Goal: Task Accomplishment & Management: Complete application form

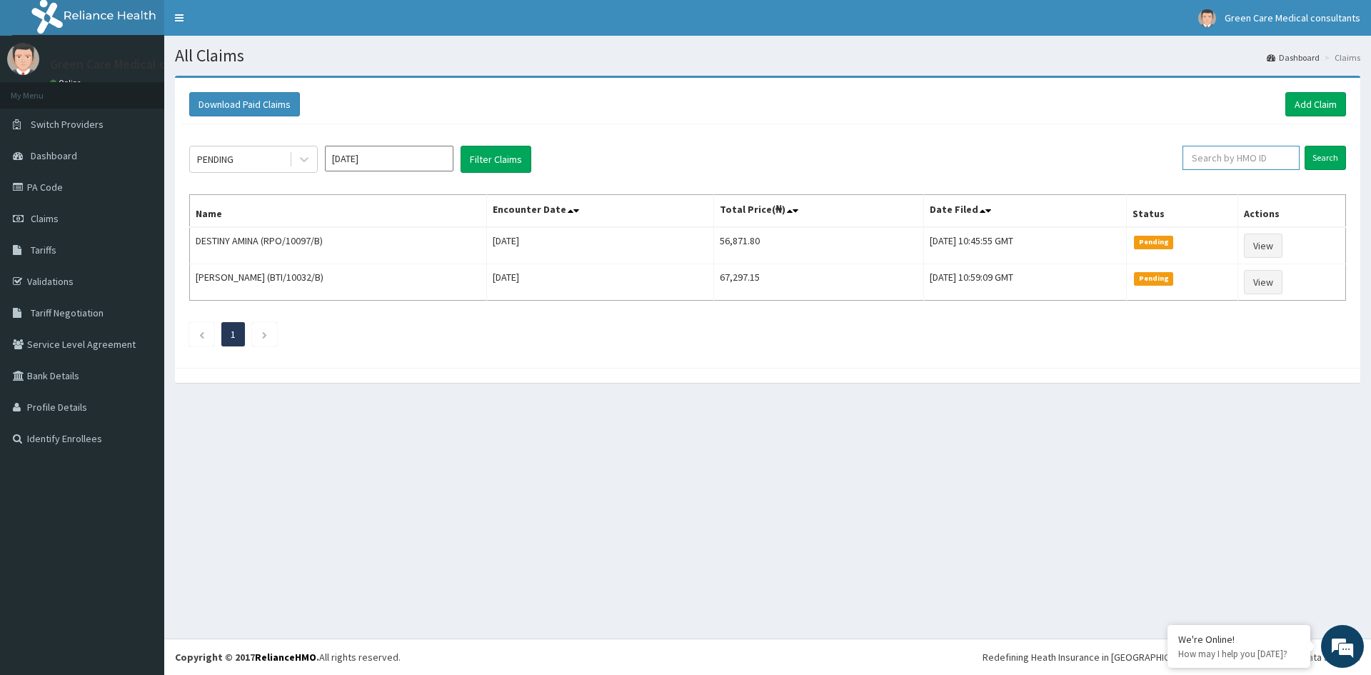
click at [1241, 159] on input "text" at bounding box center [1240, 158] width 117 height 24
click at [1304, 146] on input "Search" at bounding box center [1324, 158] width 41 height 24
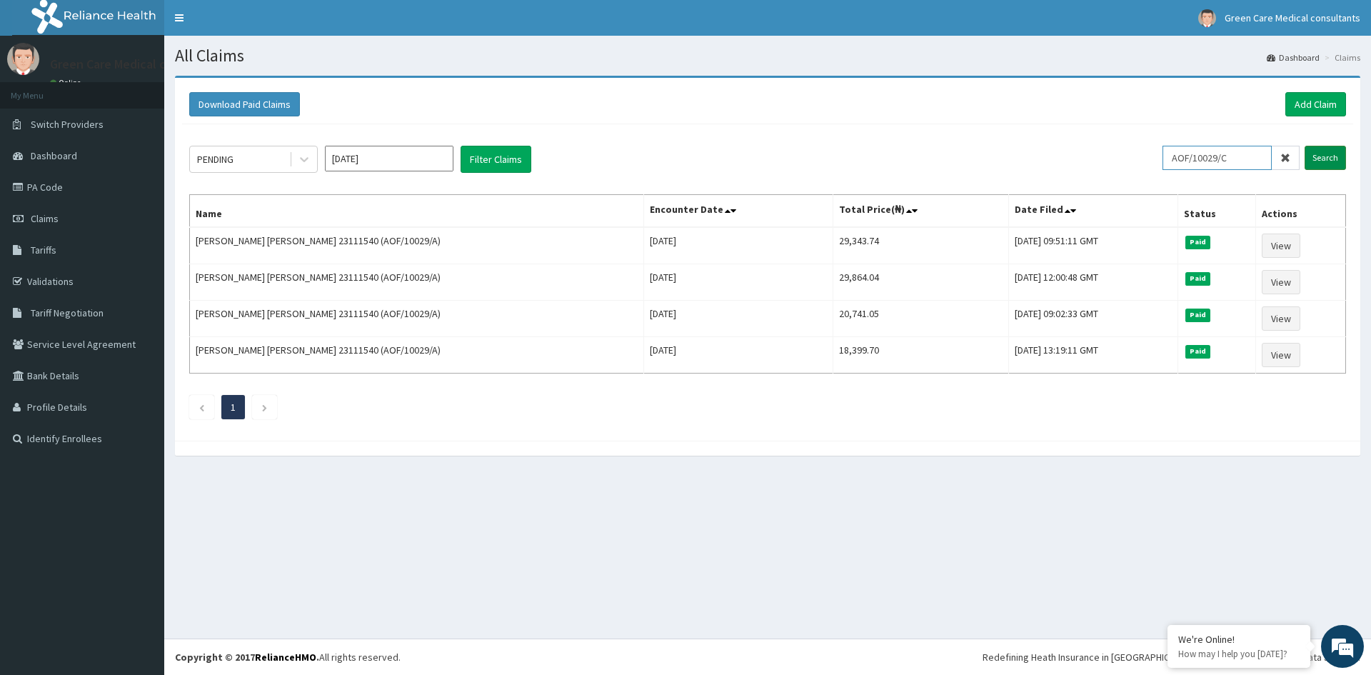
type input "AOF/10029/C"
click at [1324, 157] on input "Search" at bounding box center [1324, 158] width 41 height 24
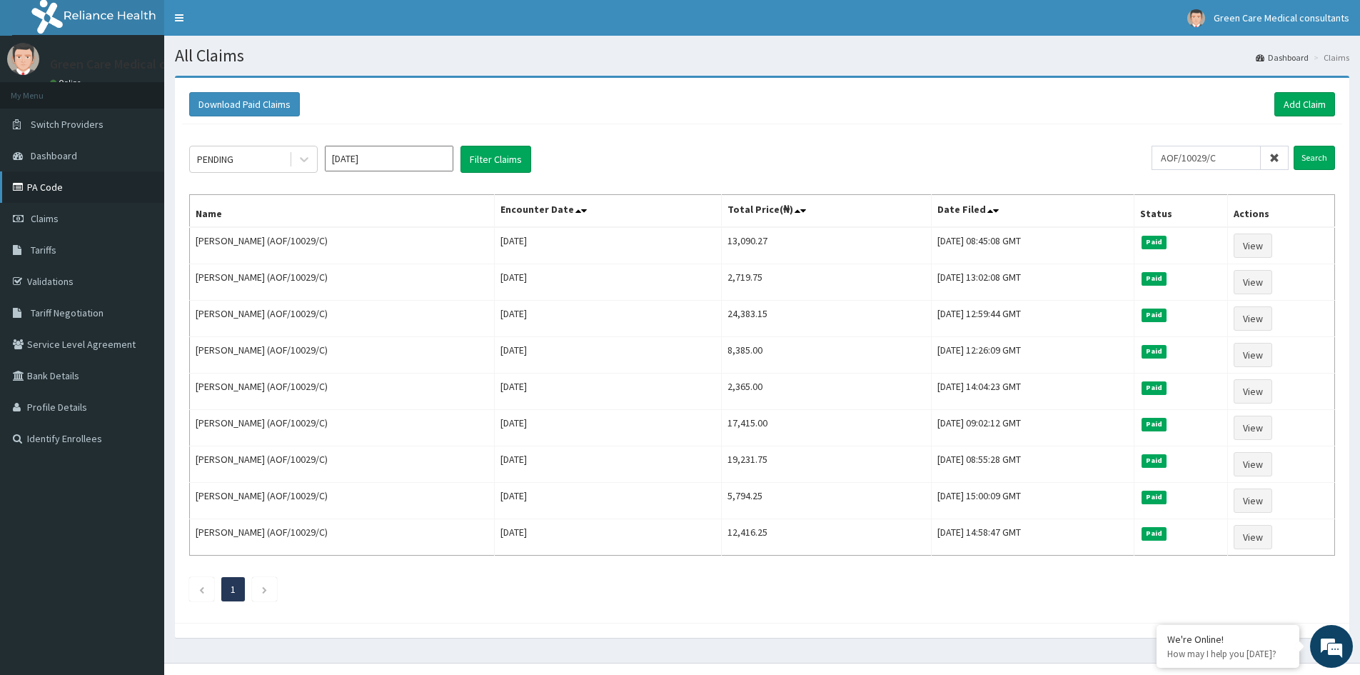
click at [46, 187] on link "PA Code" at bounding box center [82, 186] width 164 height 31
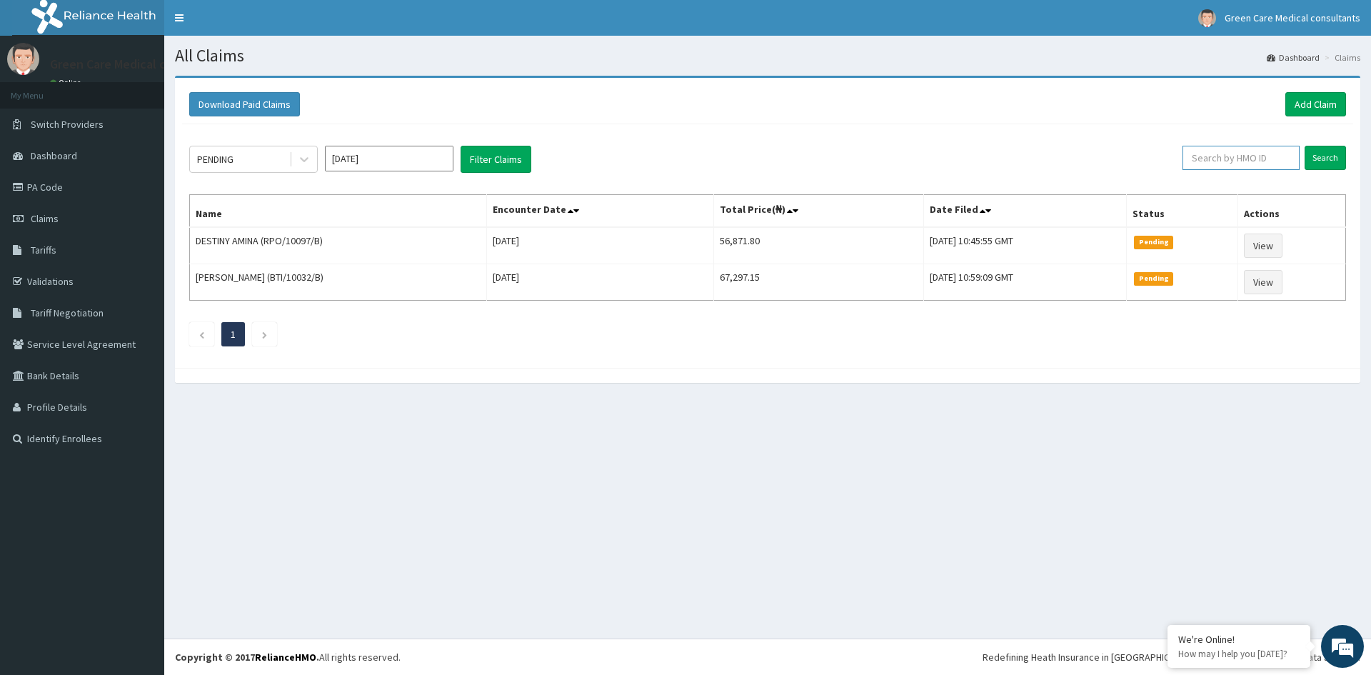
click at [1249, 155] on input "text" at bounding box center [1240, 158] width 117 height 24
type input "AOF/10029/C"
click at [1304, 146] on input "Search" at bounding box center [1324, 158] width 41 height 24
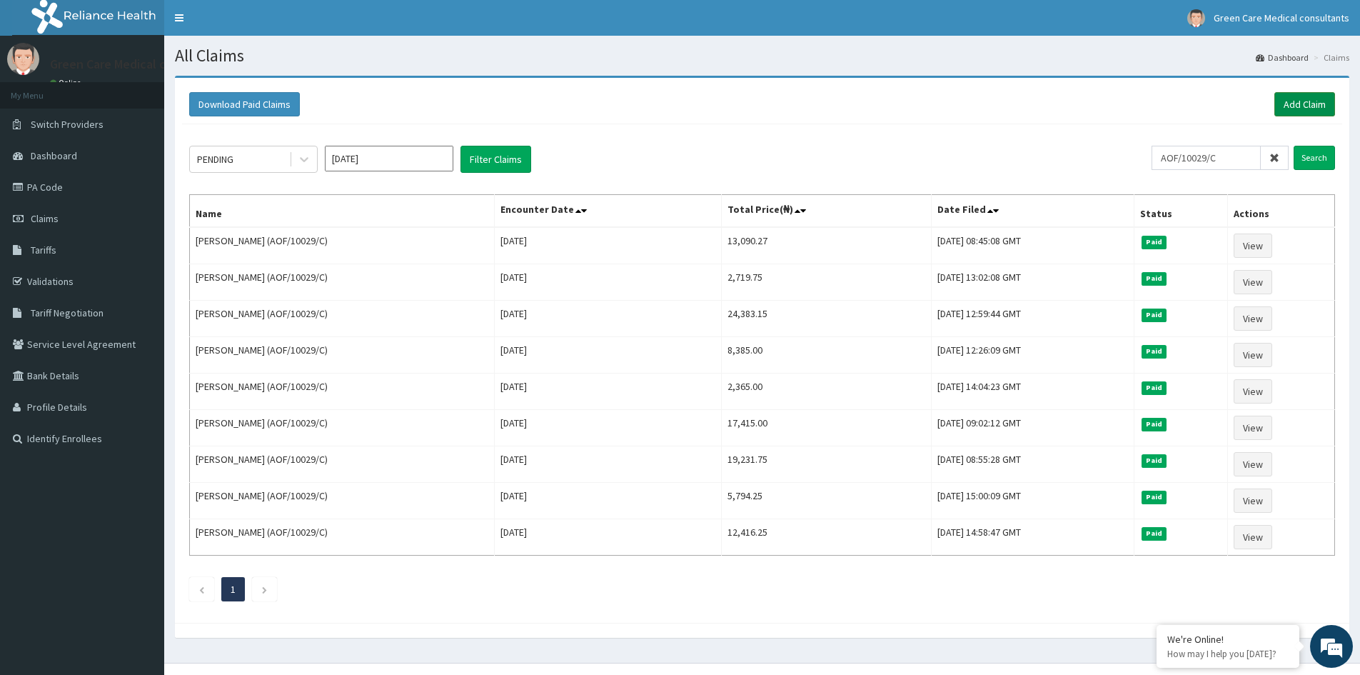
click at [1301, 106] on link "Add Claim" at bounding box center [1304, 104] width 61 height 24
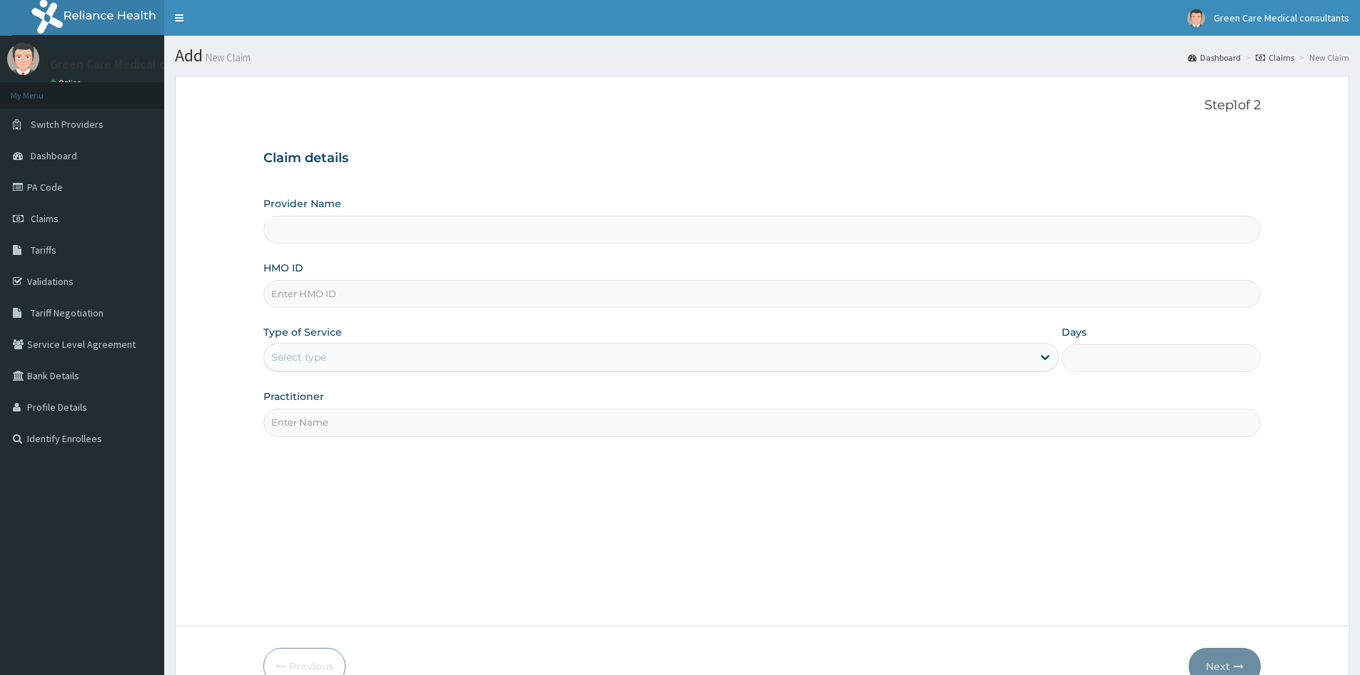
click at [340, 296] on input "HMO ID" at bounding box center [761, 294] width 997 height 28
type input "AO"
type input "Green Care Medical Consultants"
type input "AOF/10029/C"
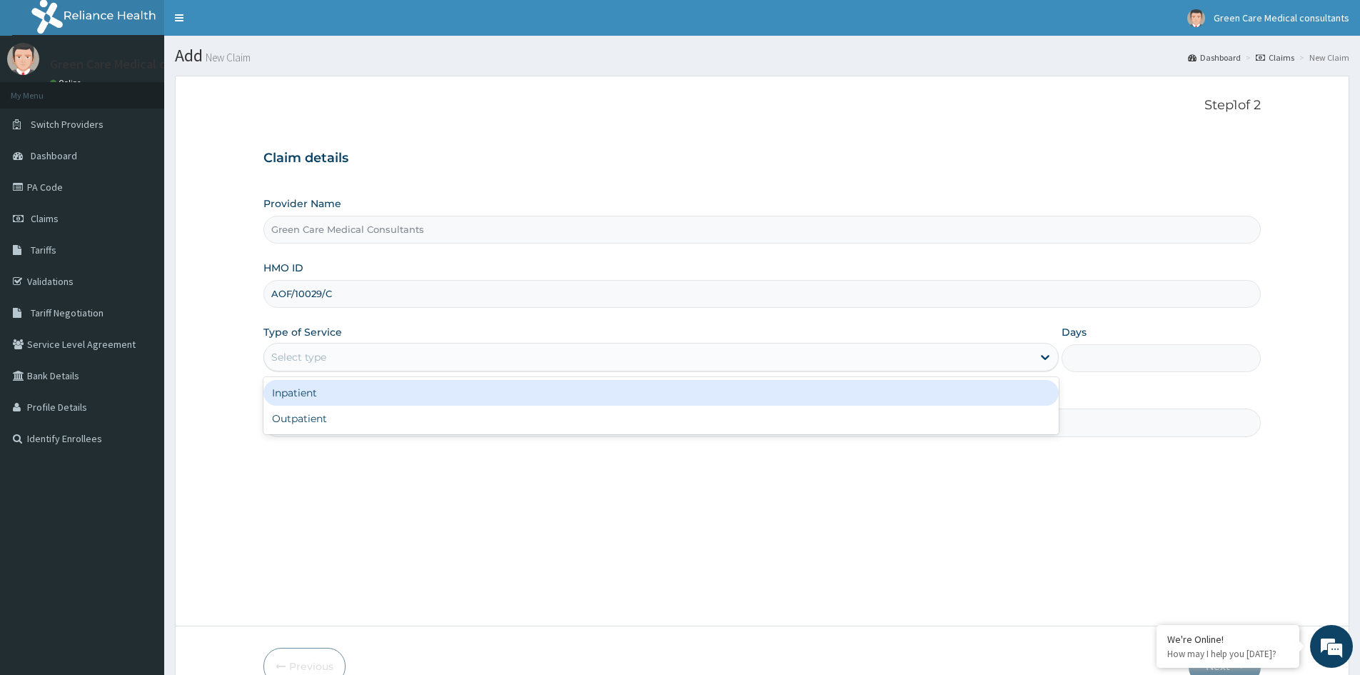
drag, startPoint x: 392, startPoint y: 357, endPoint x: 340, endPoint y: 393, distance: 63.6
click at [391, 357] on div "Select type" at bounding box center [648, 357] width 768 height 23
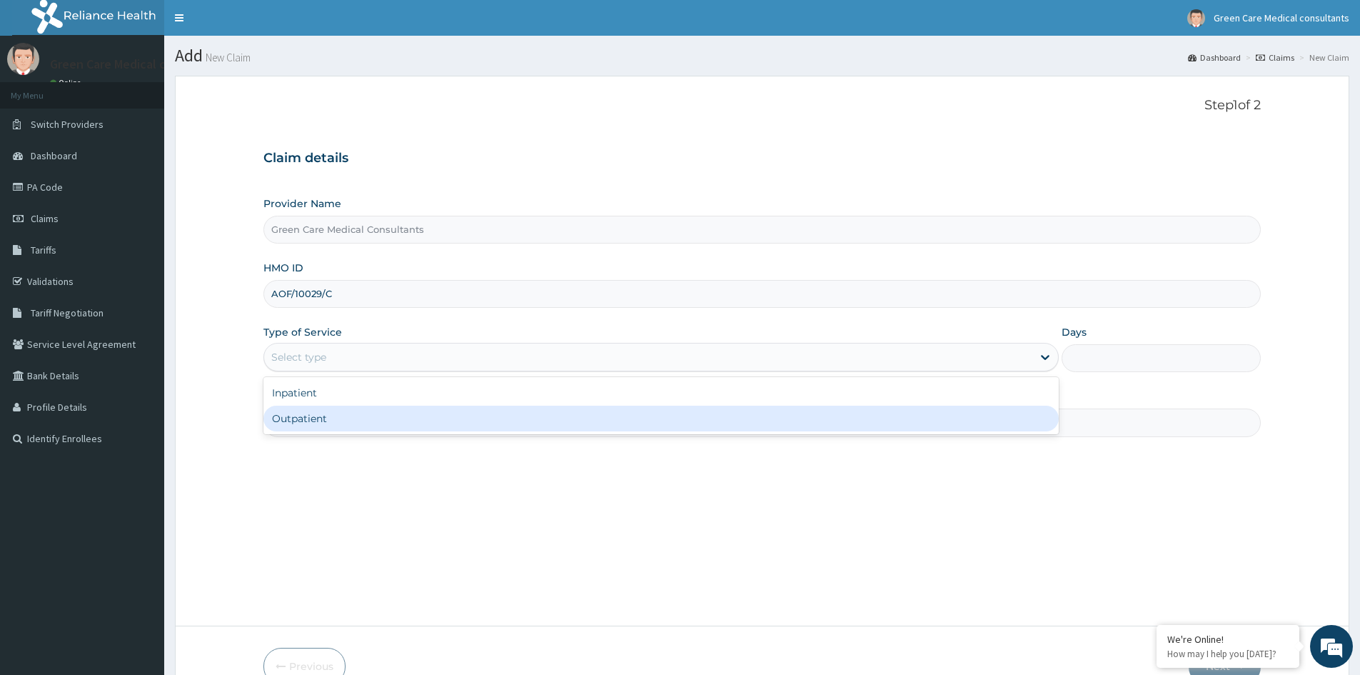
click at [326, 416] on div "Outpatient" at bounding box center [660, 419] width 795 height 26
type input "1"
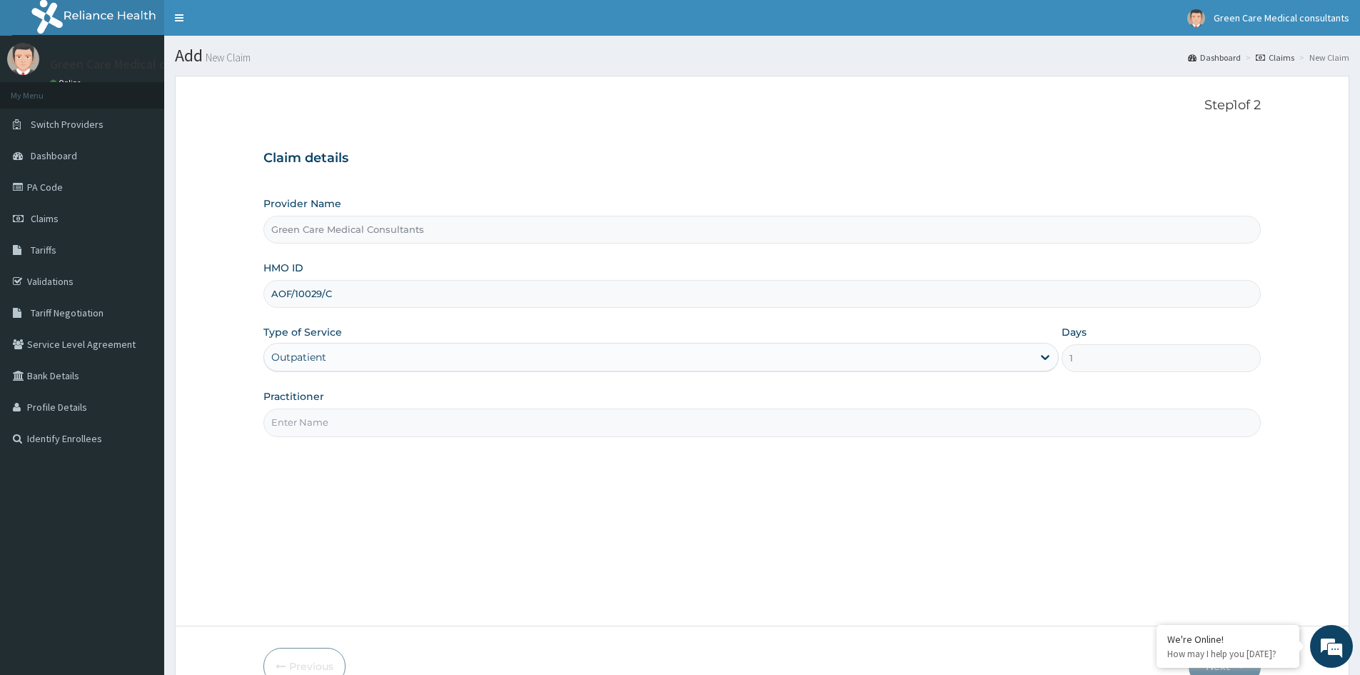
click at [358, 422] on input "Practitioner" at bounding box center [761, 422] width 997 height 28
type input "[PERSON_NAME]"
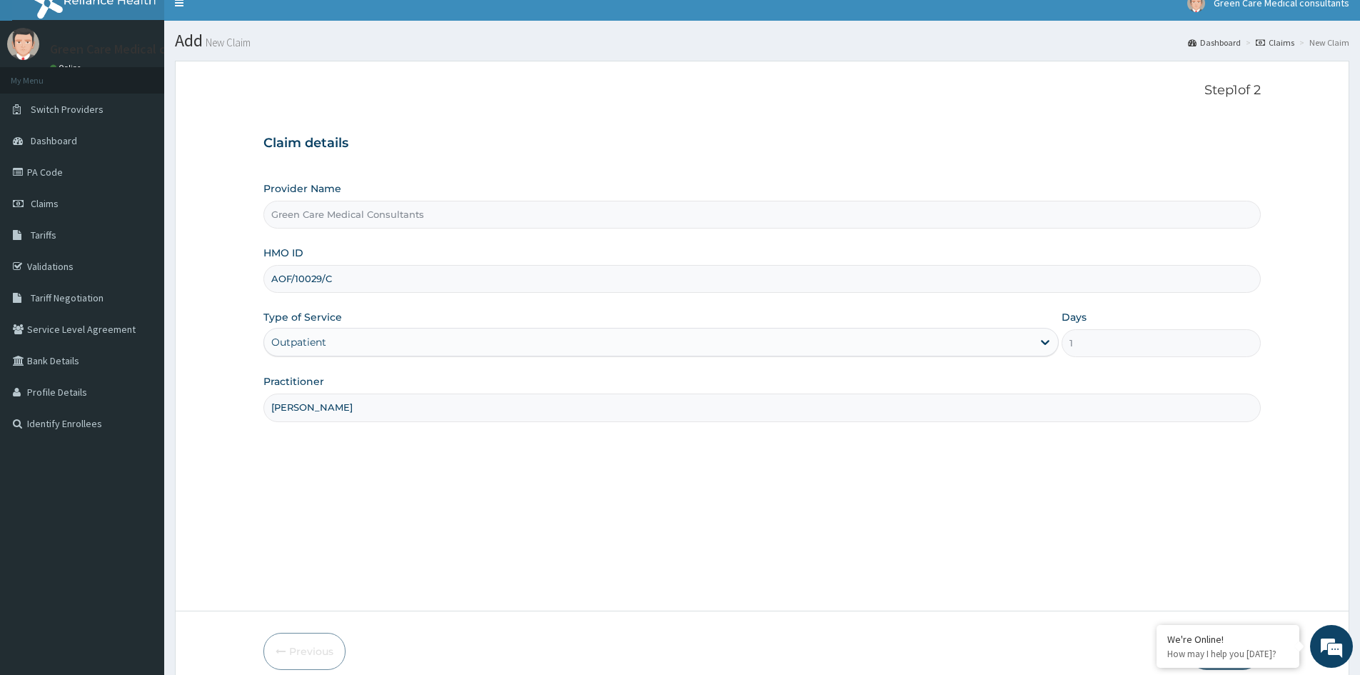
scroll to position [79, 0]
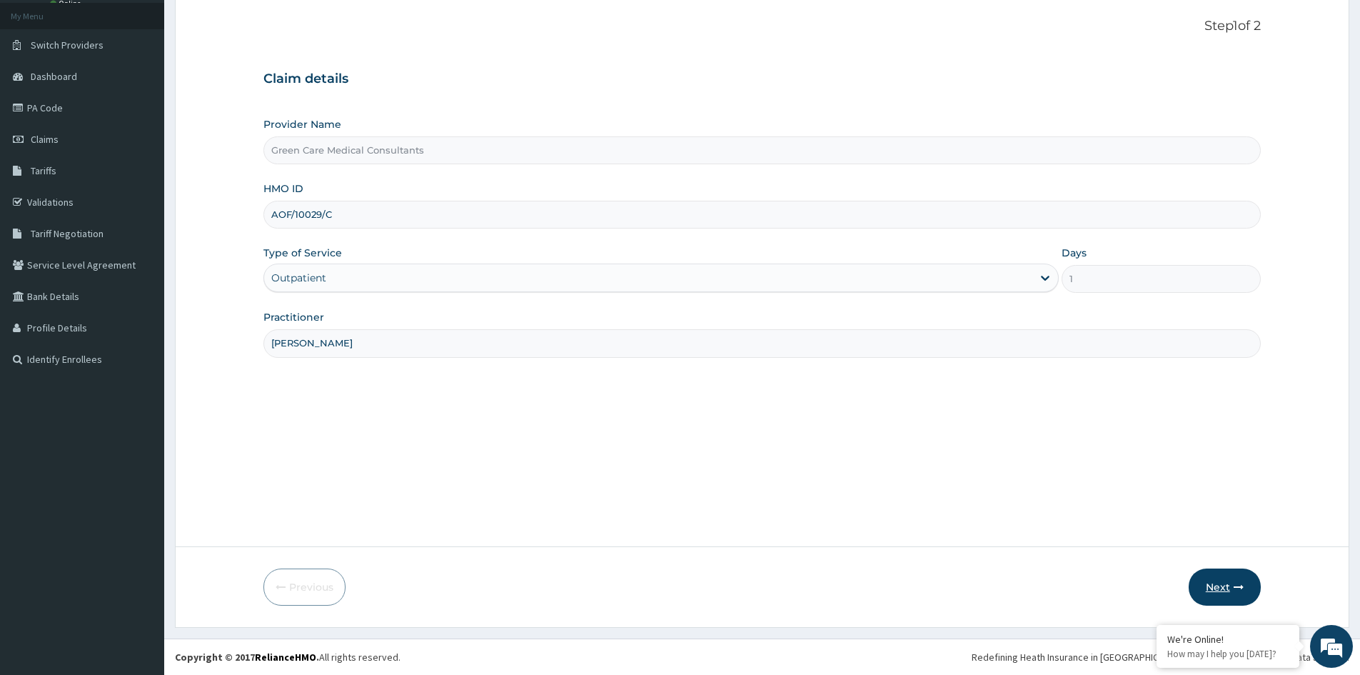
click at [1216, 579] on button "Next" at bounding box center [1225, 586] width 72 height 37
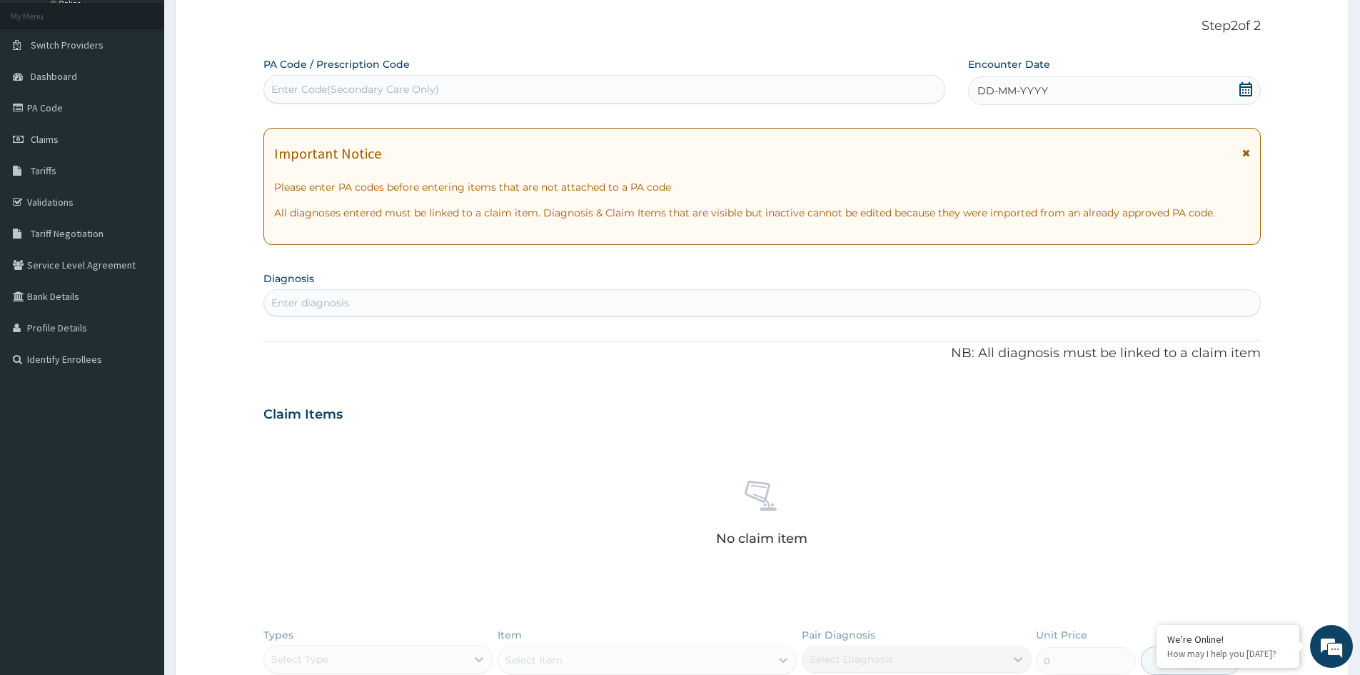
click at [1246, 86] on icon at bounding box center [1246, 89] width 14 height 14
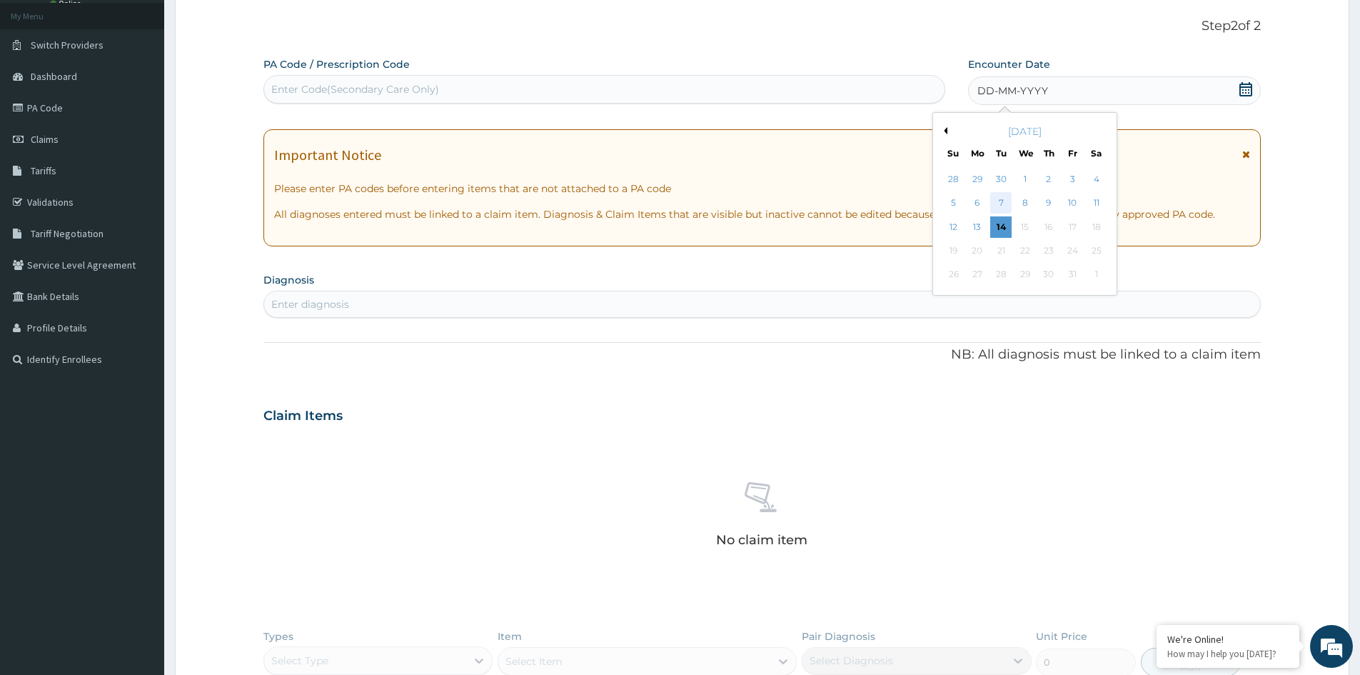
click at [1000, 203] on div "7" at bounding box center [1001, 203] width 21 height 21
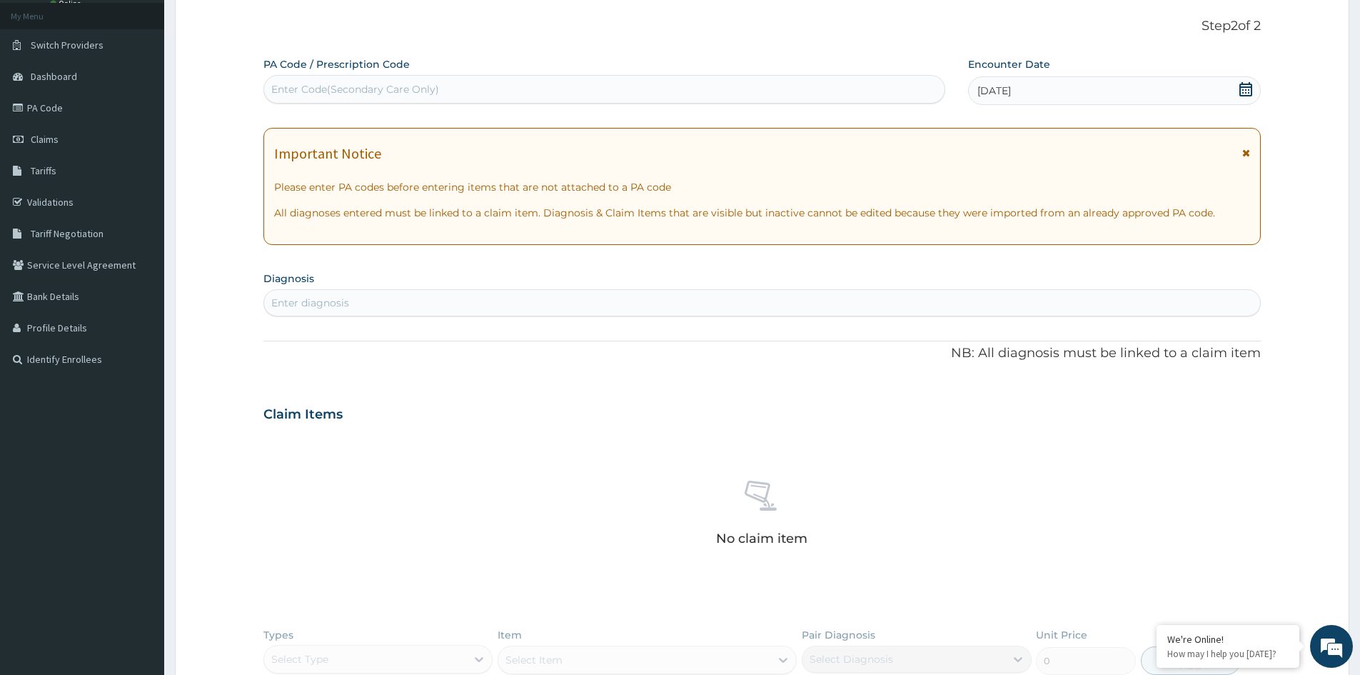
click at [338, 304] on div "Enter diagnosis" at bounding box center [310, 303] width 78 height 14
type input "[MEDICAL_DATA]"
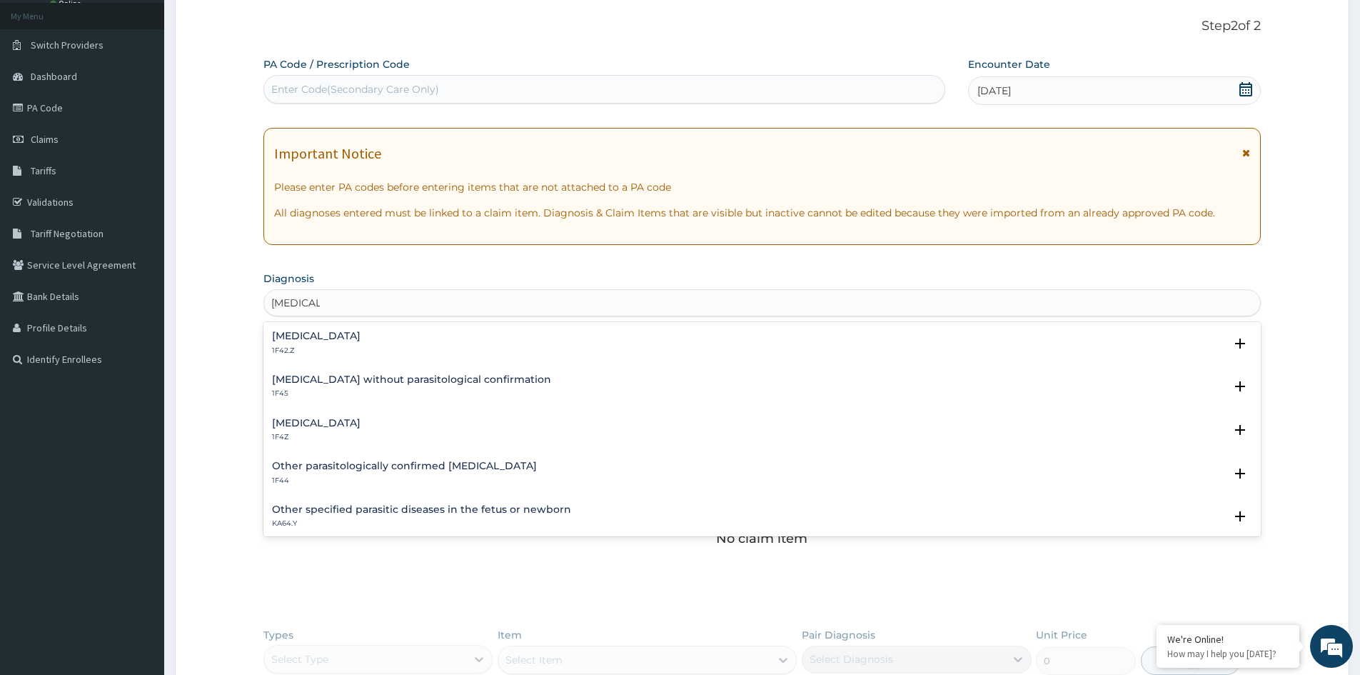
click at [337, 327] on div "Plasmodium malariae malaria without complication 1F42.Z Select Status Query Que…" at bounding box center [761, 347] width 997 height 44
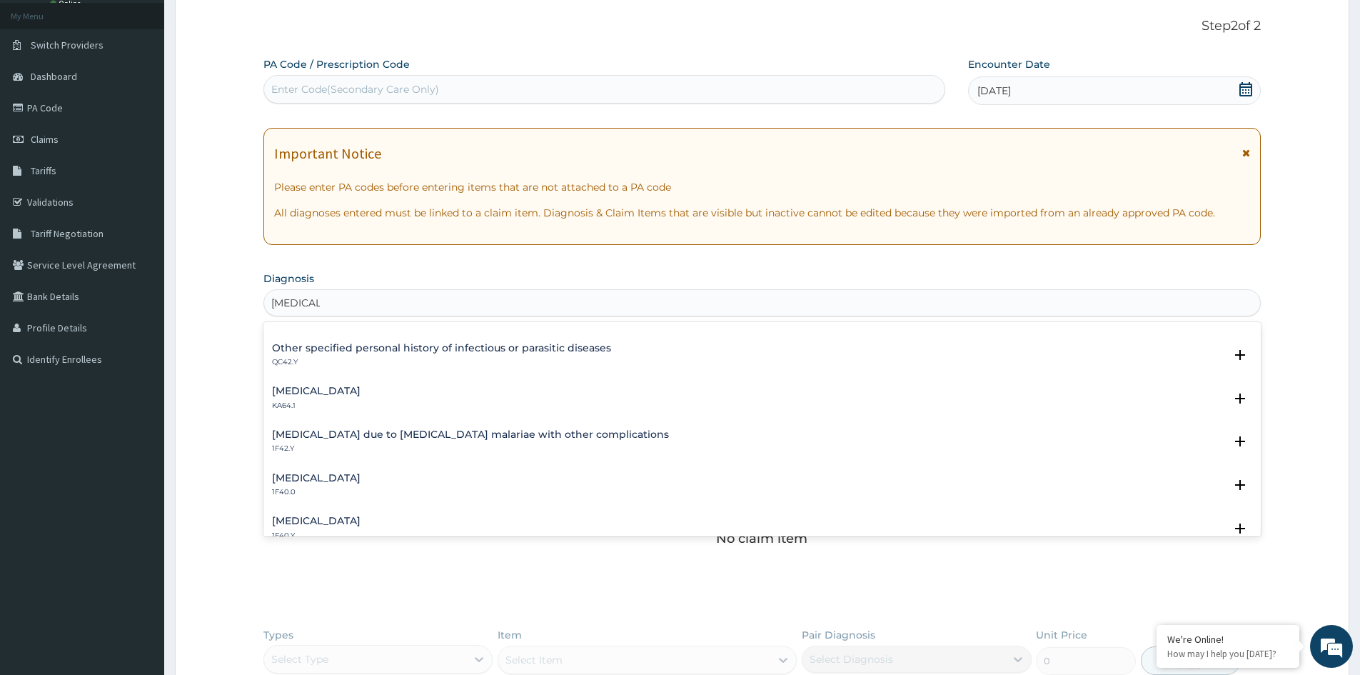
scroll to position [357, 0]
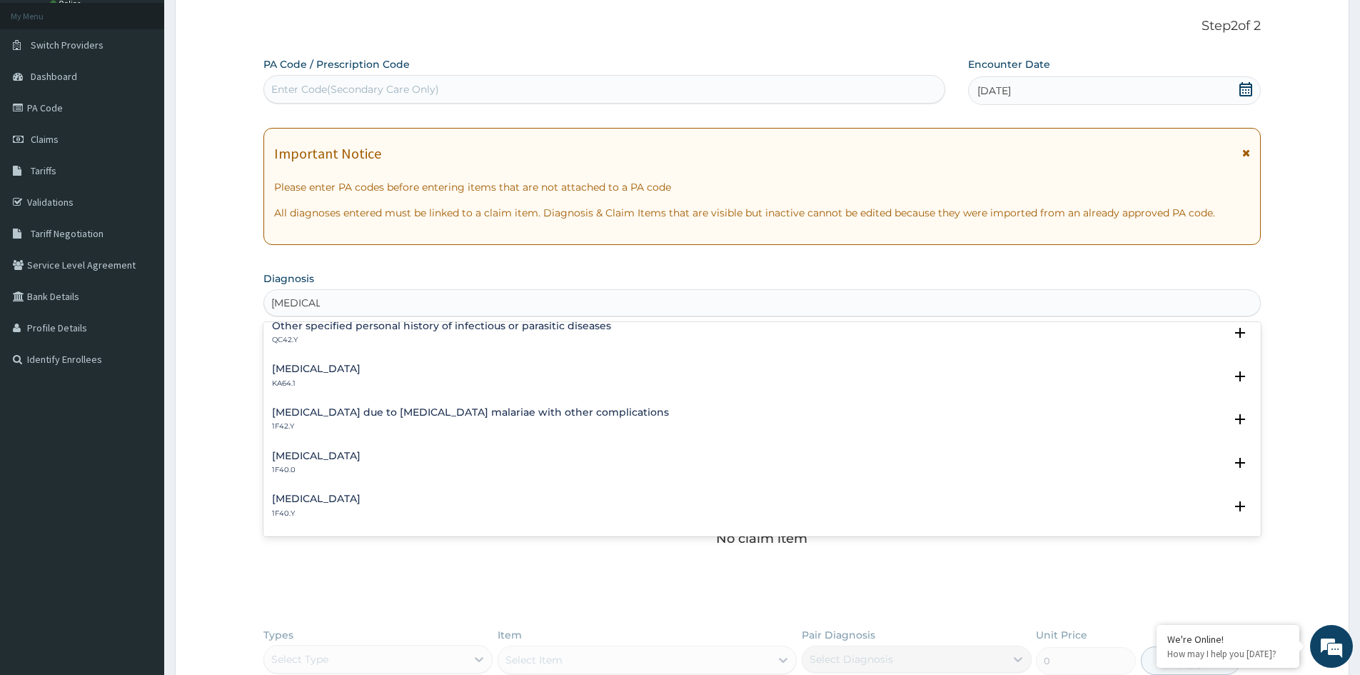
click at [361, 493] on h4 "[MEDICAL_DATA]" at bounding box center [316, 498] width 89 height 11
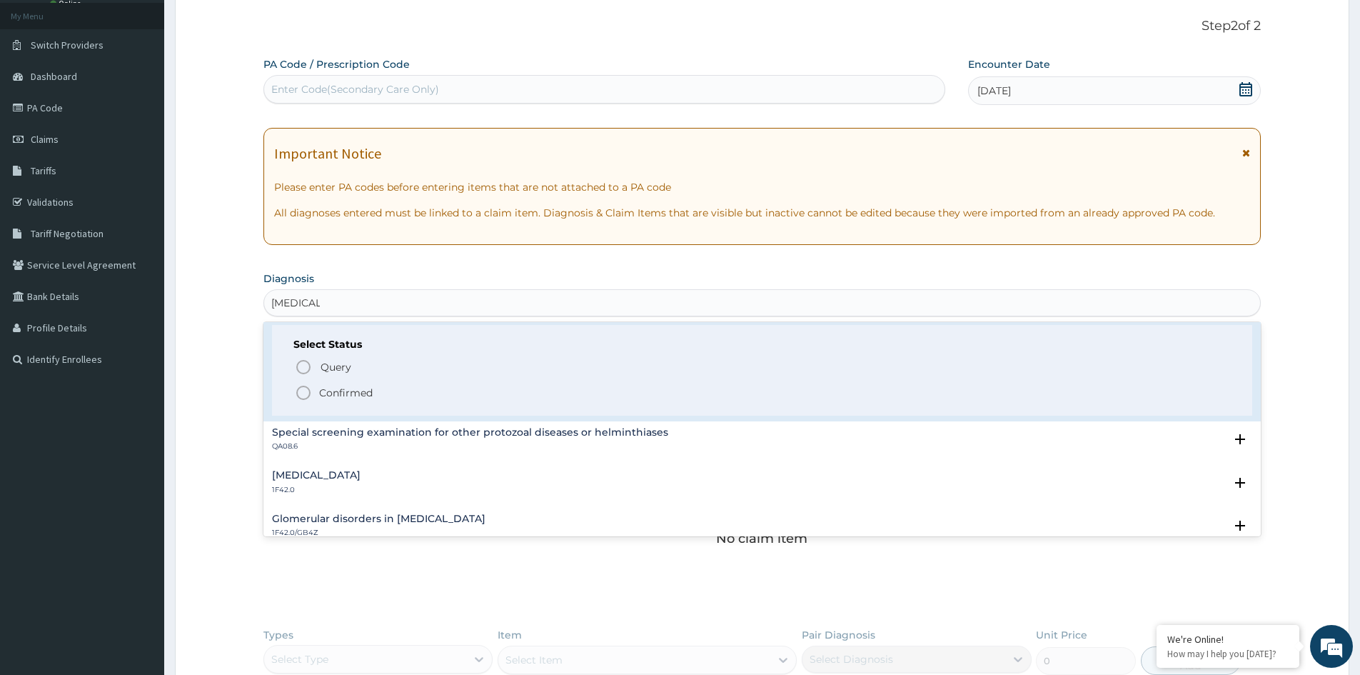
scroll to position [571, 0]
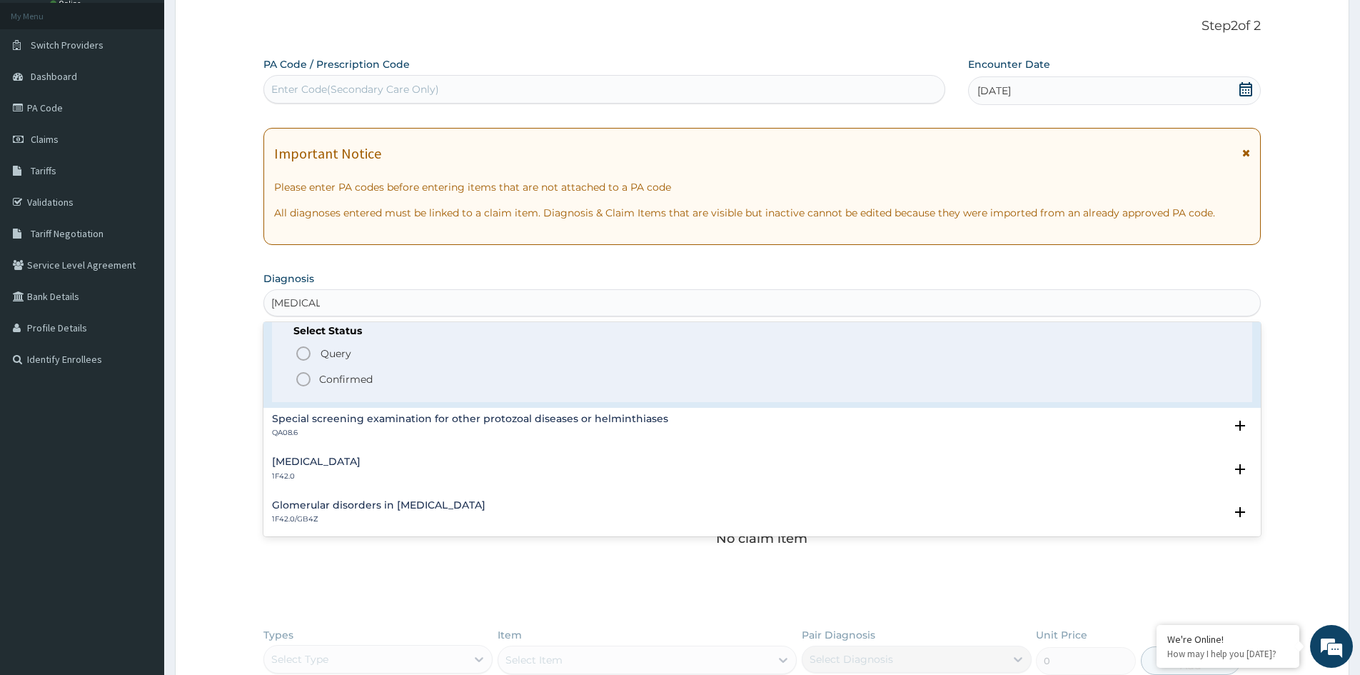
click at [333, 378] on p "Confirmed" at bounding box center [346, 379] width 54 height 14
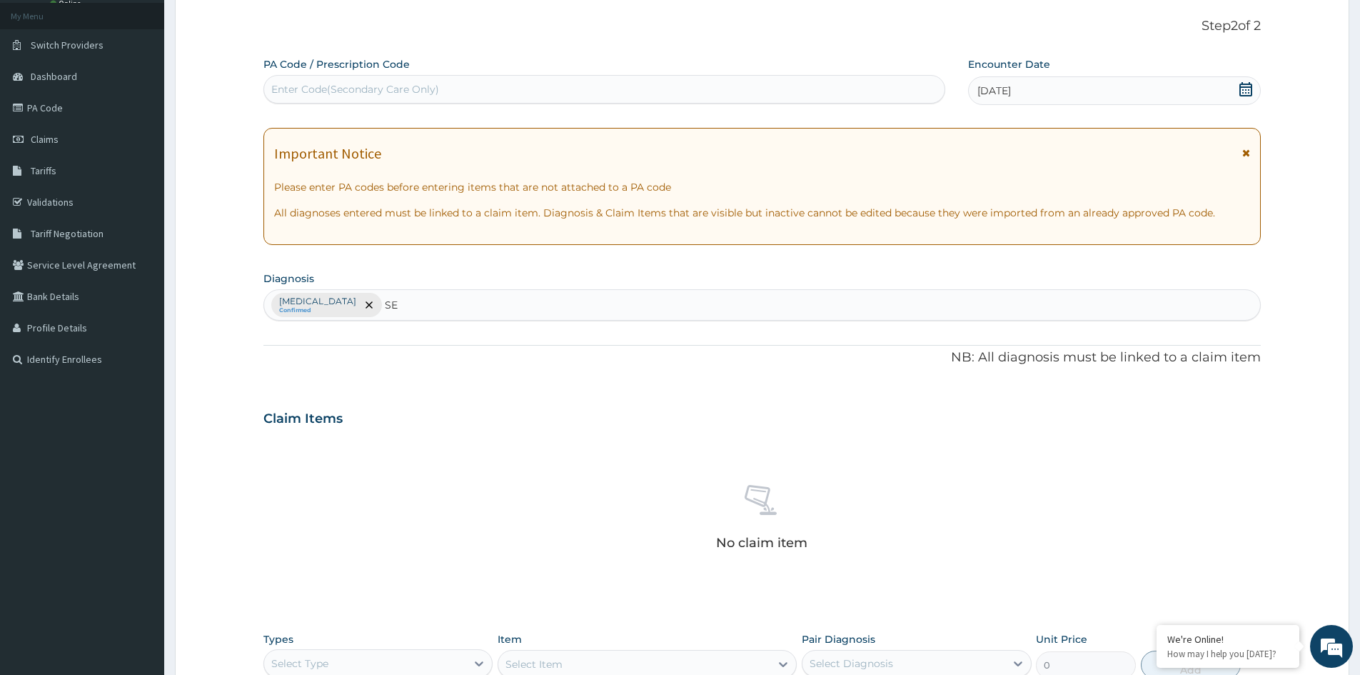
type input "S"
type input "T"
type input "S"
type input "ACUTE"
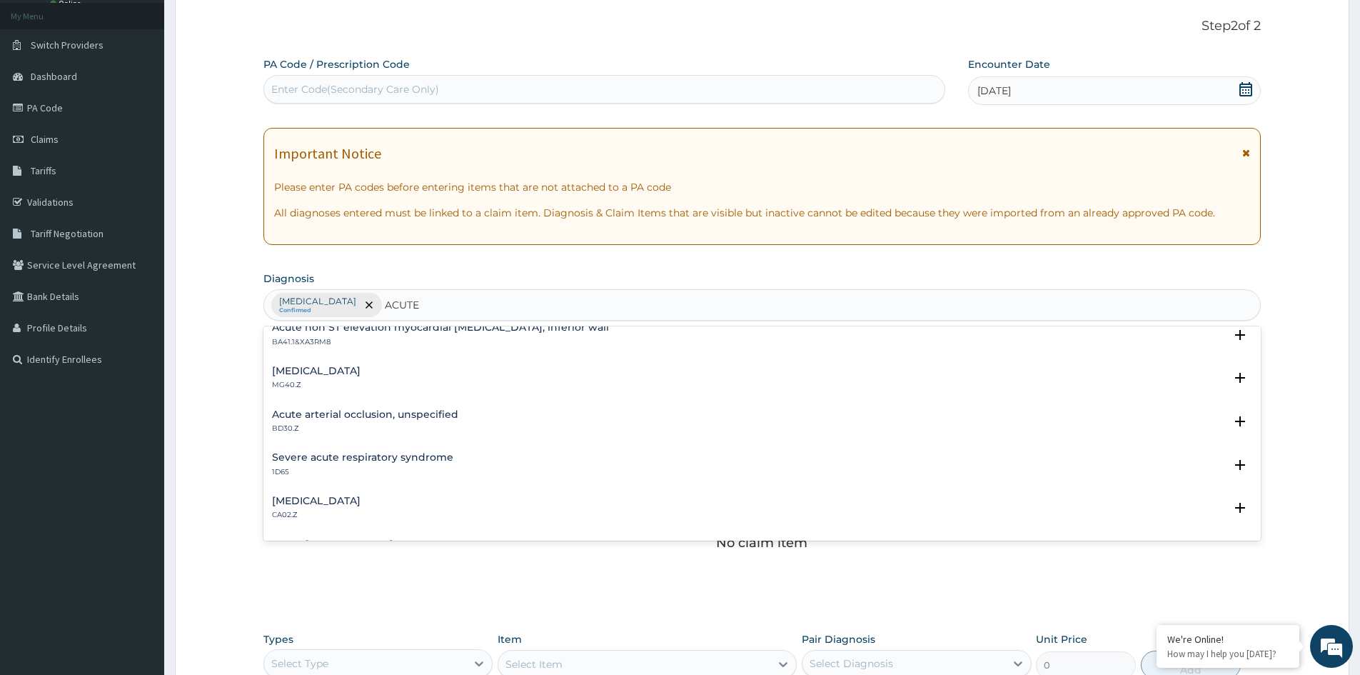
scroll to position [1214, 0]
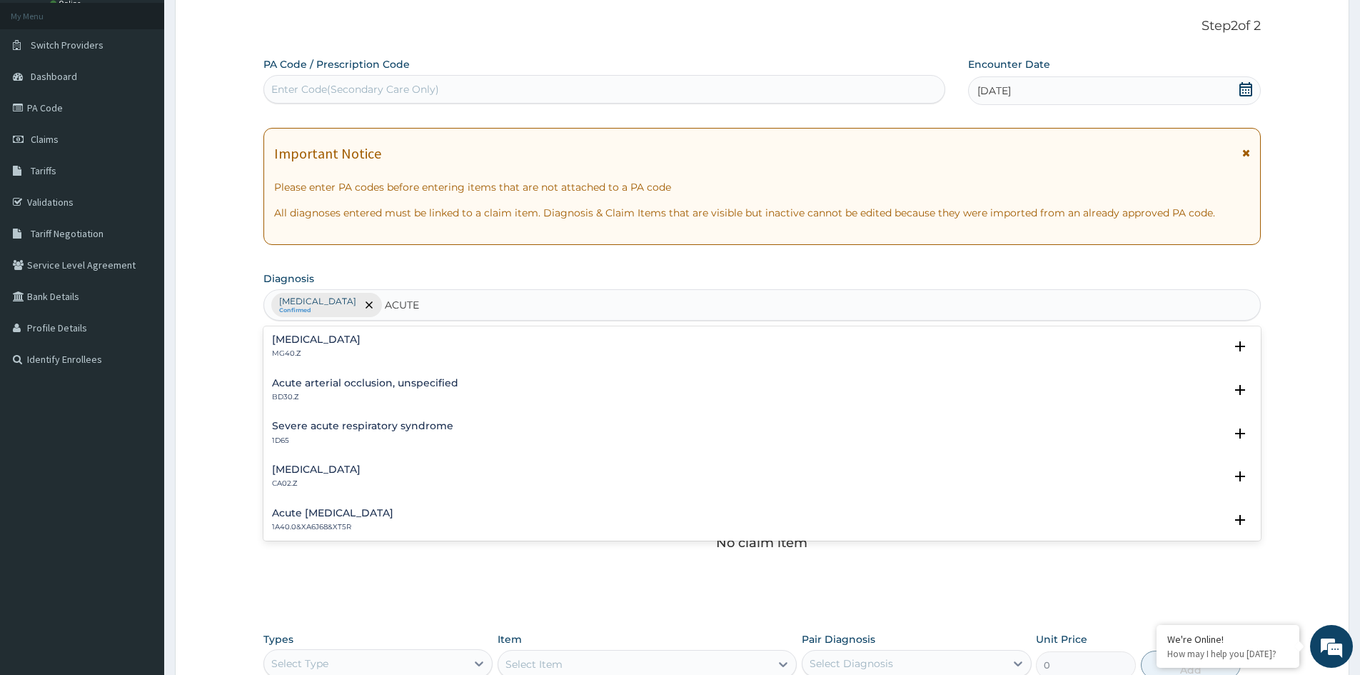
click at [348, 465] on h4 "[MEDICAL_DATA]" at bounding box center [316, 469] width 89 height 11
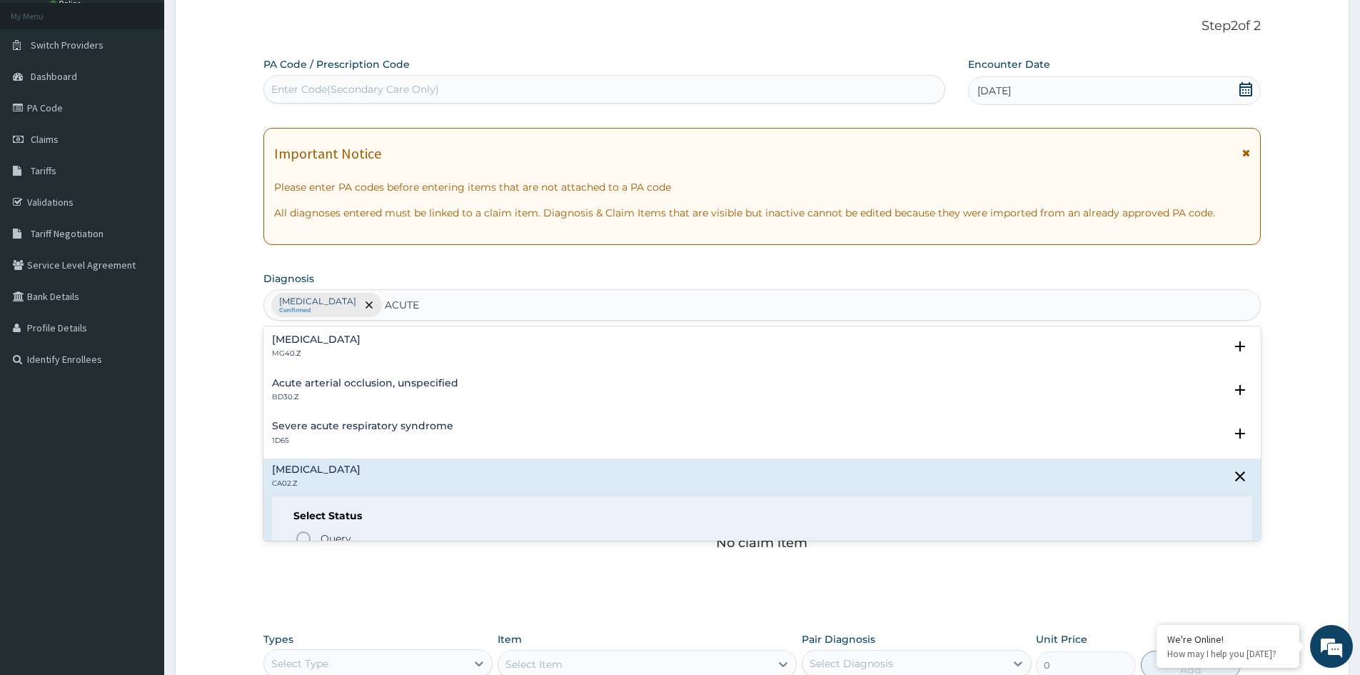
scroll to position [1285, 0]
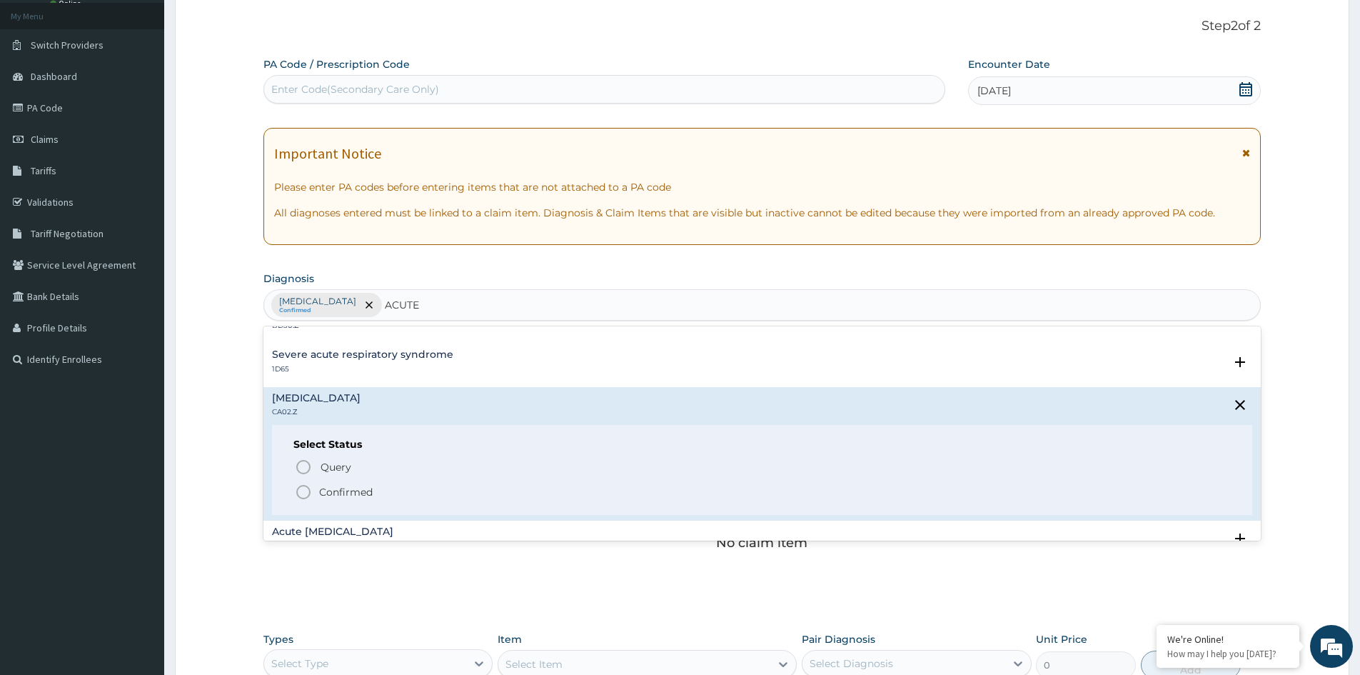
click at [347, 485] on p "Confirmed" at bounding box center [346, 492] width 54 height 14
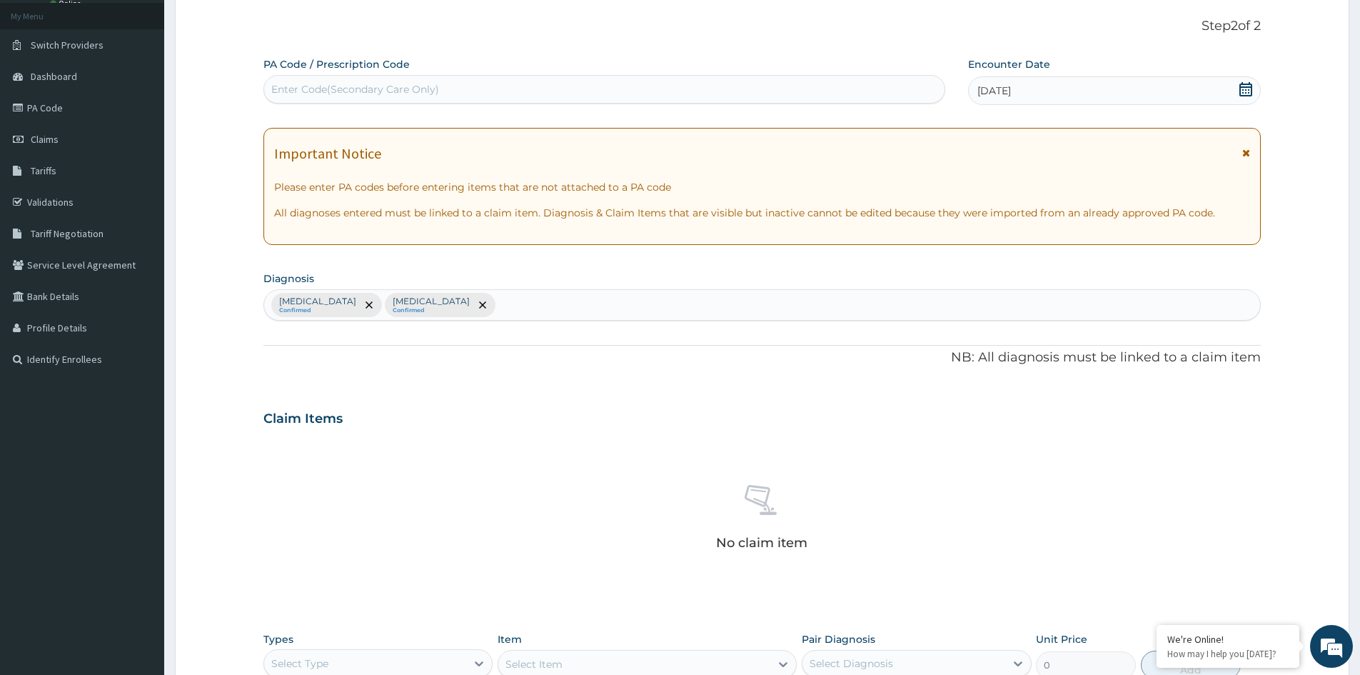
click at [780, 310] on div "Other severe and complicated Plasmodium falciparum malaria Confirmed Acute phar…" at bounding box center [762, 305] width 996 height 30
type input "T"
type input "SEPSIS"
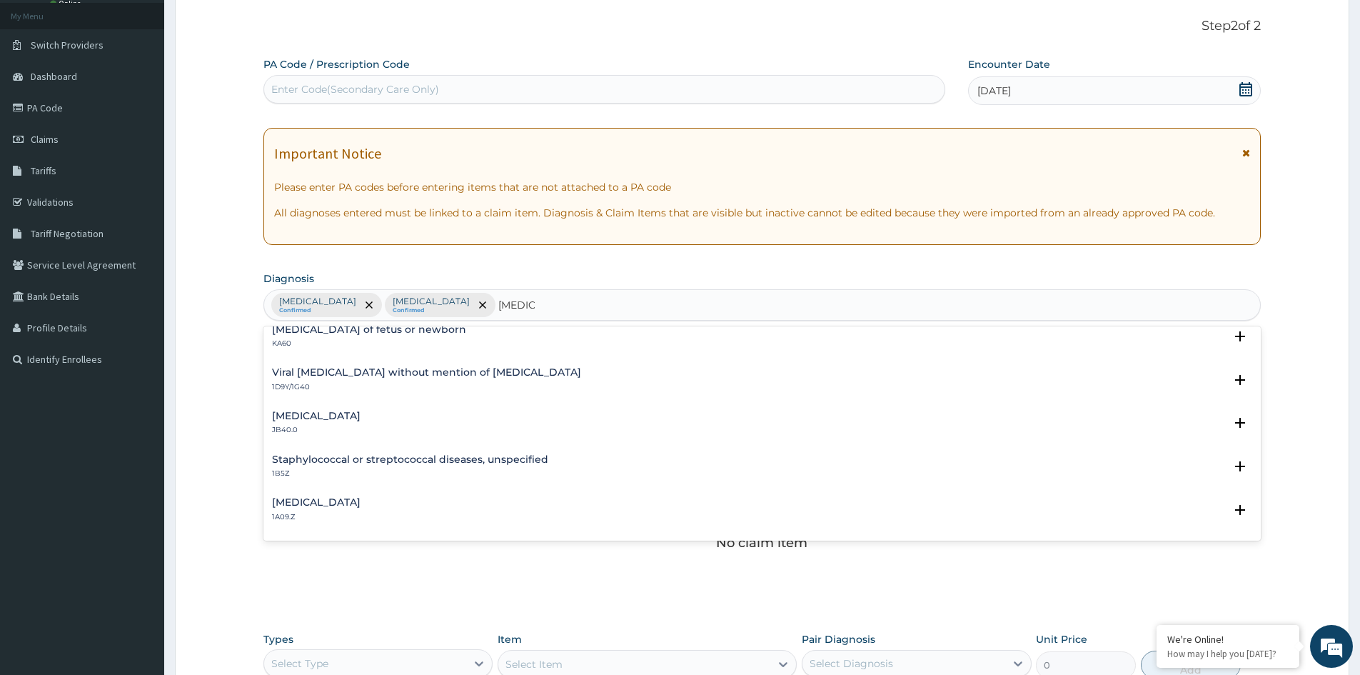
scroll to position [0, 0]
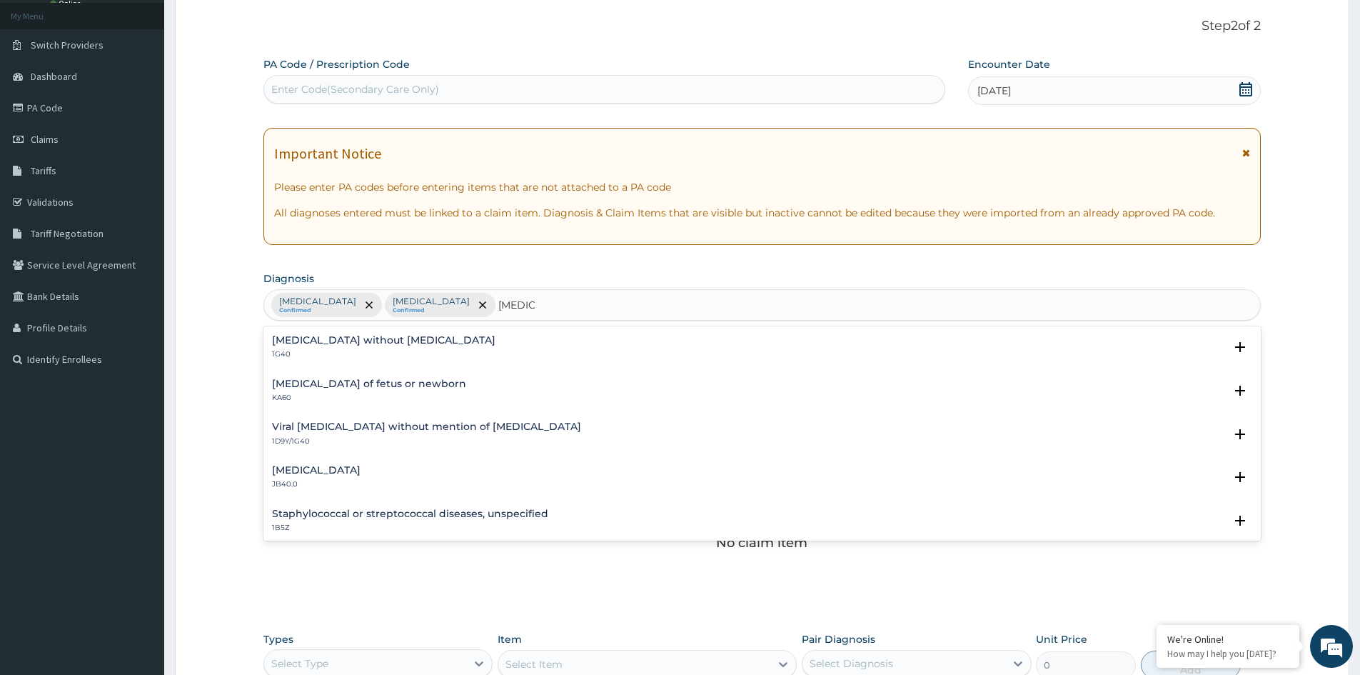
click at [342, 340] on h4 "Sepsis without septic shock" at bounding box center [383, 340] width 223 height 11
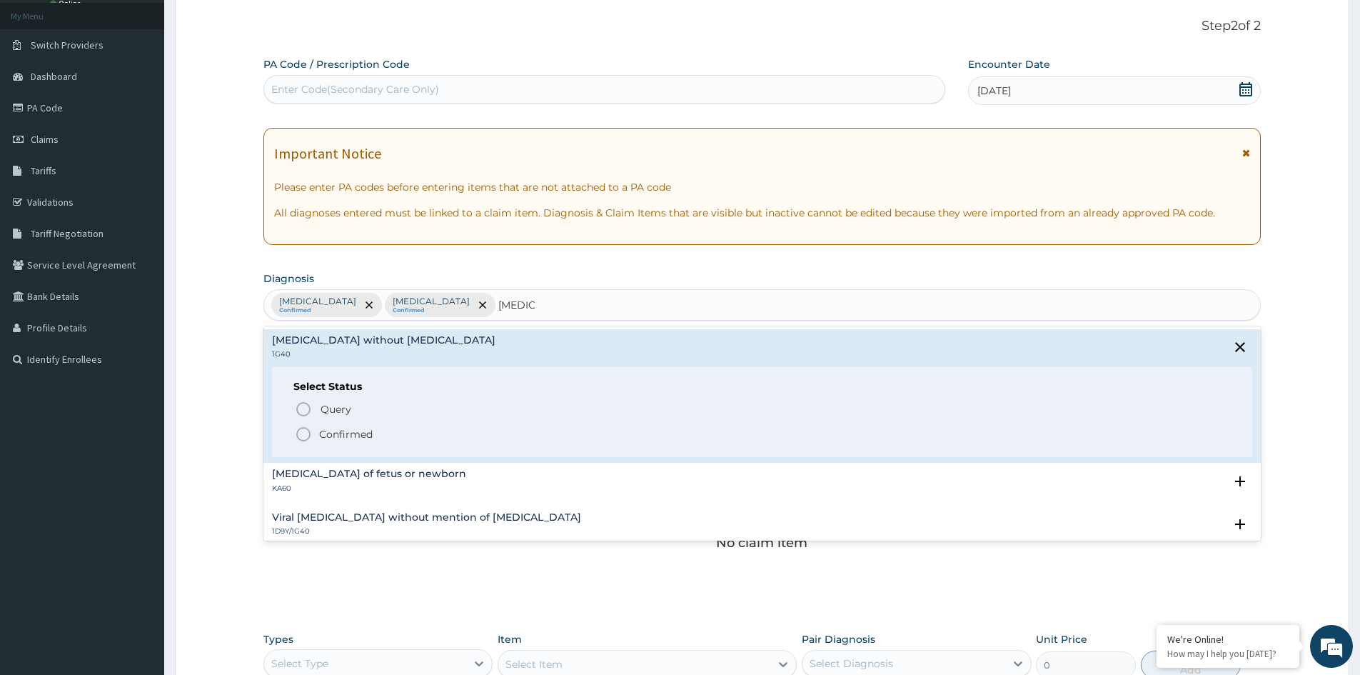
click at [348, 436] on p "Confirmed" at bounding box center [346, 434] width 54 height 14
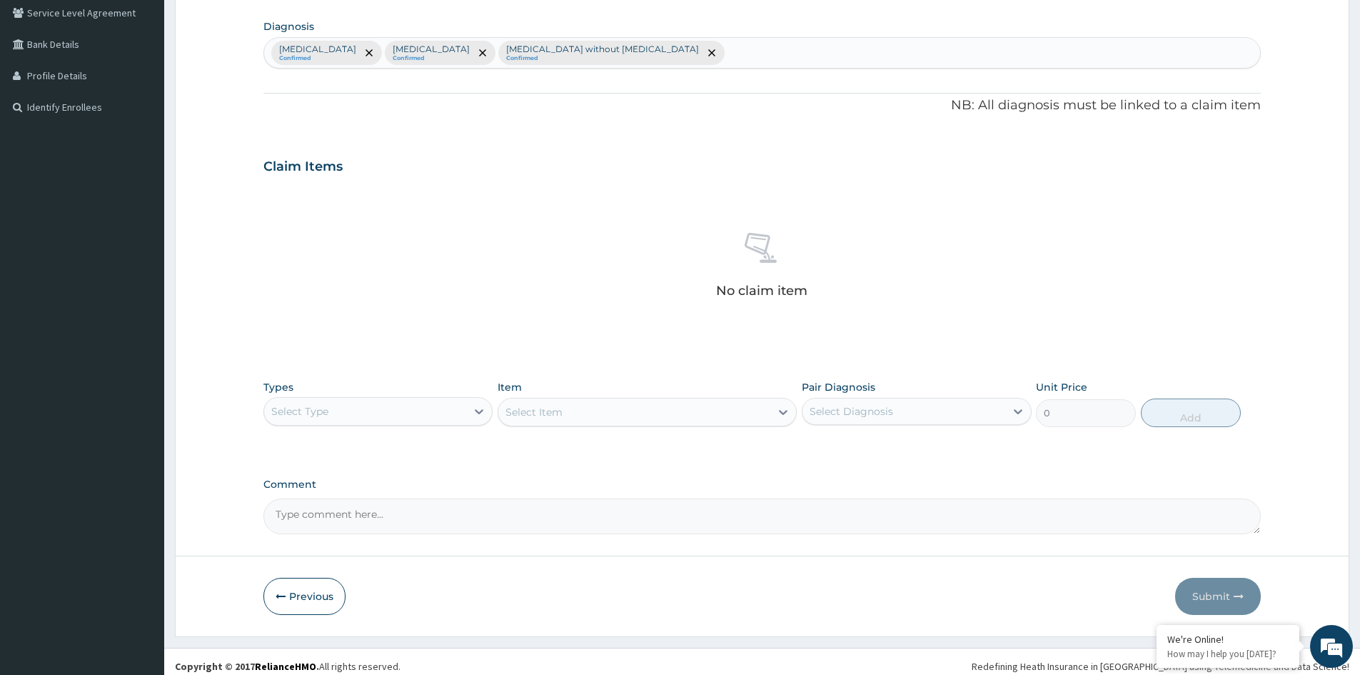
scroll to position [341, 0]
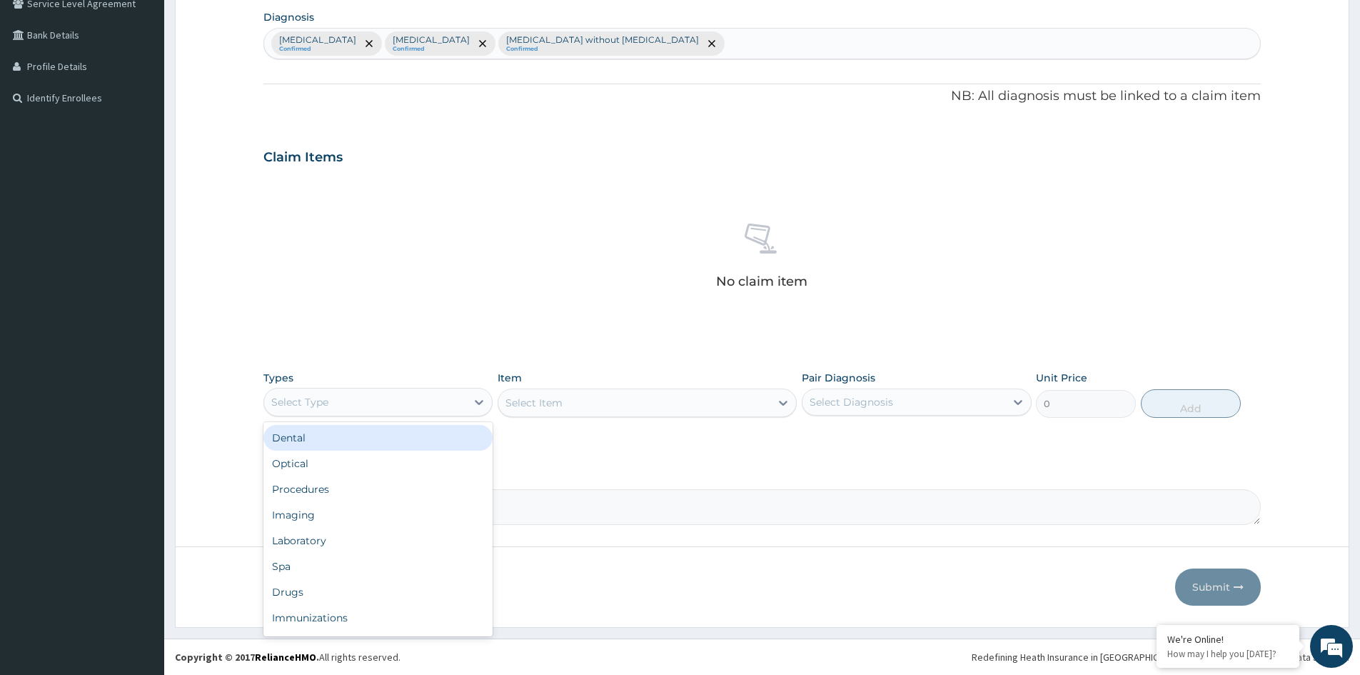
click at [410, 406] on div "Select Type" at bounding box center [365, 402] width 202 height 23
click at [308, 485] on div "Procedures" at bounding box center [377, 489] width 229 height 26
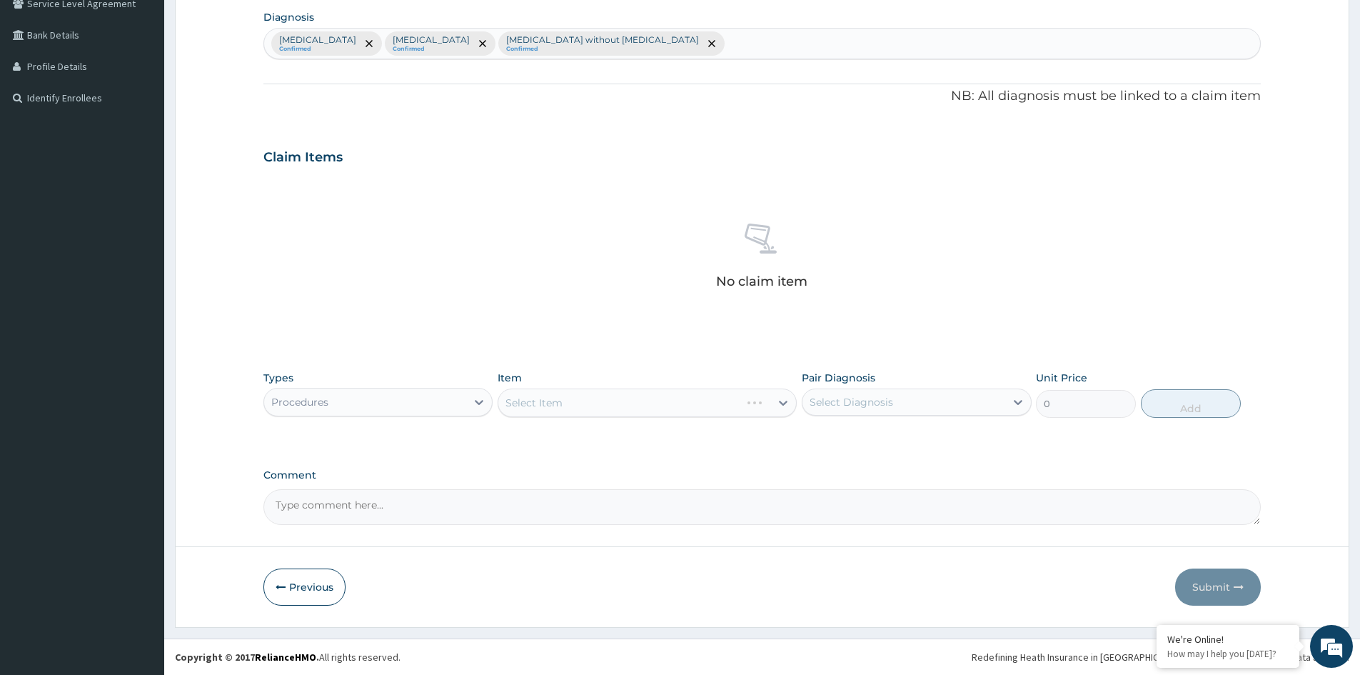
click at [651, 408] on div "Select Item" at bounding box center [647, 402] width 299 height 29
click at [740, 408] on div "Select Item" at bounding box center [647, 402] width 299 height 29
click at [717, 407] on div "Select Item" at bounding box center [634, 402] width 272 height 23
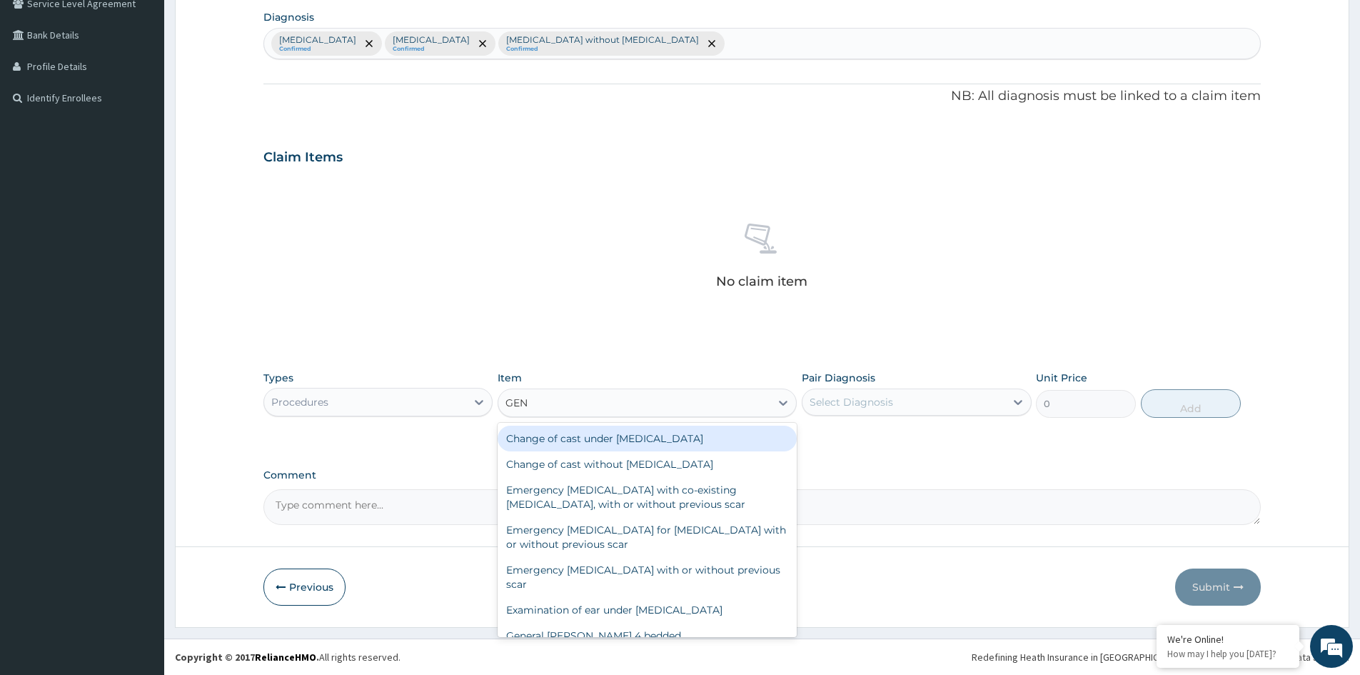
type input "GENE"
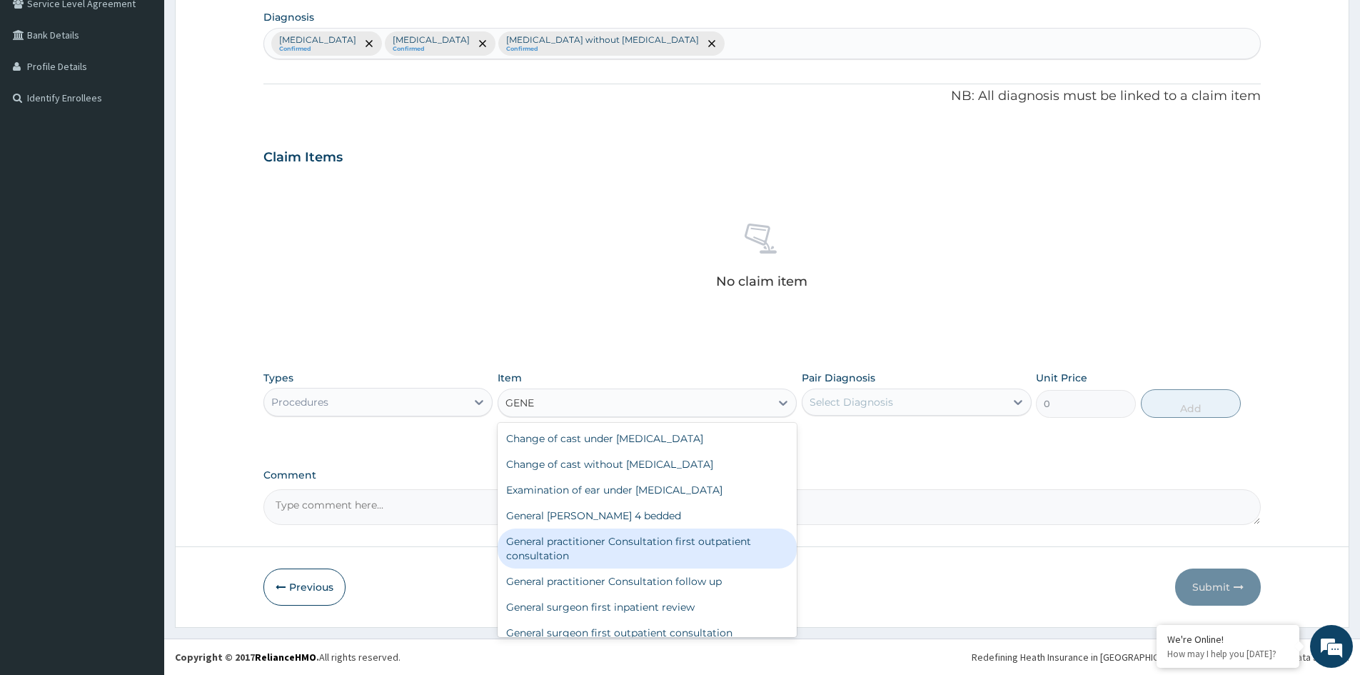
click at [600, 540] on div "General practitioner Consultation first outpatient consultation" at bounding box center [647, 548] width 299 height 40
type input "3547.5"
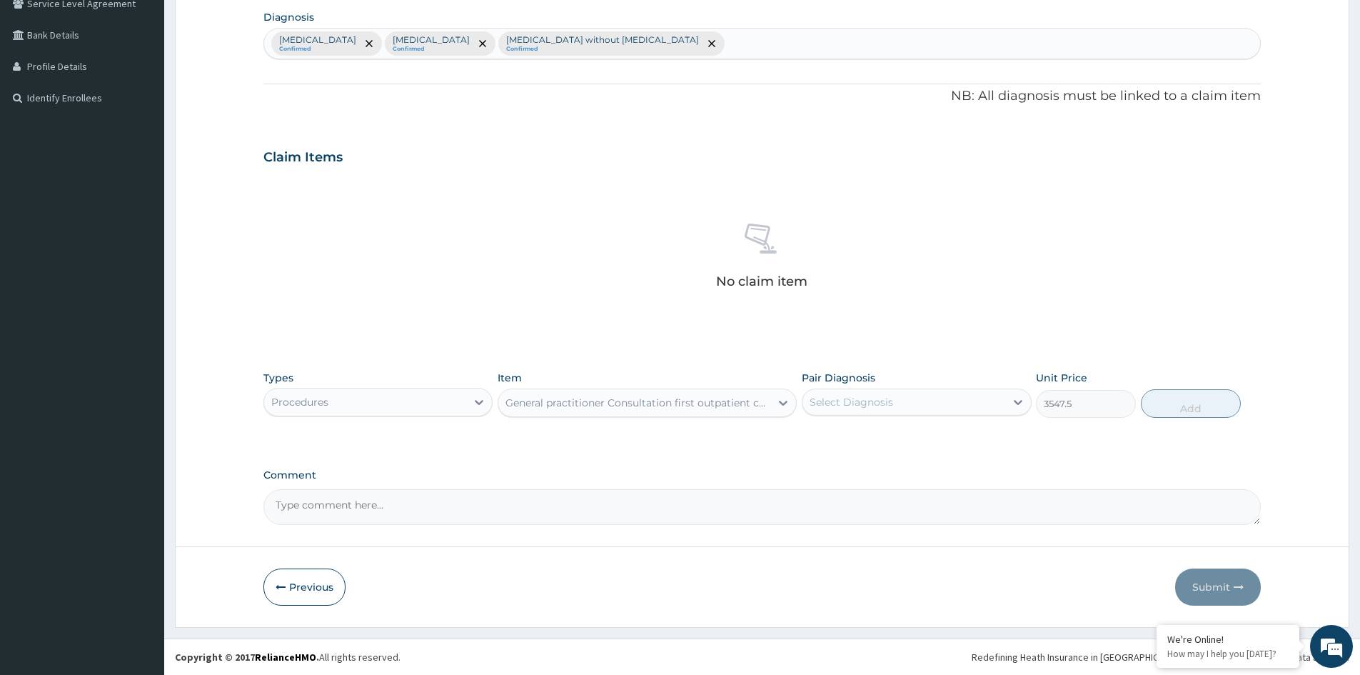
click at [856, 406] on div "Select Diagnosis" at bounding box center [852, 402] width 84 height 14
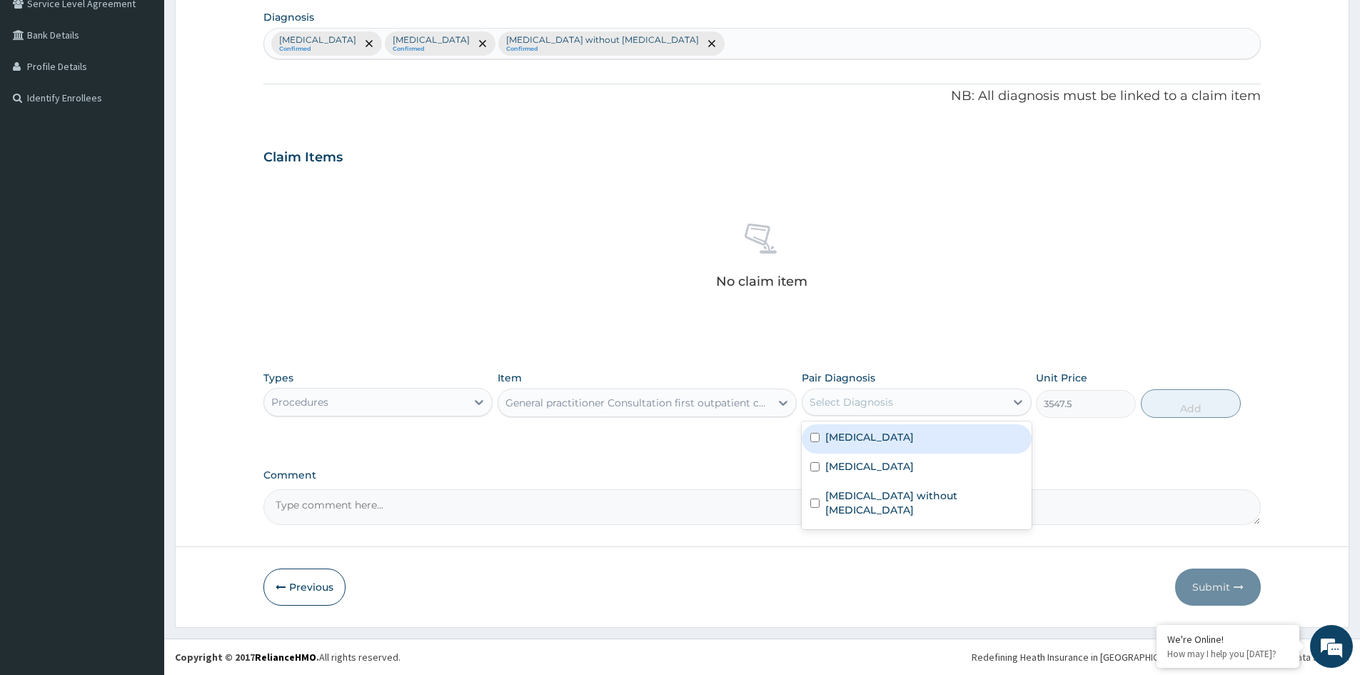
click at [849, 433] on label "[MEDICAL_DATA]" at bounding box center [869, 437] width 89 height 14
checkbox input "true"
click at [852, 470] on div "[MEDICAL_DATA]" at bounding box center [916, 467] width 229 height 29
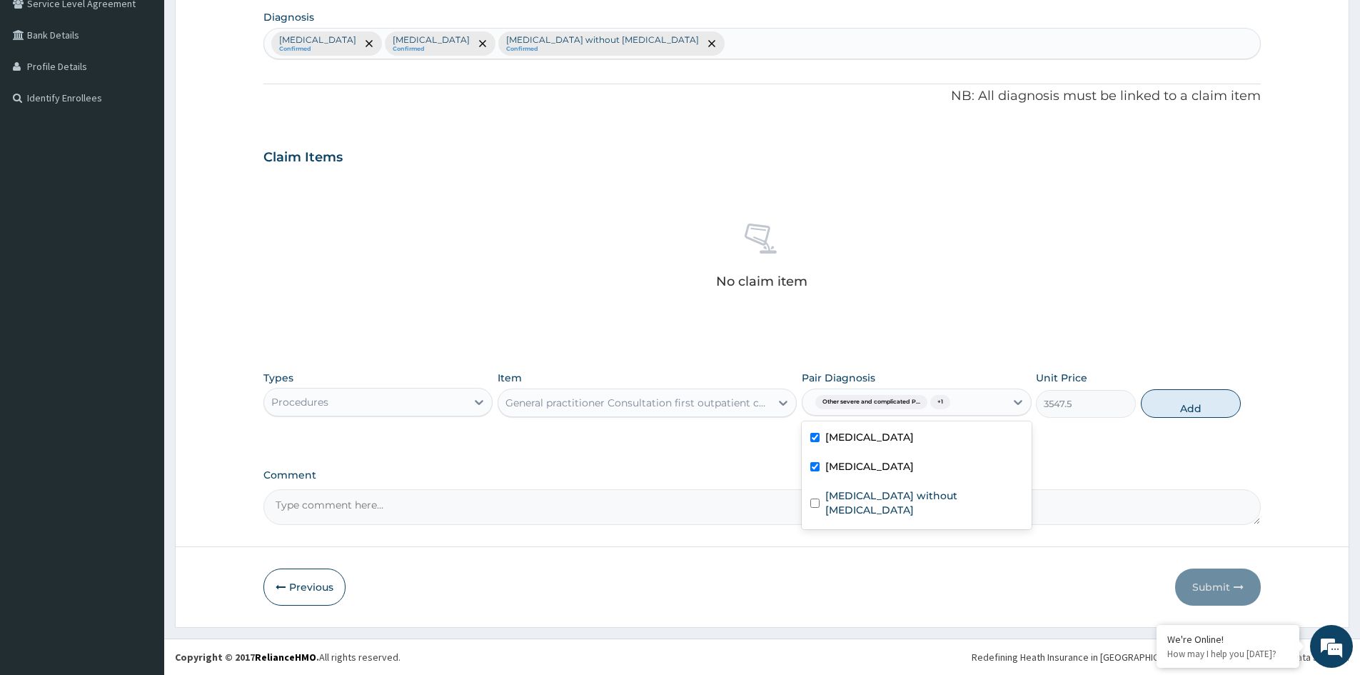
checkbox input "true"
drag, startPoint x: 861, startPoint y: 496, endPoint x: 952, endPoint y: 486, distance: 91.2
click at [887, 496] on div "Sepsis without septic shock" at bounding box center [916, 505] width 229 height 44
checkbox input "true"
click at [1192, 411] on button "Add" at bounding box center [1191, 403] width 100 height 29
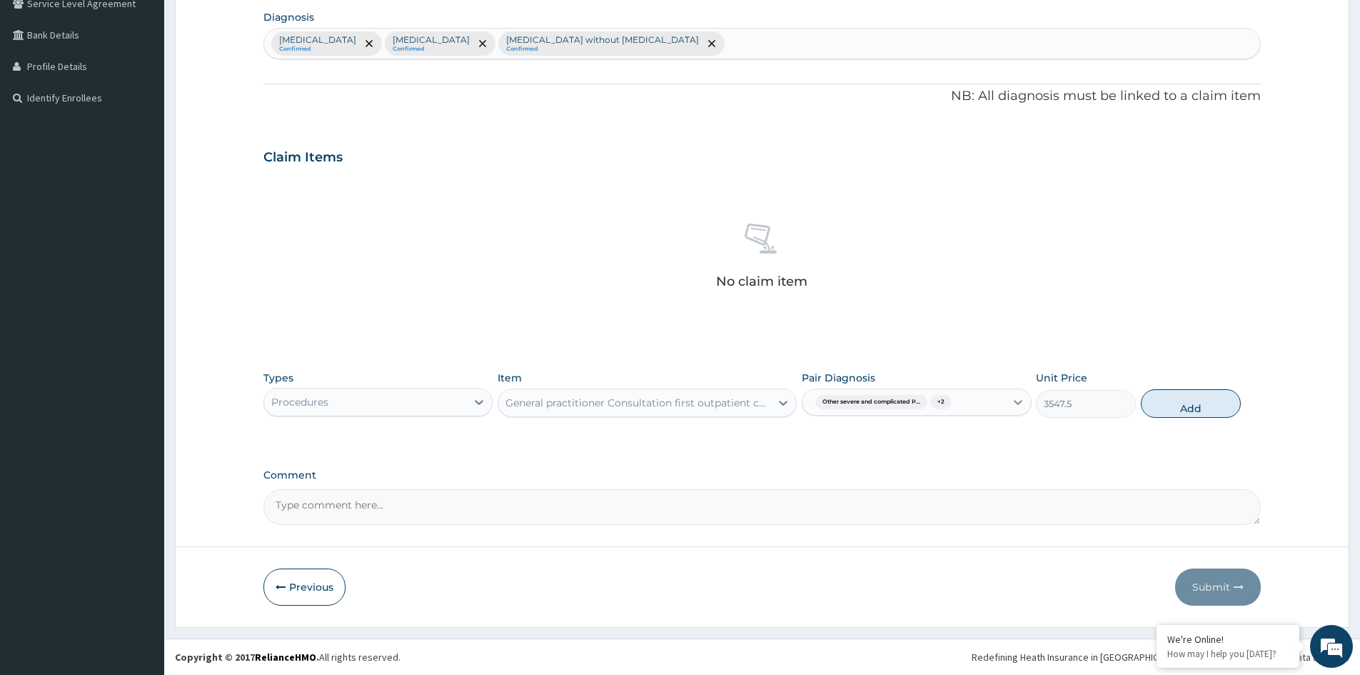
type input "0"
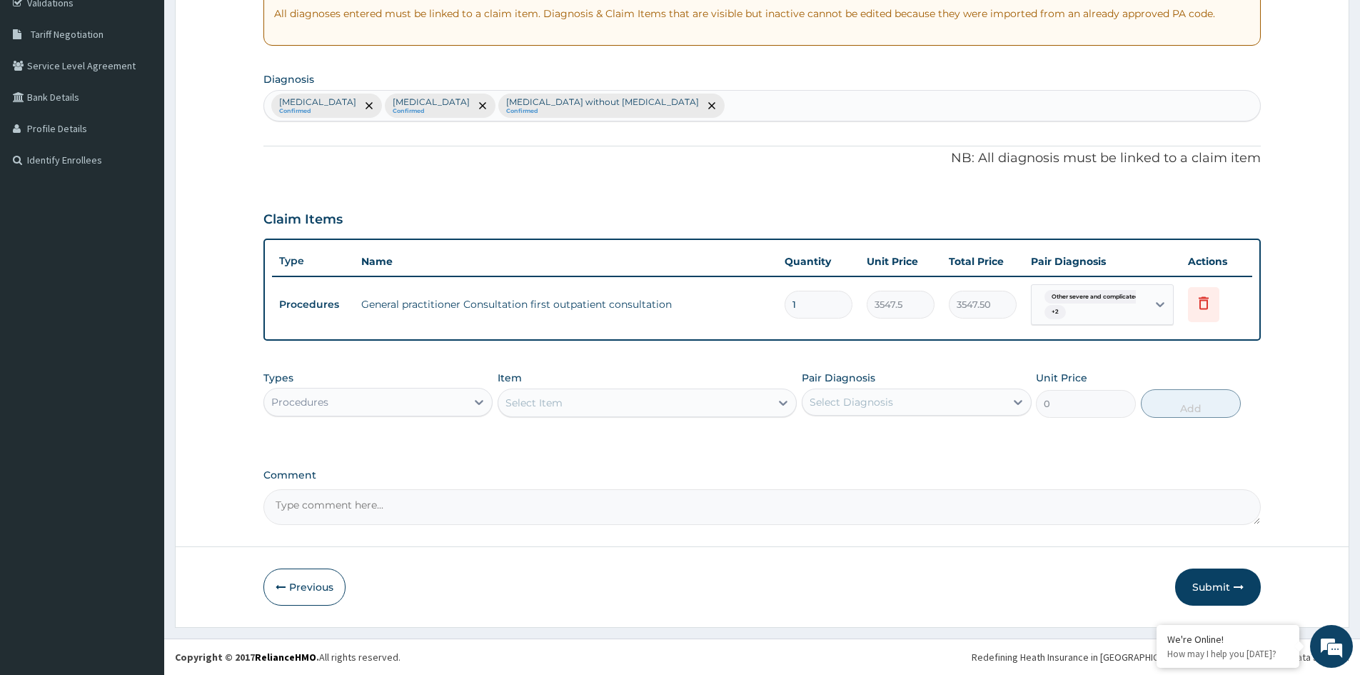
click at [403, 406] on div "Procedures" at bounding box center [365, 402] width 202 height 23
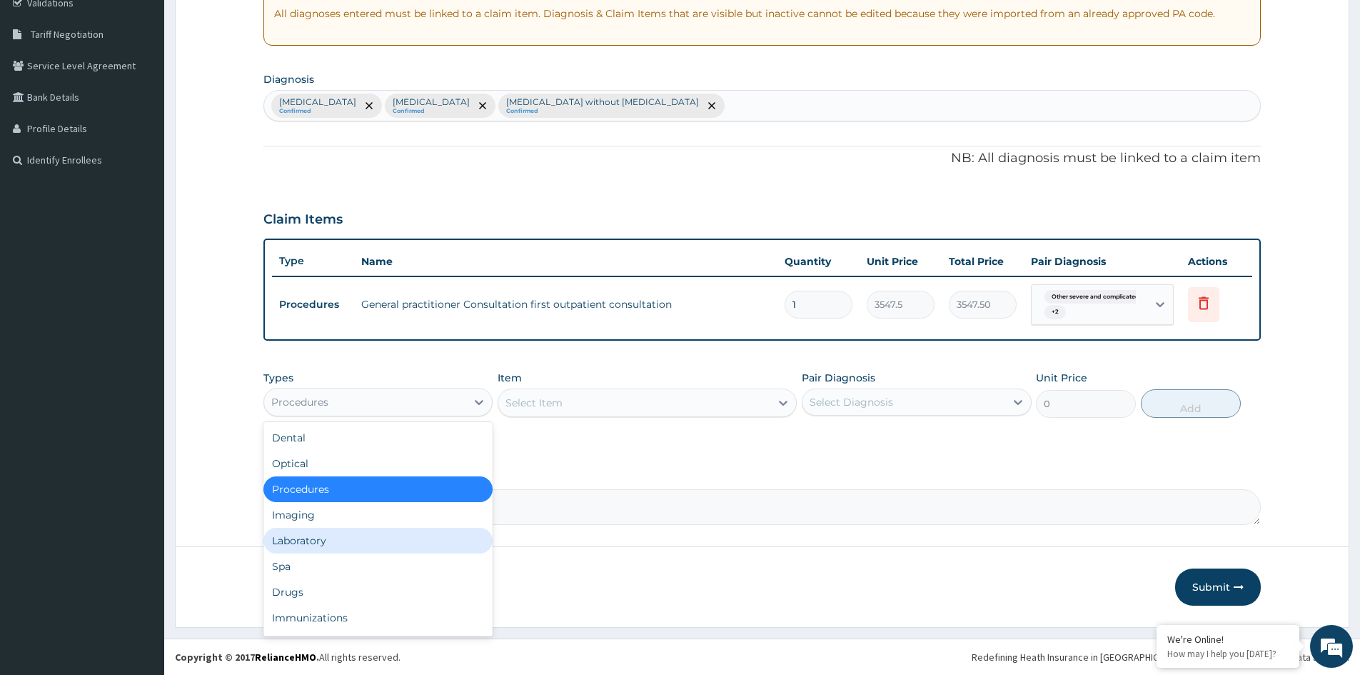
click at [314, 540] on div "Laboratory" at bounding box center [377, 541] width 229 height 26
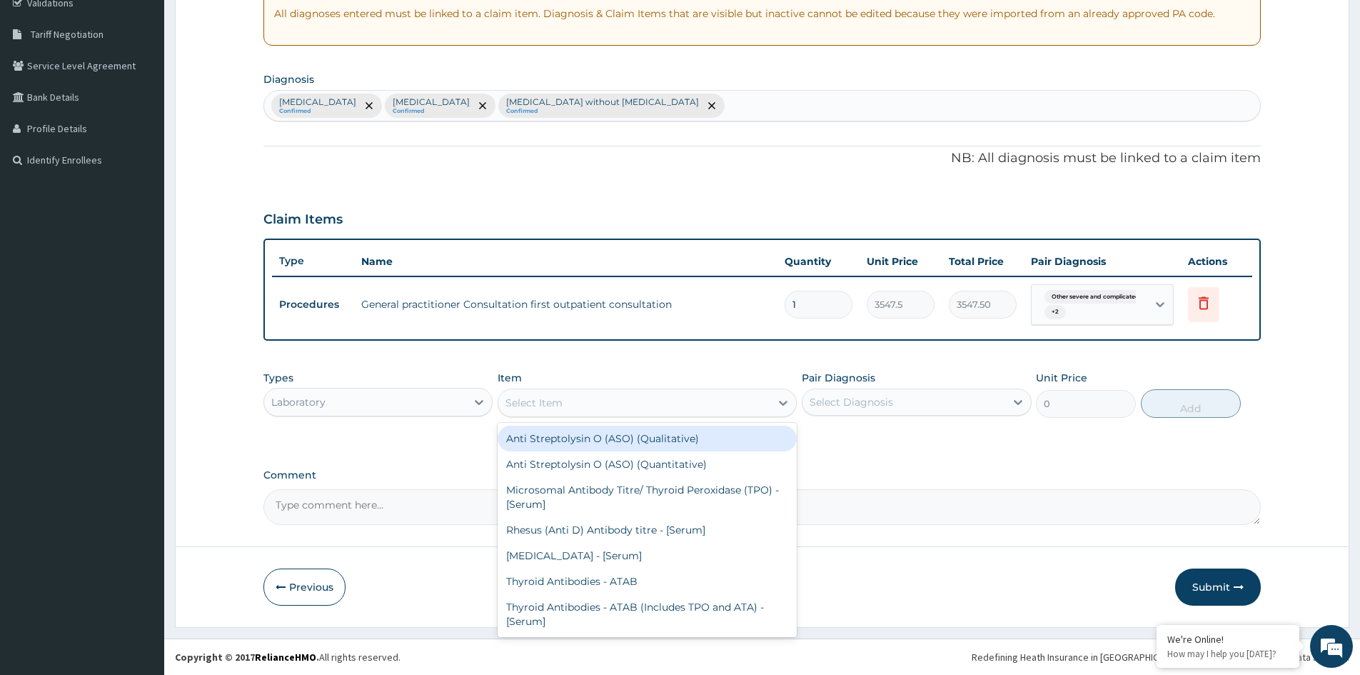
click at [725, 407] on div "Select Item" at bounding box center [634, 402] width 272 height 23
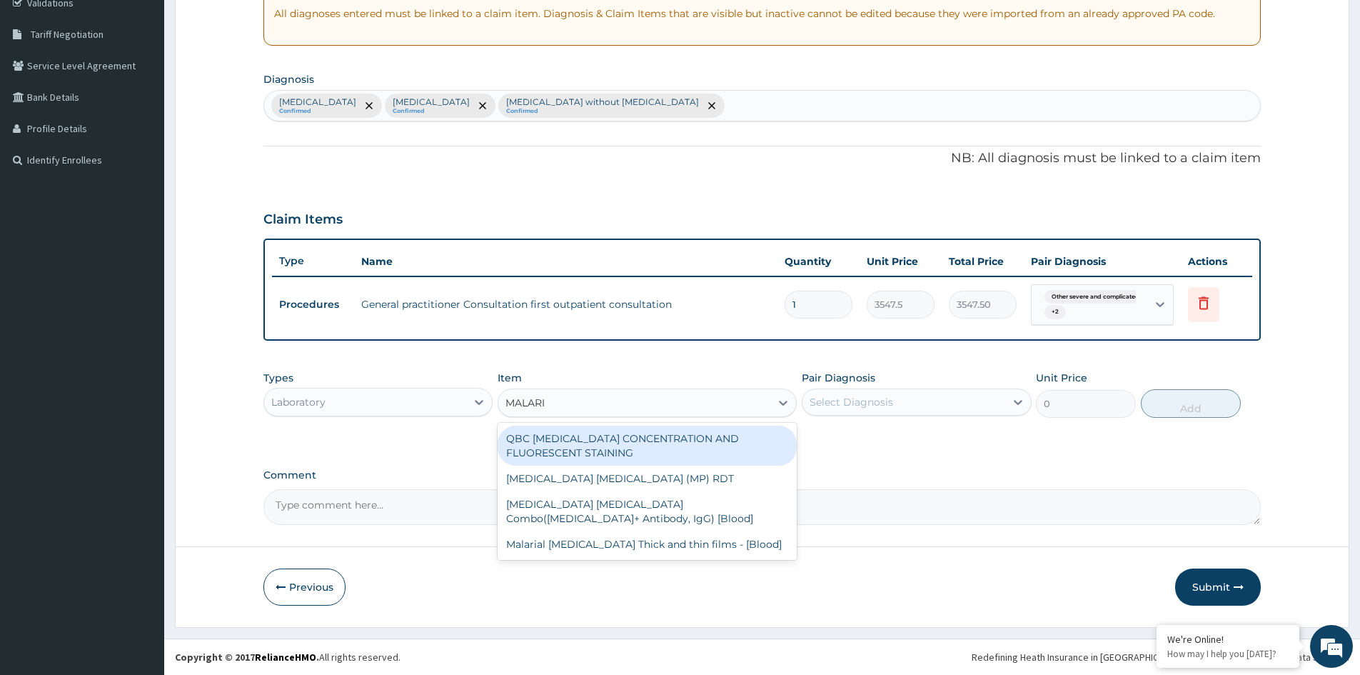
type input "[MEDICAL_DATA]"
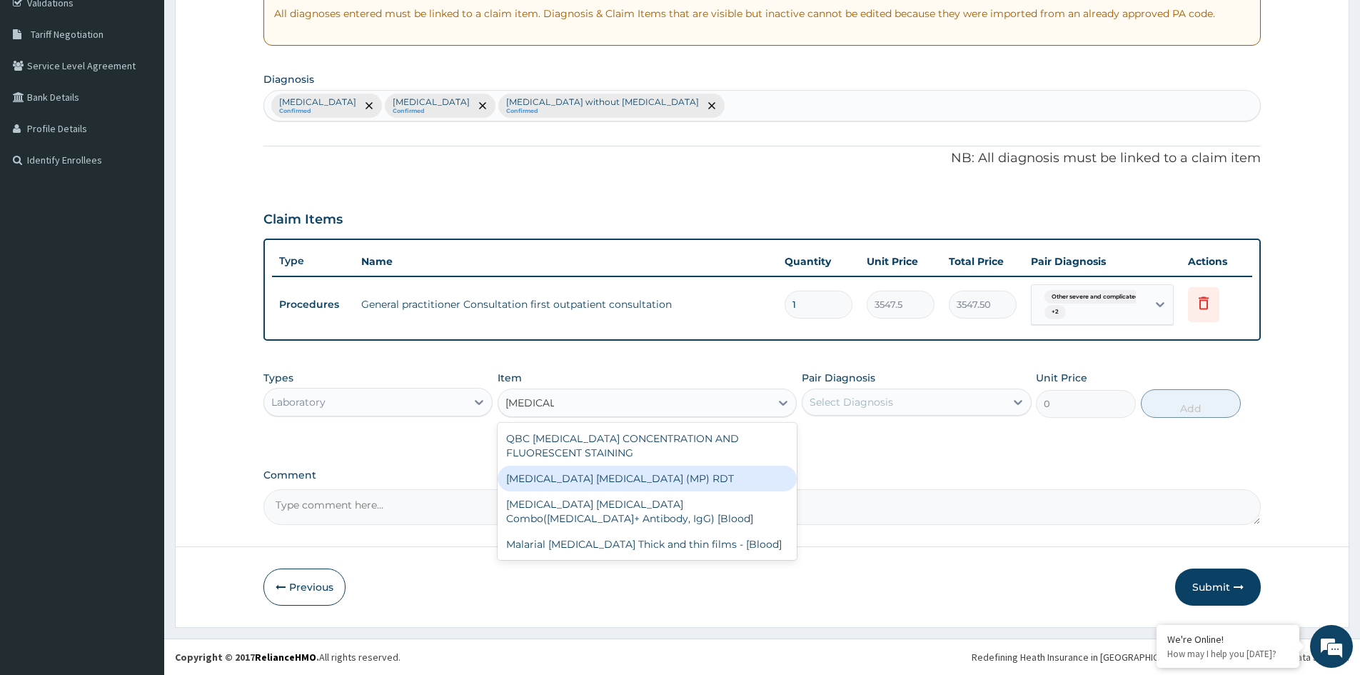
click at [578, 469] on div "[MEDICAL_DATA] [MEDICAL_DATA] (MP) RDT" at bounding box center [647, 478] width 299 height 26
type input "1612.5"
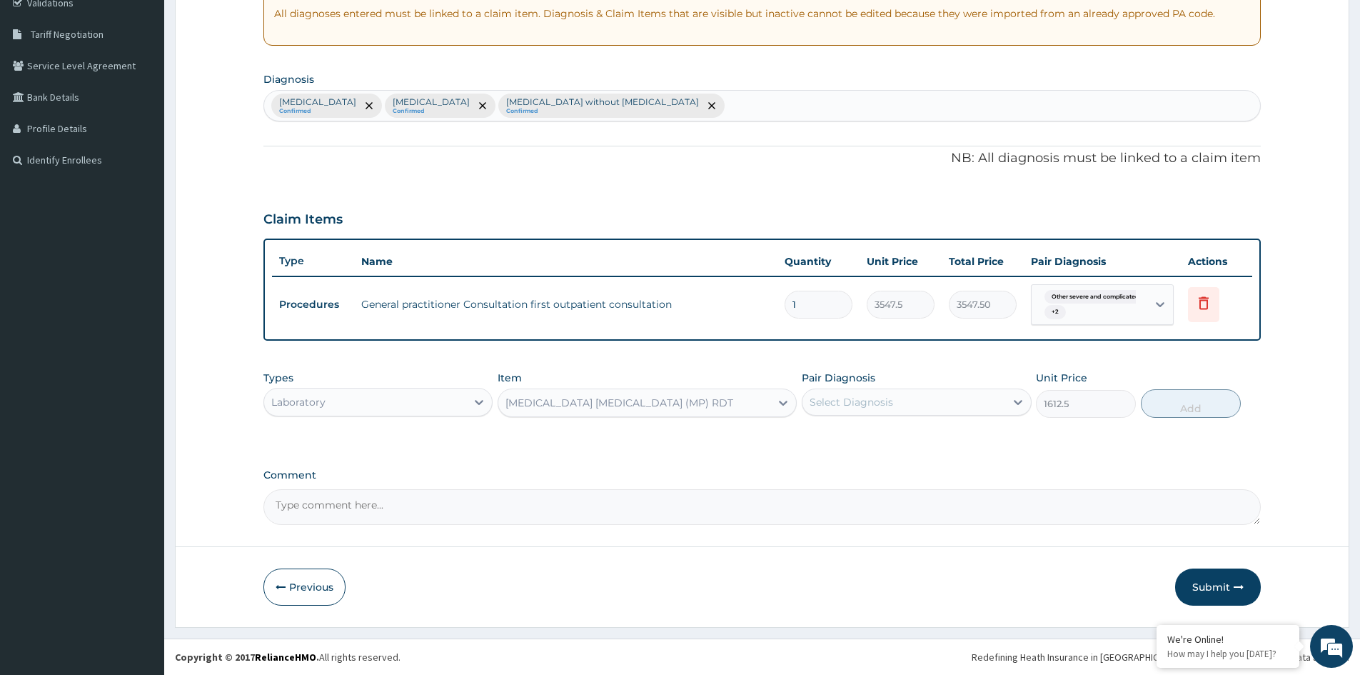
drag, startPoint x: 870, startPoint y: 403, endPoint x: 862, endPoint y: 406, distance: 8.6
click at [870, 403] on div "Select Diagnosis" at bounding box center [852, 402] width 84 height 14
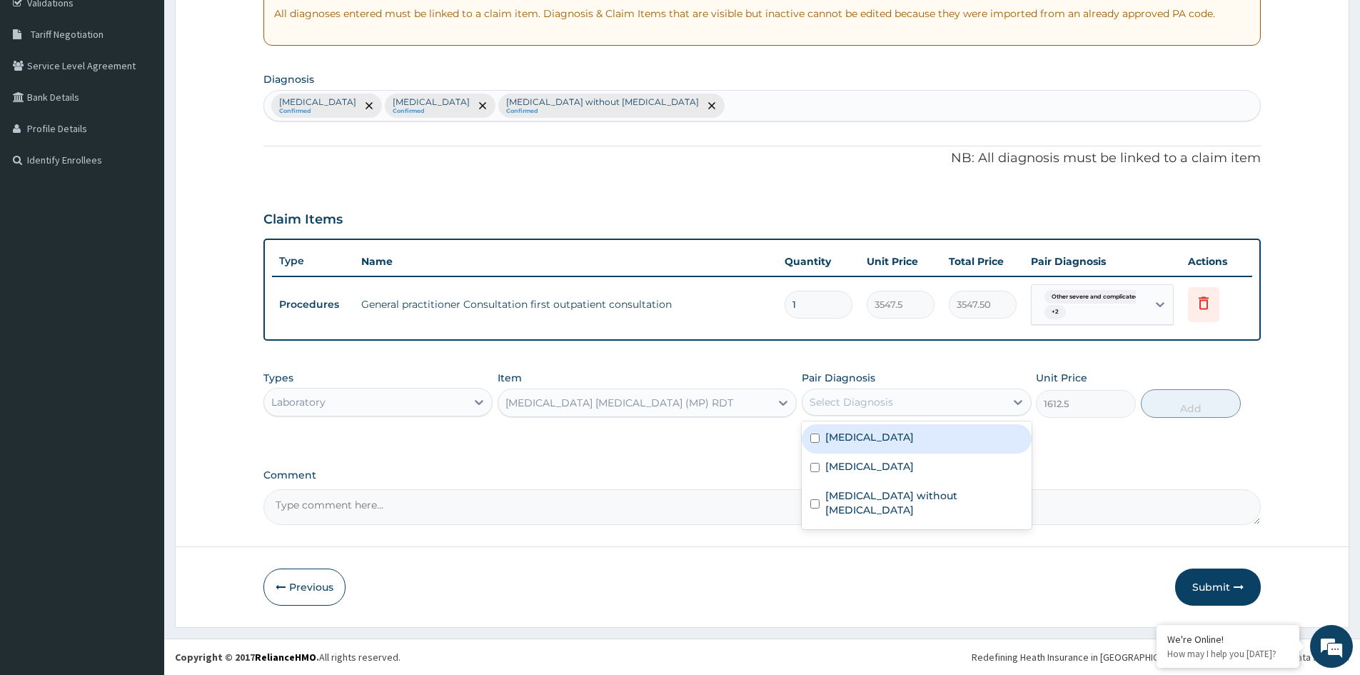
click at [877, 444] on label "[MEDICAL_DATA]" at bounding box center [869, 437] width 89 height 14
checkbox input "true"
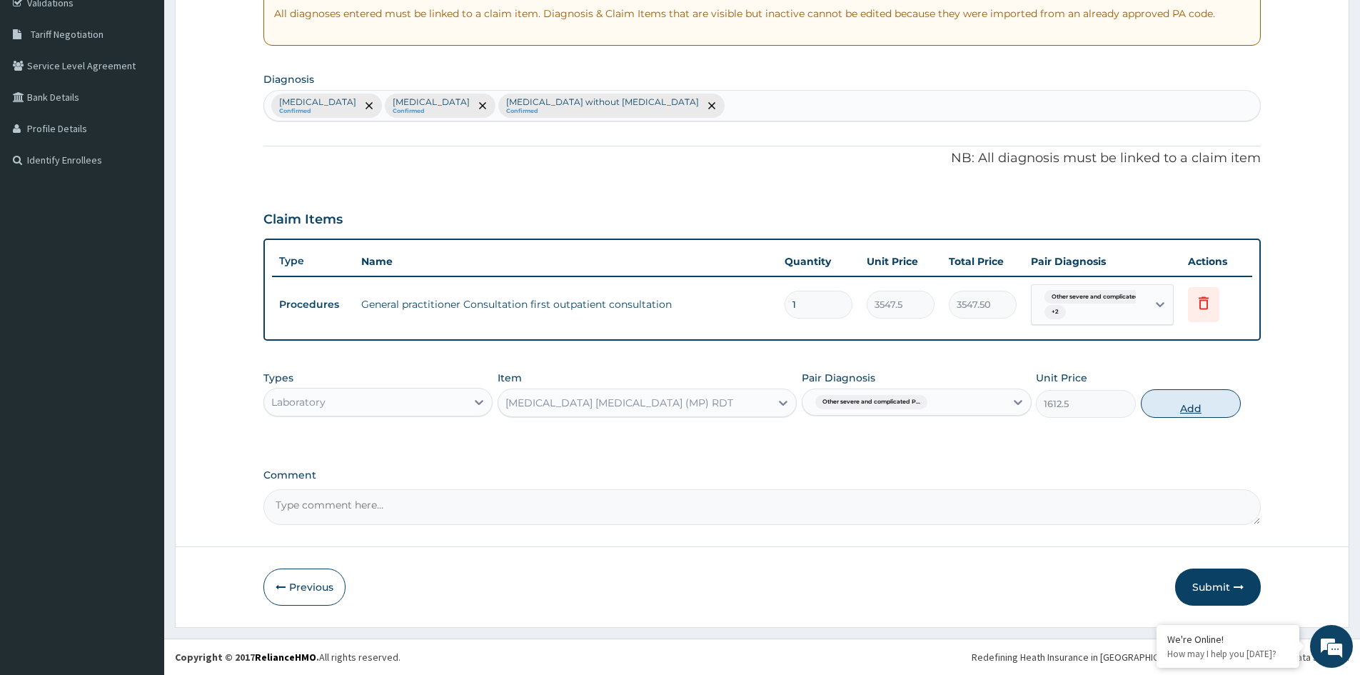
click at [1189, 407] on button "Add" at bounding box center [1191, 403] width 100 height 29
type input "0"
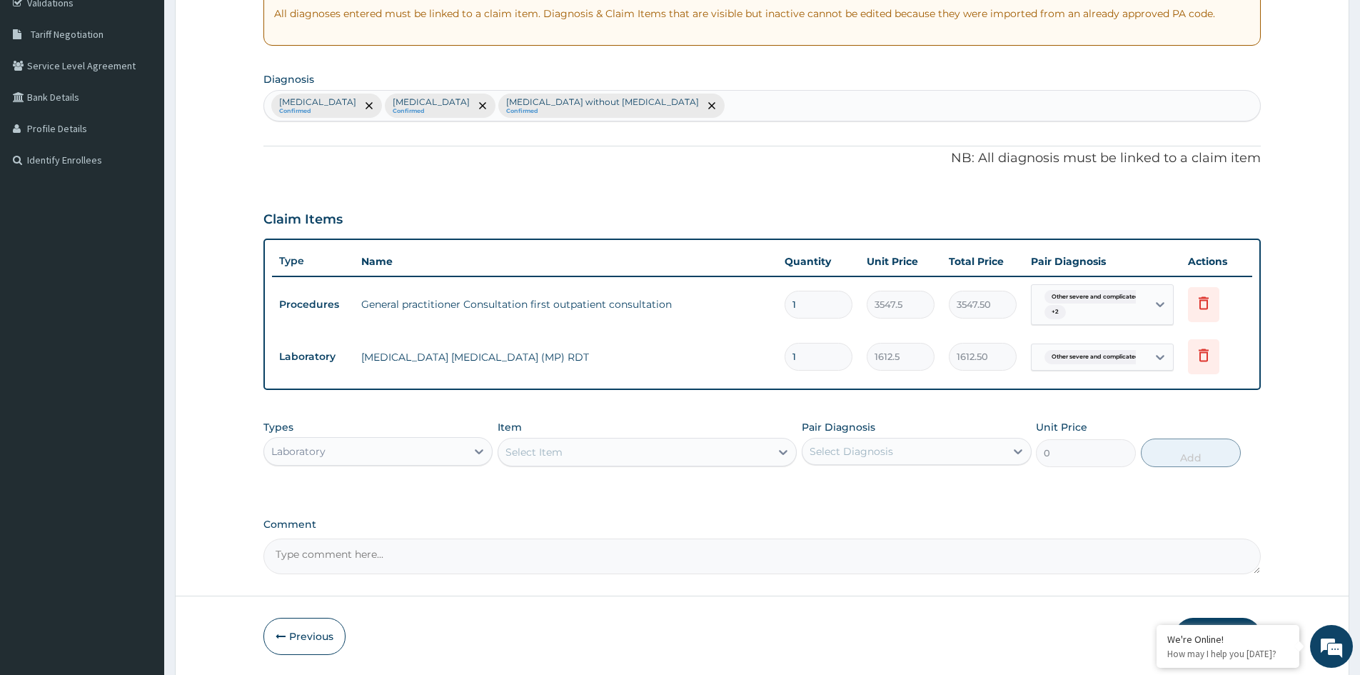
click at [592, 455] on div "Select Item" at bounding box center [634, 452] width 272 height 23
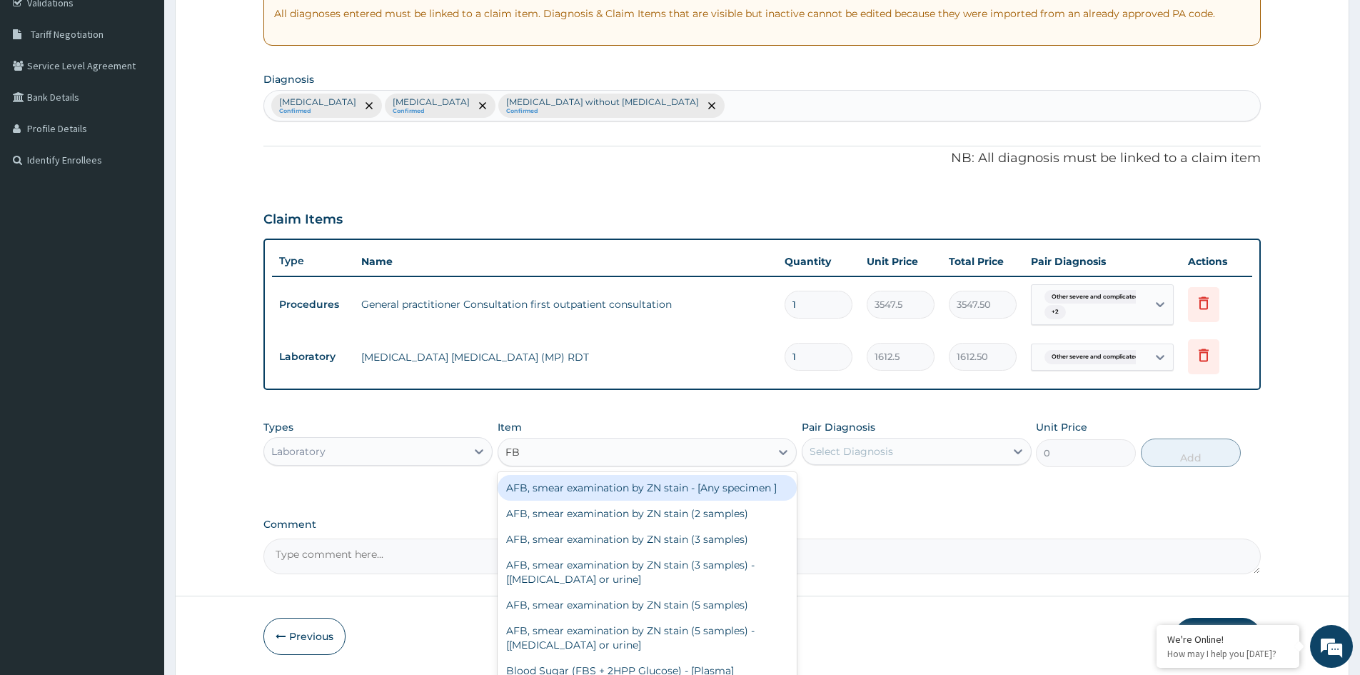
type input "FBC"
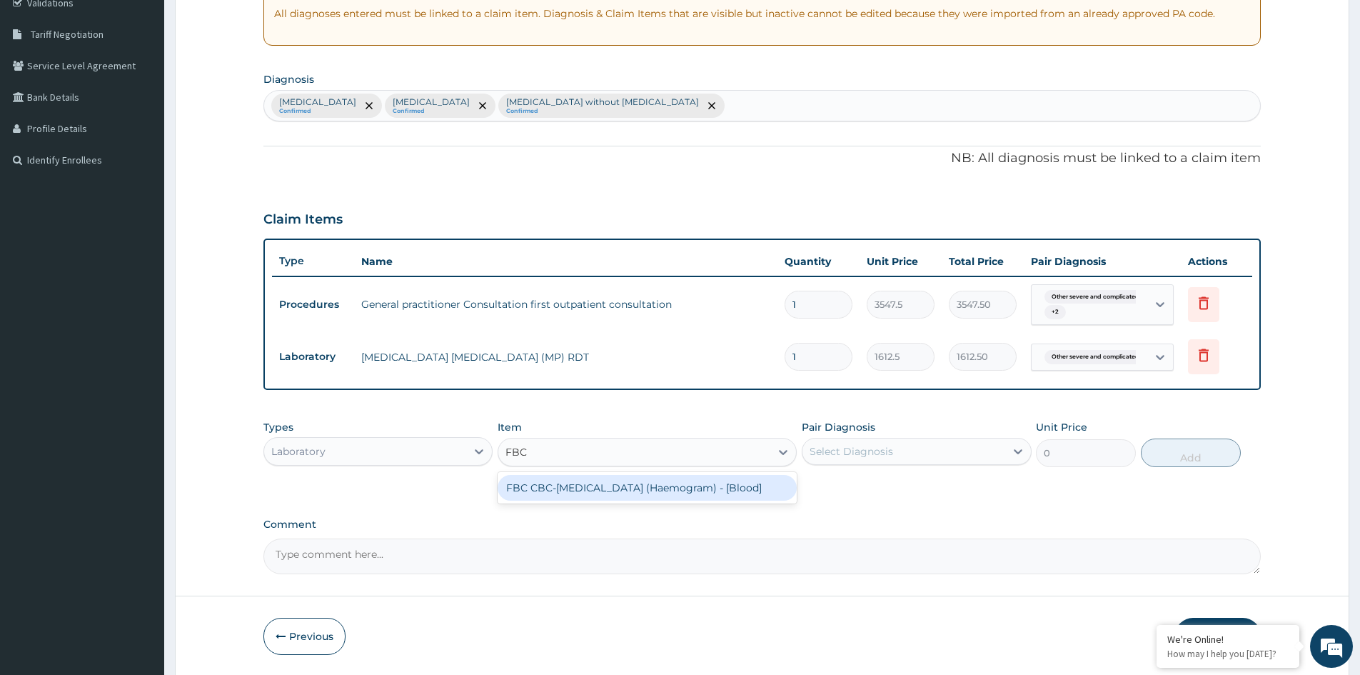
drag, startPoint x: 670, startPoint y: 480, endPoint x: 827, endPoint y: 467, distance: 158.4
click at [675, 483] on div "FBC CBC-[MEDICAL_DATA] (Haemogram) - [Blood]" at bounding box center [647, 488] width 299 height 26
type input "4300"
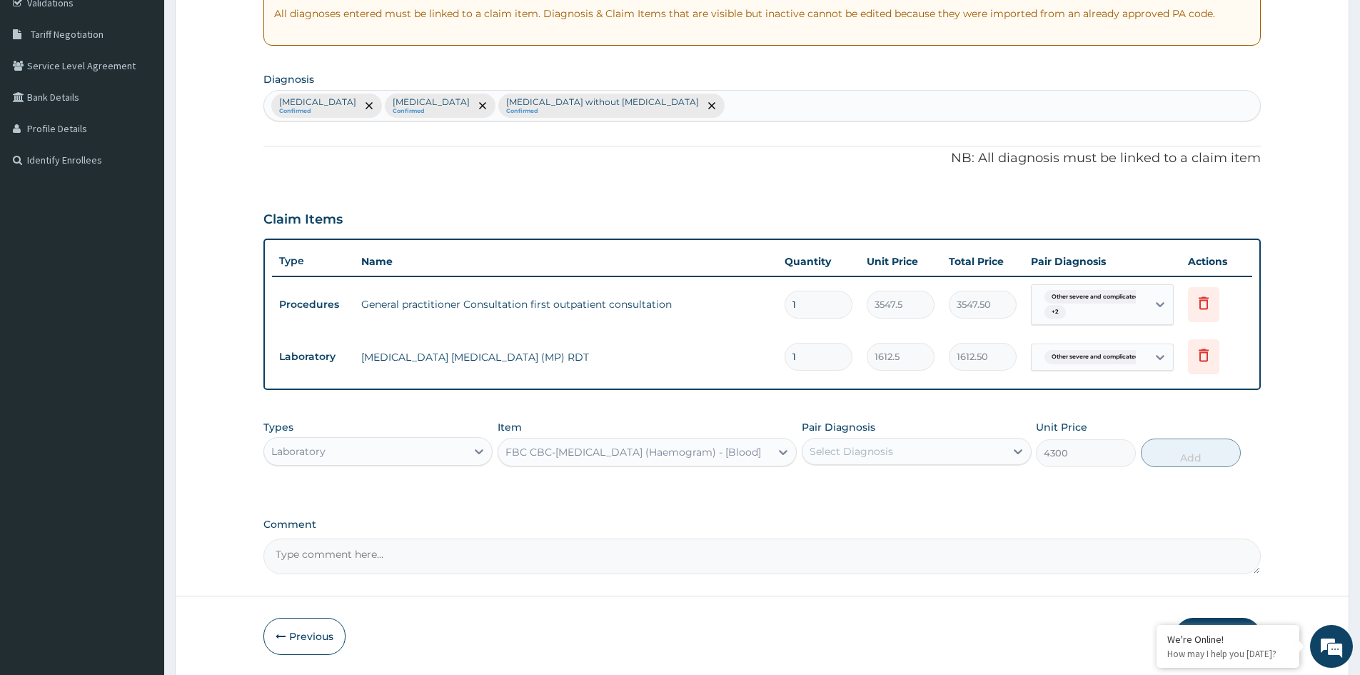
click at [907, 443] on div "Select Diagnosis" at bounding box center [903, 451] width 202 height 23
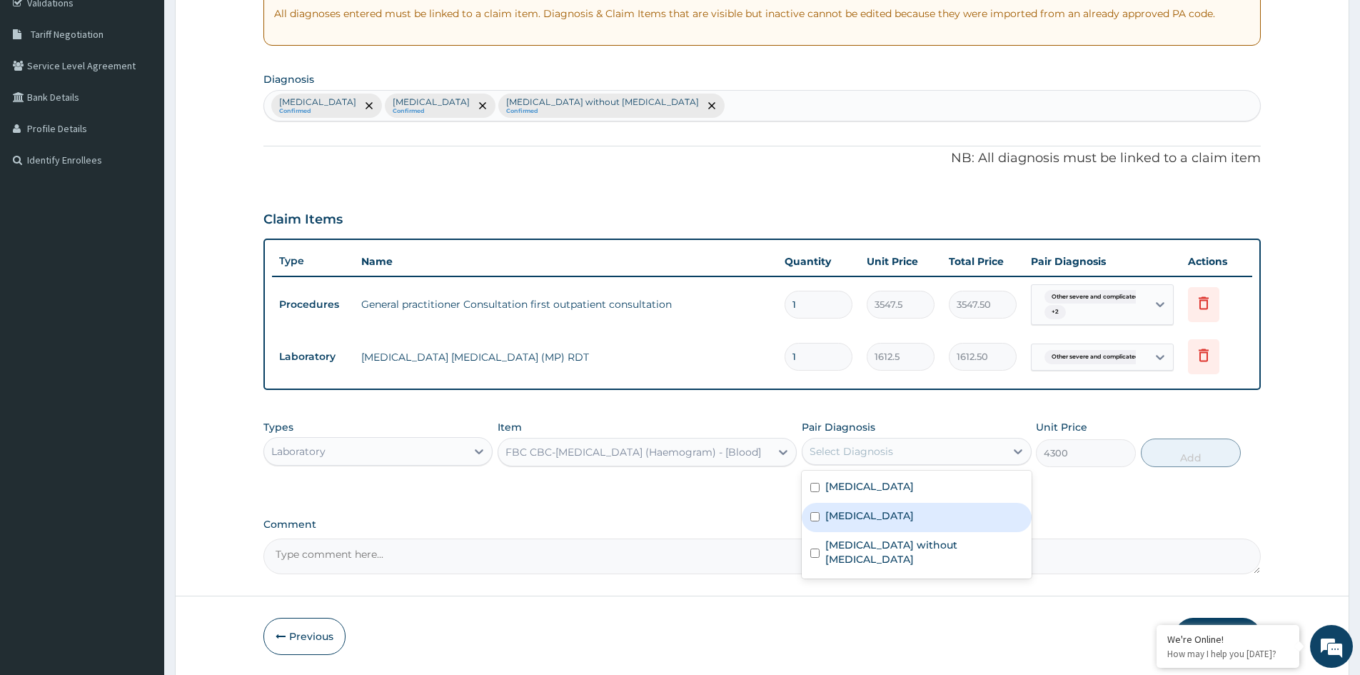
click at [871, 532] on div "[MEDICAL_DATA]" at bounding box center [916, 517] width 229 height 29
checkbox input "true"
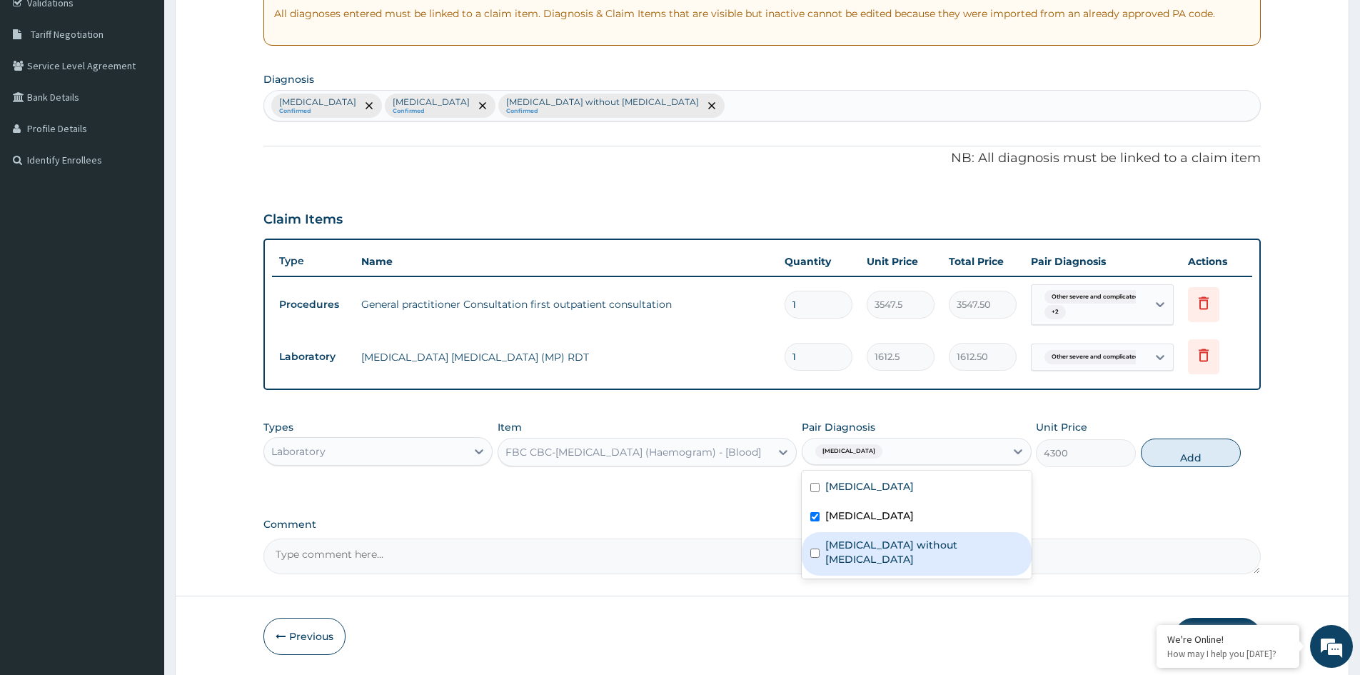
drag, startPoint x: 876, startPoint y: 566, endPoint x: 884, endPoint y: 553, distance: 15.1
click at [878, 560] on label "Sepsis without septic shock" at bounding box center [923, 552] width 197 height 29
checkbox input "true"
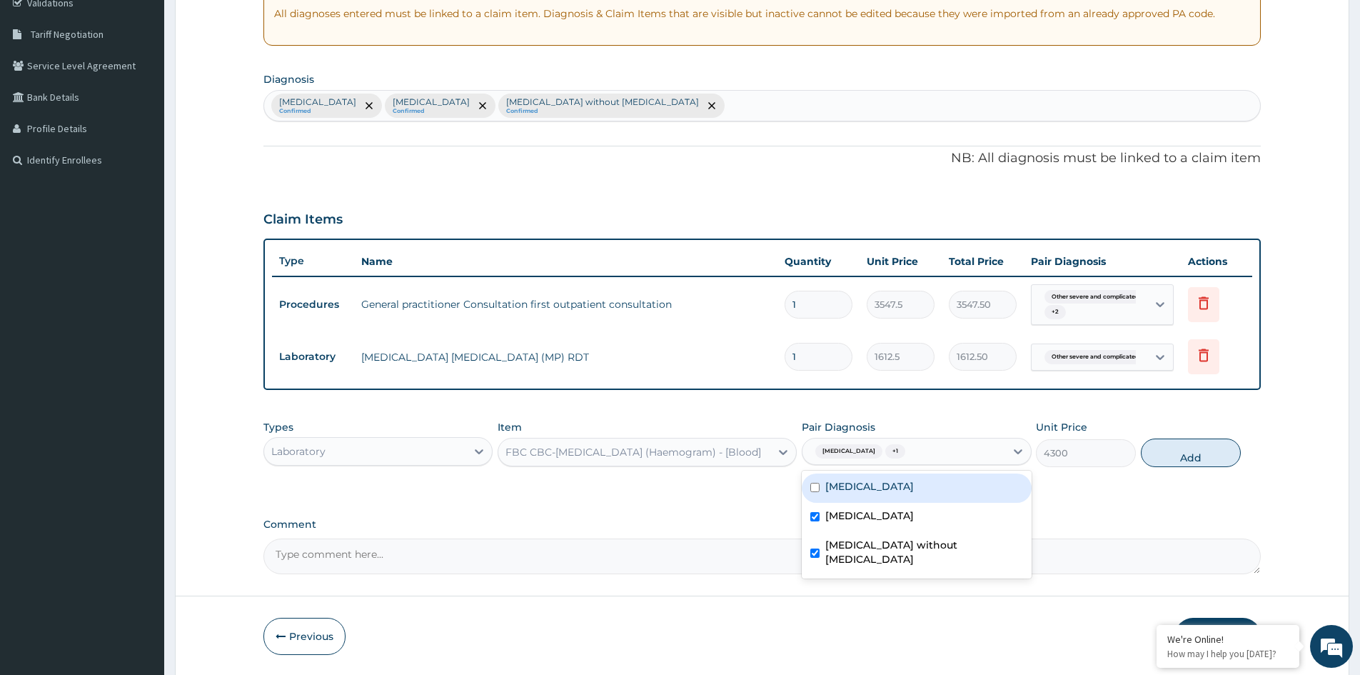
drag, startPoint x: 896, startPoint y: 486, endPoint x: 1145, endPoint y: 480, distance: 249.2
click at [898, 486] on label "[MEDICAL_DATA]" at bounding box center [869, 486] width 89 height 14
checkbox input "true"
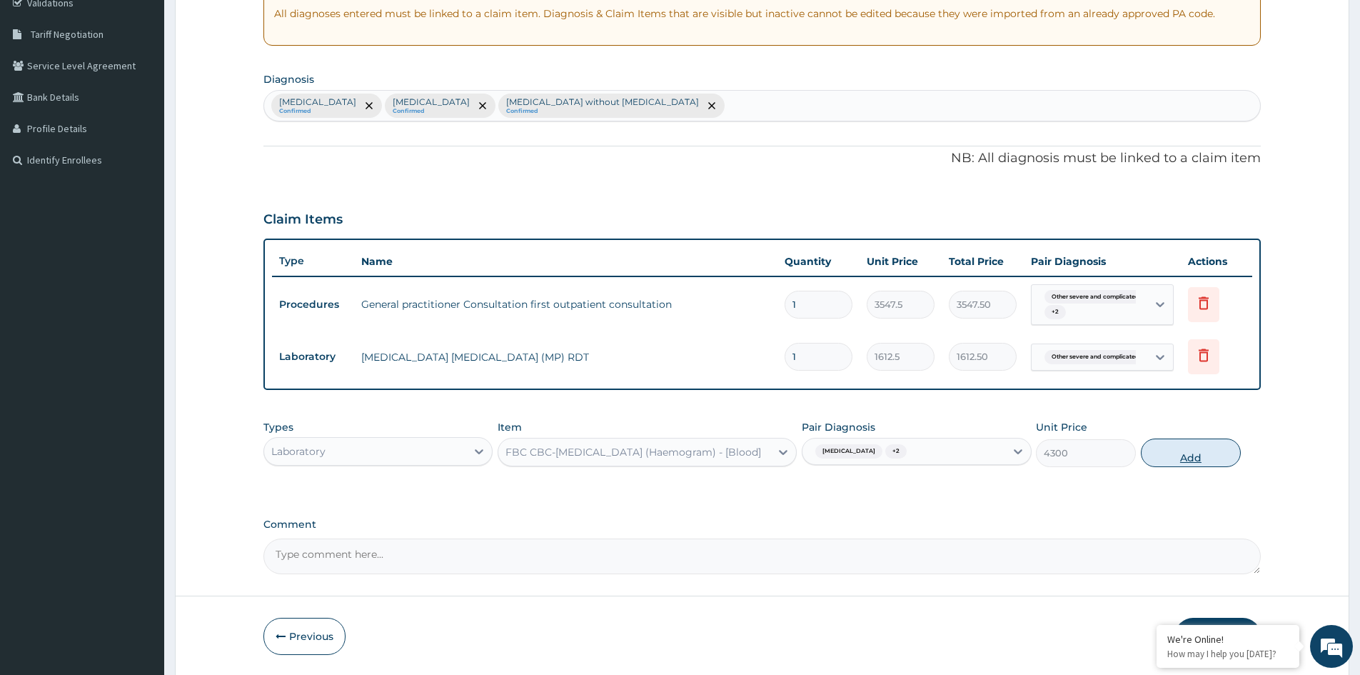
click at [1190, 458] on button "Add" at bounding box center [1191, 452] width 100 height 29
type input "0"
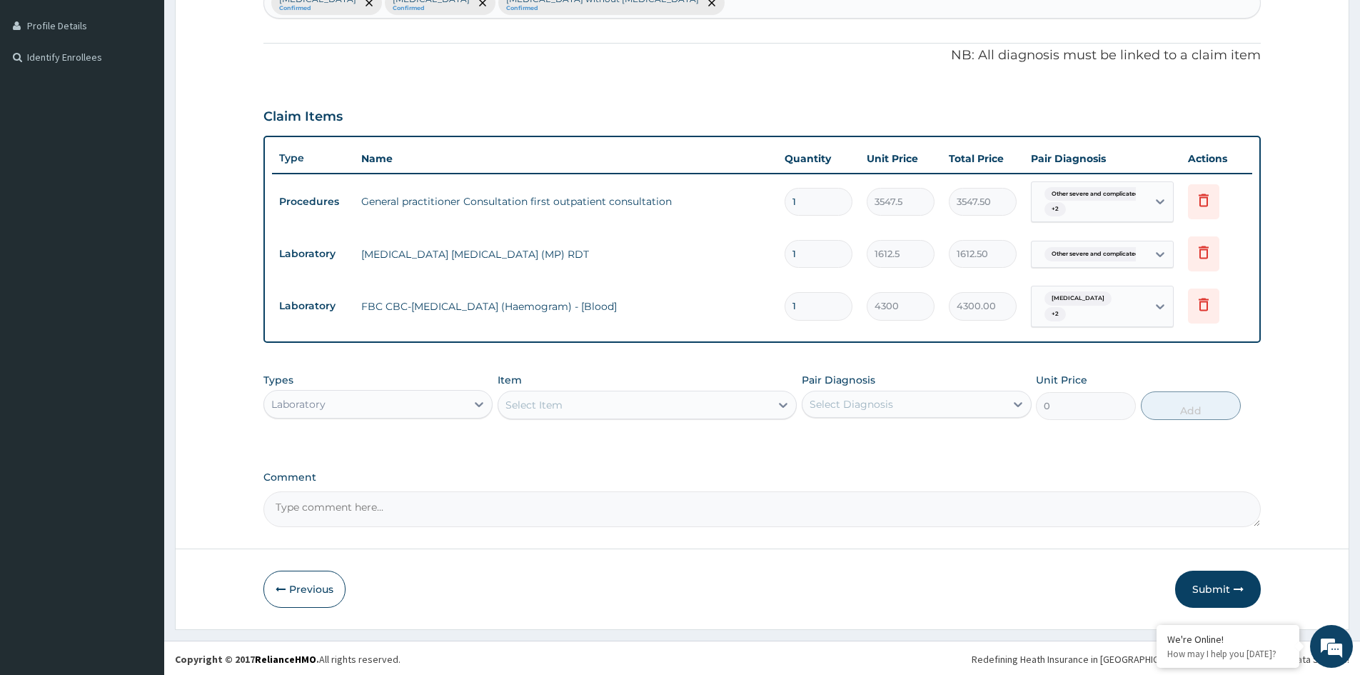
scroll to position [383, 0]
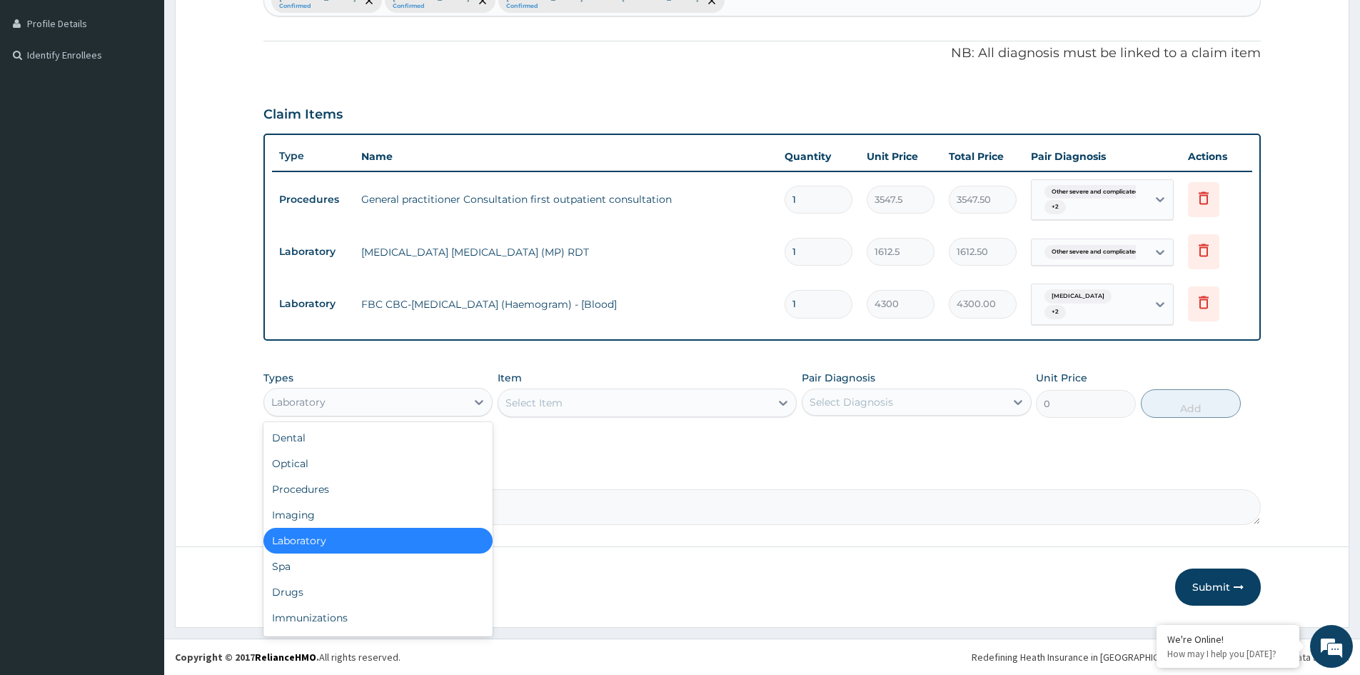
drag, startPoint x: 377, startPoint y: 405, endPoint x: 331, endPoint y: 472, distance: 81.6
click at [377, 406] on div "Laboratory" at bounding box center [365, 402] width 202 height 23
click at [317, 583] on div "Drugs" at bounding box center [377, 592] width 229 height 26
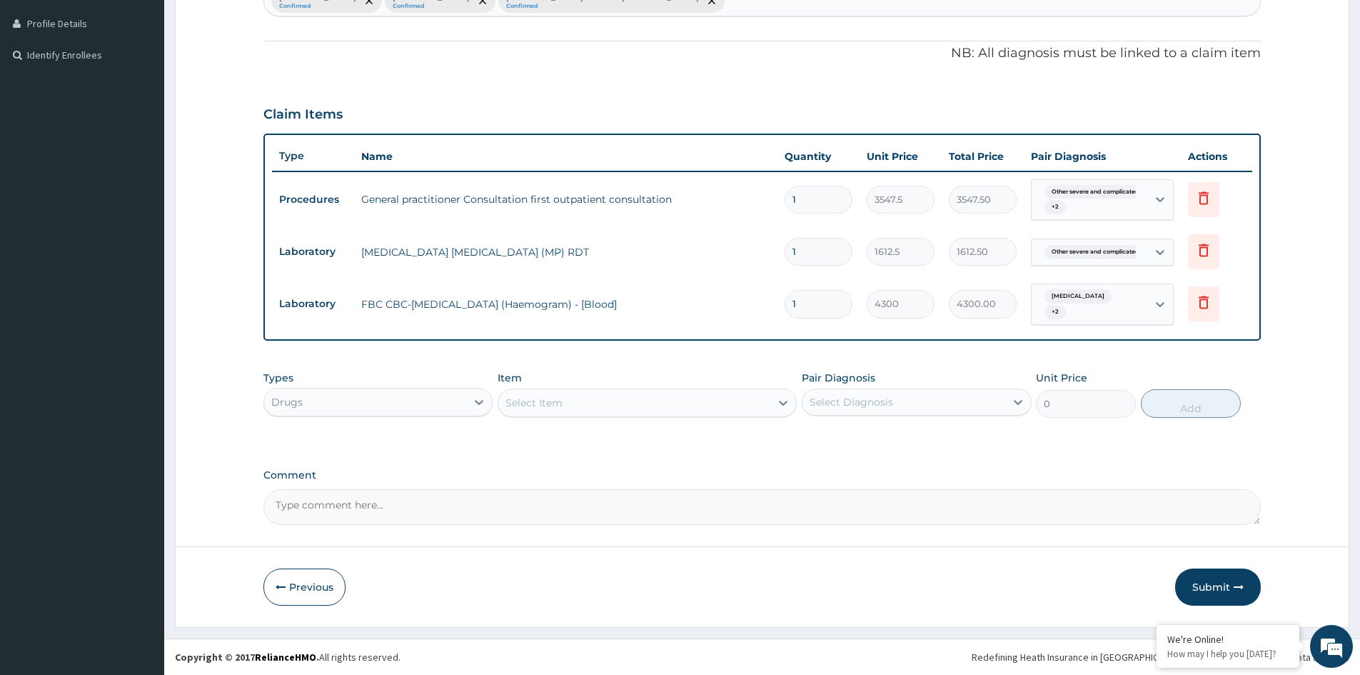
click at [745, 415] on div "Select Item" at bounding box center [647, 402] width 299 height 29
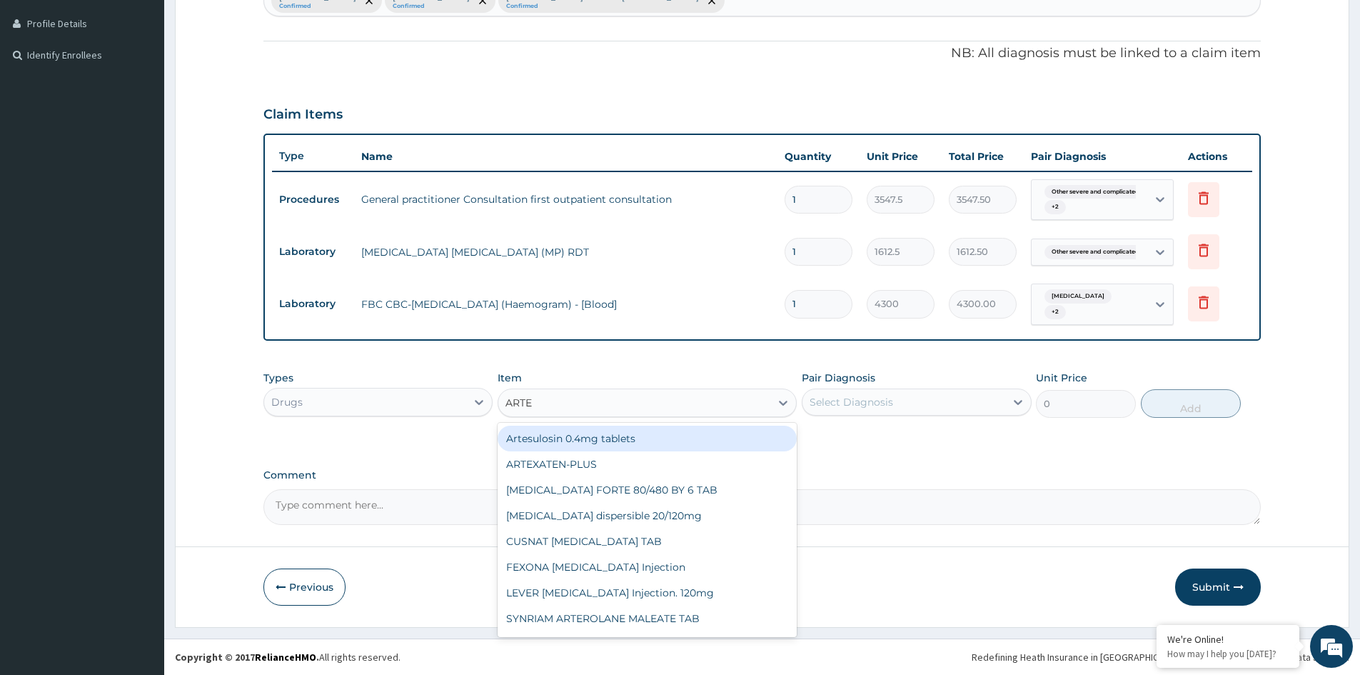
type input "ARTES"
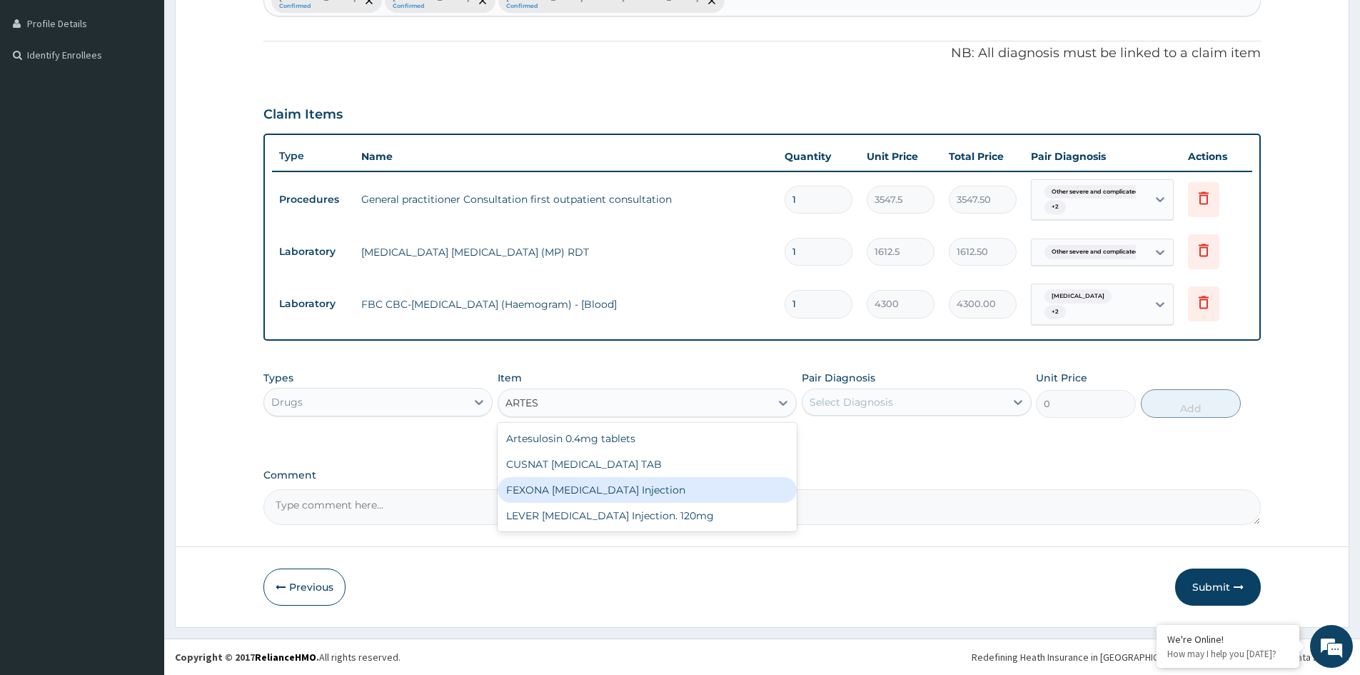
drag, startPoint x: 638, startPoint y: 485, endPoint x: 795, endPoint y: 439, distance: 163.8
click at [648, 486] on div "FEXONA [MEDICAL_DATA] Injection" at bounding box center [647, 490] width 299 height 26
type input "1537.25"
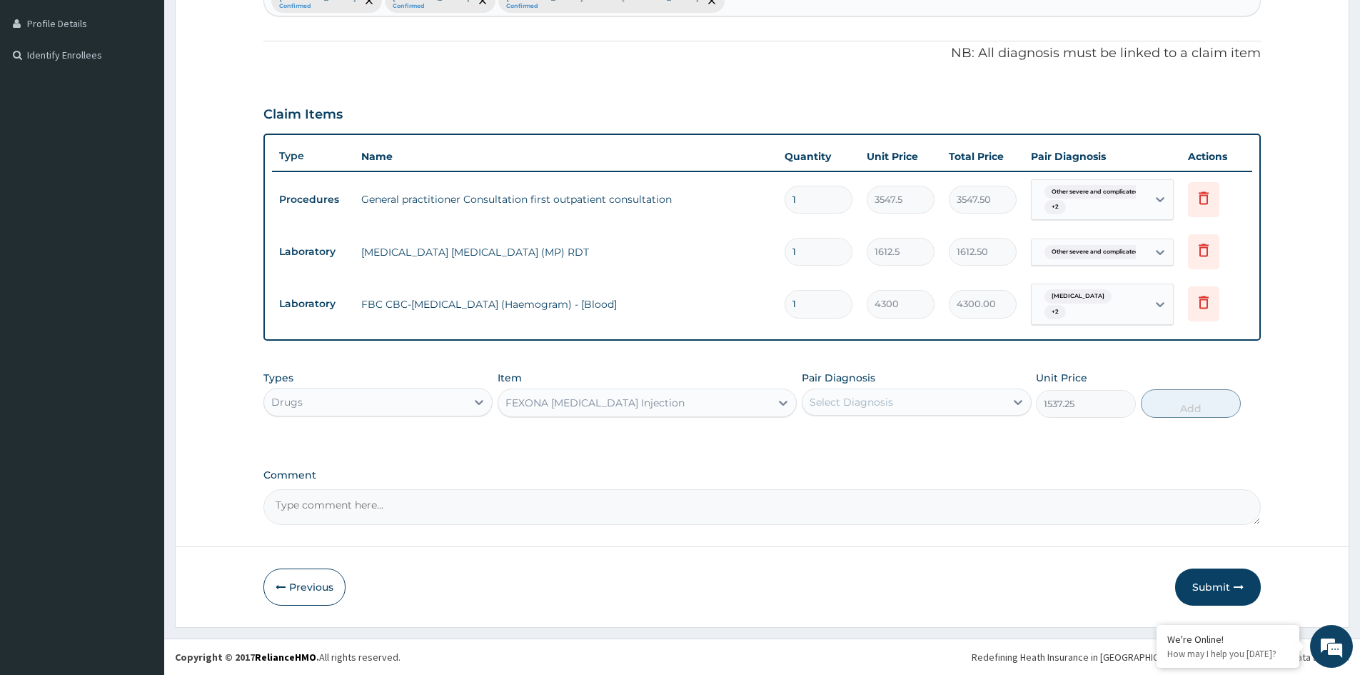
click at [834, 407] on div "Select Diagnosis" at bounding box center [852, 402] width 84 height 14
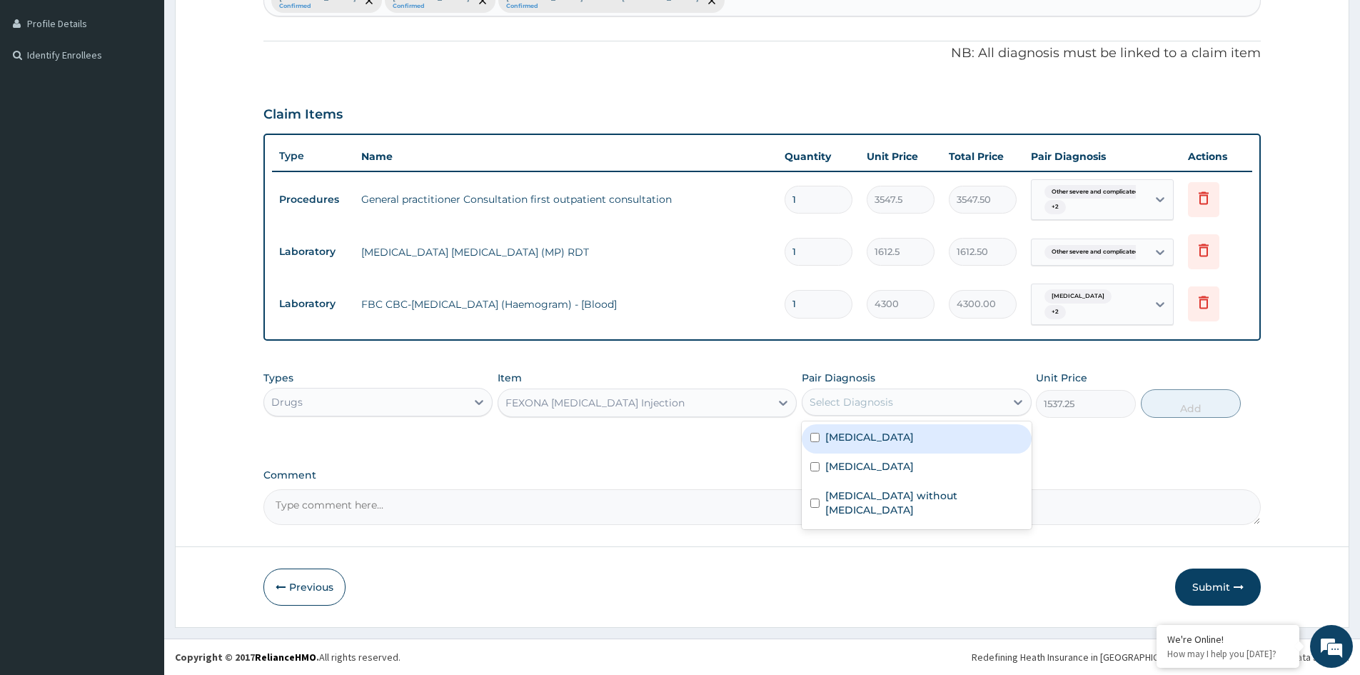
drag, startPoint x: 865, startPoint y: 441, endPoint x: 967, endPoint y: 439, distance: 101.4
click at [891, 441] on label "[MEDICAL_DATA]" at bounding box center [869, 437] width 89 height 14
checkbox input "true"
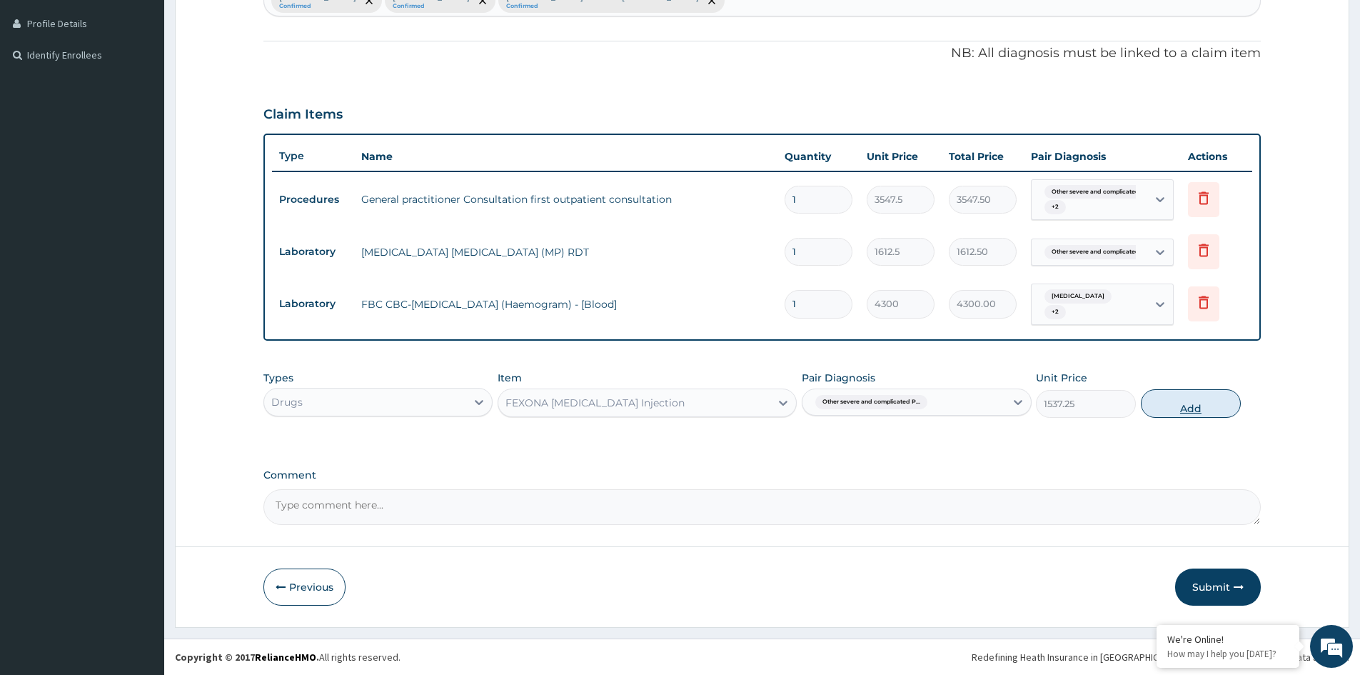
click at [1207, 408] on button "Add" at bounding box center [1191, 403] width 100 height 29
type input "0"
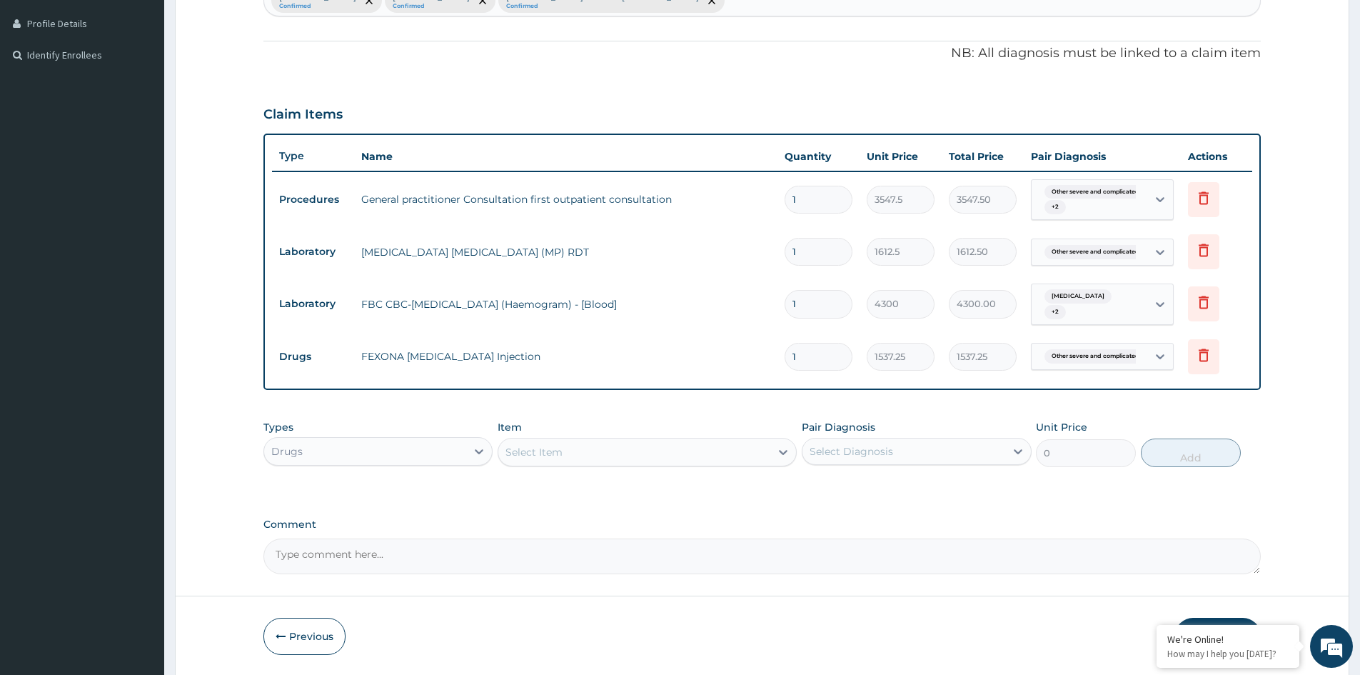
type input "0.00"
type input "3"
type input "4611.75"
type input "3"
click at [646, 452] on div "Select Item" at bounding box center [634, 452] width 272 height 23
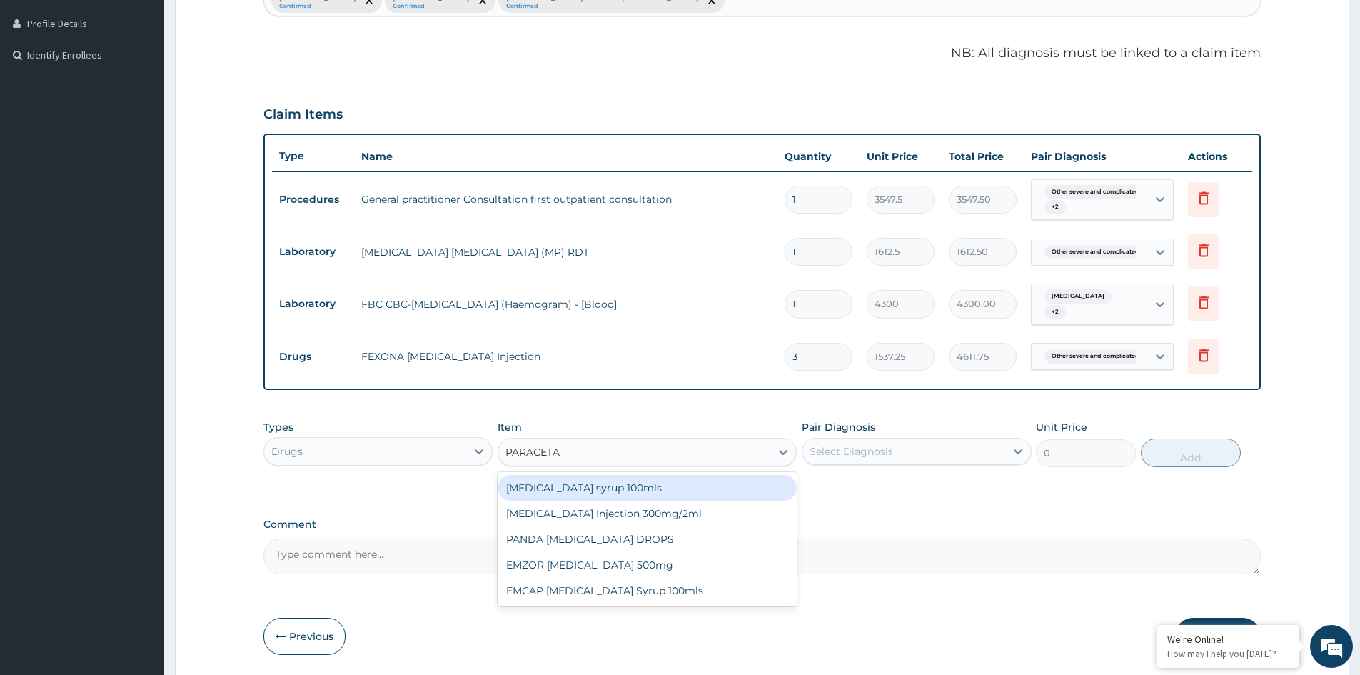
type input "PARACETAM"
click at [690, 509] on div "[MEDICAL_DATA] Injection 300mg/2ml" at bounding box center [647, 513] width 299 height 26
type input "260.15"
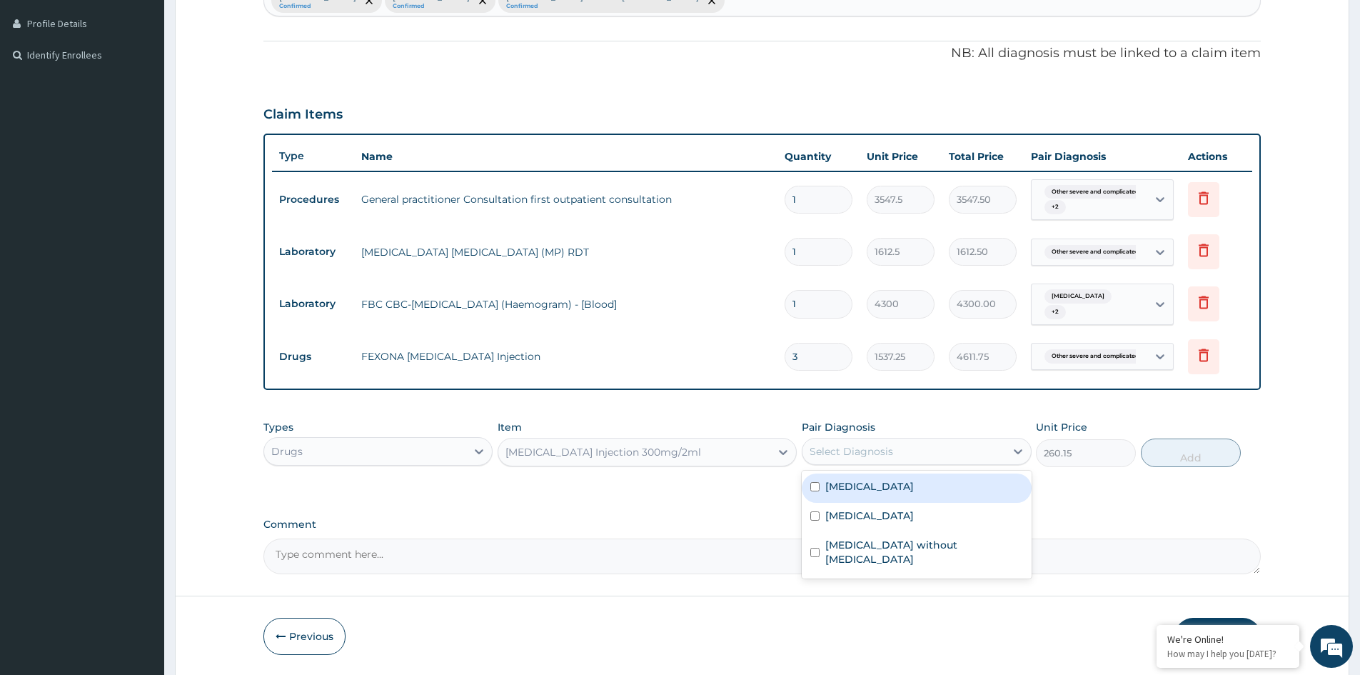
click at [900, 444] on div "Select Diagnosis" at bounding box center [903, 451] width 202 height 23
click at [878, 493] on label "[MEDICAL_DATA]" at bounding box center [869, 486] width 89 height 14
checkbox input "true"
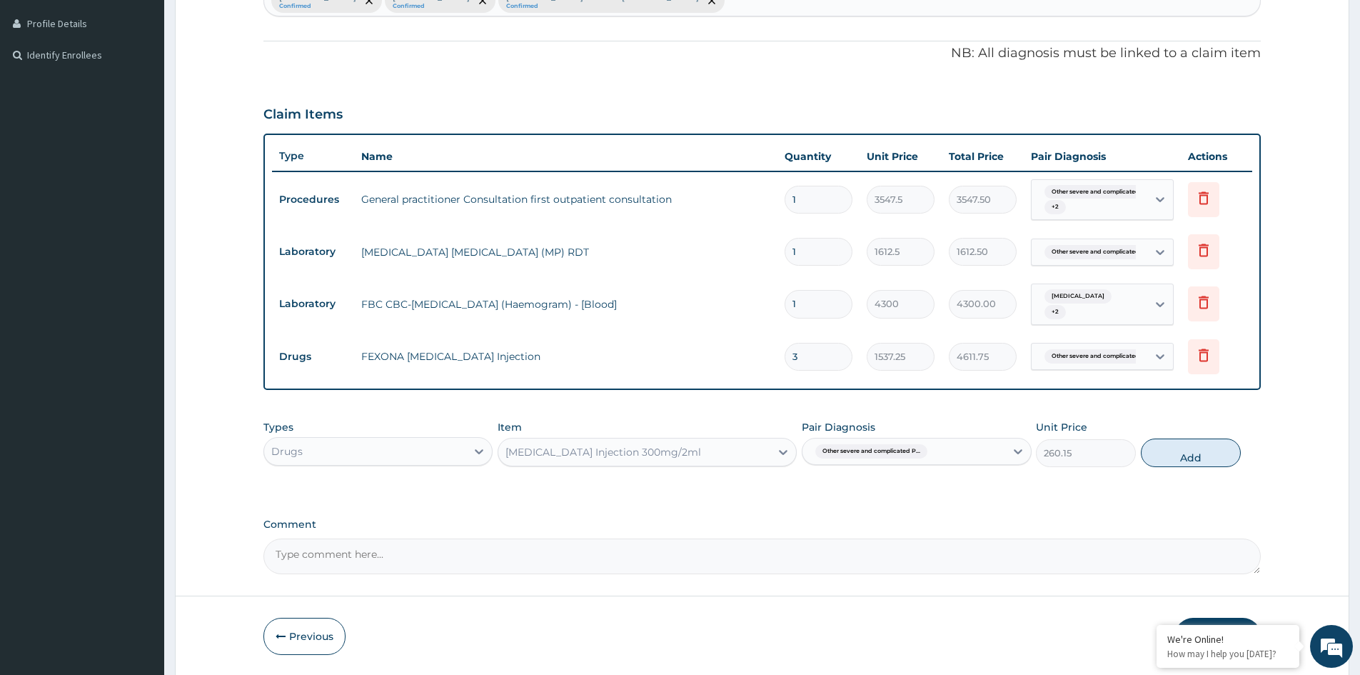
drag, startPoint x: 1194, startPoint y: 462, endPoint x: 1186, endPoint y: 463, distance: 8.7
click at [1194, 461] on button "Add" at bounding box center [1191, 452] width 100 height 29
type input "0"
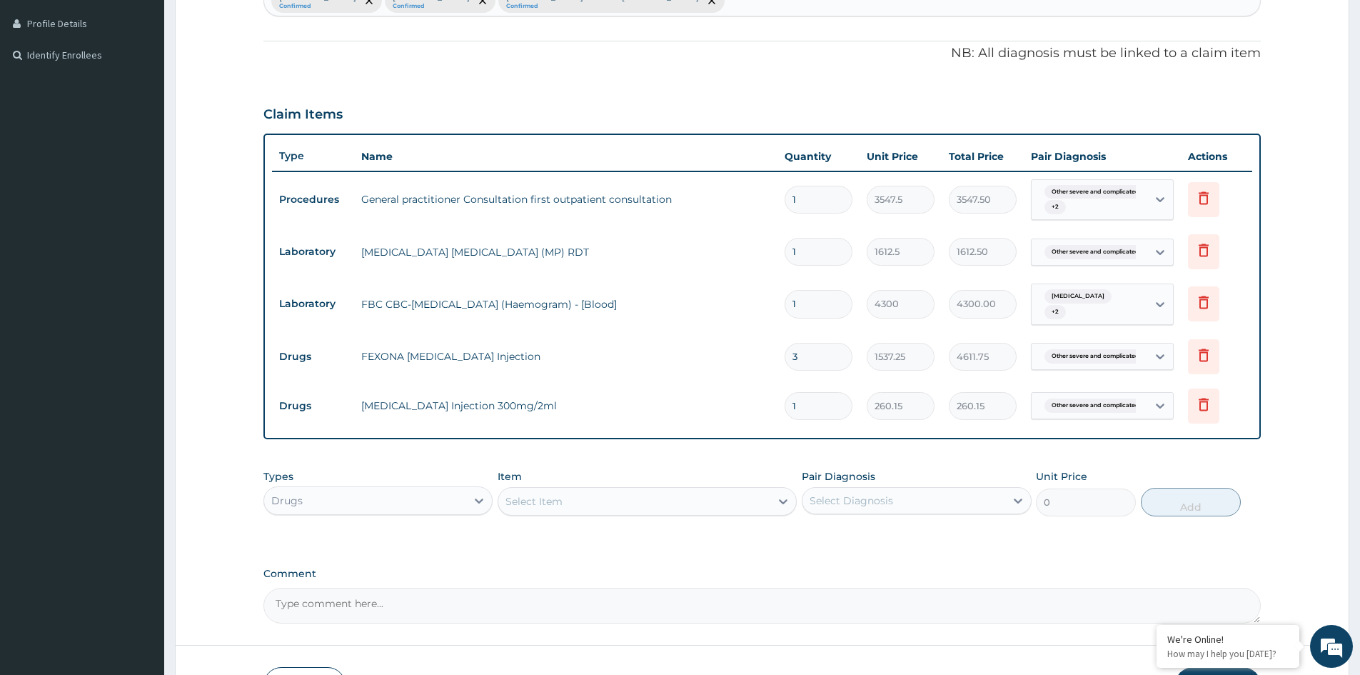
type input "0.00"
type input "4"
type input "1040.60"
type input "4"
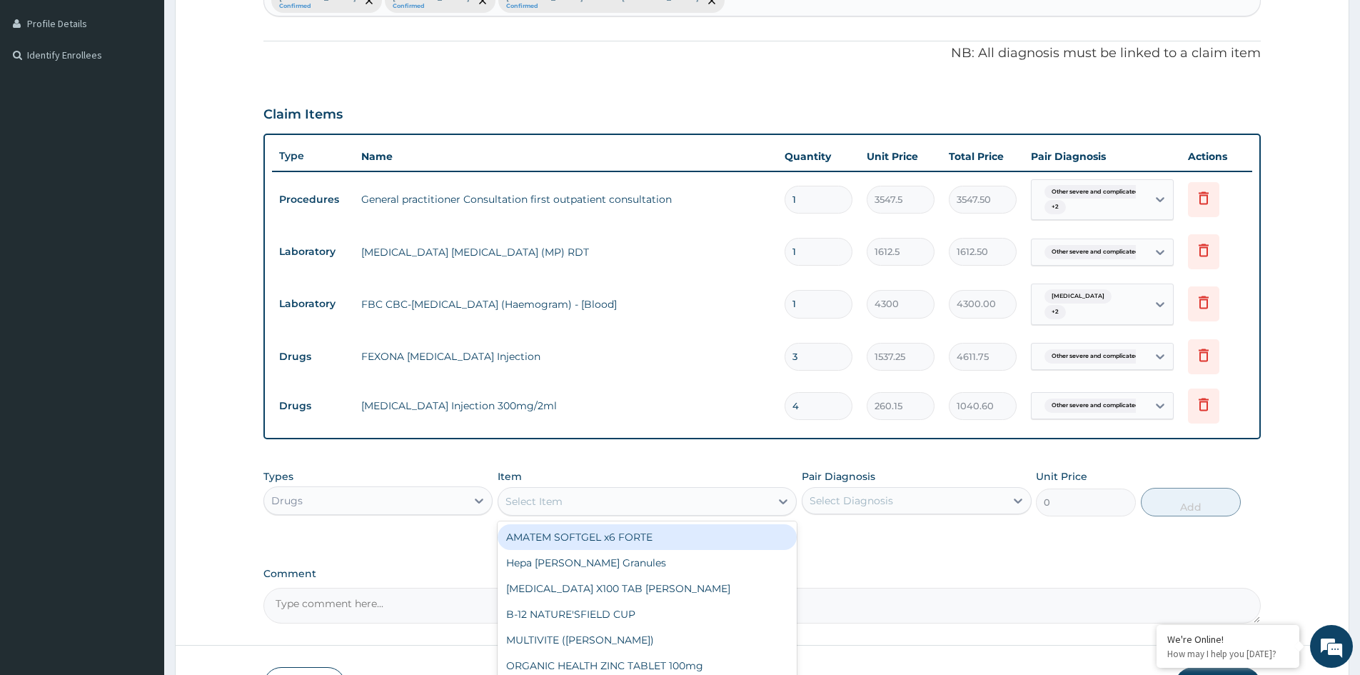
click at [719, 495] on div "Select Item" at bounding box center [634, 501] width 272 height 23
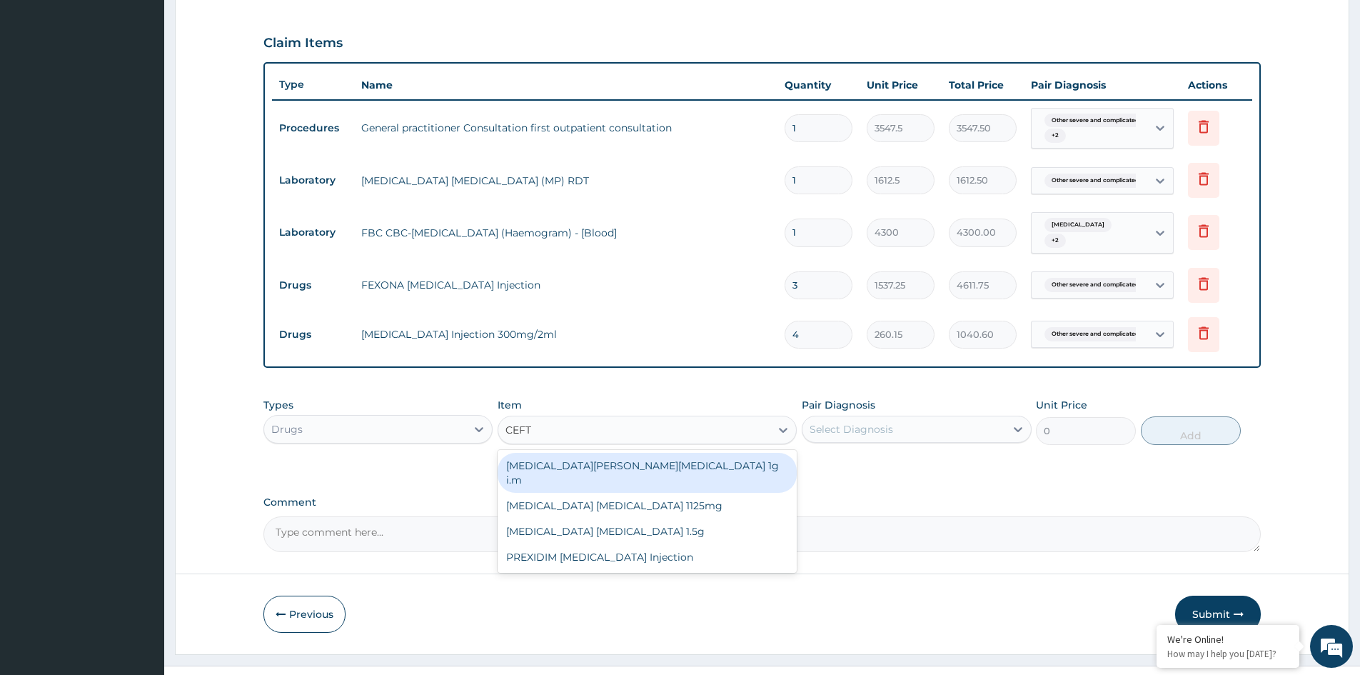
type input "CEFTR"
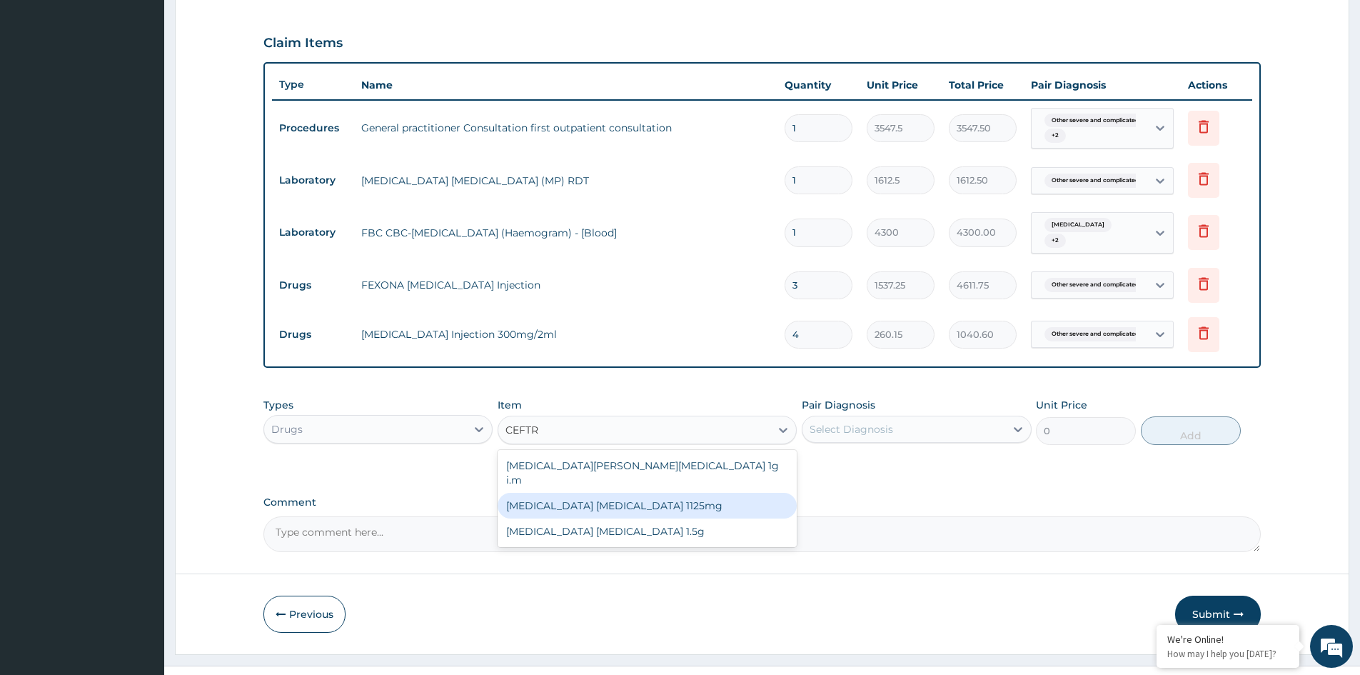
drag, startPoint x: 650, startPoint y: 495, endPoint x: 762, endPoint y: 470, distance: 114.7
click at [654, 494] on div "[MEDICAL_DATA] [MEDICAL_DATA] 1125mg" at bounding box center [647, 506] width 299 height 26
type input "2365"
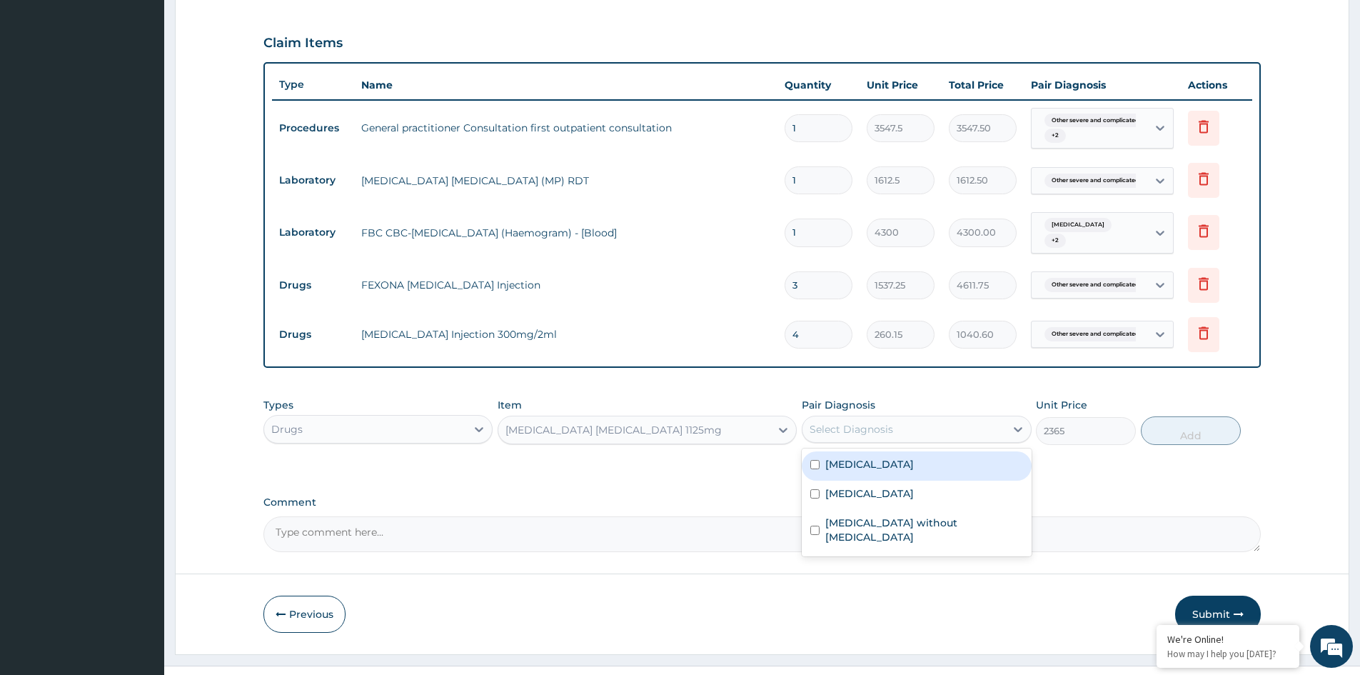
click at [865, 436] on div "Select Diagnosis" at bounding box center [852, 429] width 84 height 14
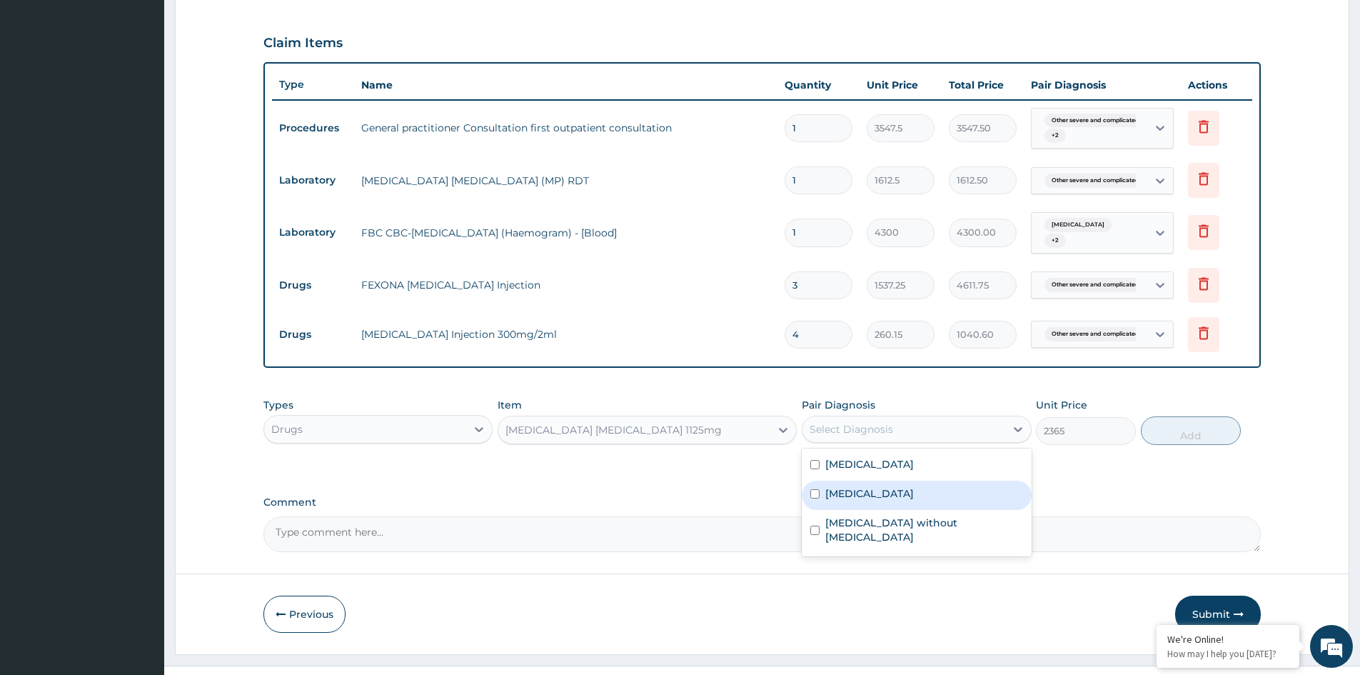
click at [864, 500] on label "[MEDICAL_DATA]" at bounding box center [869, 493] width 89 height 14
checkbox input "true"
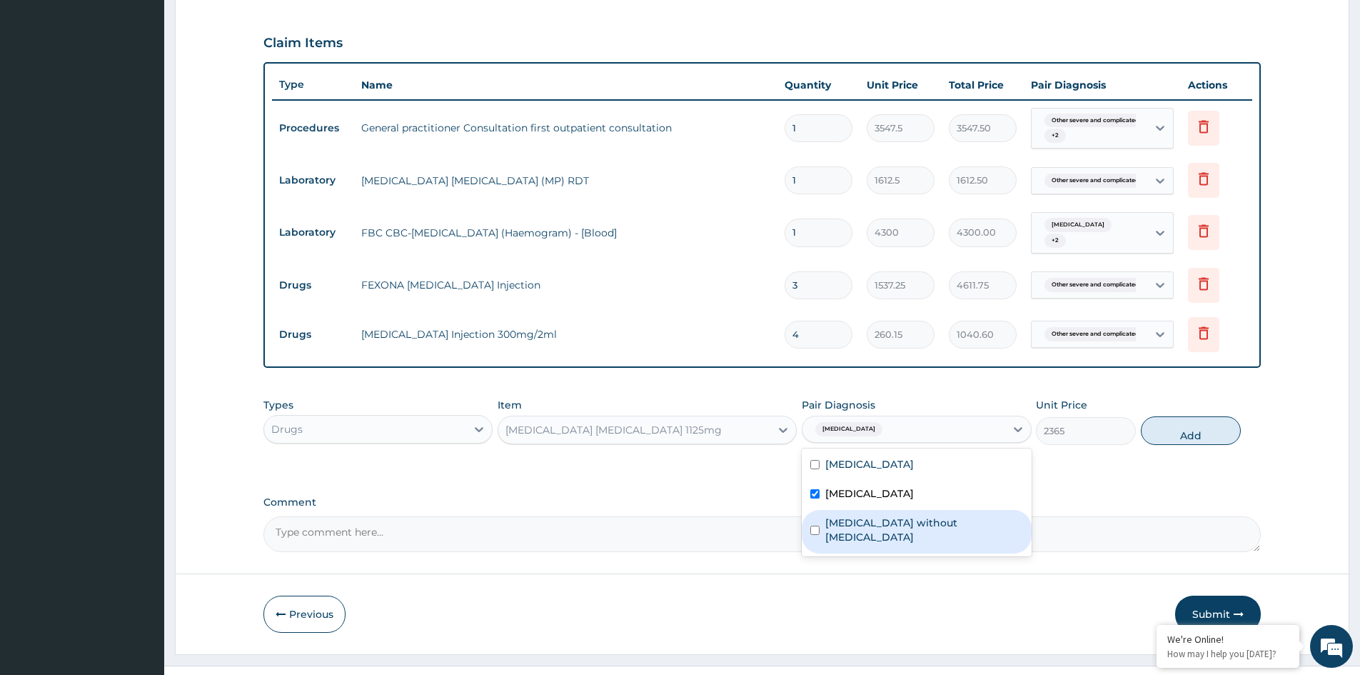
click at [874, 536] on label "Sepsis without septic shock" at bounding box center [923, 529] width 197 height 29
checkbox input "true"
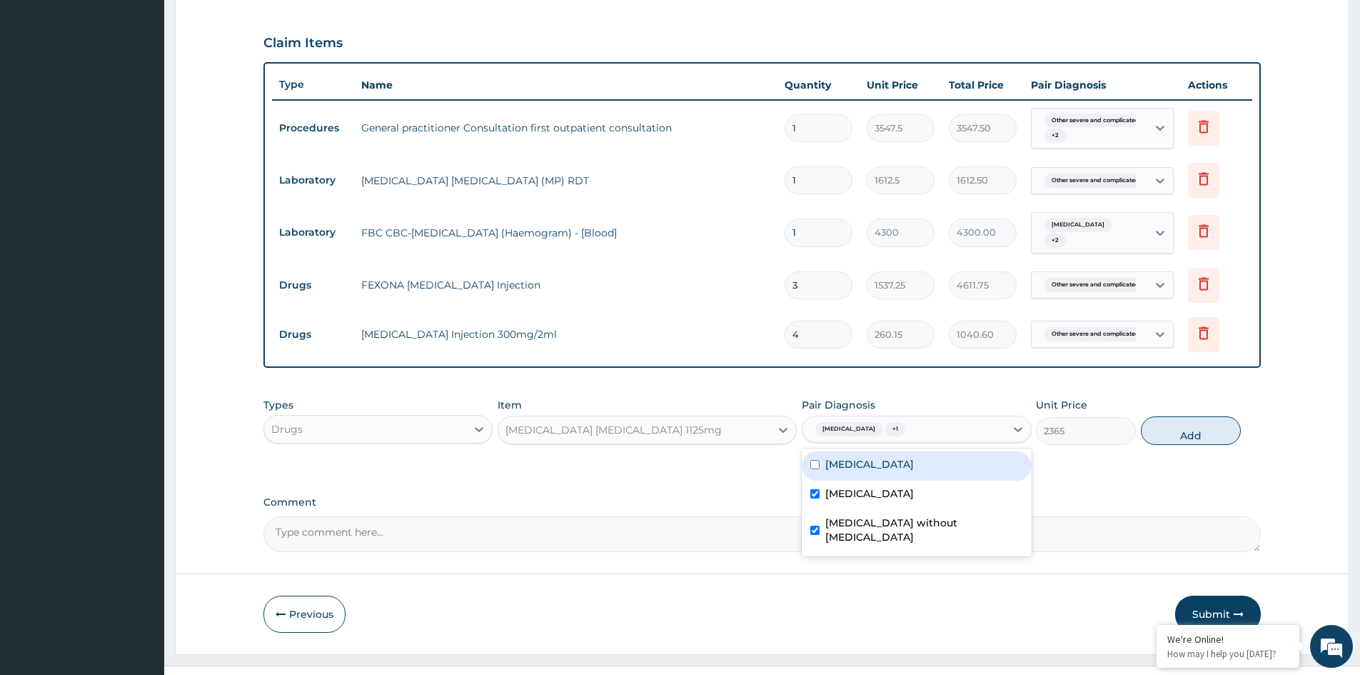
click at [888, 471] on label "[MEDICAL_DATA]" at bounding box center [869, 464] width 89 height 14
checkbox input "true"
click at [1182, 431] on button "Add" at bounding box center [1191, 430] width 100 height 29
type input "0"
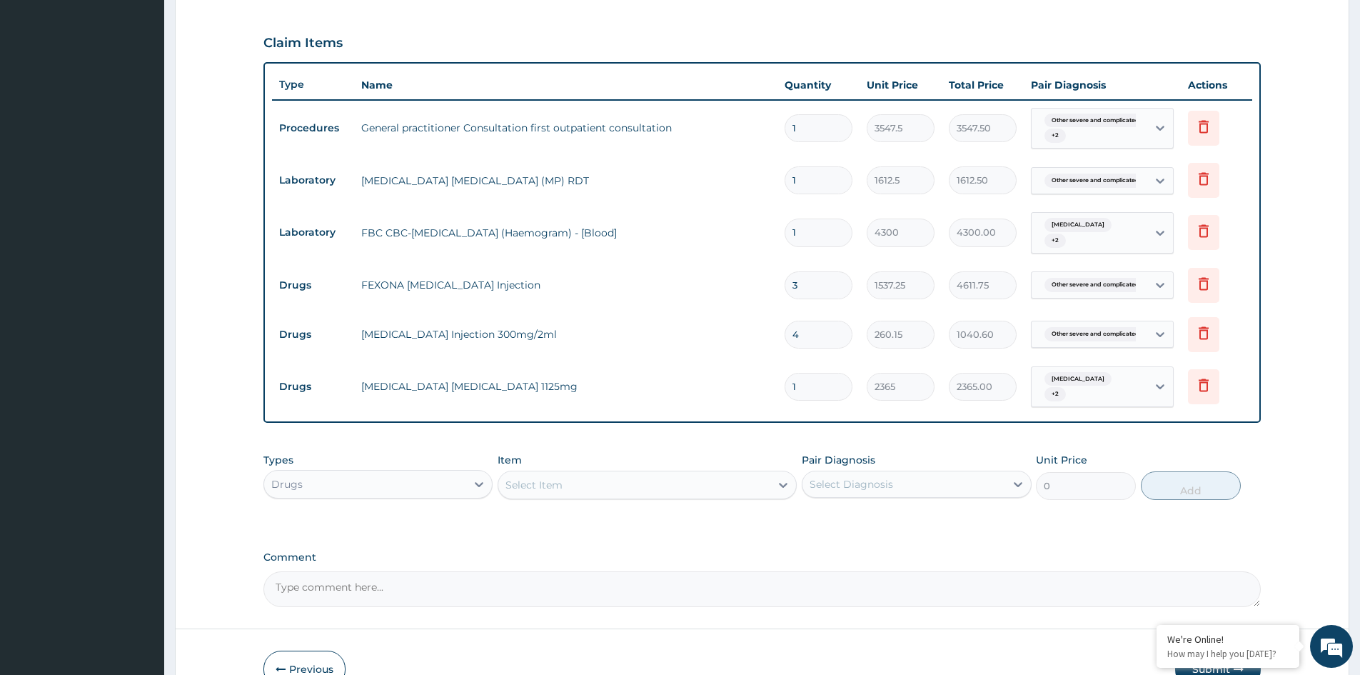
type input "0.00"
type input "3"
type input "7095.00"
type input "3"
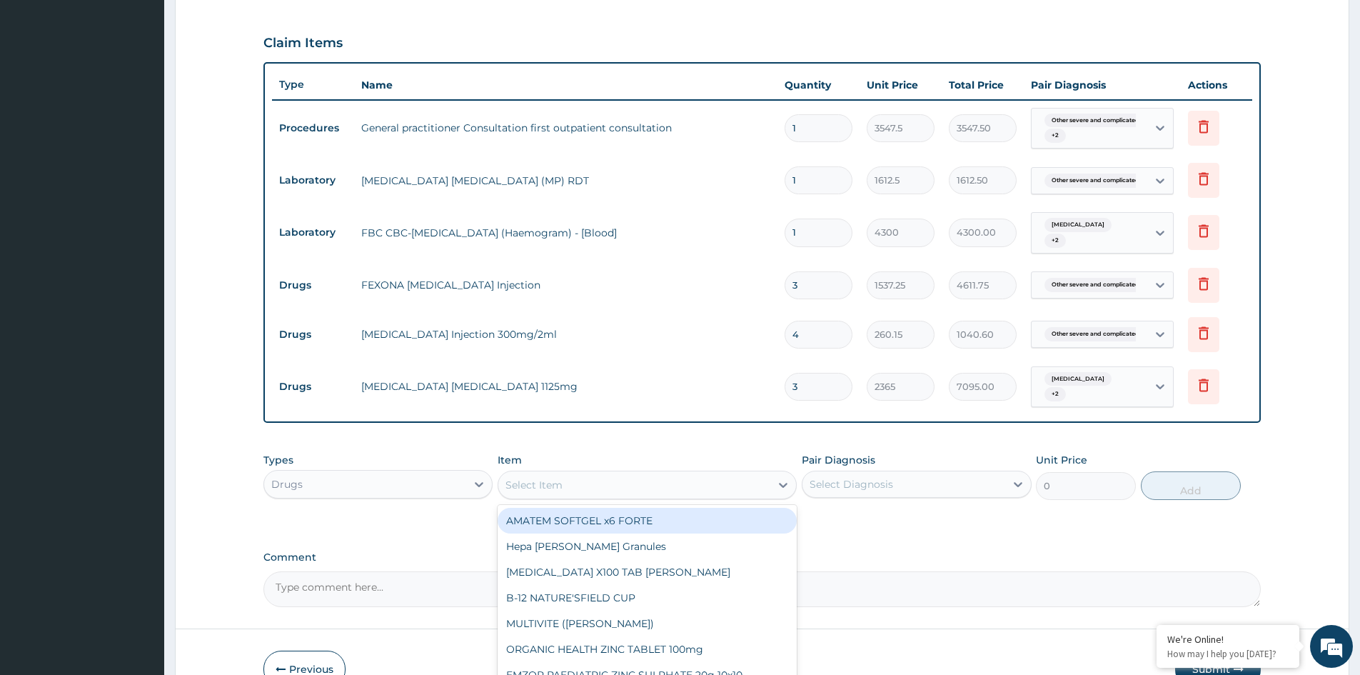
click at [562, 495] on div "Select Item" at bounding box center [634, 484] width 272 height 23
type input "GENT"
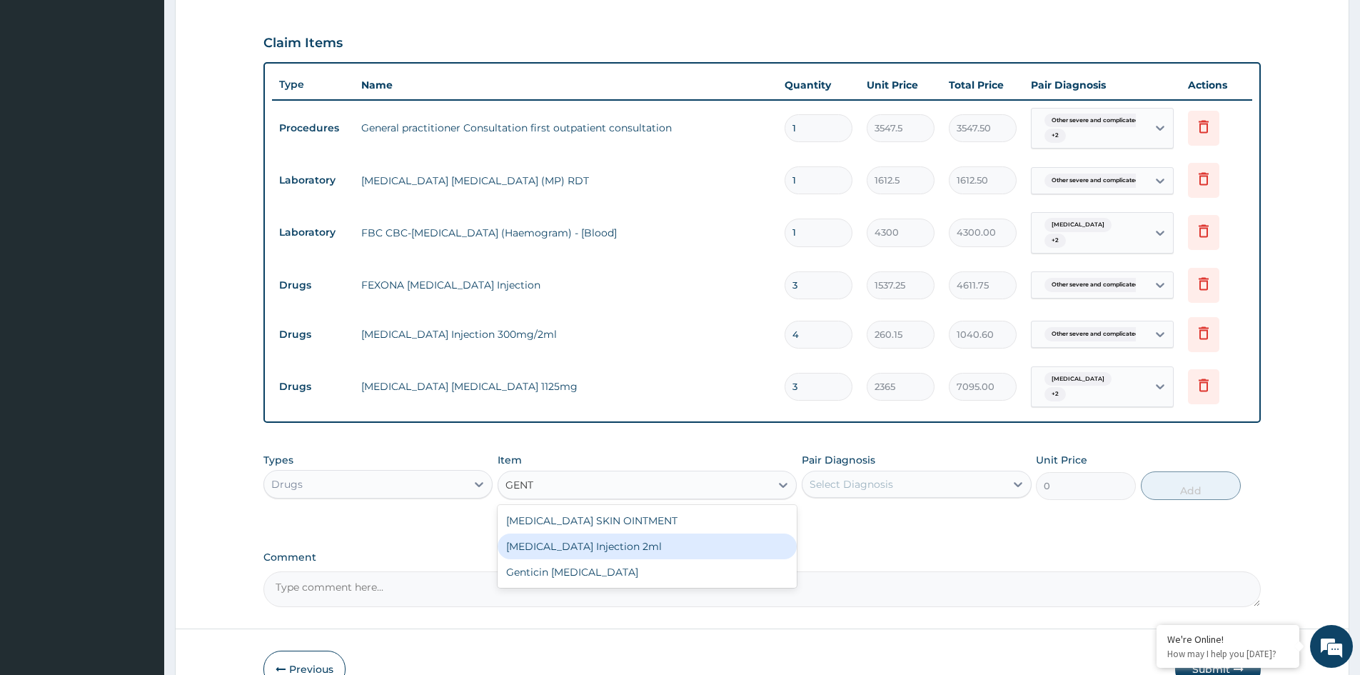
drag, startPoint x: 605, startPoint y: 552, endPoint x: 730, endPoint y: 516, distance: 129.3
click at [619, 546] on div "[MEDICAL_DATA] Injection 2ml" at bounding box center [647, 546] width 299 height 26
type input "331.1"
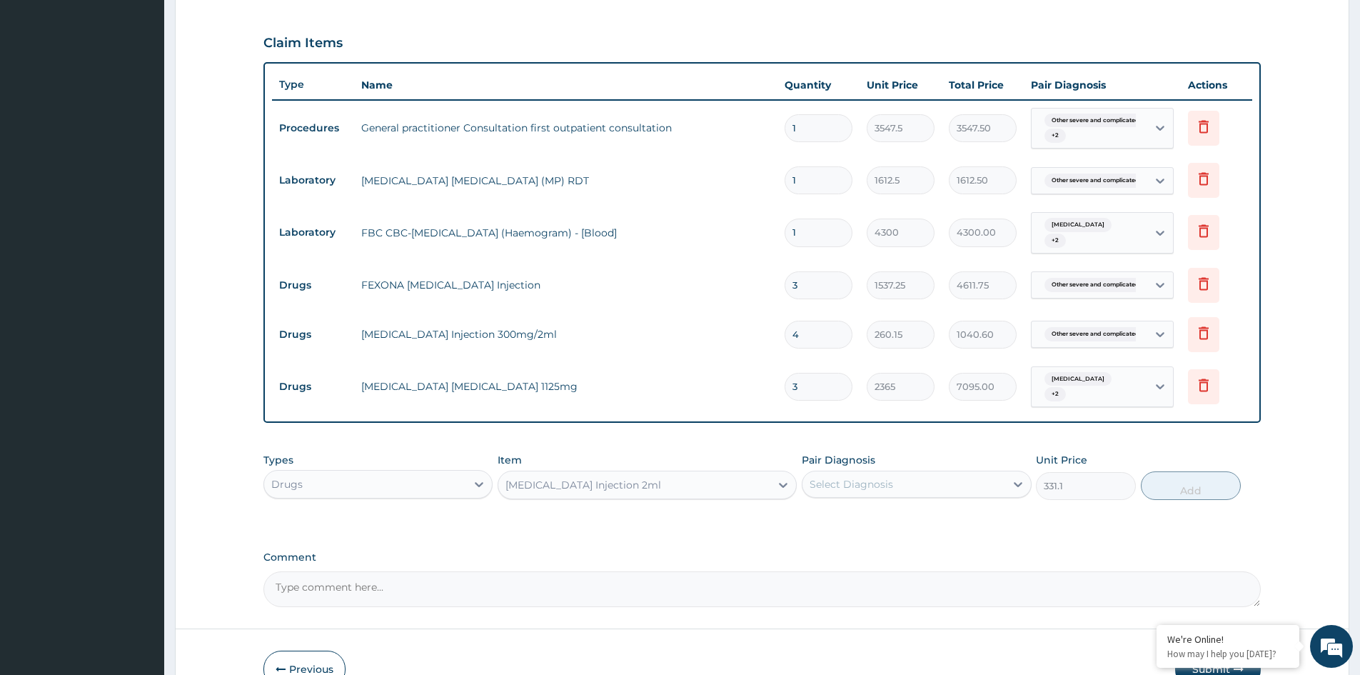
click at [869, 485] on div "Select Diagnosis" at bounding box center [852, 484] width 84 height 14
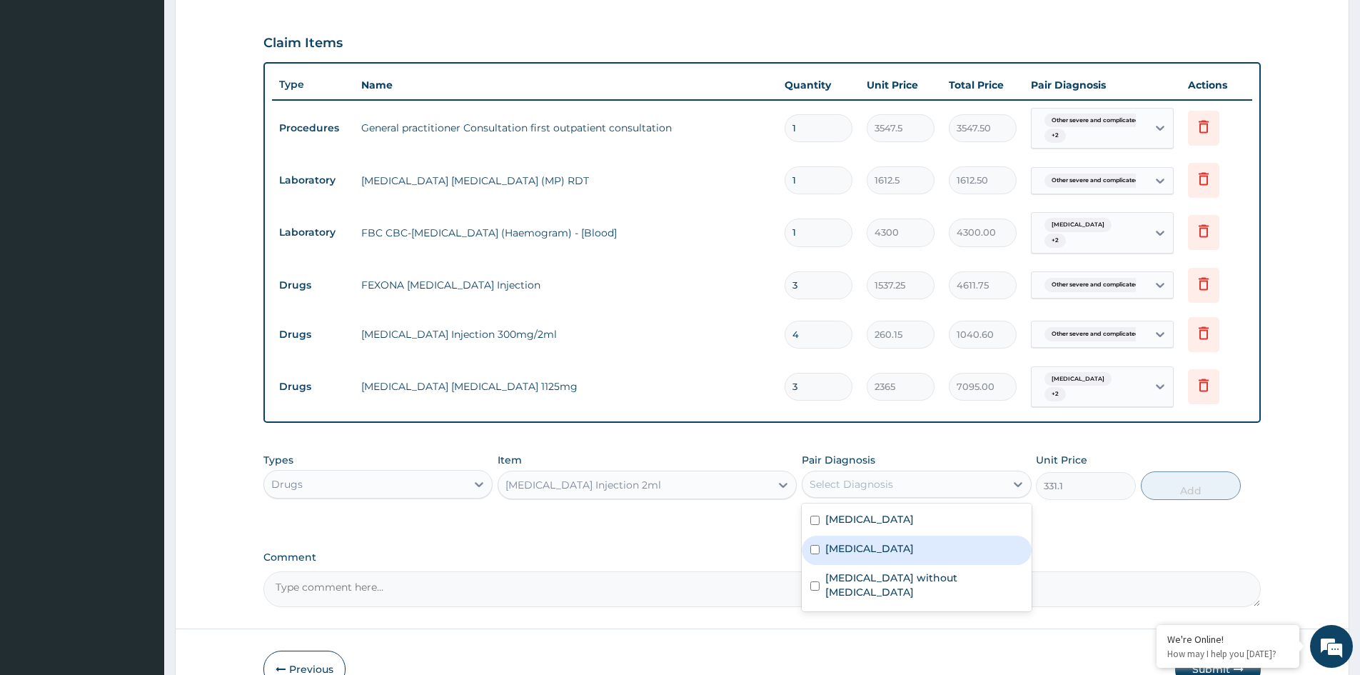
click at [871, 555] on label "[MEDICAL_DATA]" at bounding box center [869, 548] width 89 height 14
checkbox input "true"
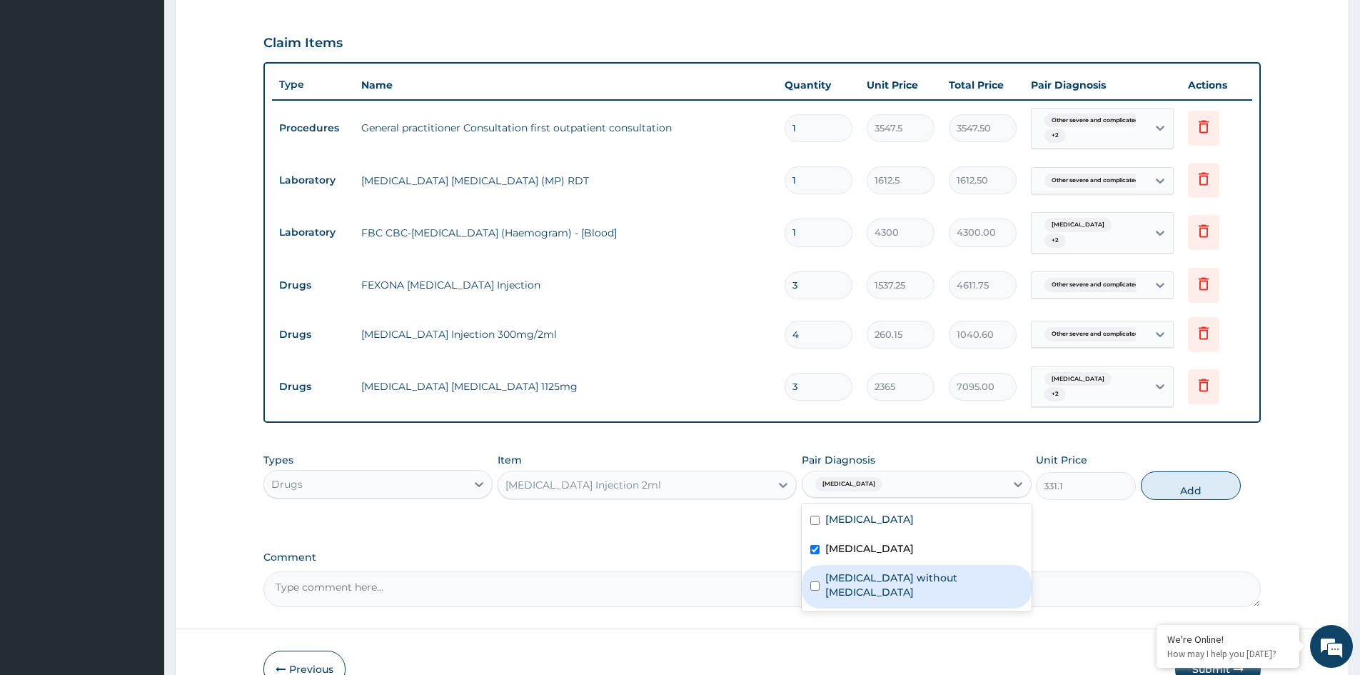
drag, startPoint x: 874, startPoint y: 587, endPoint x: 887, endPoint y: 558, distance: 31.6
click at [875, 587] on label "Sepsis without septic shock" at bounding box center [923, 584] width 197 height 29
checkbox input "true"
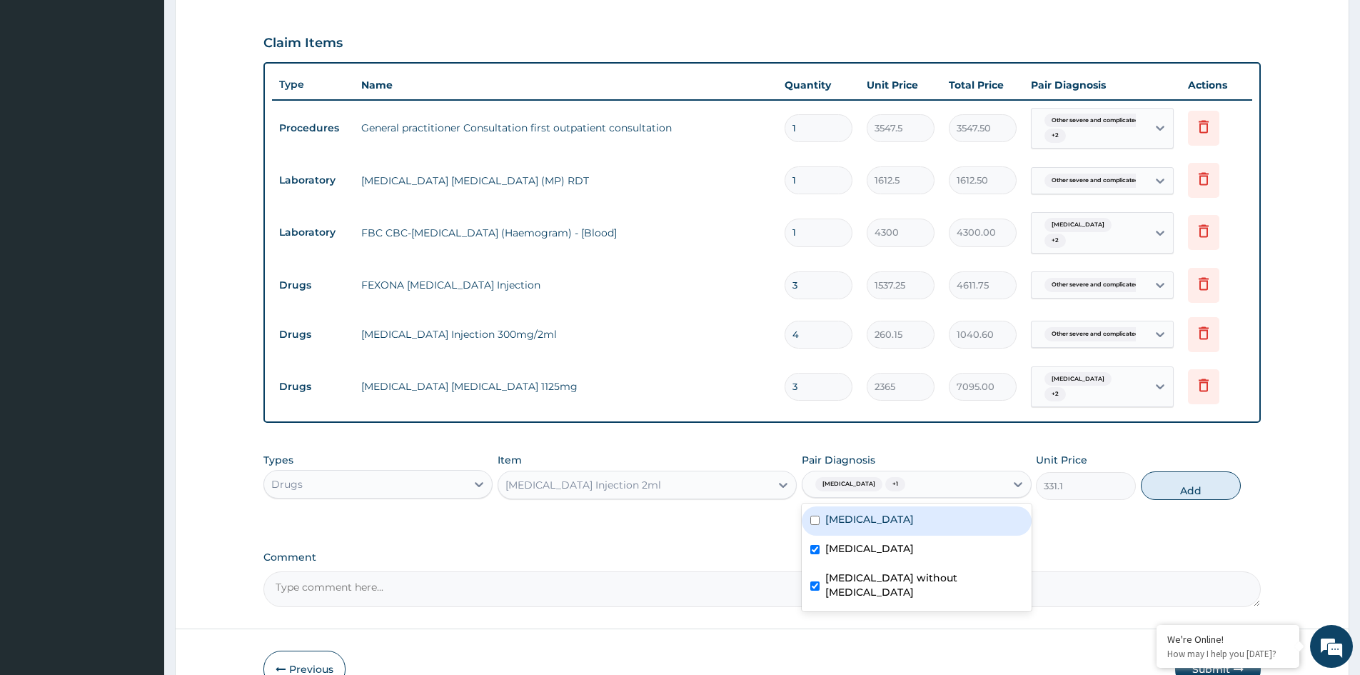
click at [888, 524] on label "[MEDICAL_DATA]" at bounding box center [869, 519] width 89 height 14
checkbox input "true"
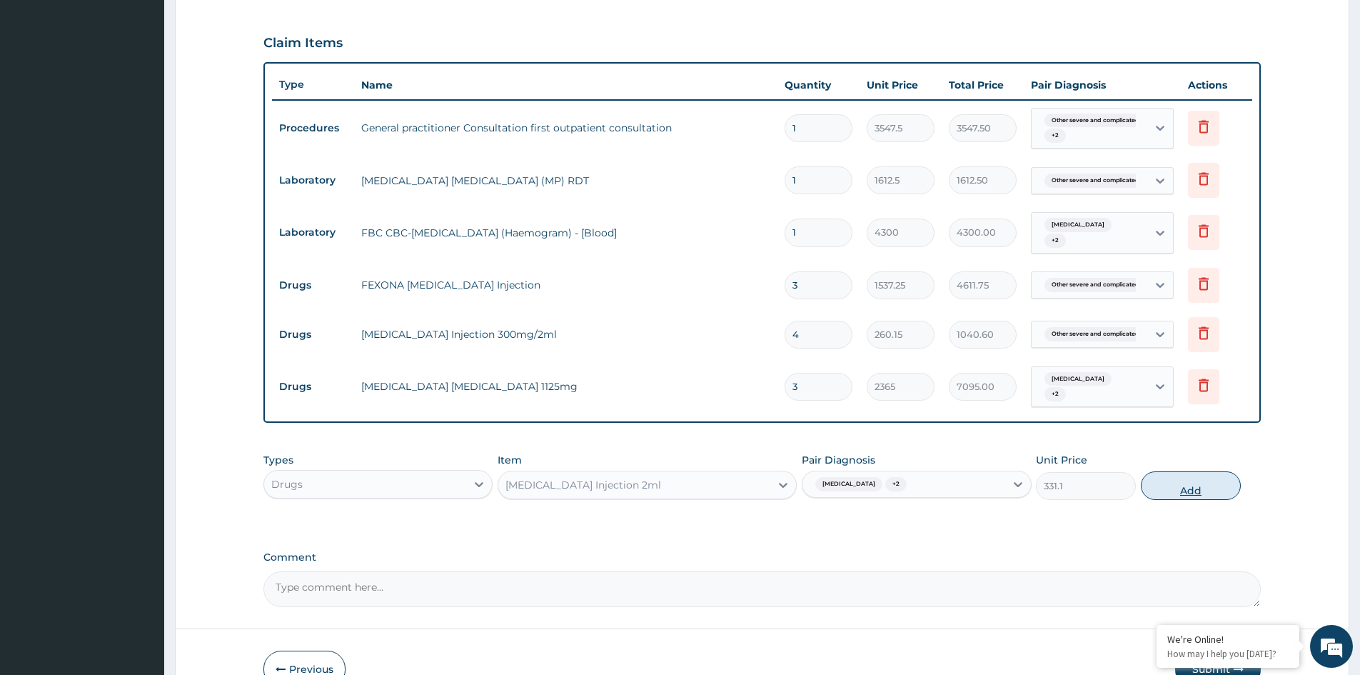
click at [1189, 489] on button "Add" at bounding box center [1191, 485] width 100 height 29
type input "0"
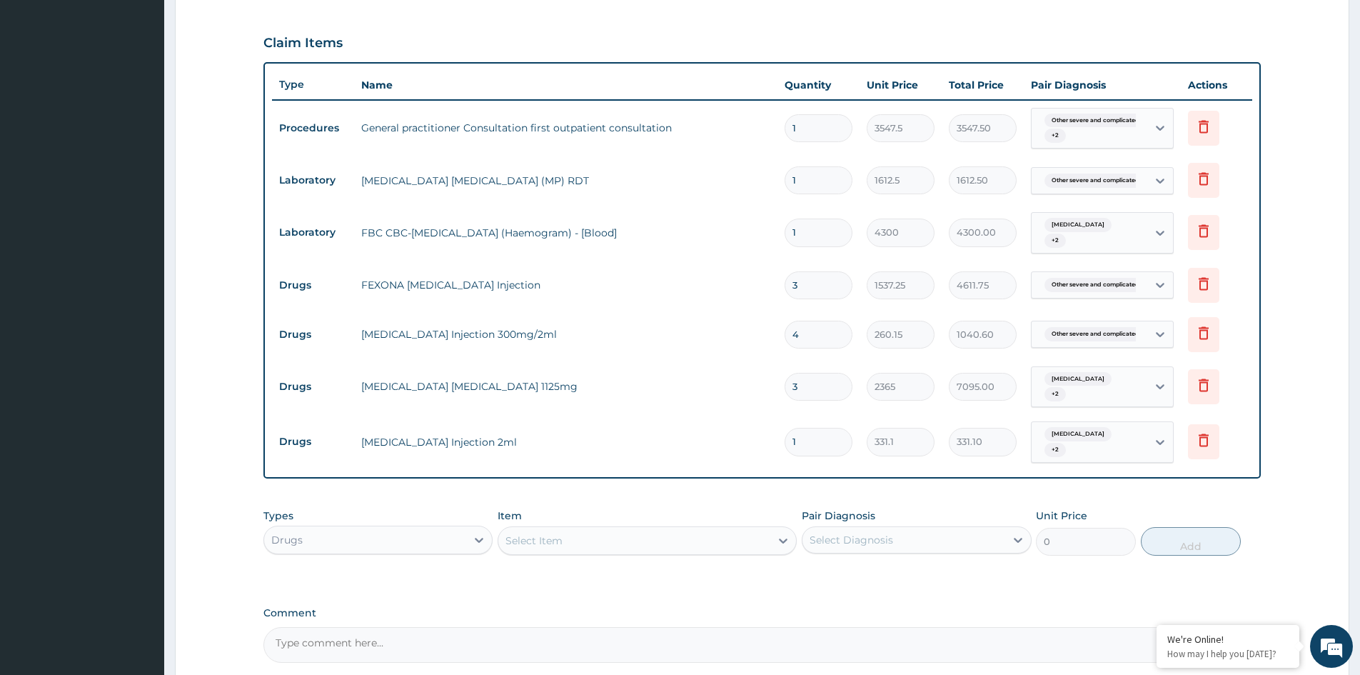
type input "0.00"
type input "2"
type input "662.20"
type input "2"
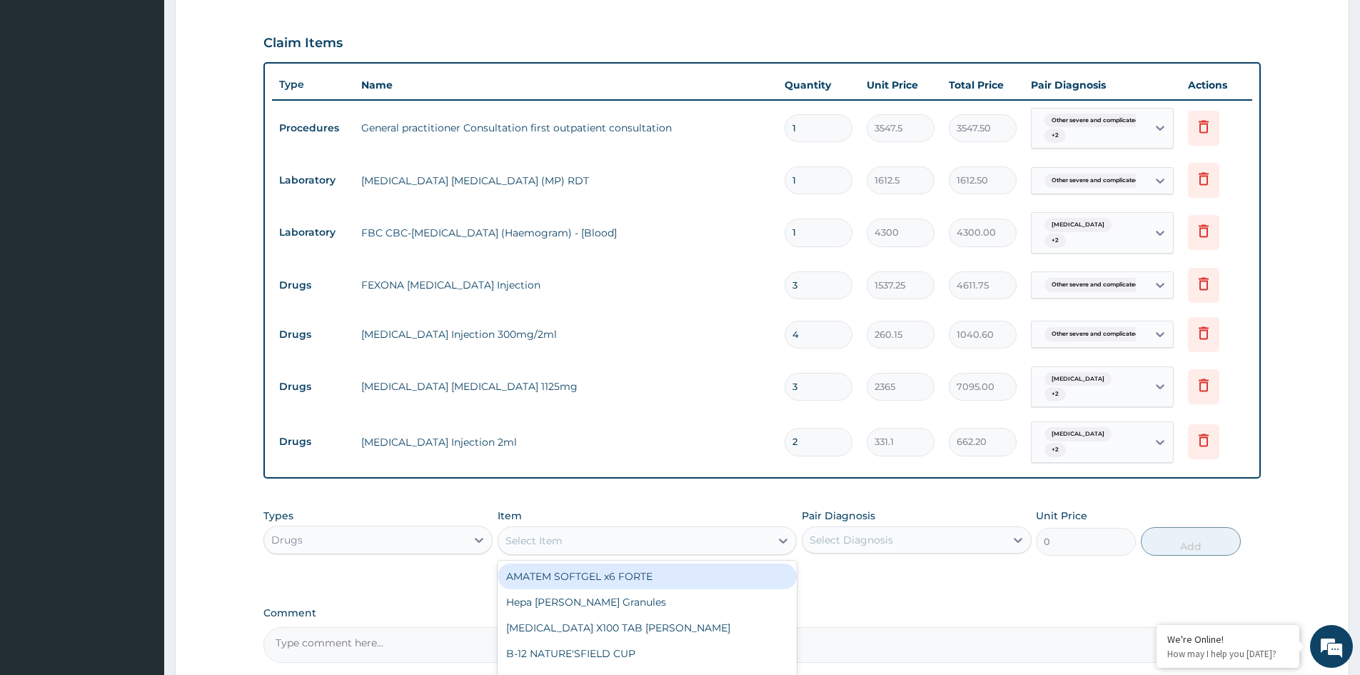
click at [655, 535] on div "Select Item" at bounding box center [634, 540] width 272 height 23
type input "DICLO"
click at [631, 573] on div "[MEDICAL_DATA] suppository" at bounding box center [647, 576] width 299 height 26
type input "118.25"
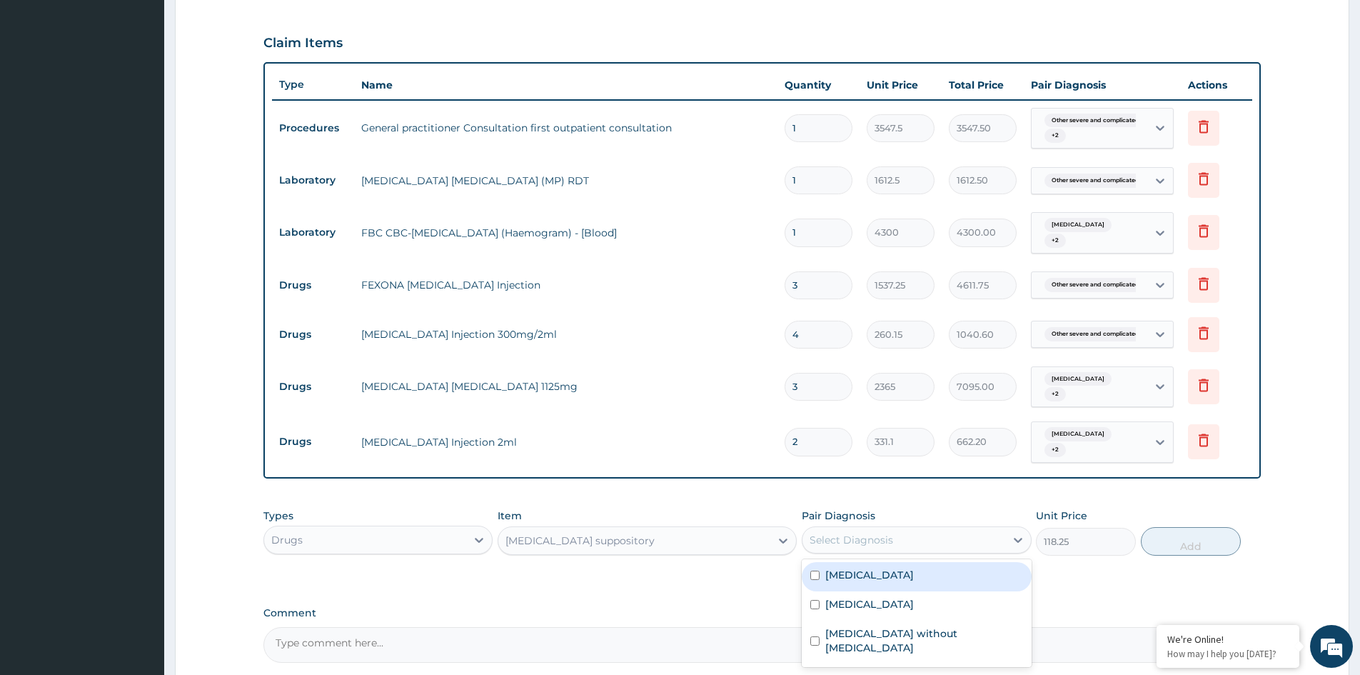
click at [892, 540] on div "Select Diagnosis" at bounding box center [903, 539] width 202 height 23
drag, startPoint x: 890, startPoint y: 586, endPoint x: 912, endPoint y: 585, distance: 22.9
click at [900, 582] on label "[MEDICAL_DATA]" at bounding box center [869, 575] width 89 height 14
checkbox input "true"
drag, startPoint x: 1182, startPoint y: 550, endPoint x: 1169, endPoint y: 550, distance: 13.6
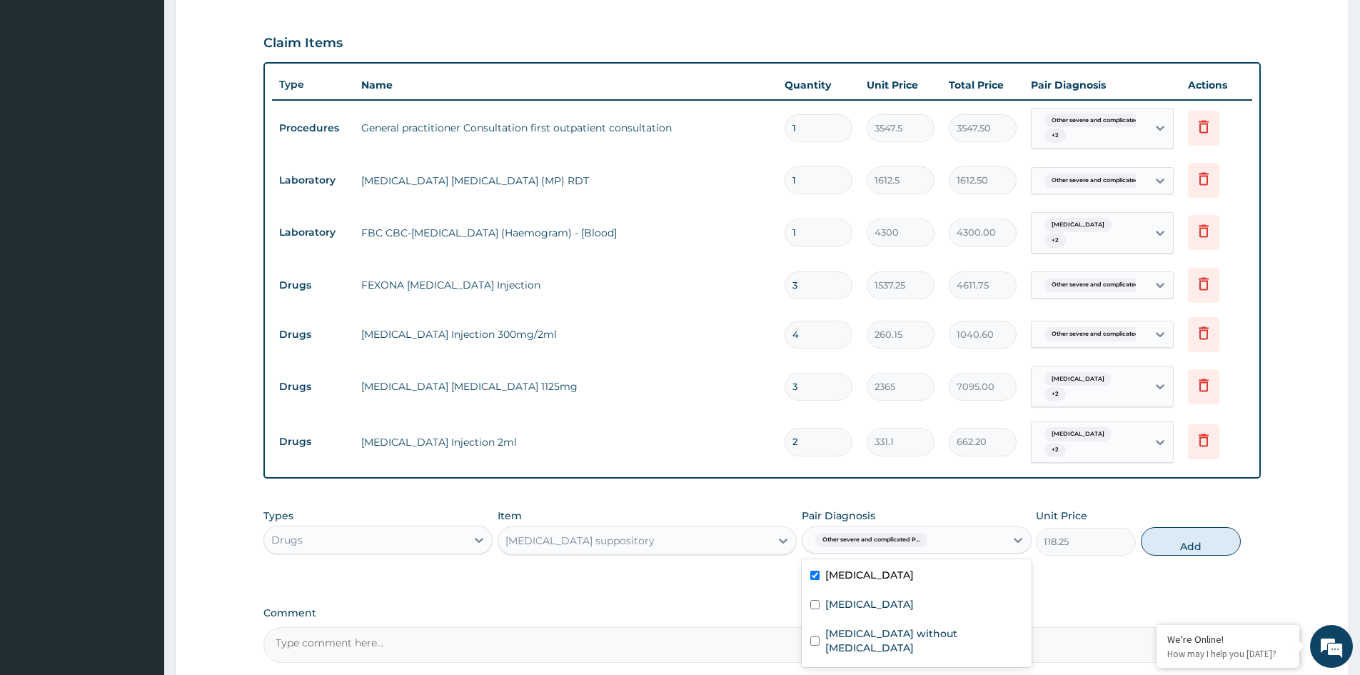
click at [1181, 550] on button "Add" at bounding box center [1191, 541] width 100 height 29
type input "0"
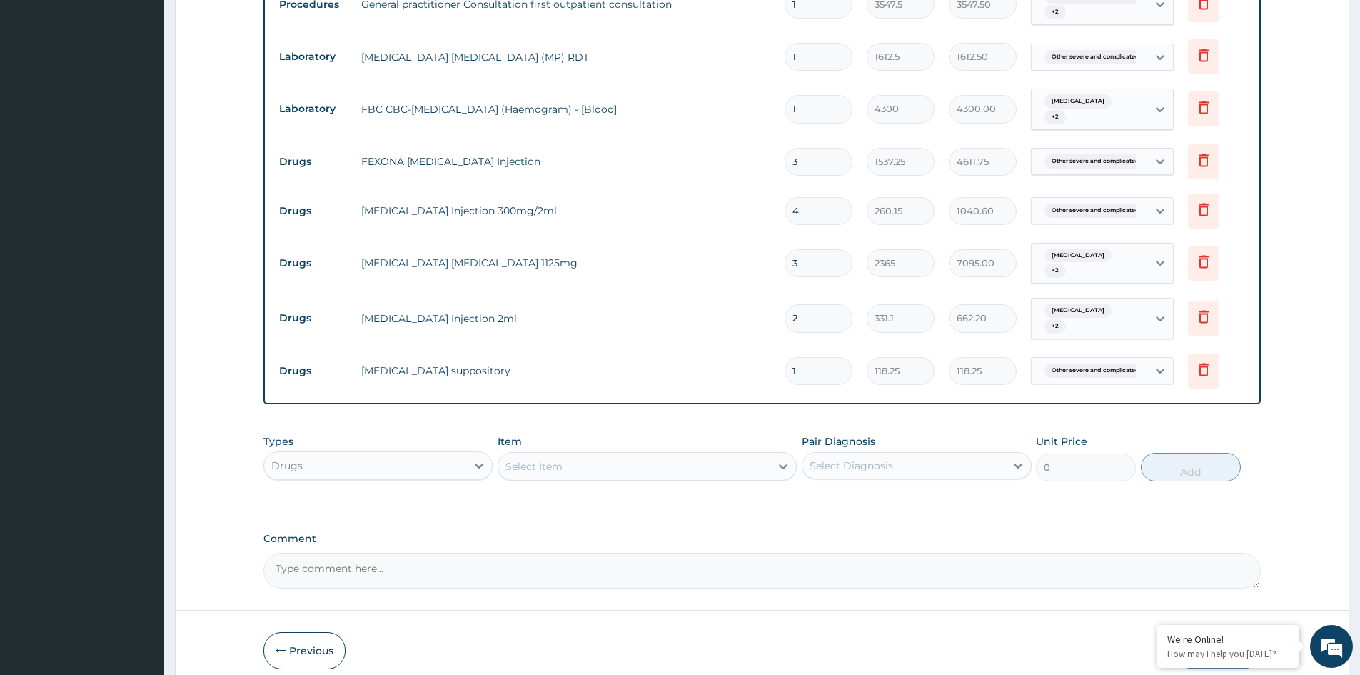
scroll to position [598, 0]
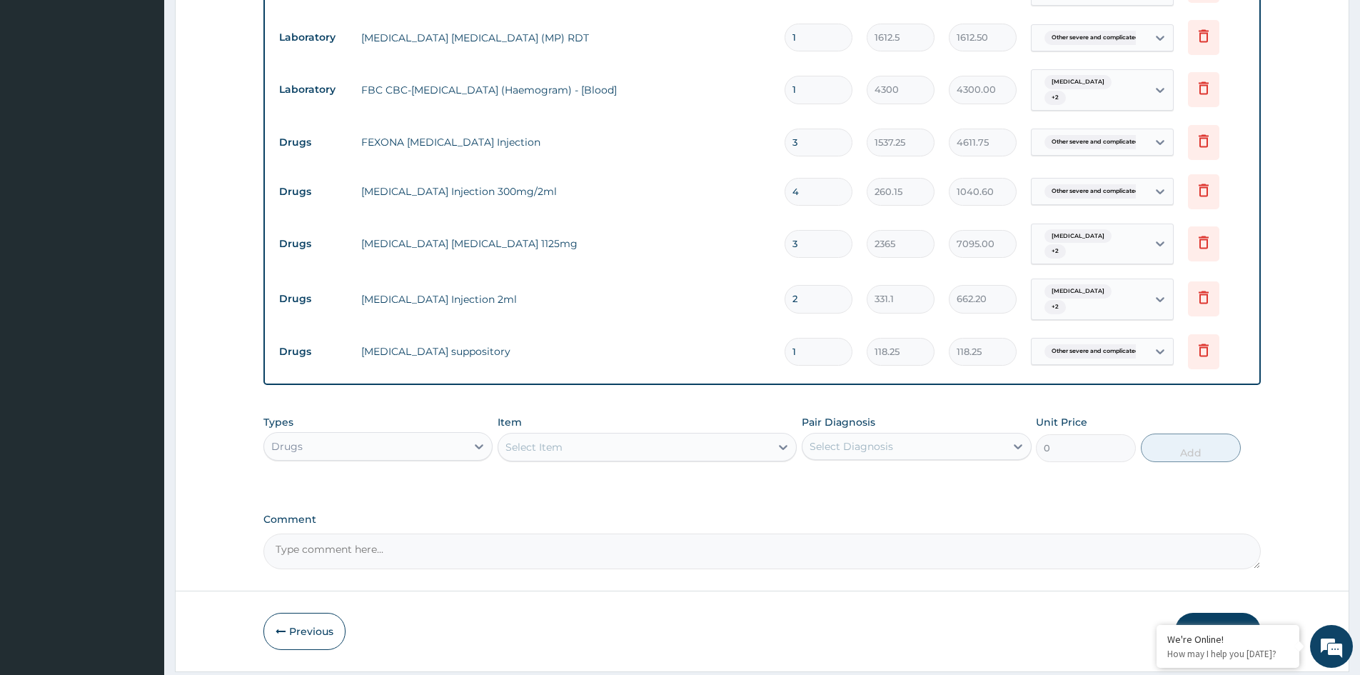
click at [590, 458] on div "Select Item" at bounding box center [634, 447] width 272 height 23
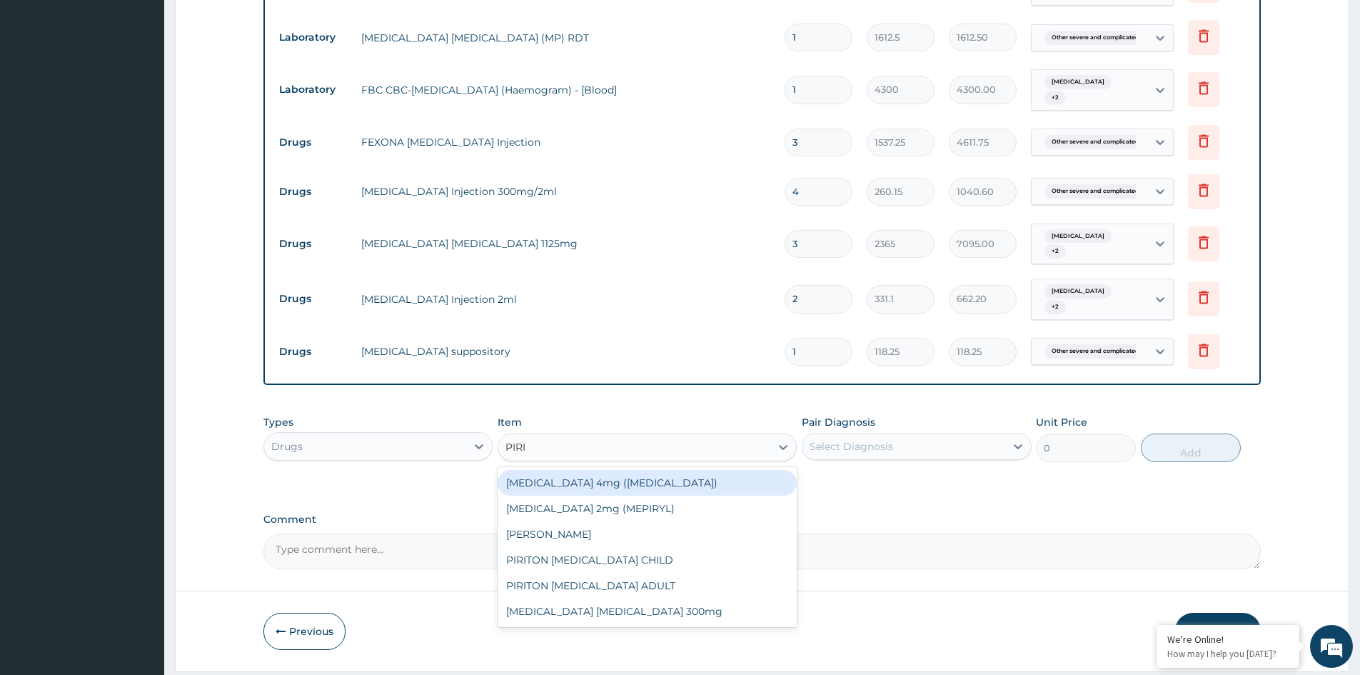
type input "PIRIT"
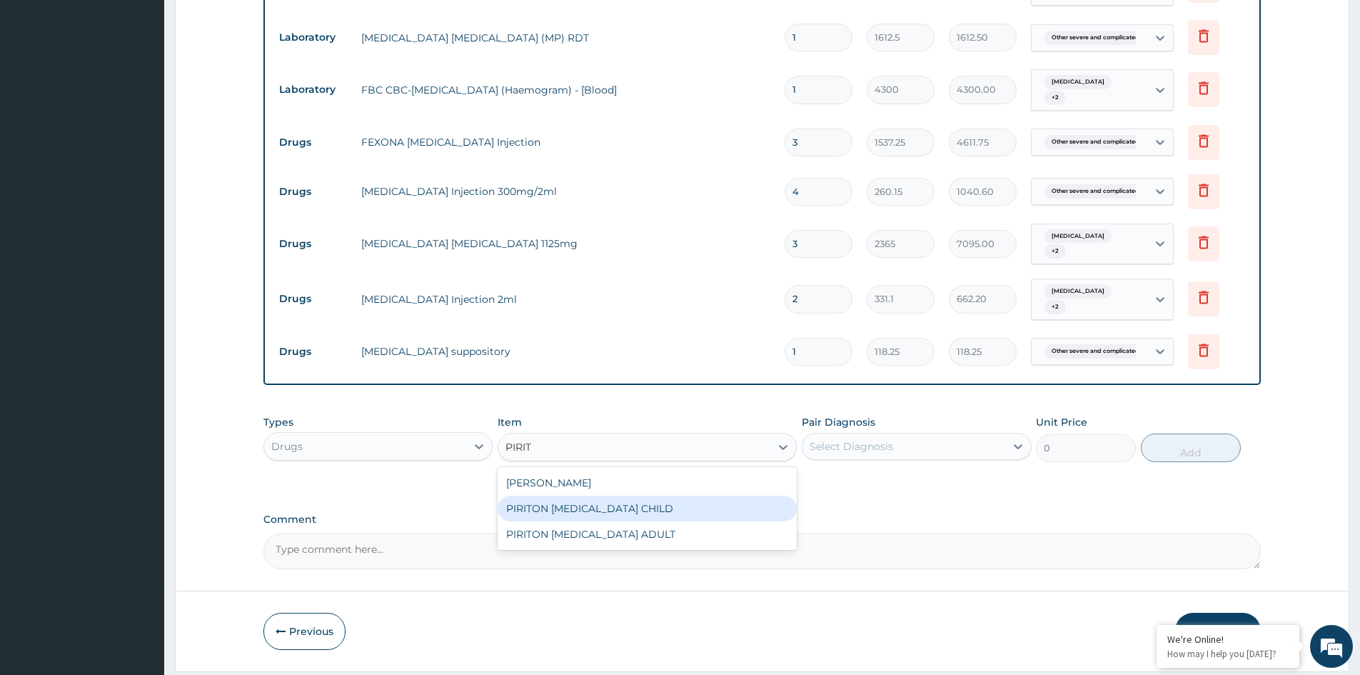
click at [637, 511] on div "PIRITON [MEDICAL_DATA] CHILD" at bounding box center [647, 508] width 299 height 26
type input "1182.5"
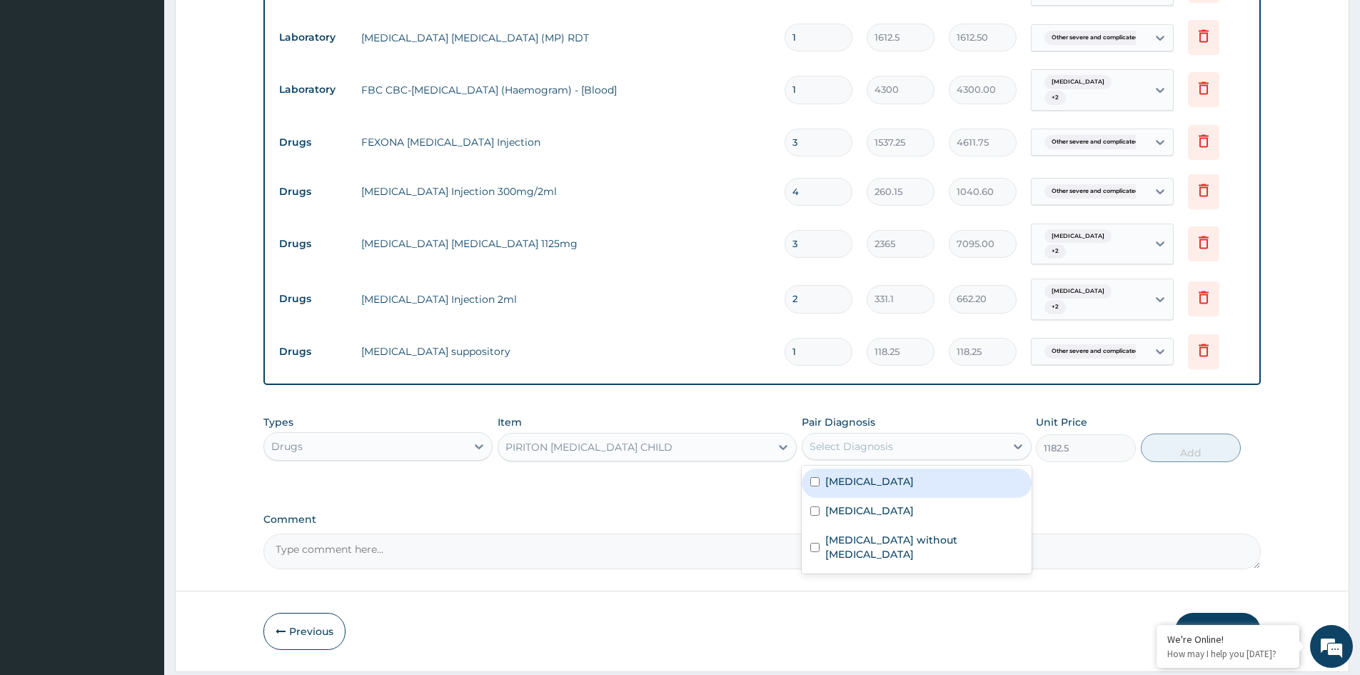
click at [915, 448] on div "Select Diagnosis" at bounding box center [903, 446] width 202 height 23
click at [898, 518] on label "[MEDICAL_DATA]" at bounding box center [869, 510] width 89 height 14
checkbox input "true"
click at [902, 488] on label "[MEDICAL_DATA]" at bounding box center [869, 481] width 89 height 14
checkbox input "true"
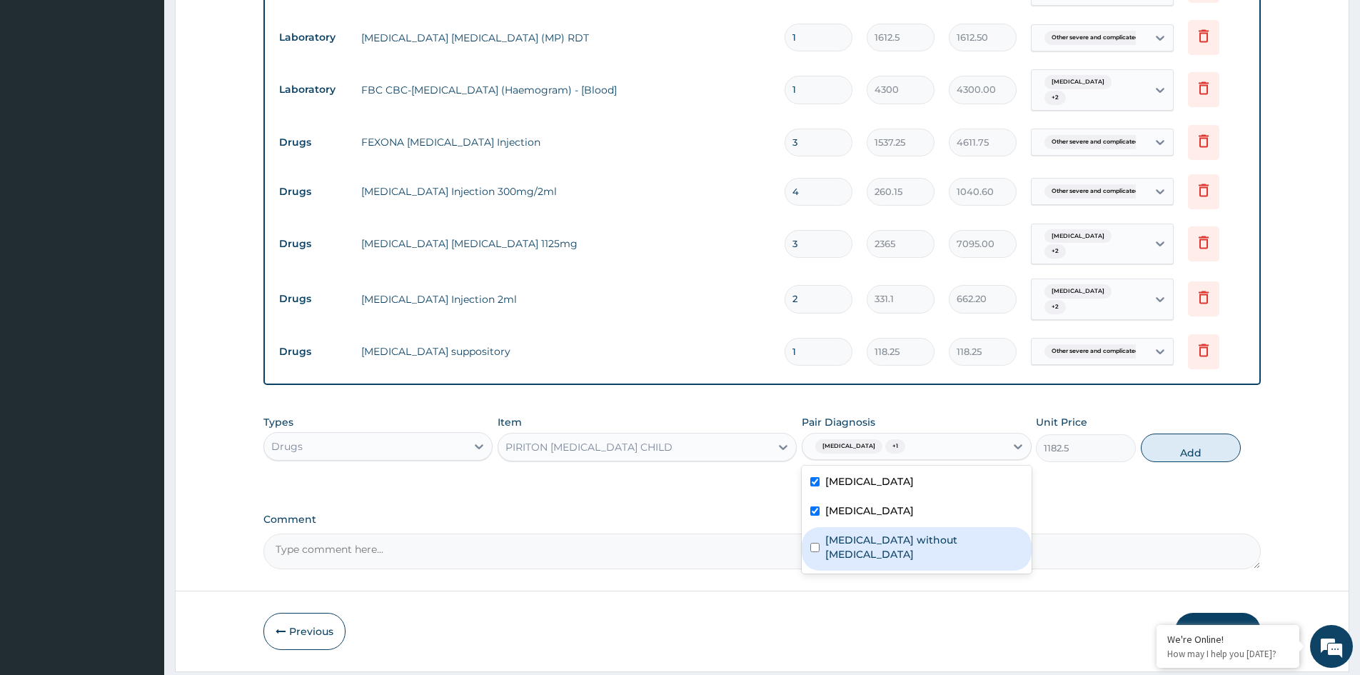
drag, startPoint x: 902, startPoint y: 555, endPoint x: 945, endPoint y: 540, distance: 45.8
click at [902, 555] on label "Sepsis without septic shock" at bounding box center [923, 547] width 197 height 29
checkbox input "true"
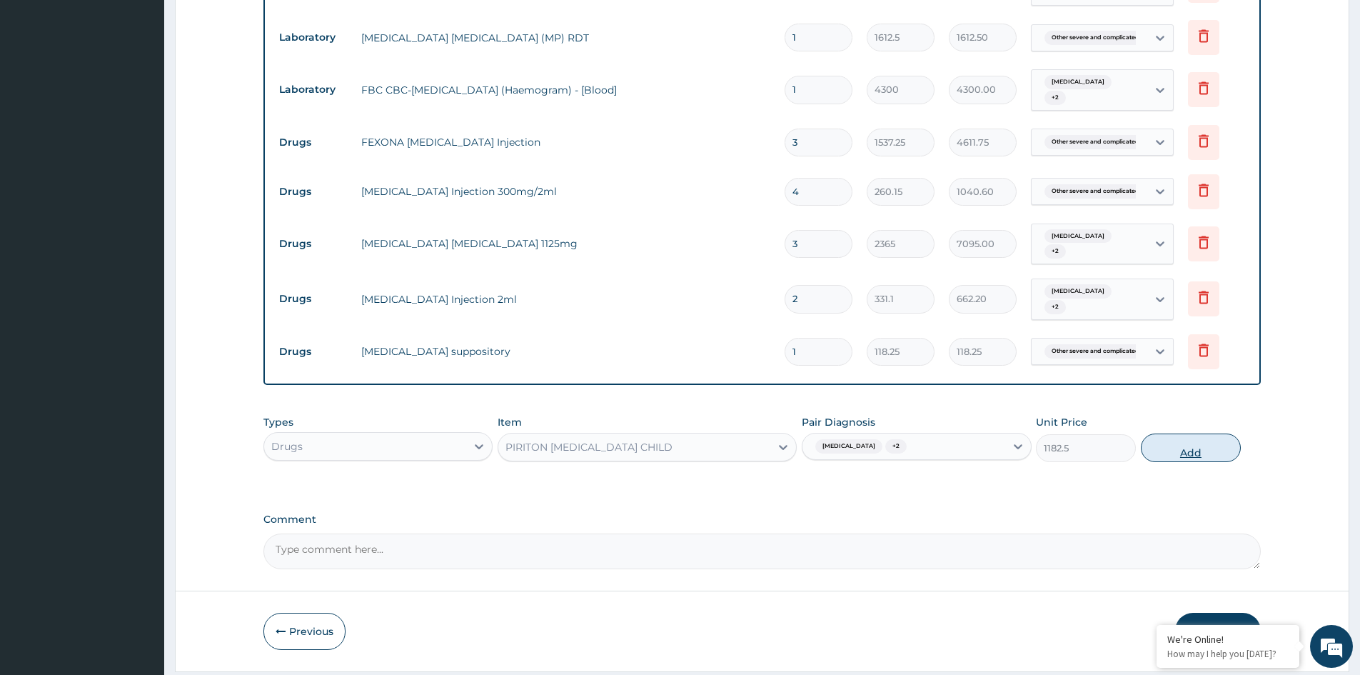
click at [1198, 453] on button "Add" at bounding box center [1191, 447] width 100 height 29
type input "0"
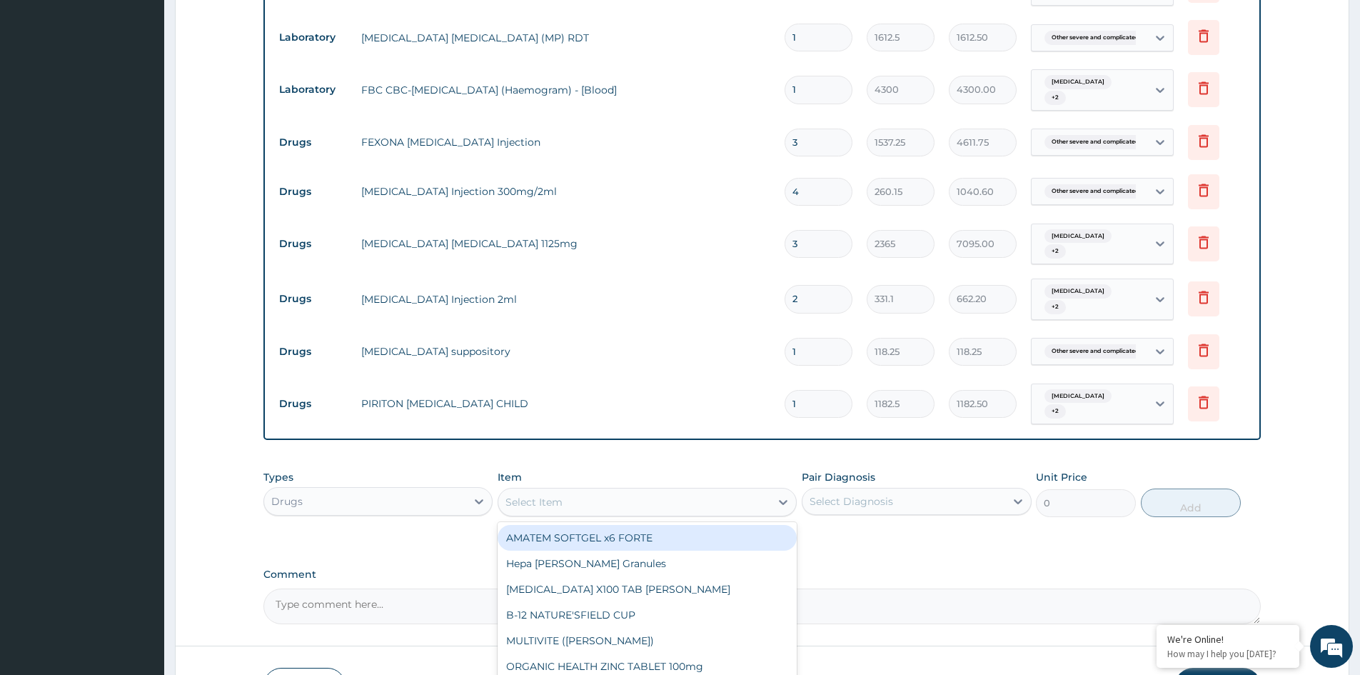
click at [558, 496] on div "Select Item" at bounding box center [533, 502] width 57 height 14
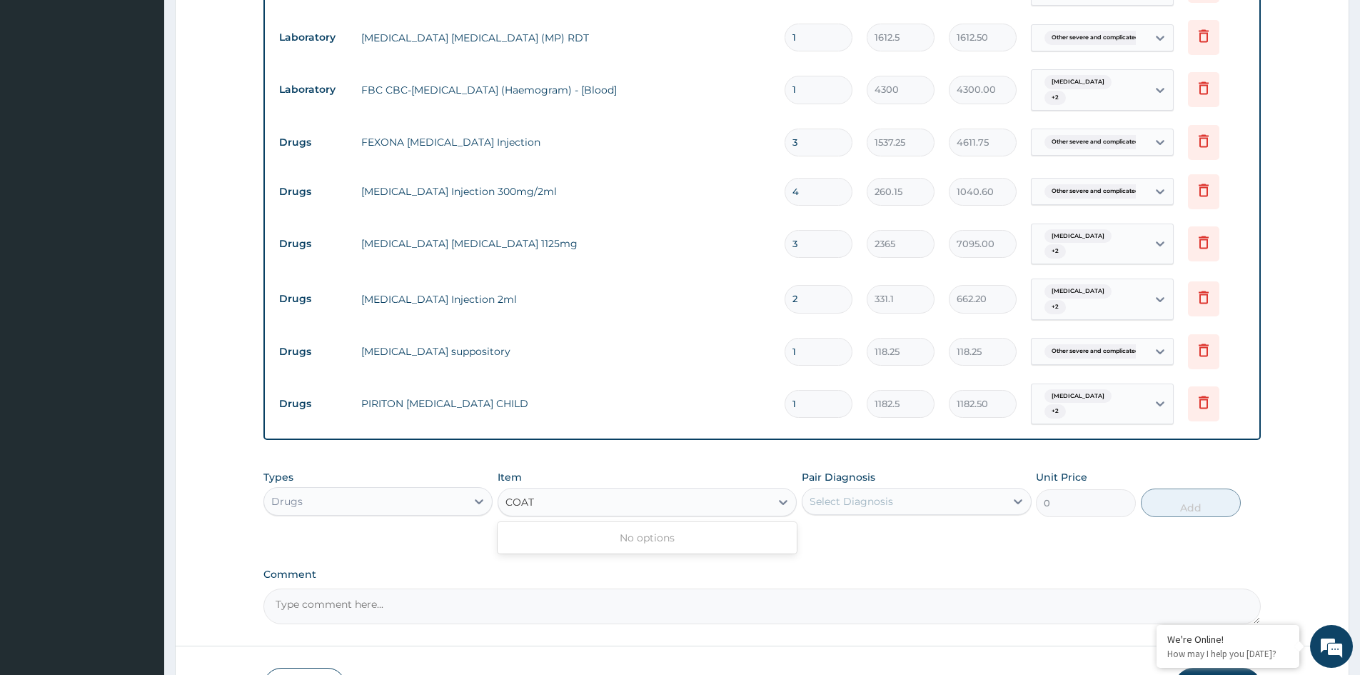
type input "COA"
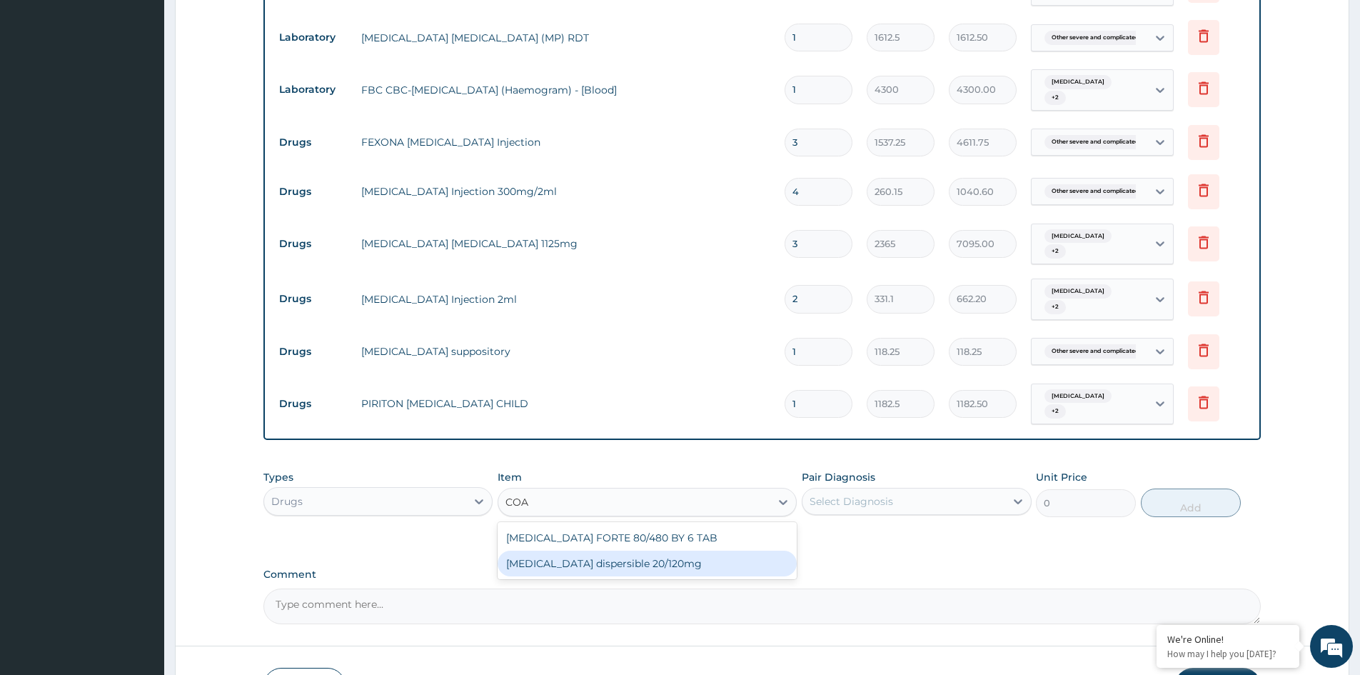
click at [625, 553] on div "[MEDICAL_DATA] dispersible 20/120mg" at bounding box center [647, 563] width 299 height 26
type input "112.3375"
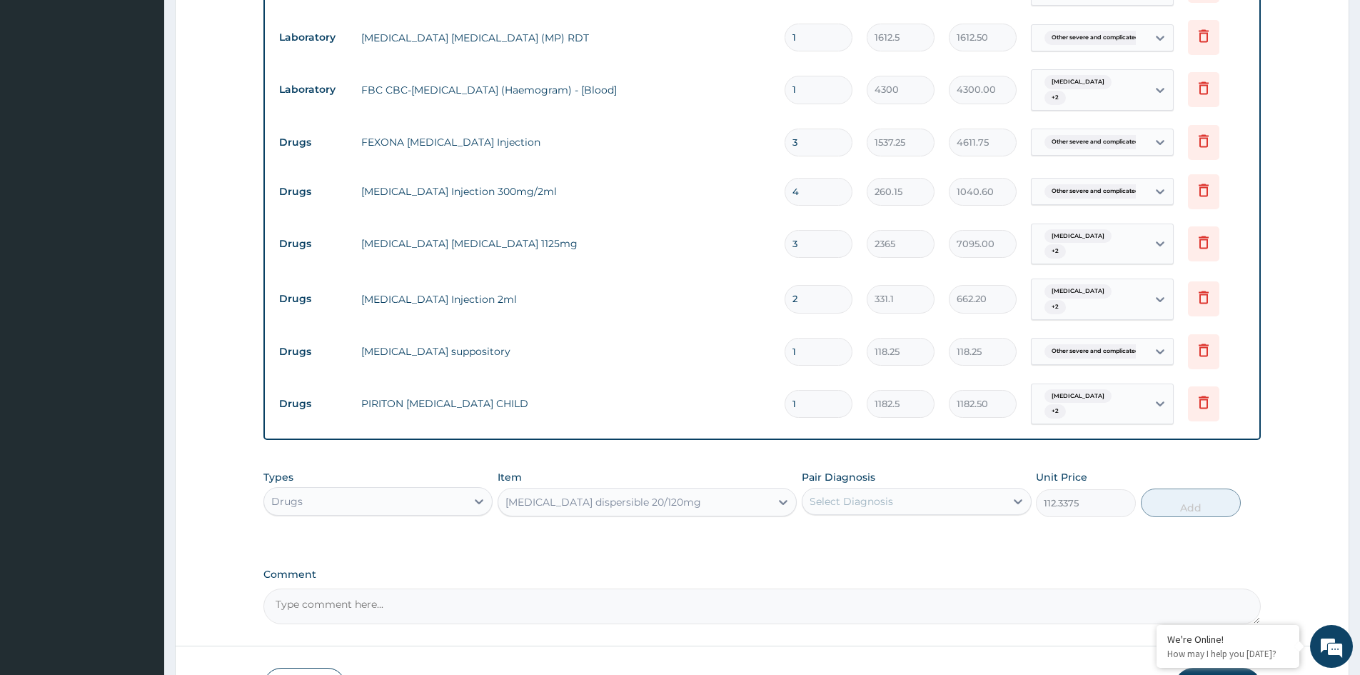
click at [977, 498] on div "Select Diagnosis" at bounding box center [903, 501] width 202 height 23
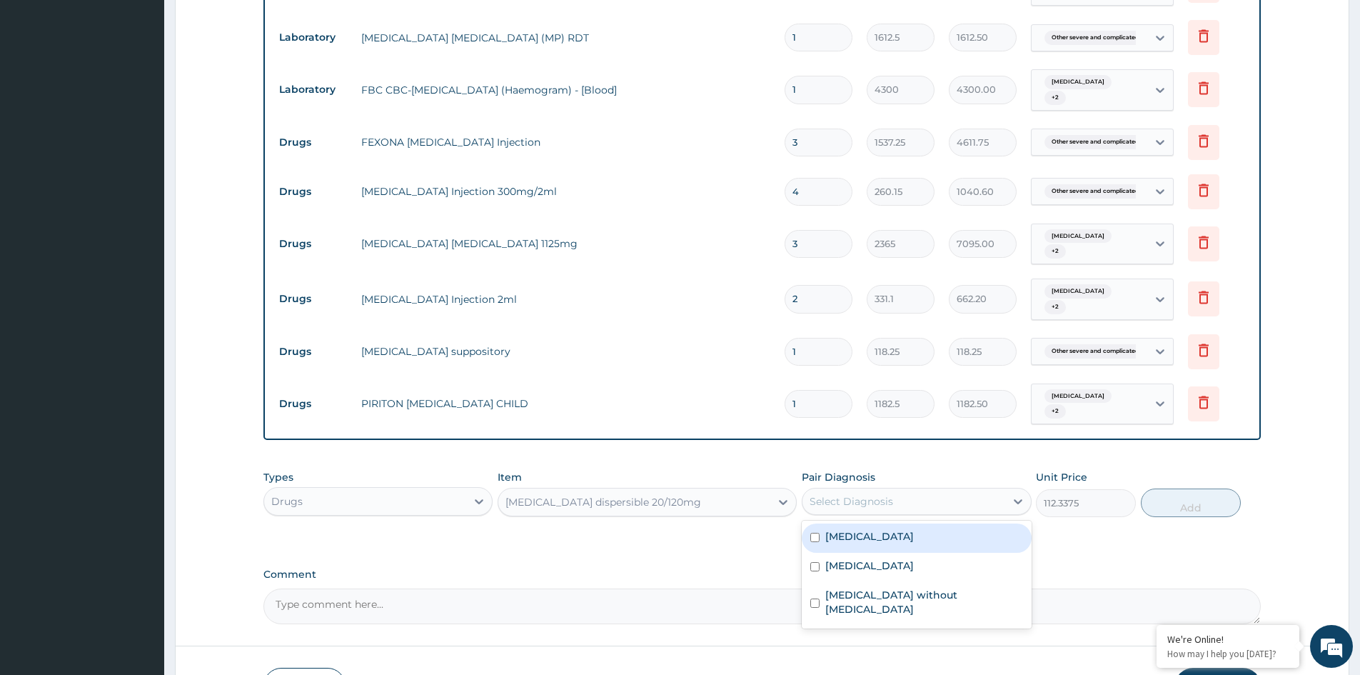
click at [885, 543] on label "[MEDICAL_DATA]" at bounding box center [869, 536] width 89 height 14
checkbox input "true"
click at [1189, 509] on button "Add" at bounding box center [1191, 502] width 100 height 29
type input "0"
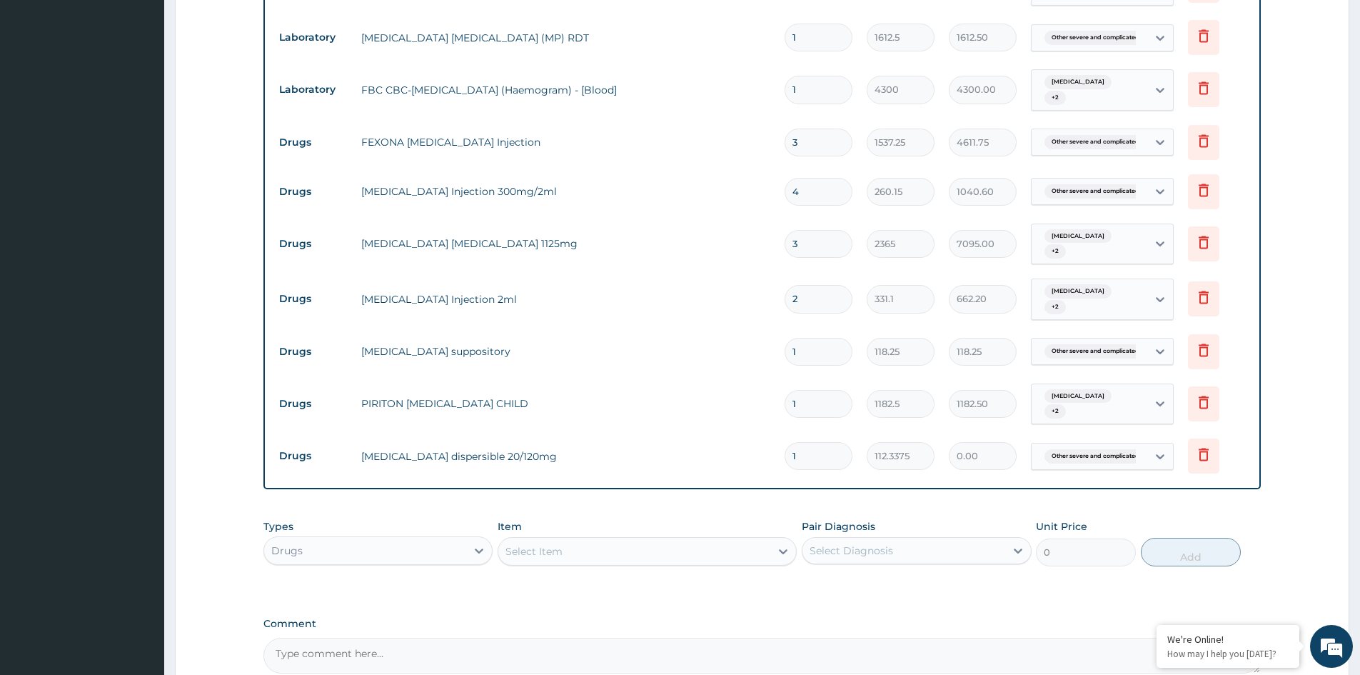
type input "0.00"
type input "6"
type input "674.03"
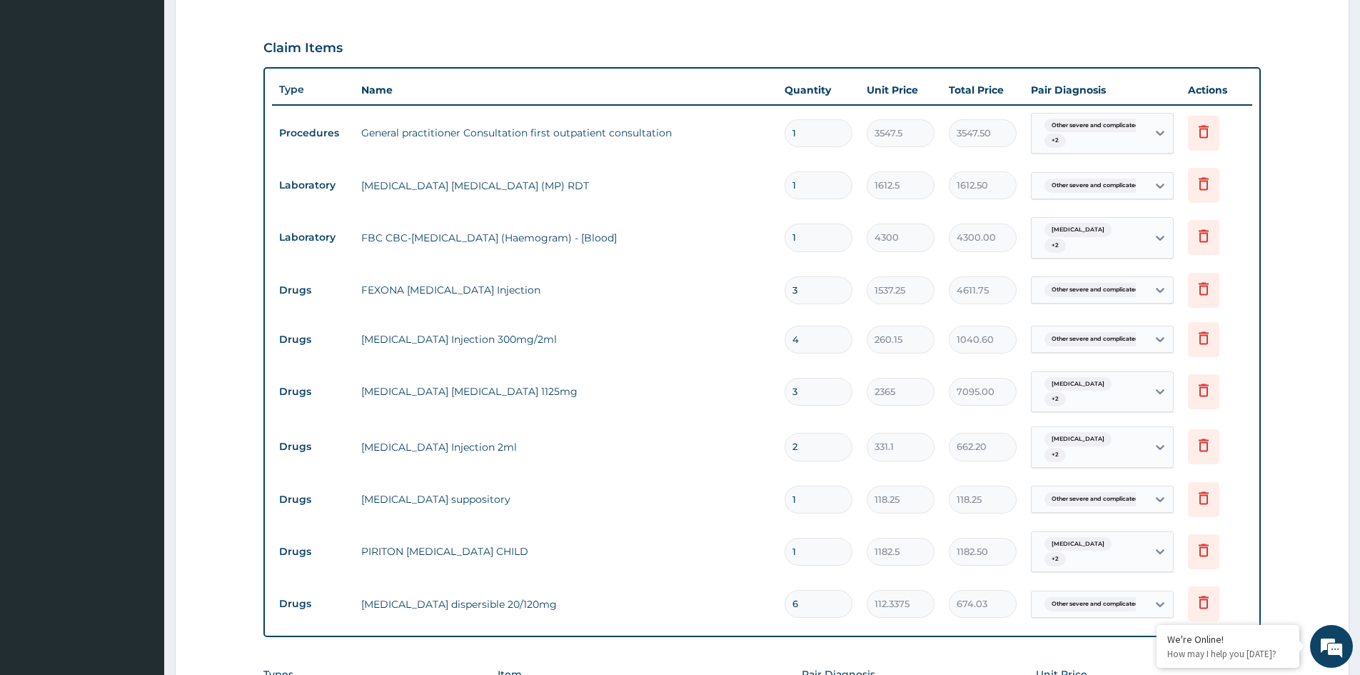
scroll to position [383, 0]
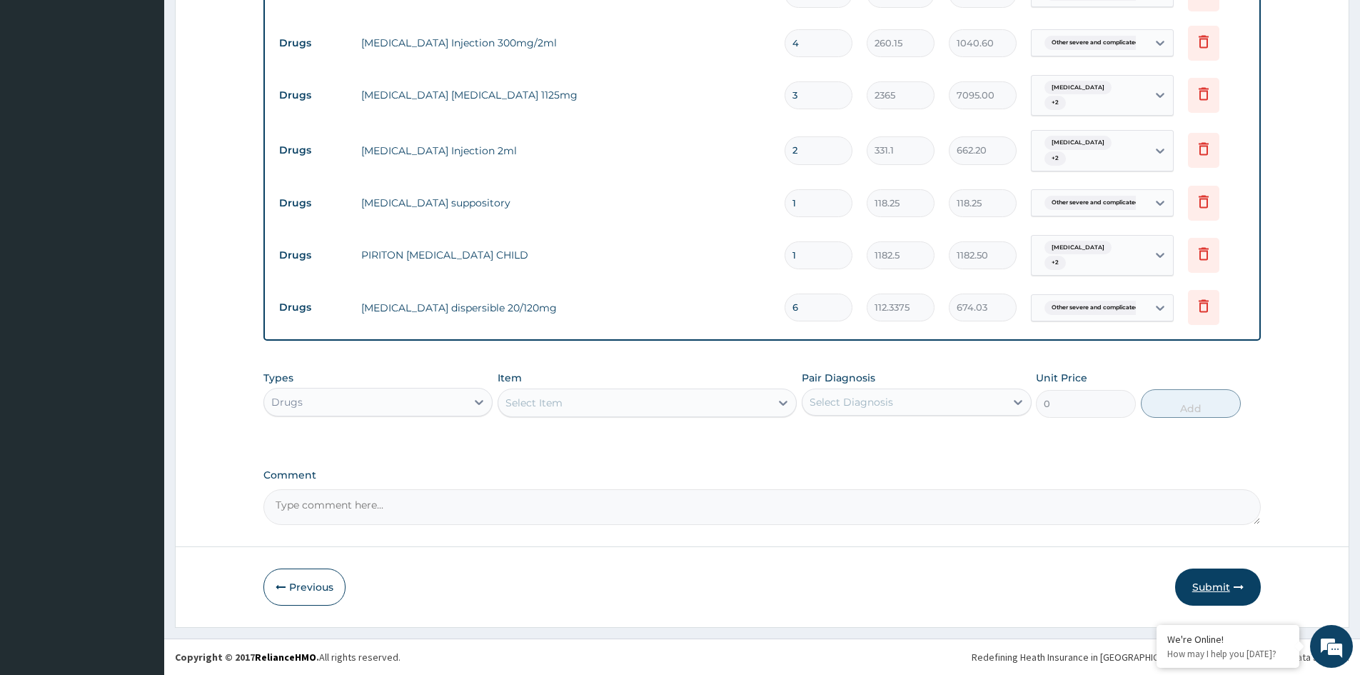
type input "6"
click at [1210, 581] on button "Submit" at bounding box center [1218, 586] width 86 height 37
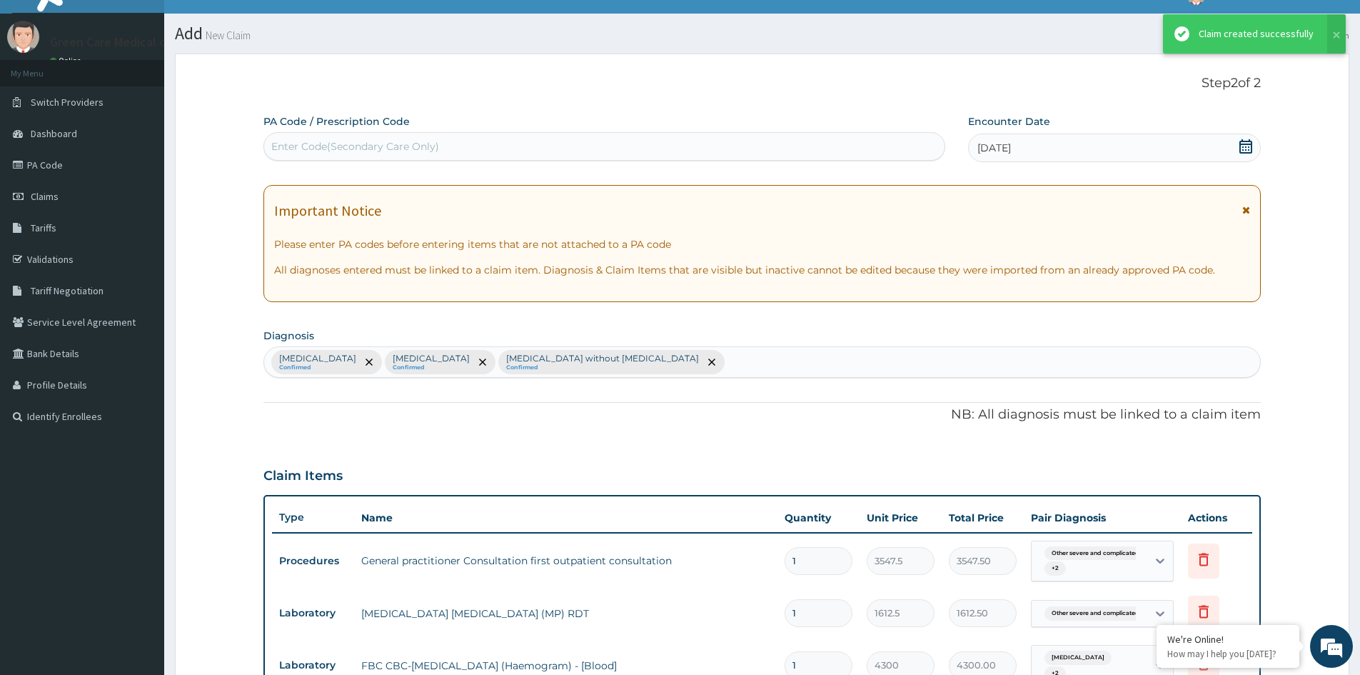
scroll to position [746, 0]
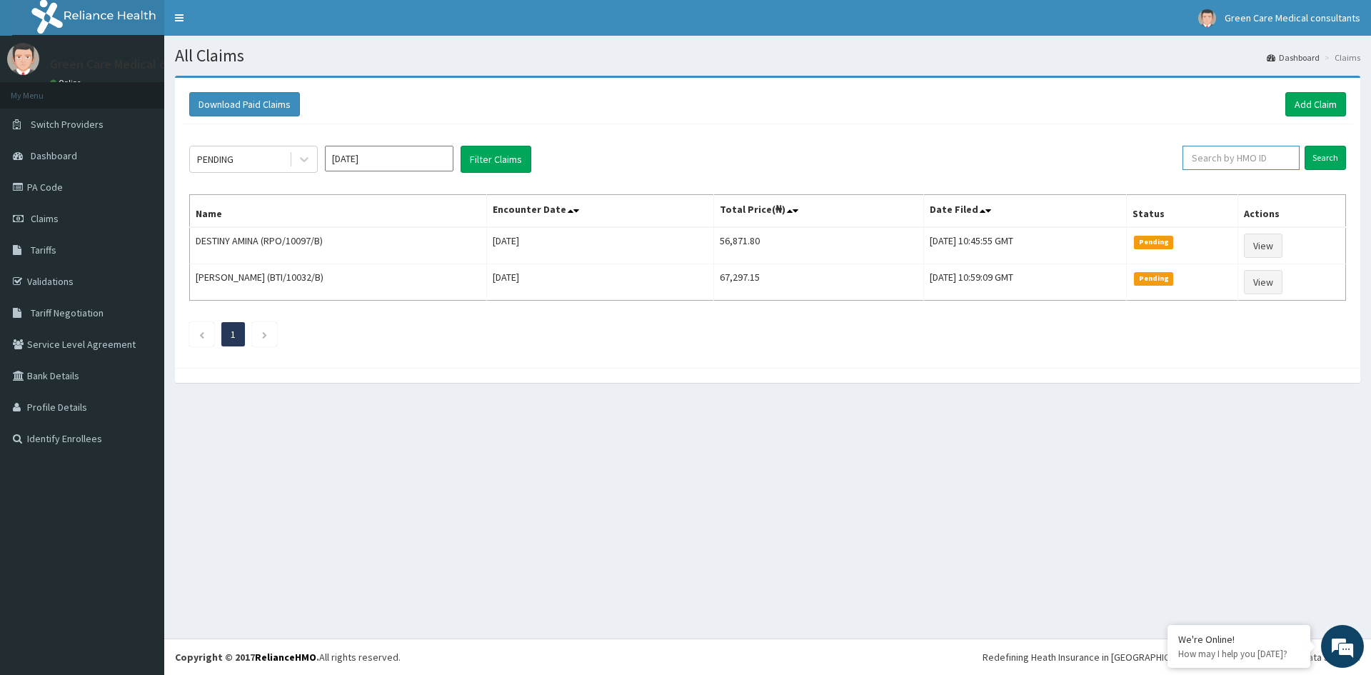
click at [1237, 160] on input "text" at bounding box center [1240, 158] width 117 height 24
type input "QKA/10008/B"
click at [1323, 162] on input "Search" at bounding box center [1324, 158] width 41 height 24
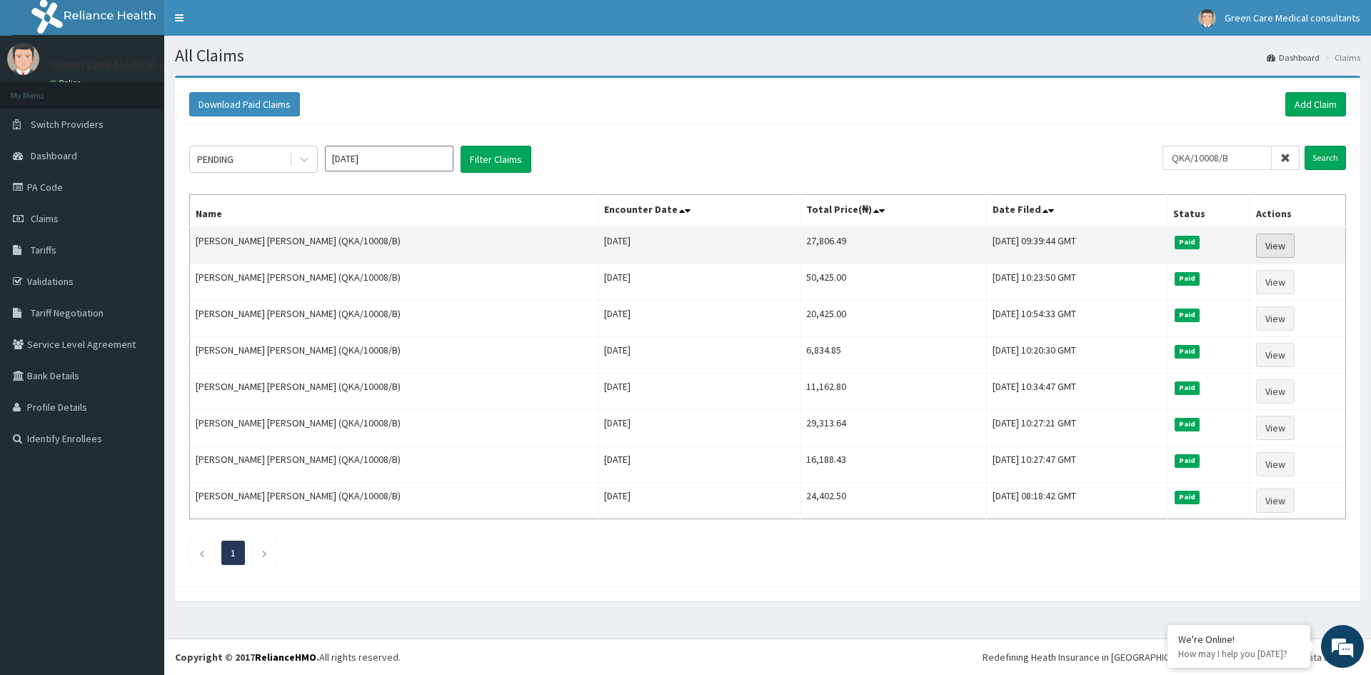
click at [1268, 248] on link "View" at bounding box center [1275, 245] width 39 height 24
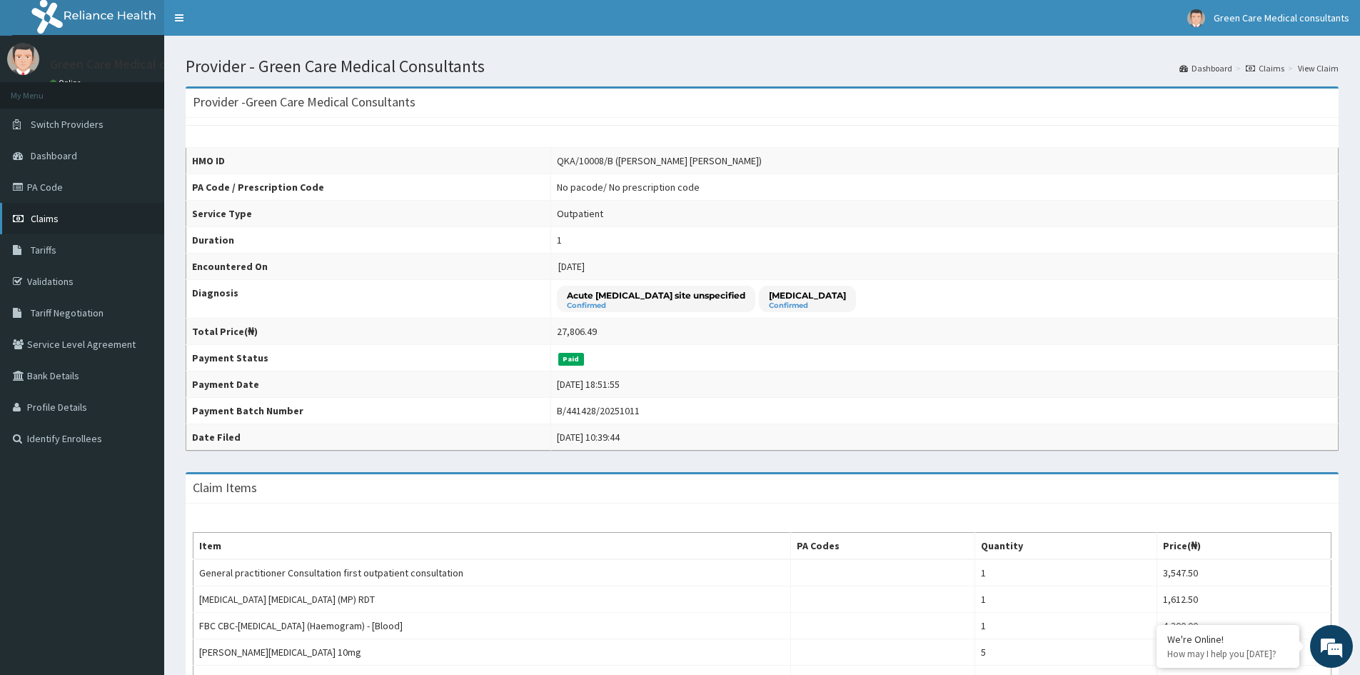
click at [56, 218] on span "Claims" at bounding box center [45, 218] width 28 height 13
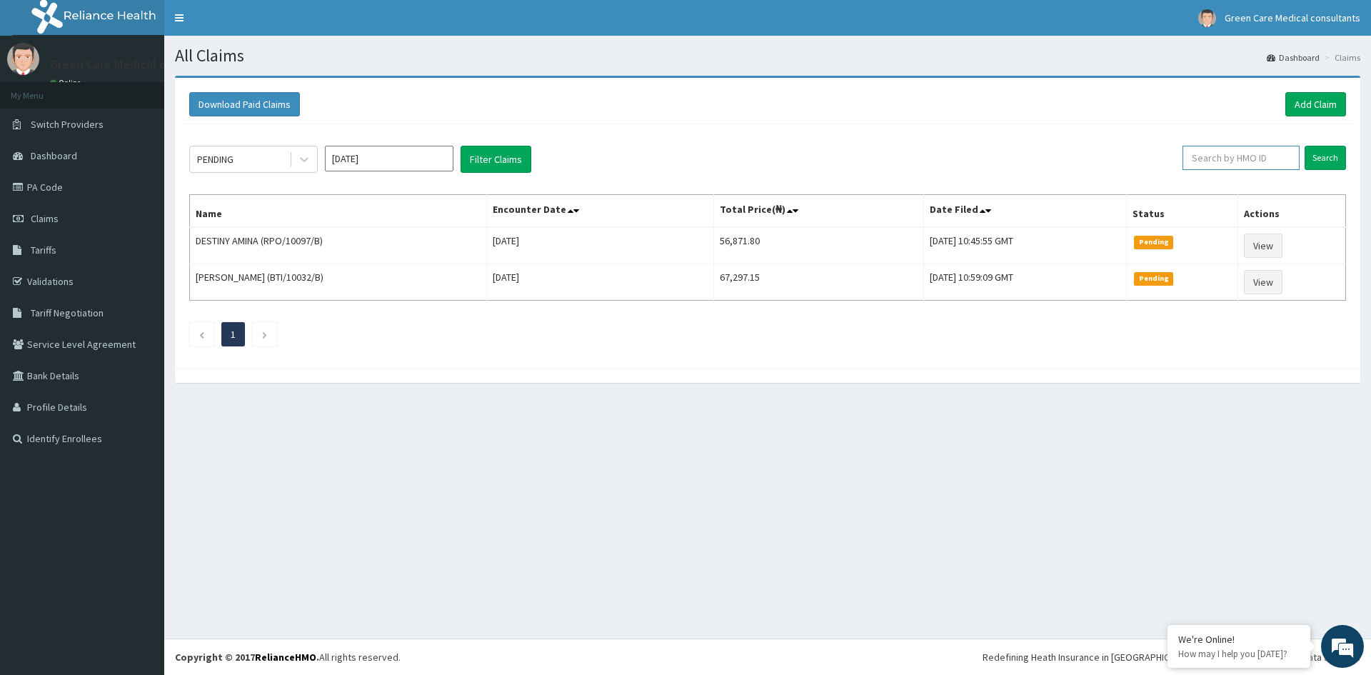
click at [1247, 161] on input "text" at bounding box center [1240, 158] width 117 height 24
type input "SWF/10019/B"
click at [1326, 161] on input "Search" at bounding box center [1324, 158] width 41 height 24
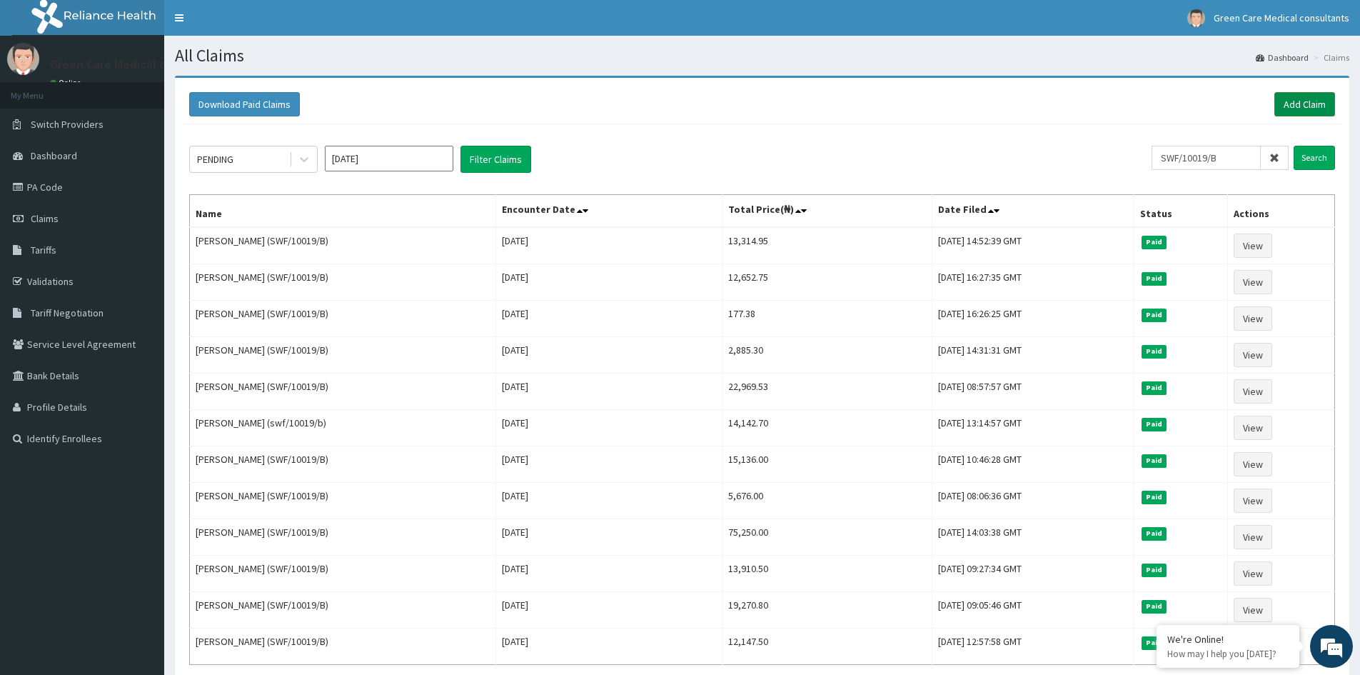
click at [1297, 97] on link "Add Claim" at bounding box center [1304, 104] width 61 height 24
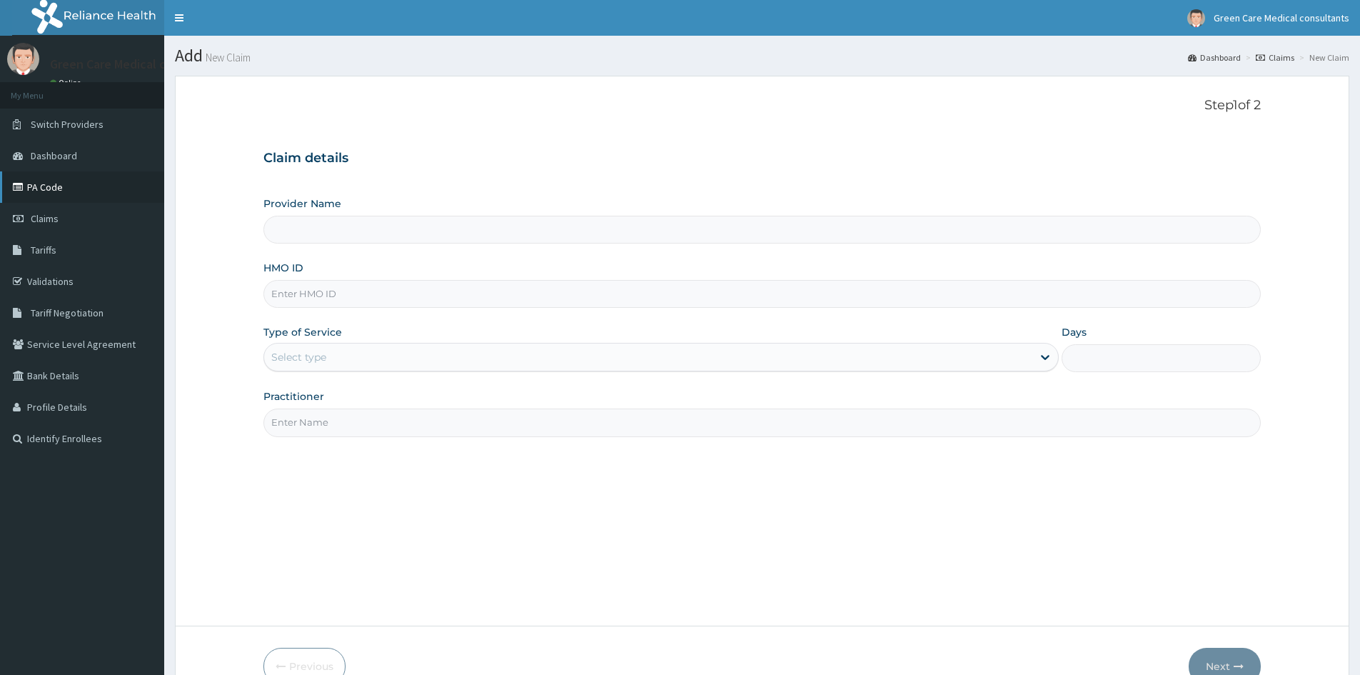
click at [47, 186] on link "PA Code" at bounding box center [82, 186] width 164 height 31
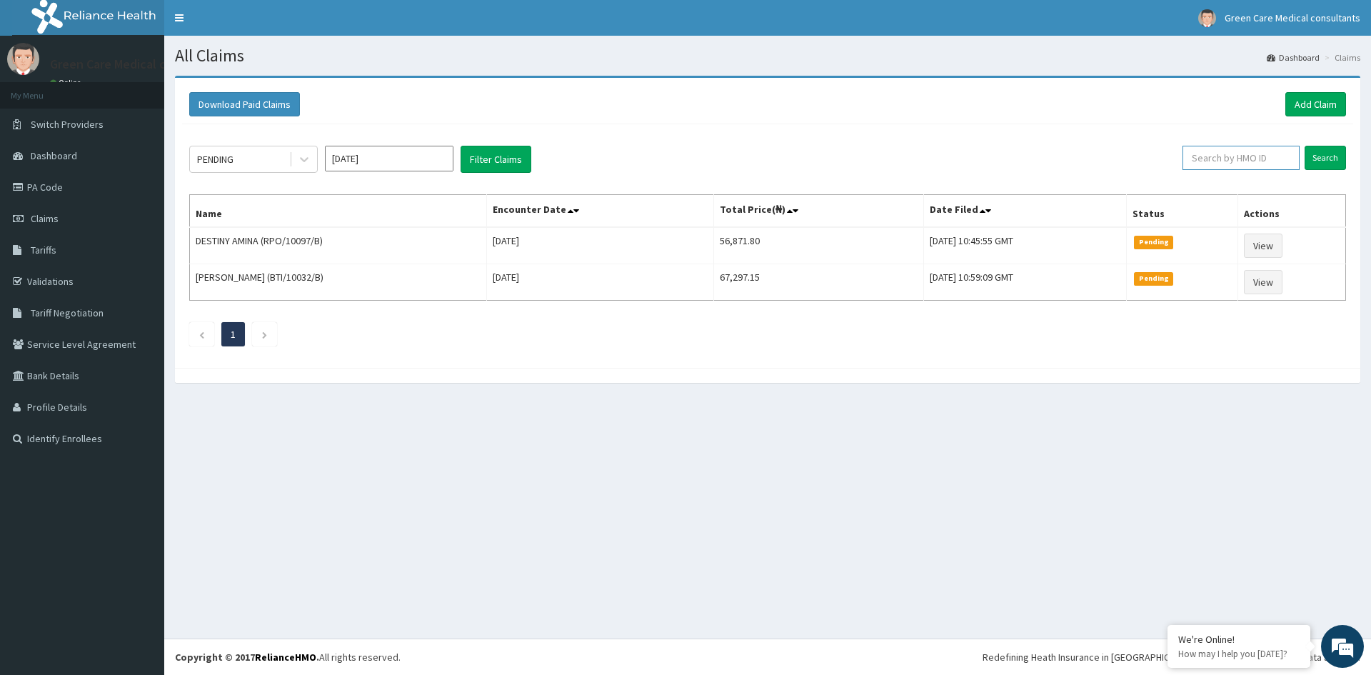
click at [1254, 160] on input "text" at bounding box center [1240, 158] width 117 height 24
type input "HYD/10097/A"
click at [1322, 151] on input "Search" at bounding box center [1324, 158] width 41 height 24
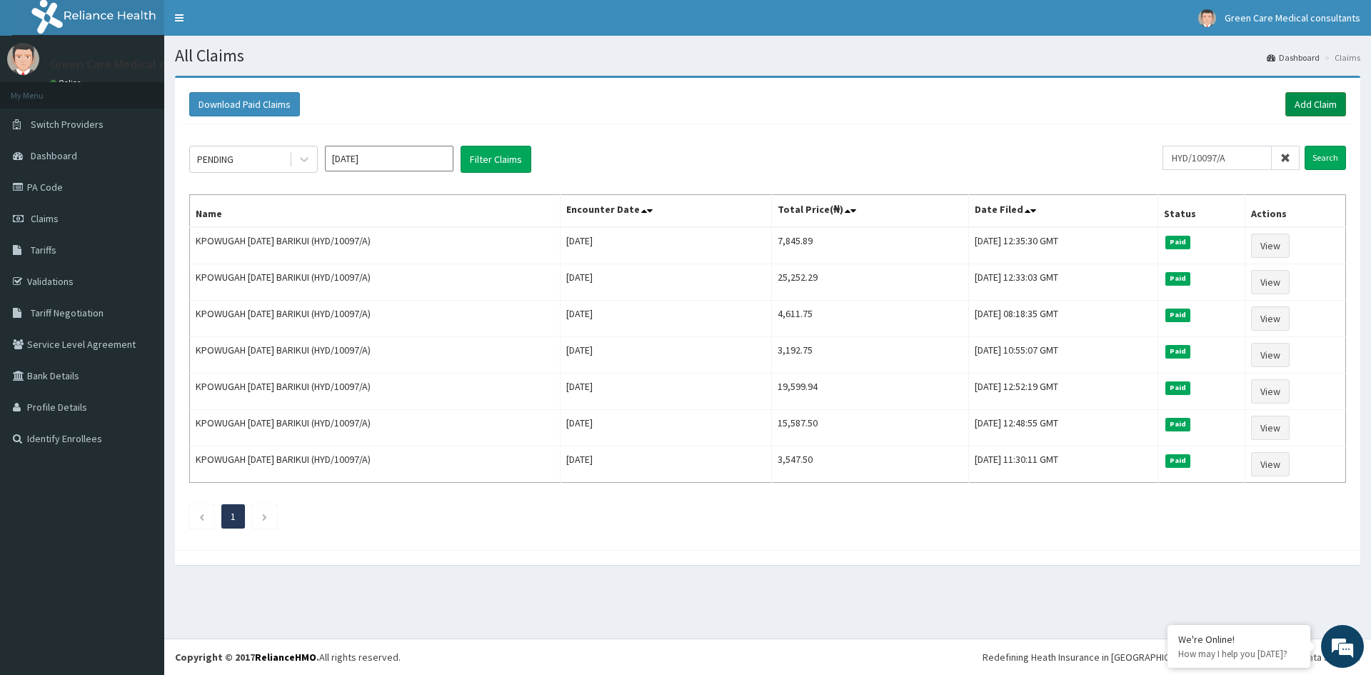
click at [1308, 108] on link "Add Claim" at bounding box center [1315, 104] width 61 height 24
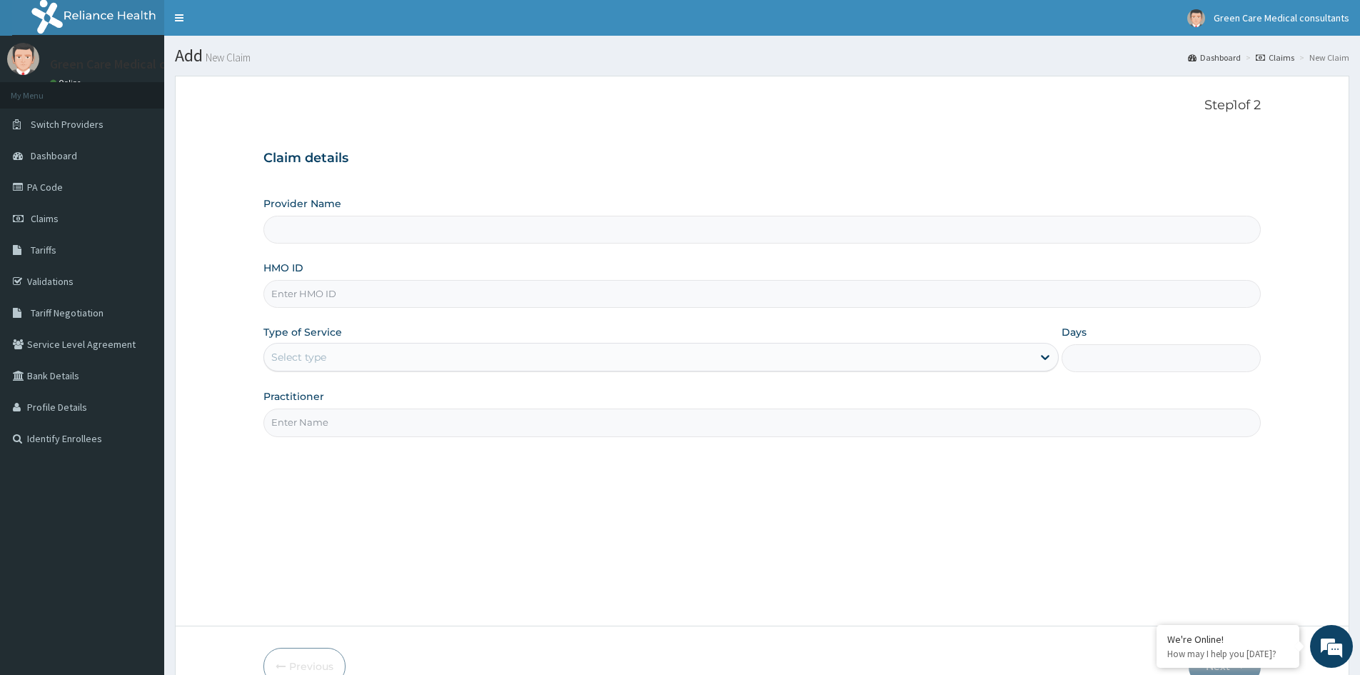
click at [376, 302] on input "HMO ID" at bounding box center [761, 294] width 997 height 28
type input "HYD"
type input "Green Care Medical Consultants"
type input "HYD/10097/A"
click at [374, 350] on div "Select type" at bounding box center [648, 357] width 768 height 23
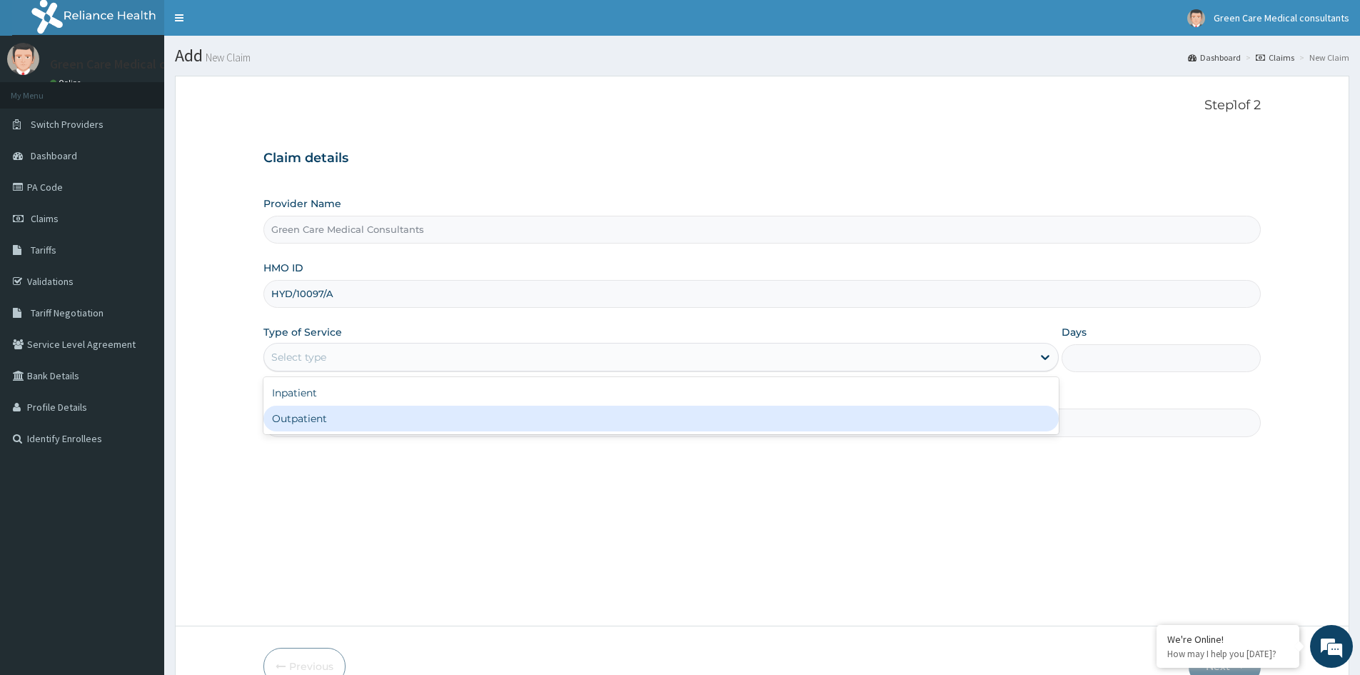
click at [288, 421] on div "Outpatient" at bounding box center [660, 419] width 795 height 26
type input "1"
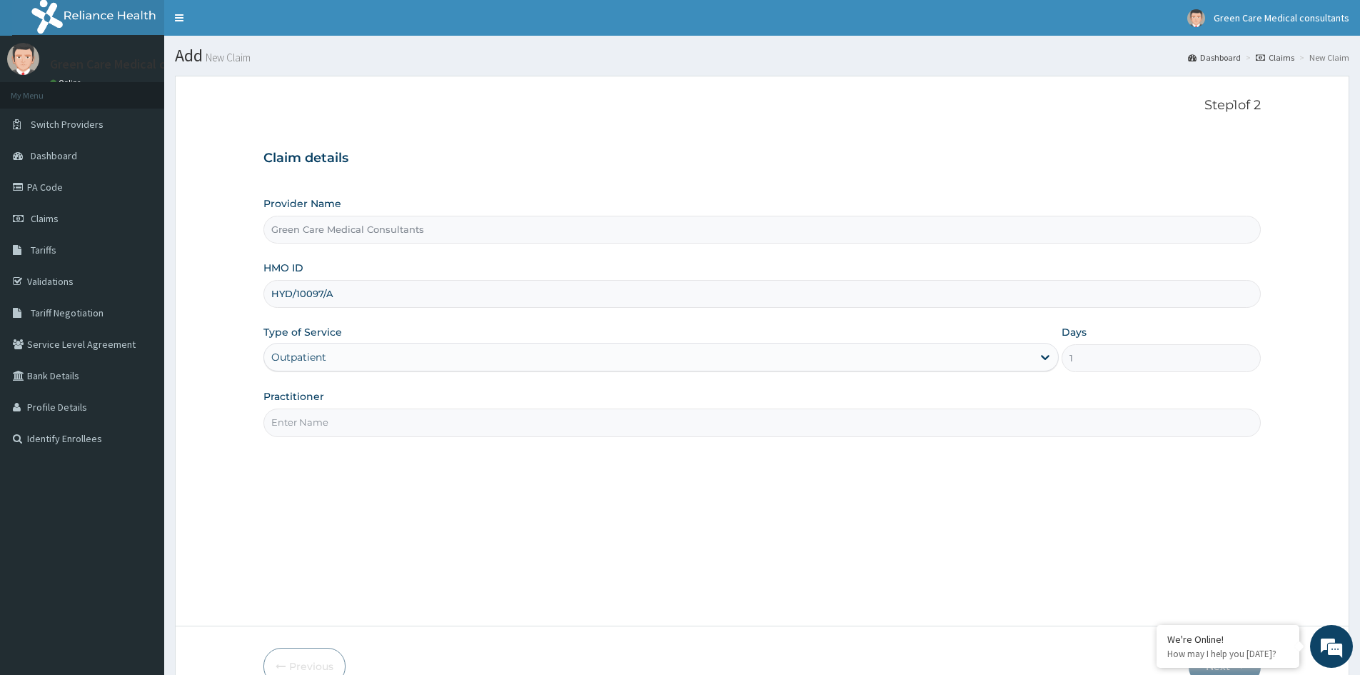
click at [493, 424] on input "Practitioner" at bounding box center [761, 422] width 997 height 28
type input "[PERSON_NAME]"
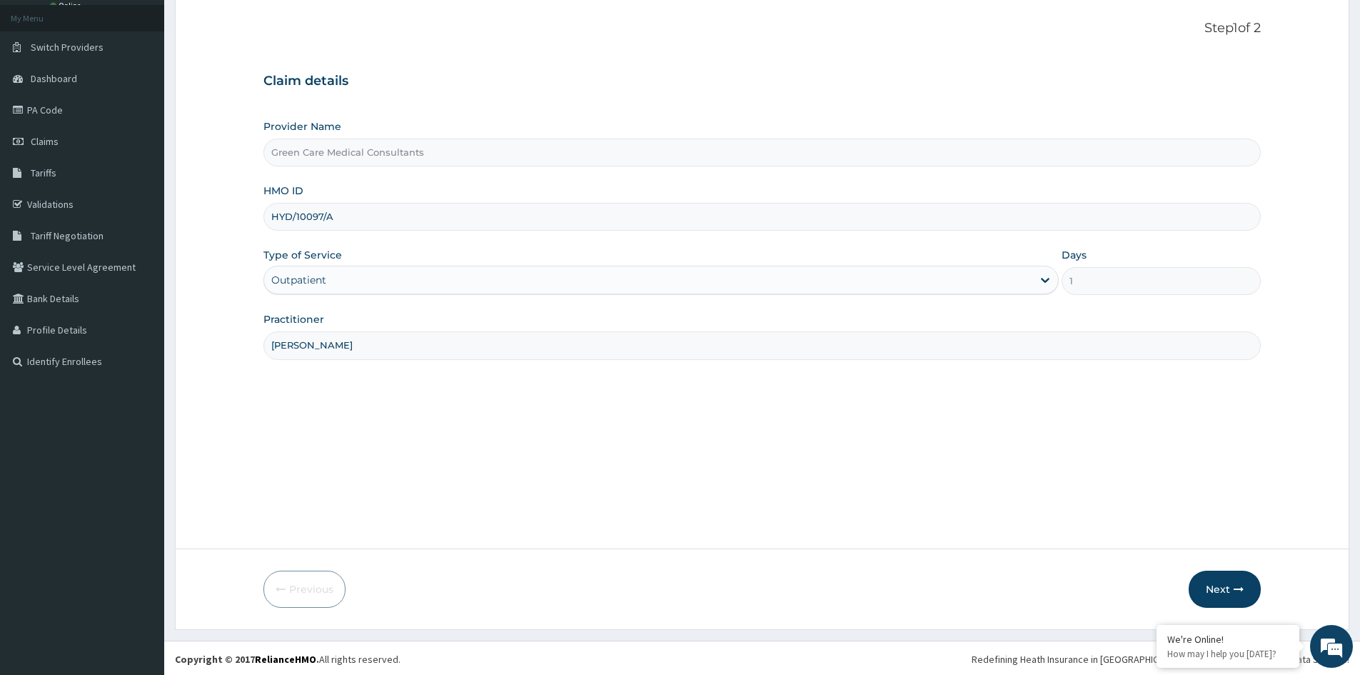
scroll to position [79, 0]
click at [1215, 585] on button "Next" at bounding box center [1225, 586] width 72 height 37
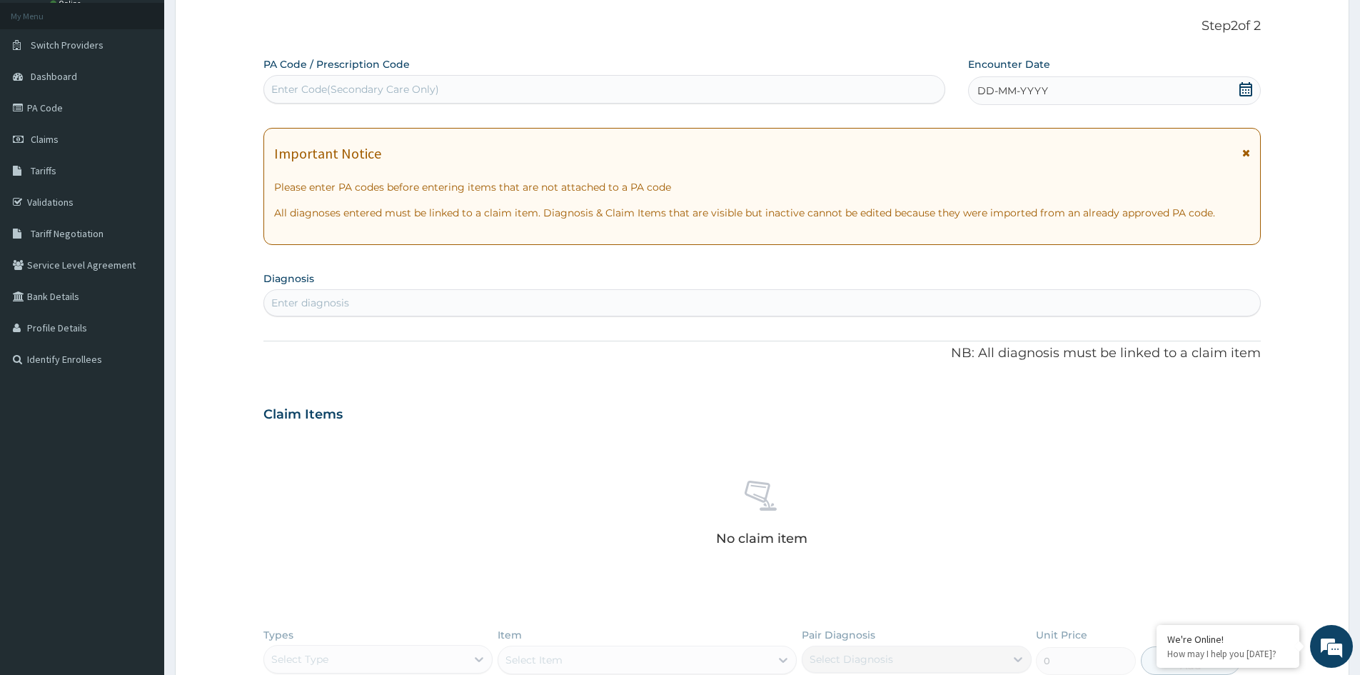
click at [1249, 87] on icon at bounding box center [1245, 89] width 13 height 14
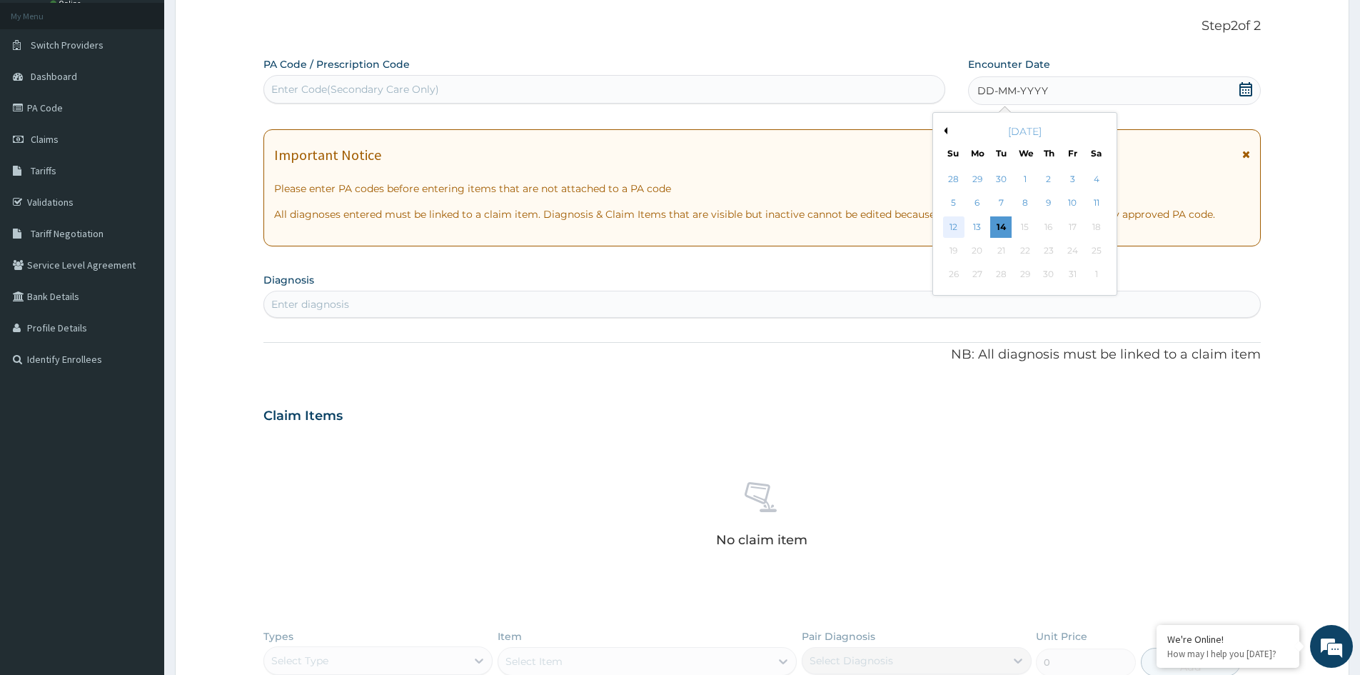
click at [960, 227] on div "12" at bounding box center [953, 226] width 21 height 21
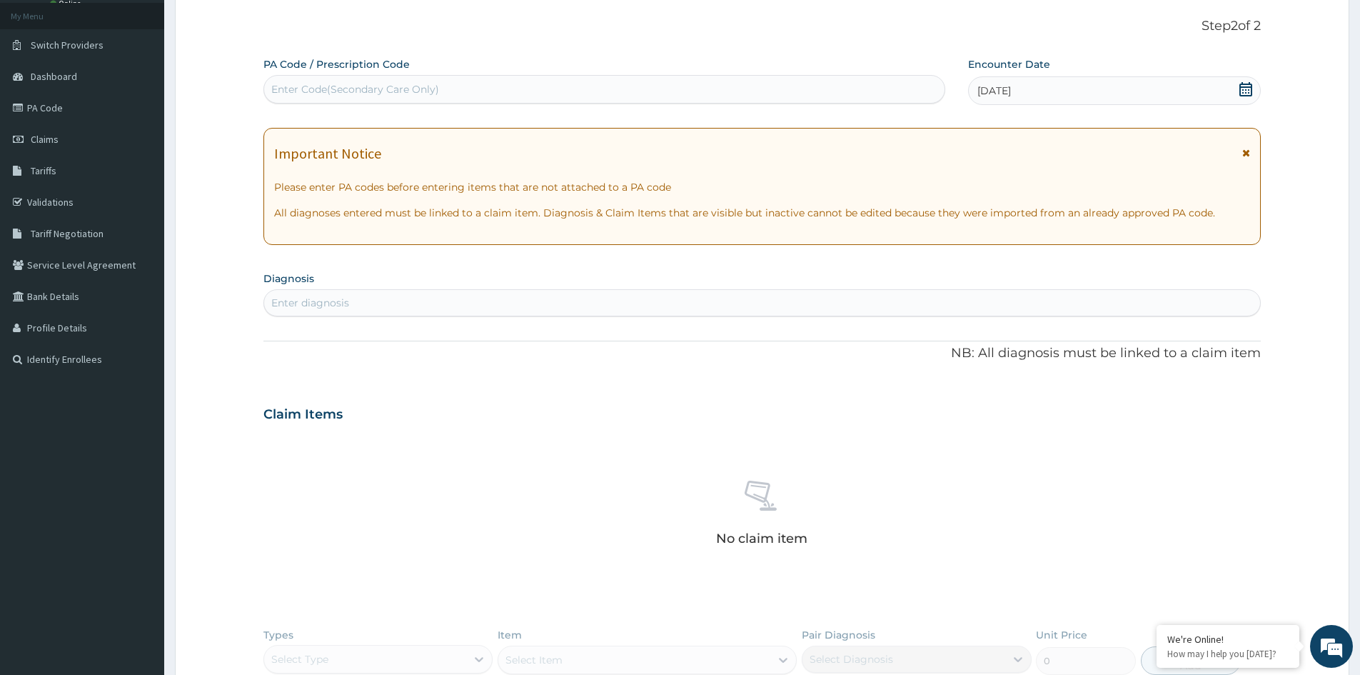
click at [301, 301] on div "Enter diagnosis" at bounding box center [310, 303] width 78 height 14
type input "[MEDICAL_DATA]"
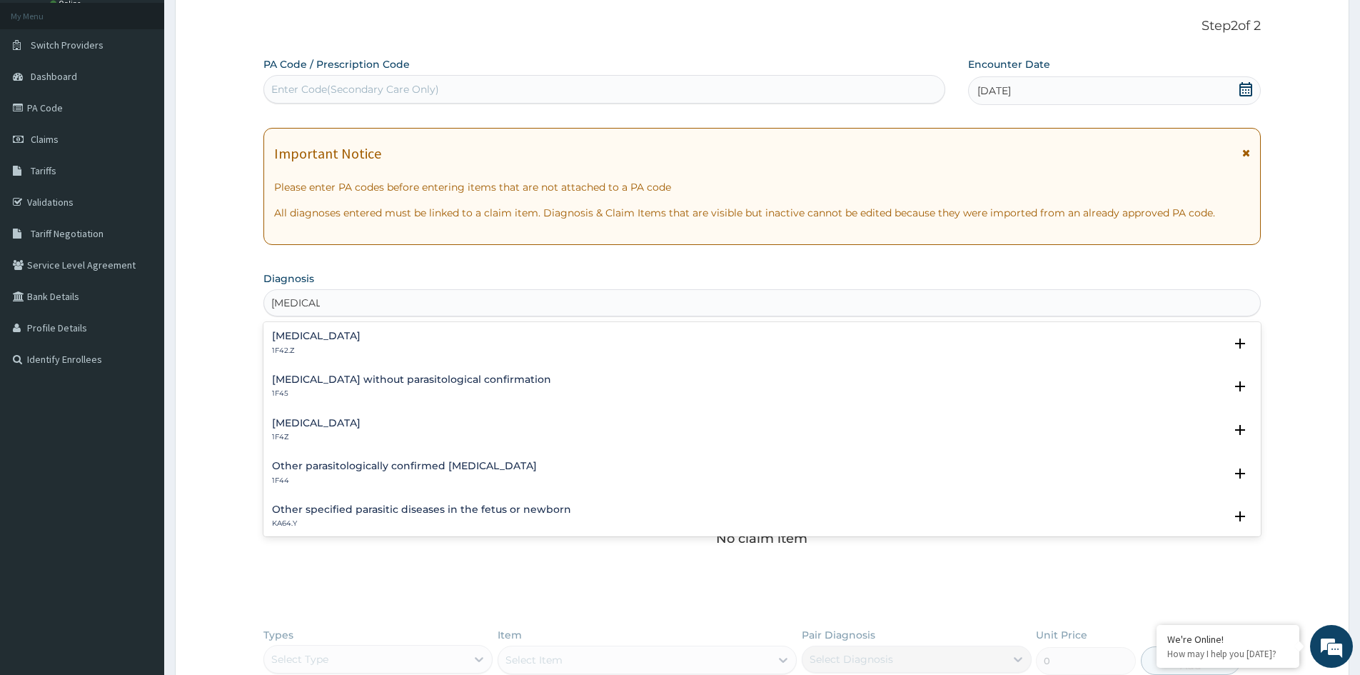
click at [358, 337] on h4 "[MEDICAL_DATA]" at bounding box center [316, 336] width 89 height 11
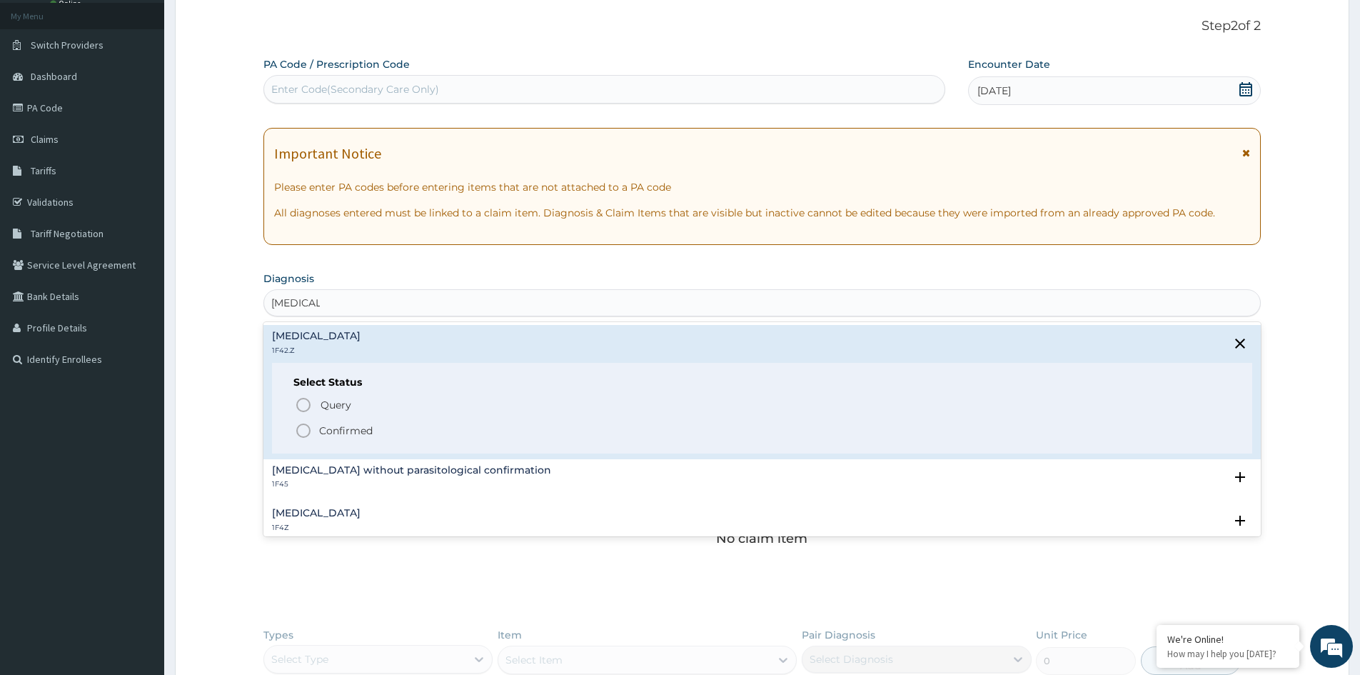
click at [348, 431] on p "Confirmed" at bounding box center [346, 430] width 54 height 14
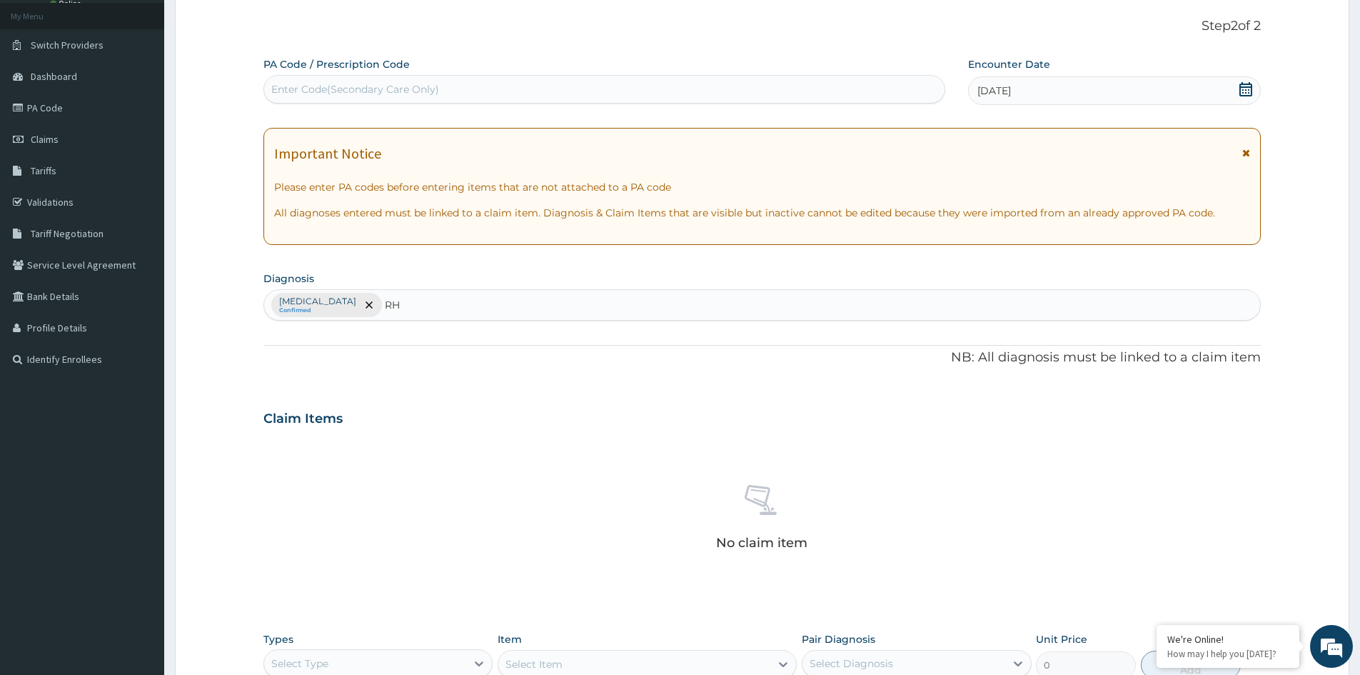
type input "R"
type input "ACUTE"
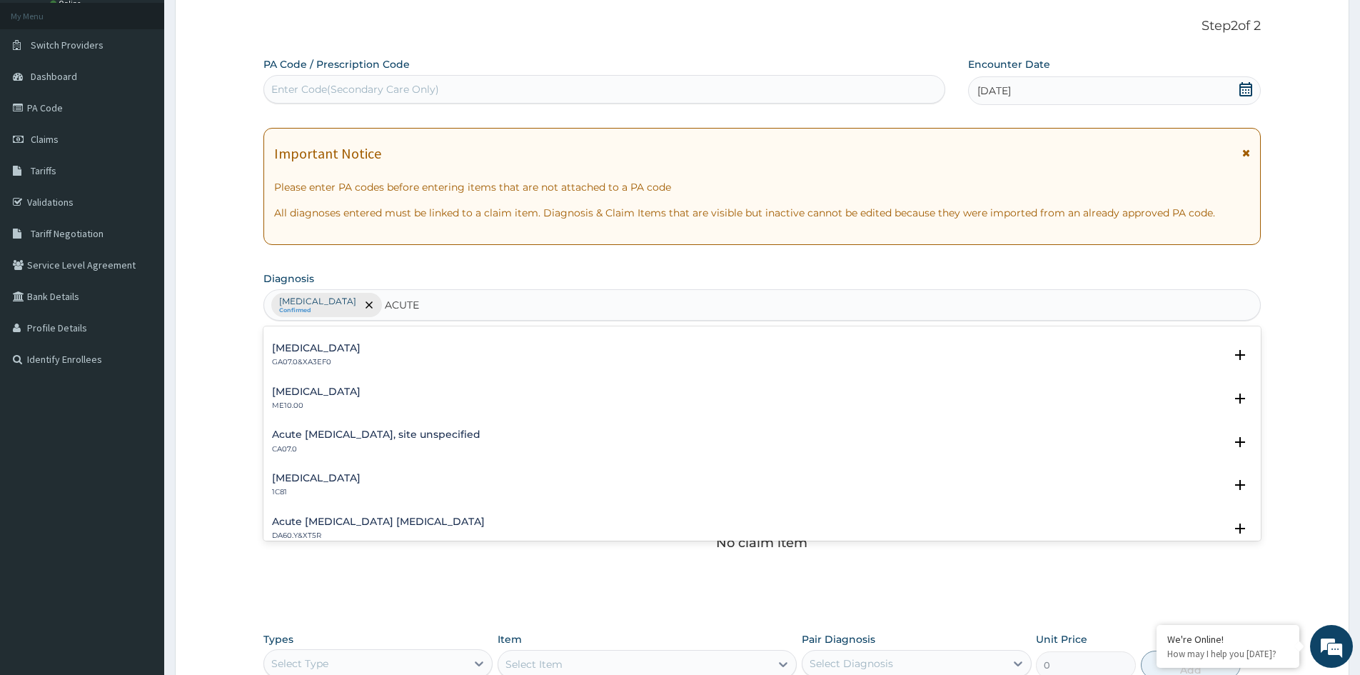
scroll to position [1499, 0]
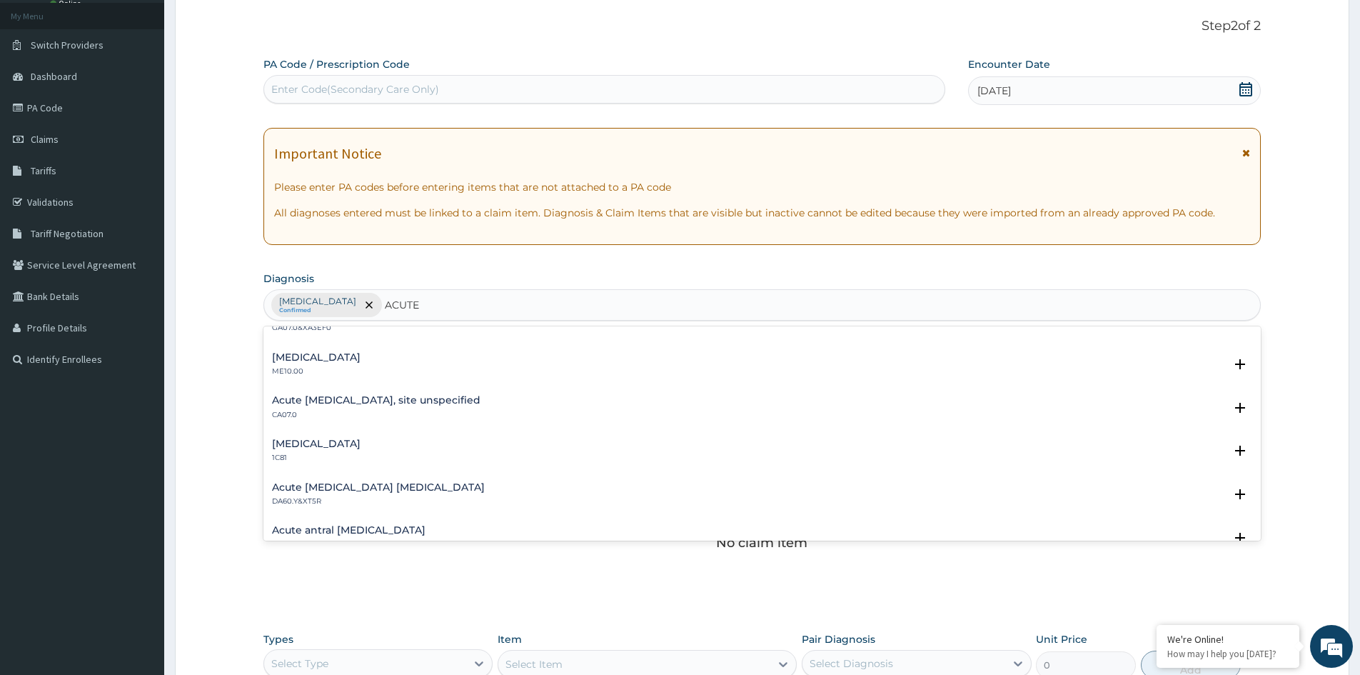
click at [339, 401] on h4 "Acute [MEDICAL_DATA], site unspecified" at bounding box center [376, 400] width 208 height 11
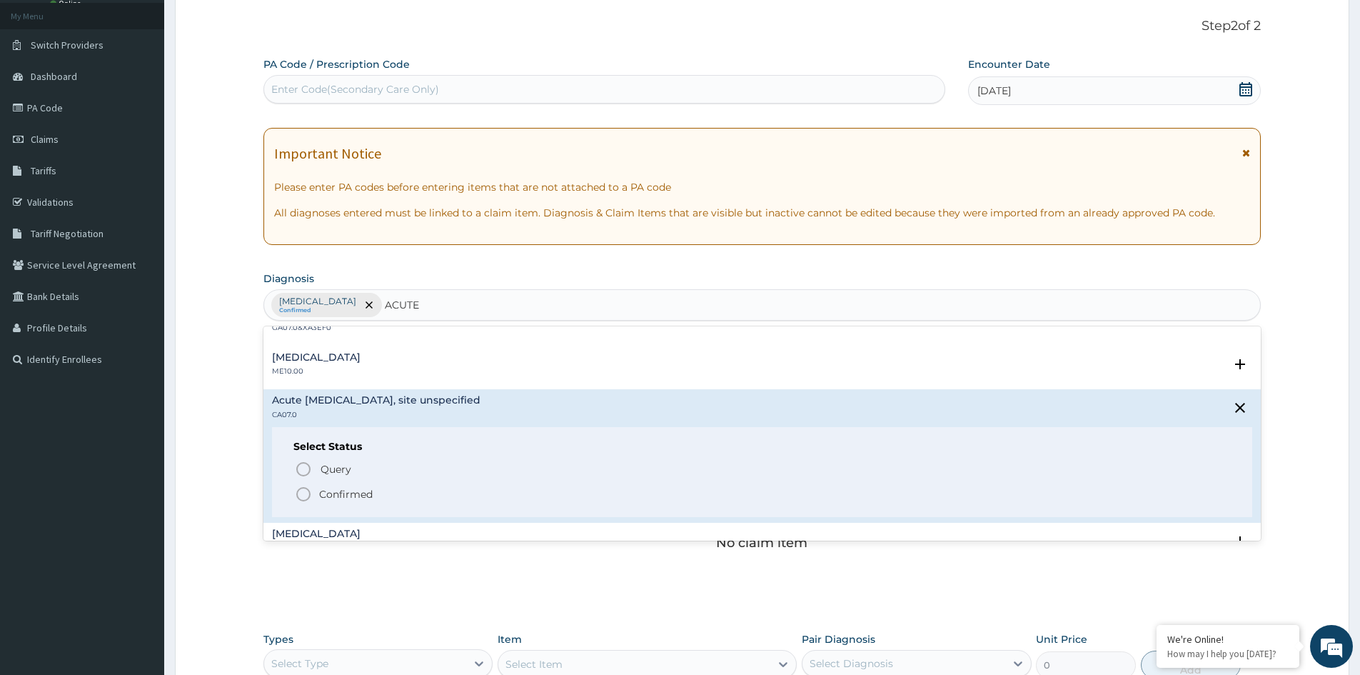
click at [333, 486] on span "Confirmed" at bounding box center [763, 493] width 936 height 17
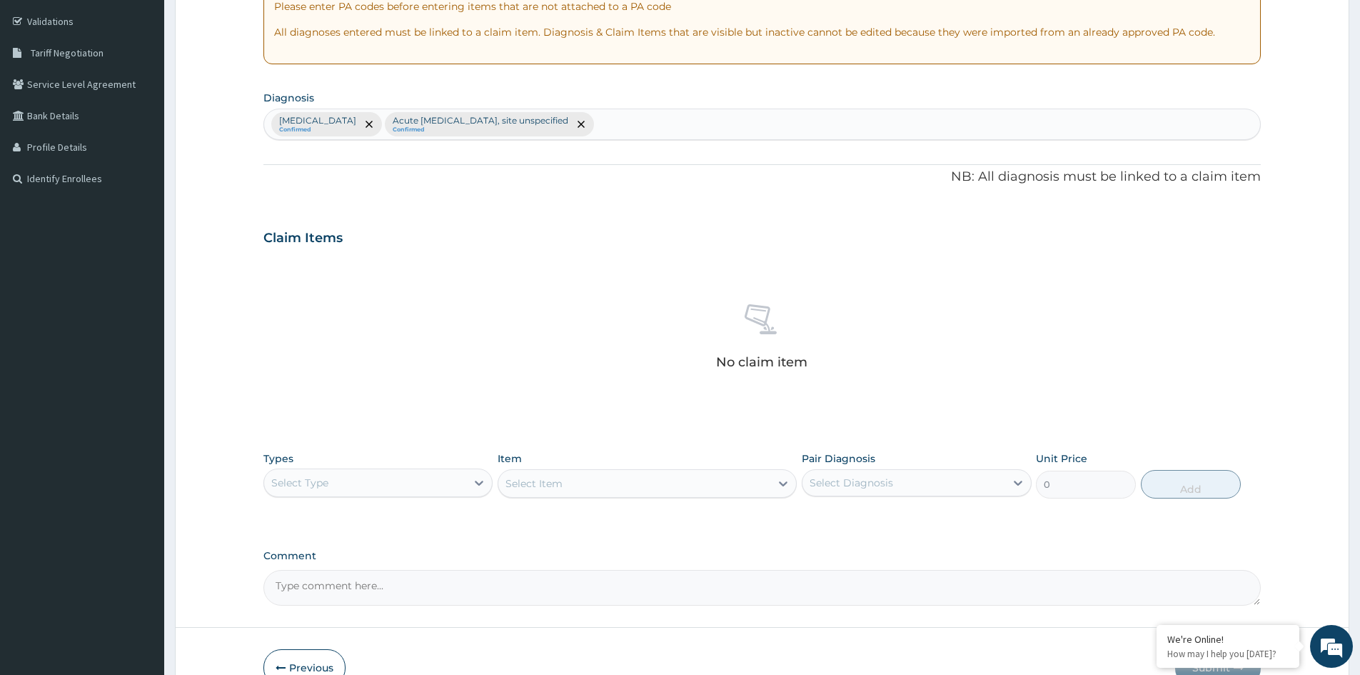
scroll to position [341, 0]
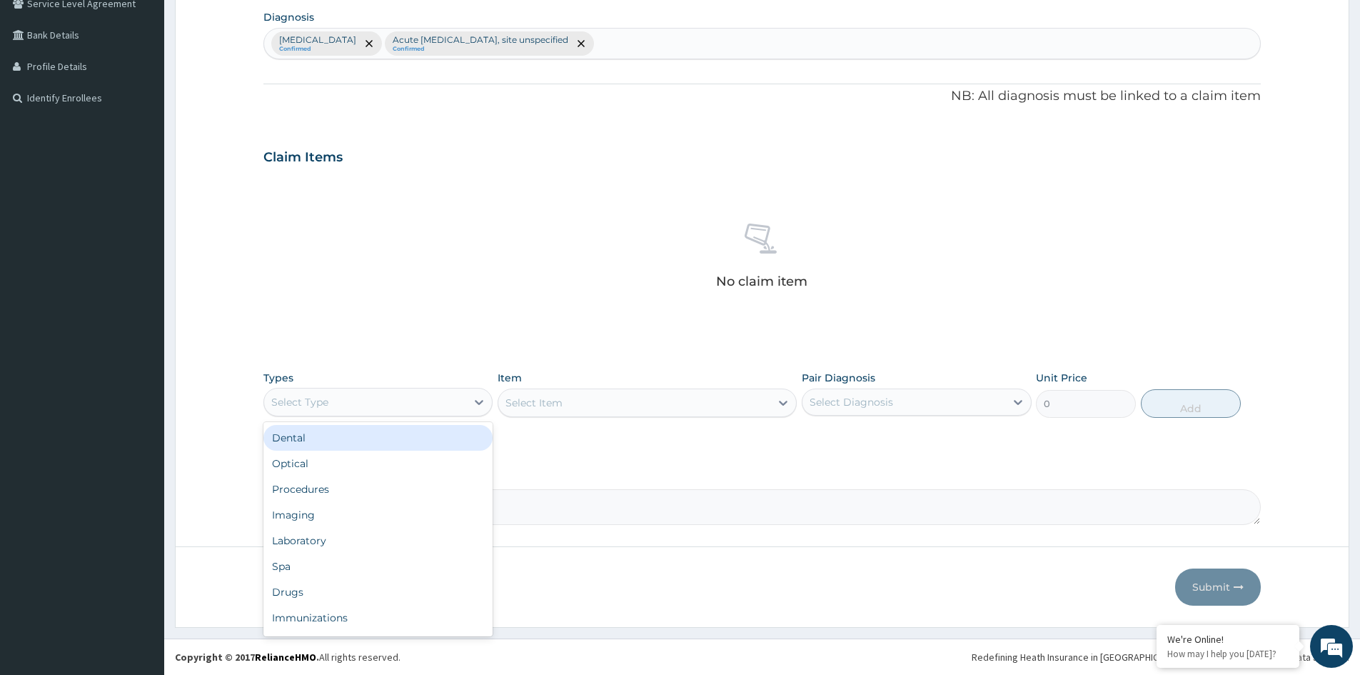
click at [414, 398] on div "Select Type" at bounding box center [365, 402] width 202 height 23
click at [306, 484] on div "Procedures" at bounding box center [377, 489] width 229 height 26
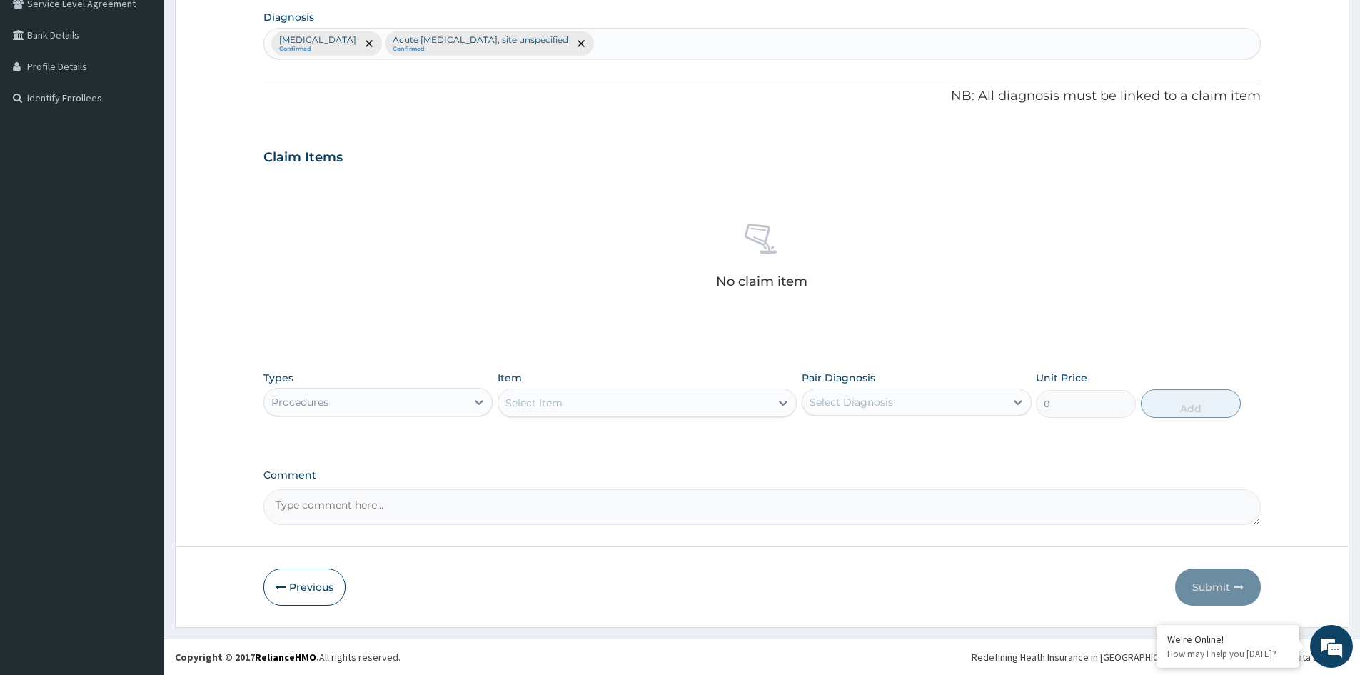
click at [733, 401] on div "Select Item" at bounding box center [634, 402] width 272 height 23
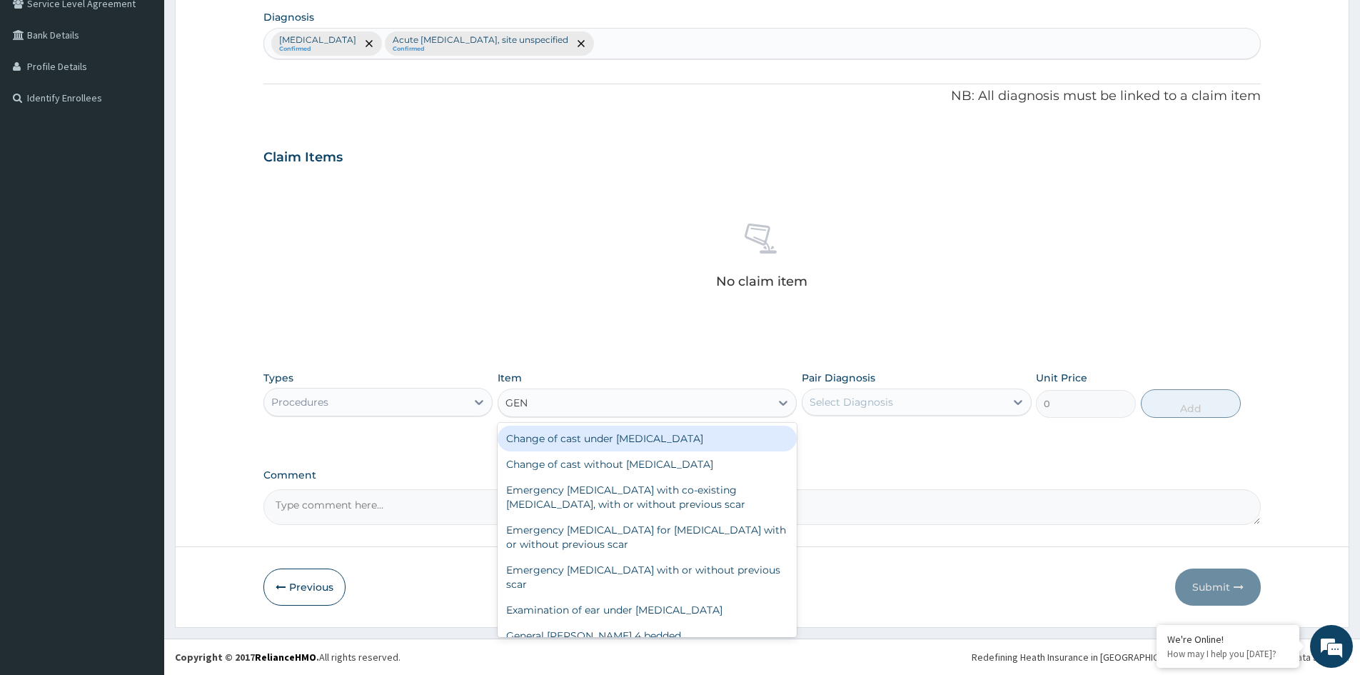
type input "GENE"
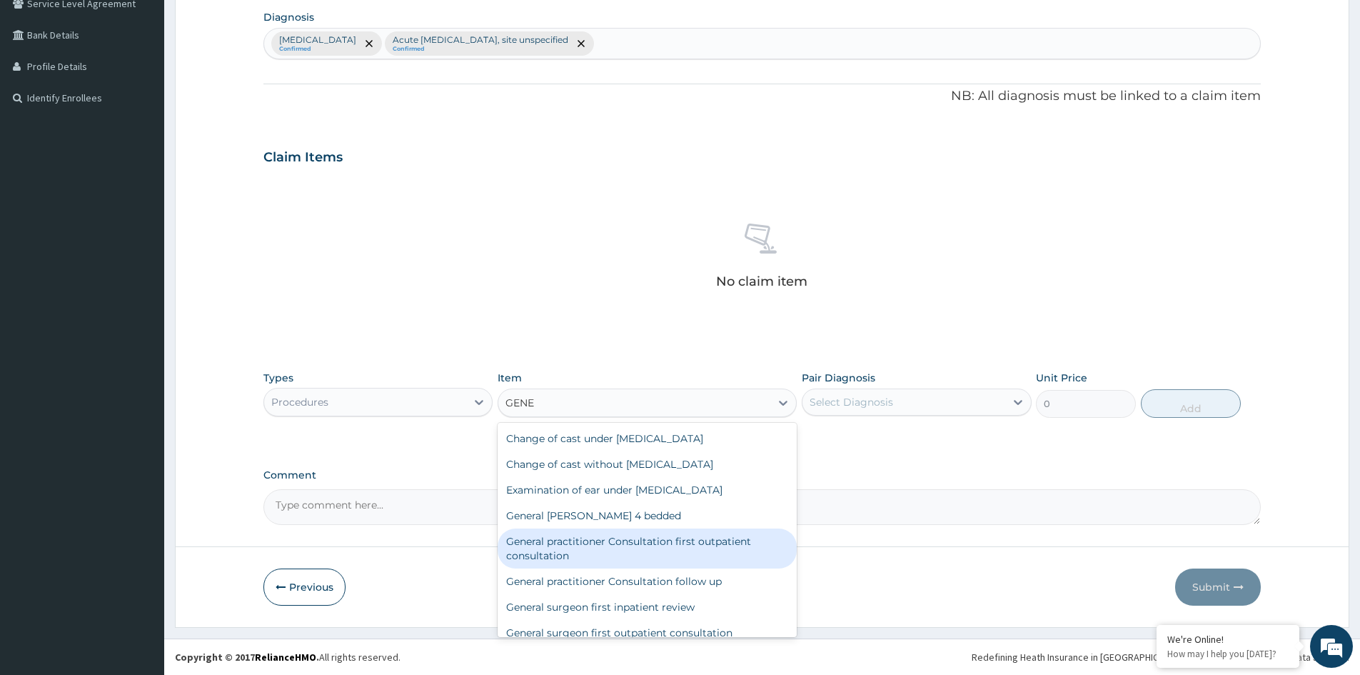
click at [555, 545] on div "General practitioner Consultation first outpatient consultation" at bounding box center [647, 548] width 299 height 40
type input "3547.5"
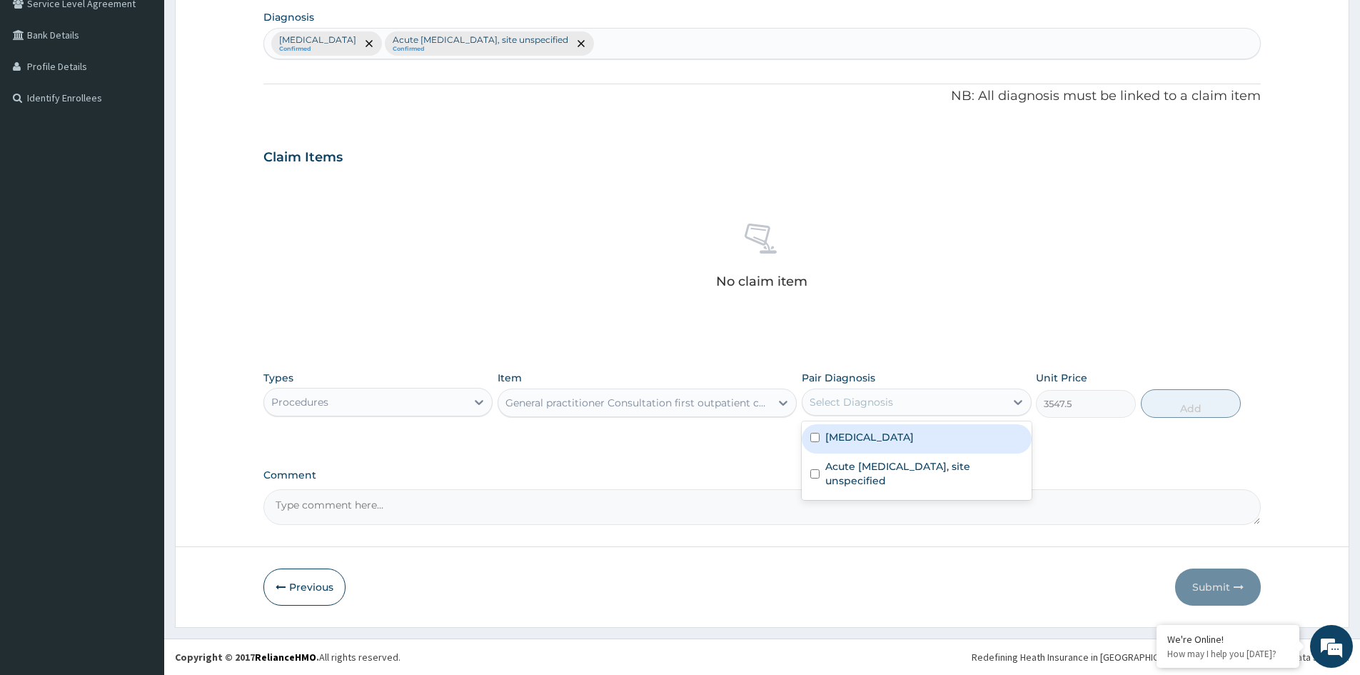
click at [945, 402] on div "Select Diagnosis" at bounding box center [903, 402] width 202 height 23
click at [870, 440] on label "[MEDICAL_DATA]" at bounding box center [869, 437] width 89 height 14
checkbox input "true"
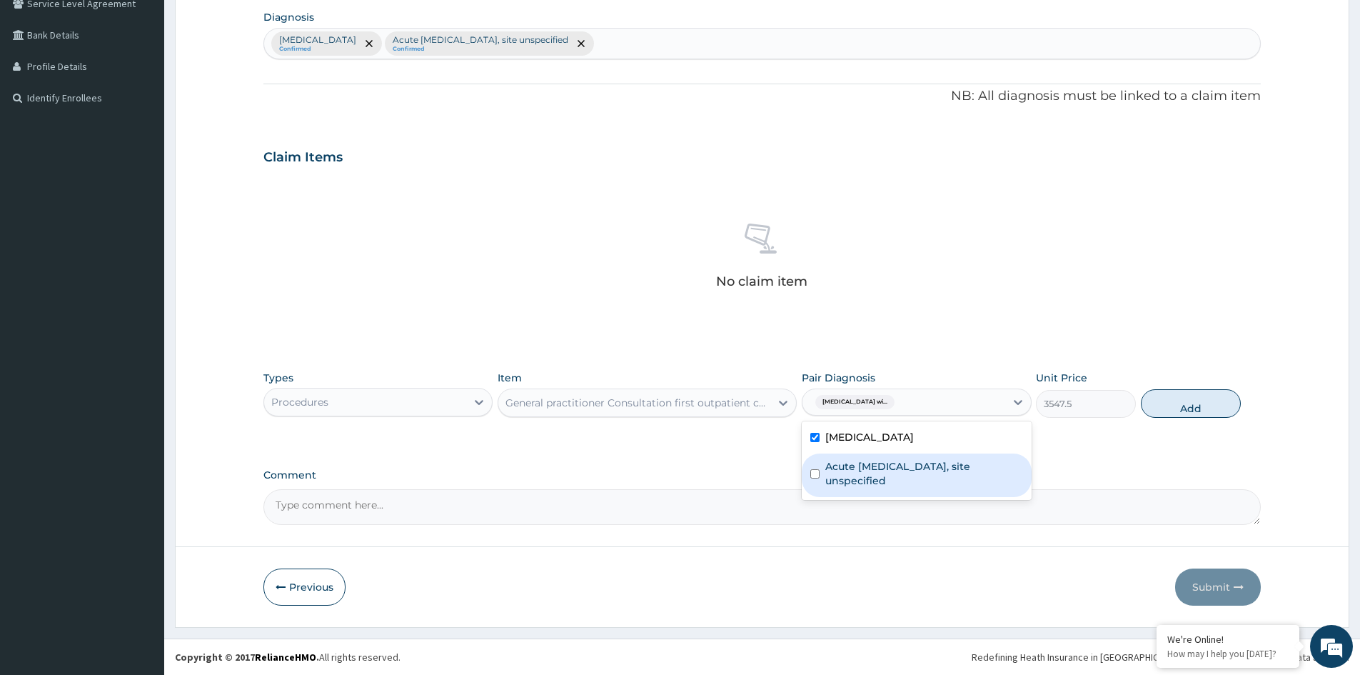
click at [864, 483] on label "Acute [MEDICAL_DATA], site unspecified" at bounding box center [923, 473] width 197 height 29
checkbox input "true"
click at [1197, 408] on button "Add" at bounding box center [1191, 403] width 100 height 29
type input "0"
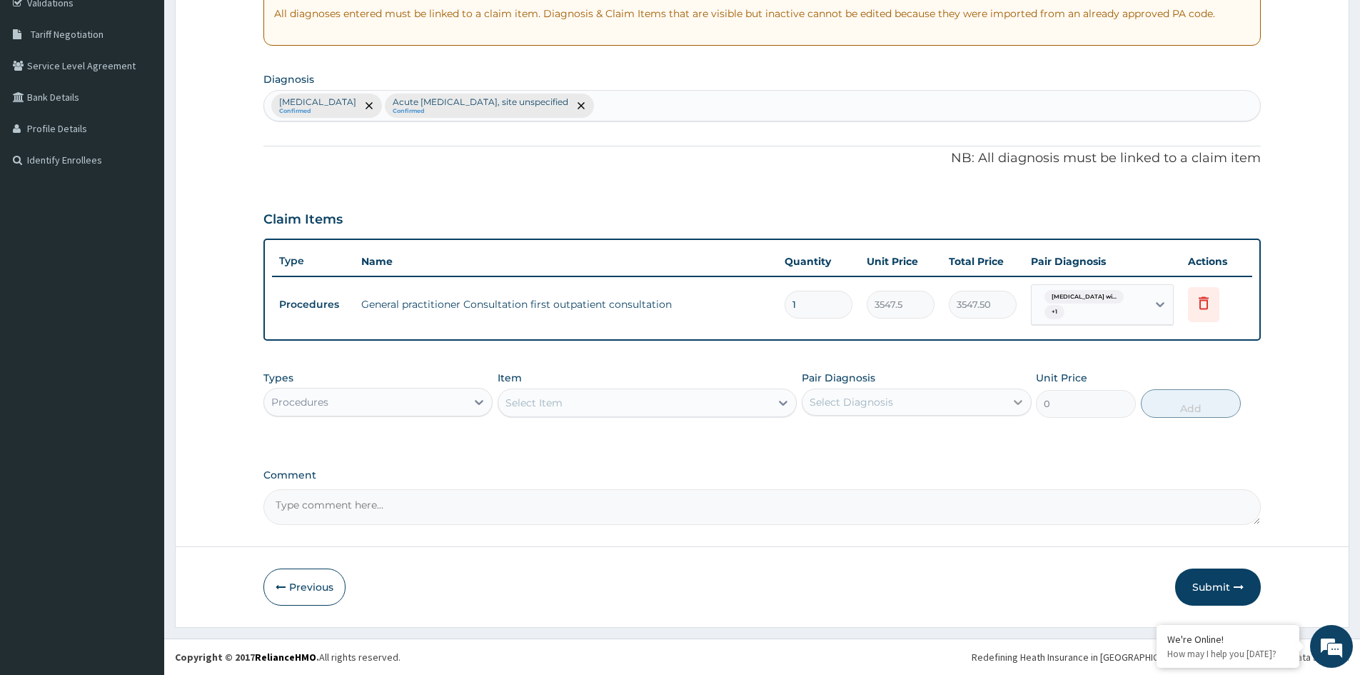
scroll to position [278, 0]
click at [439, 410] on div "Procedures" at bounding box center [365, 402] width 202 height 23
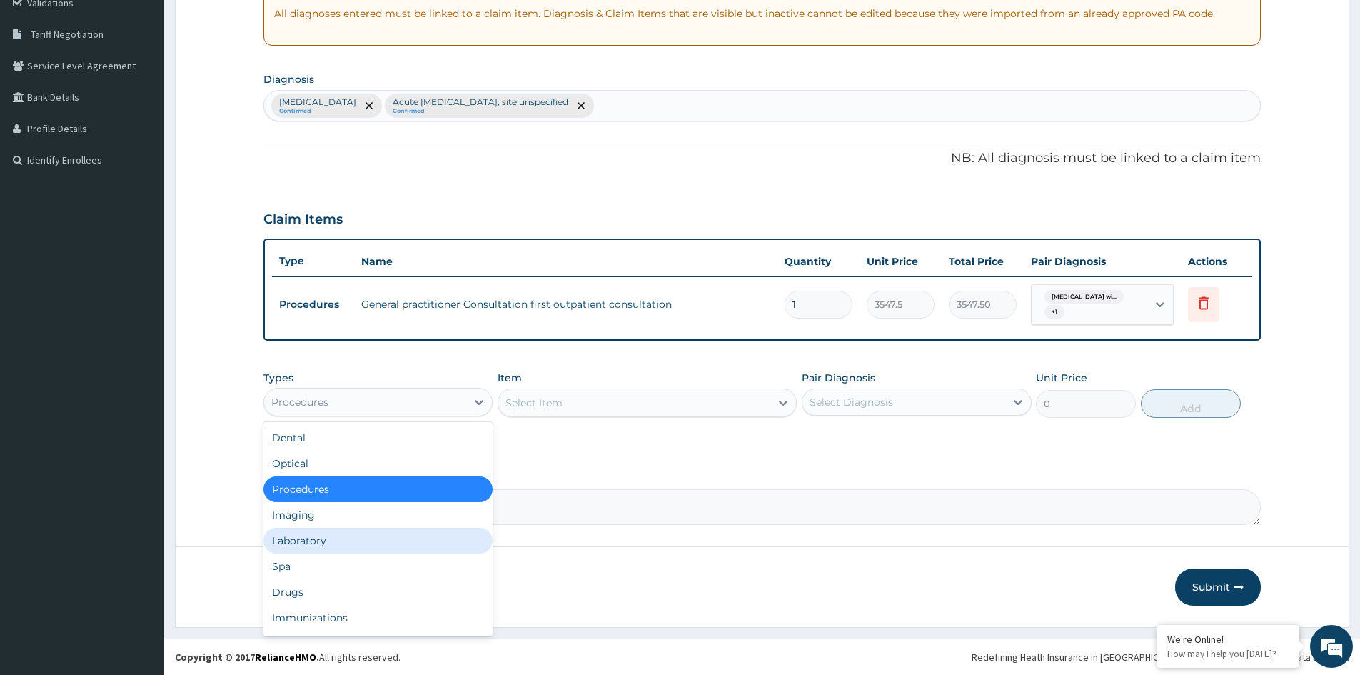
click at [321, 541] on div "Laboratory" at bounding box center [377, 541] width 229 height 26
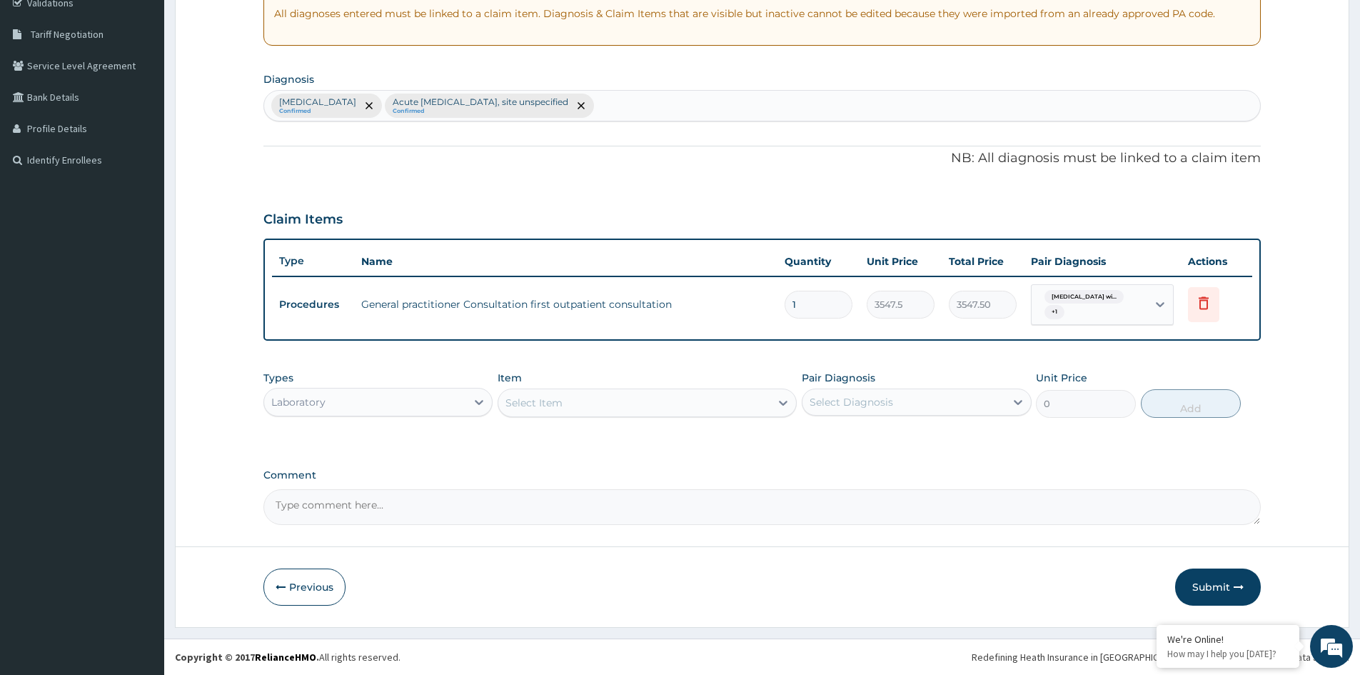
click at [733, 406] on div "Select Item" at bounding box center [634, 402] width 272 height 23
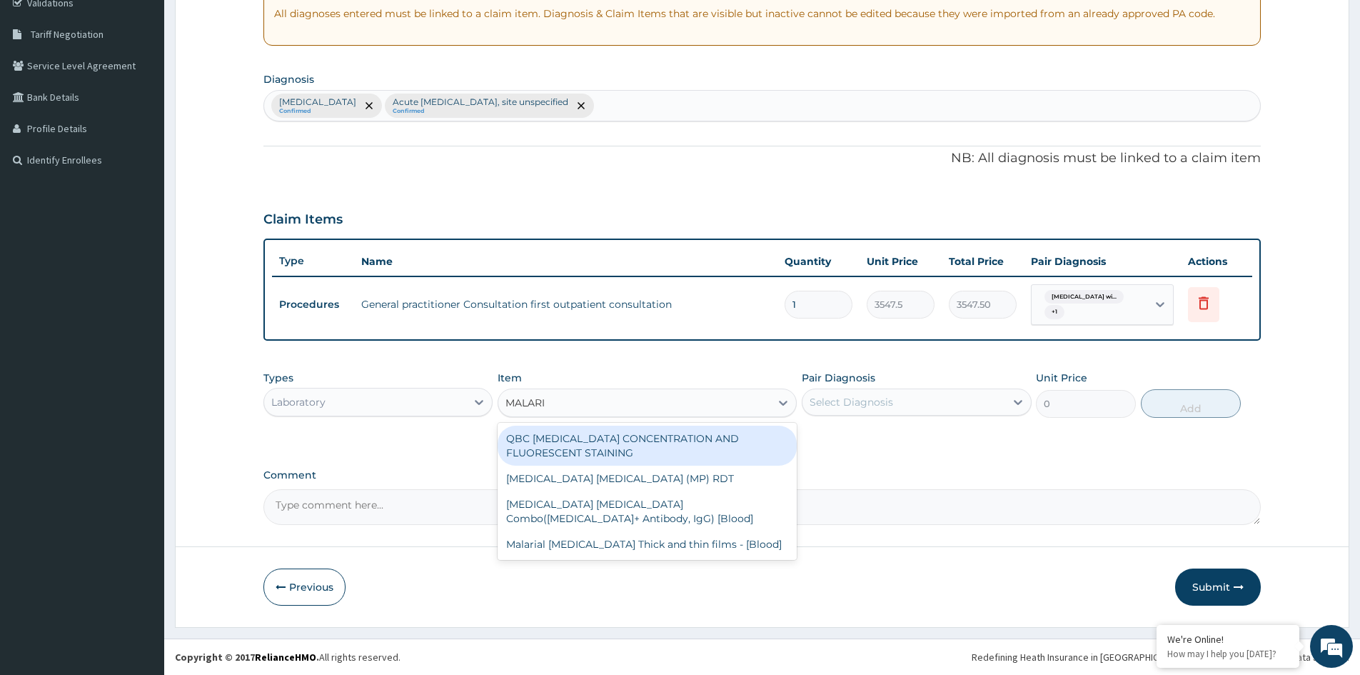
type input "[MEDICAL_DATA]"
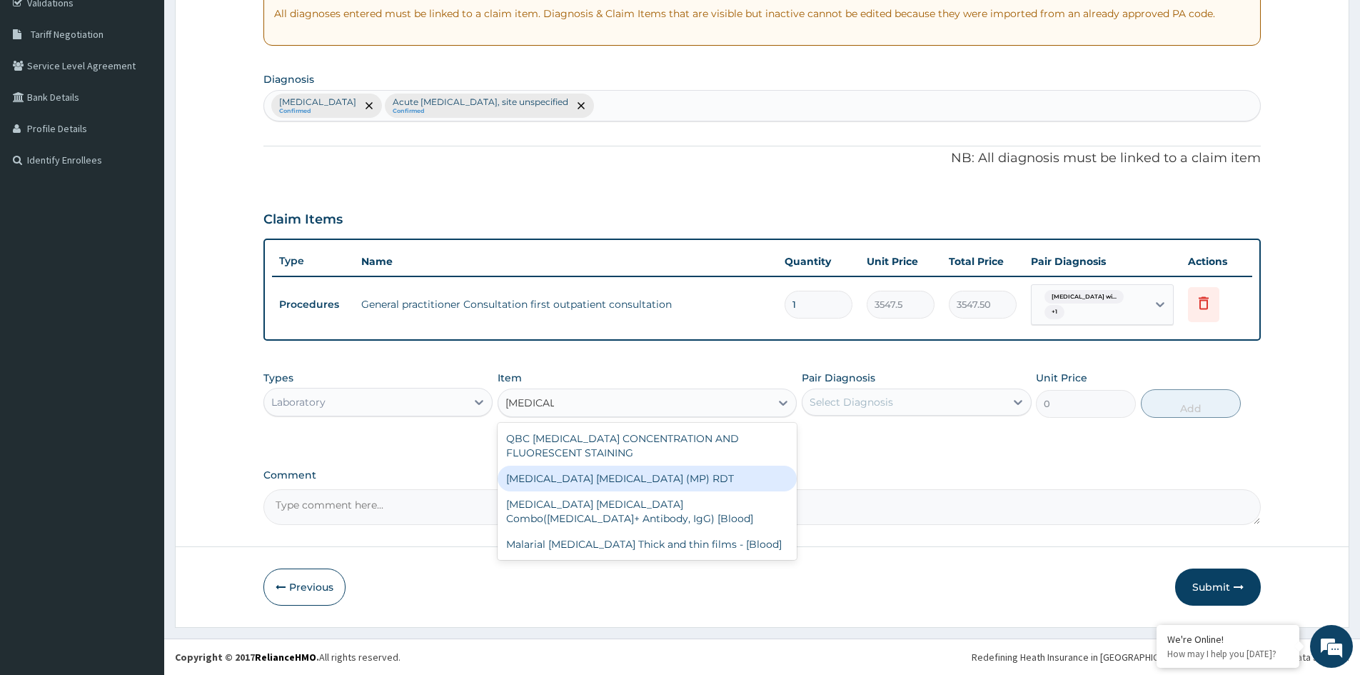
click at [624, 470] on div "[MEDICAL_DATA] [MEDICAL_DATA] (MP) RDT" at bounding box center [647, 478] width 299 height 26
type input "1612.5"
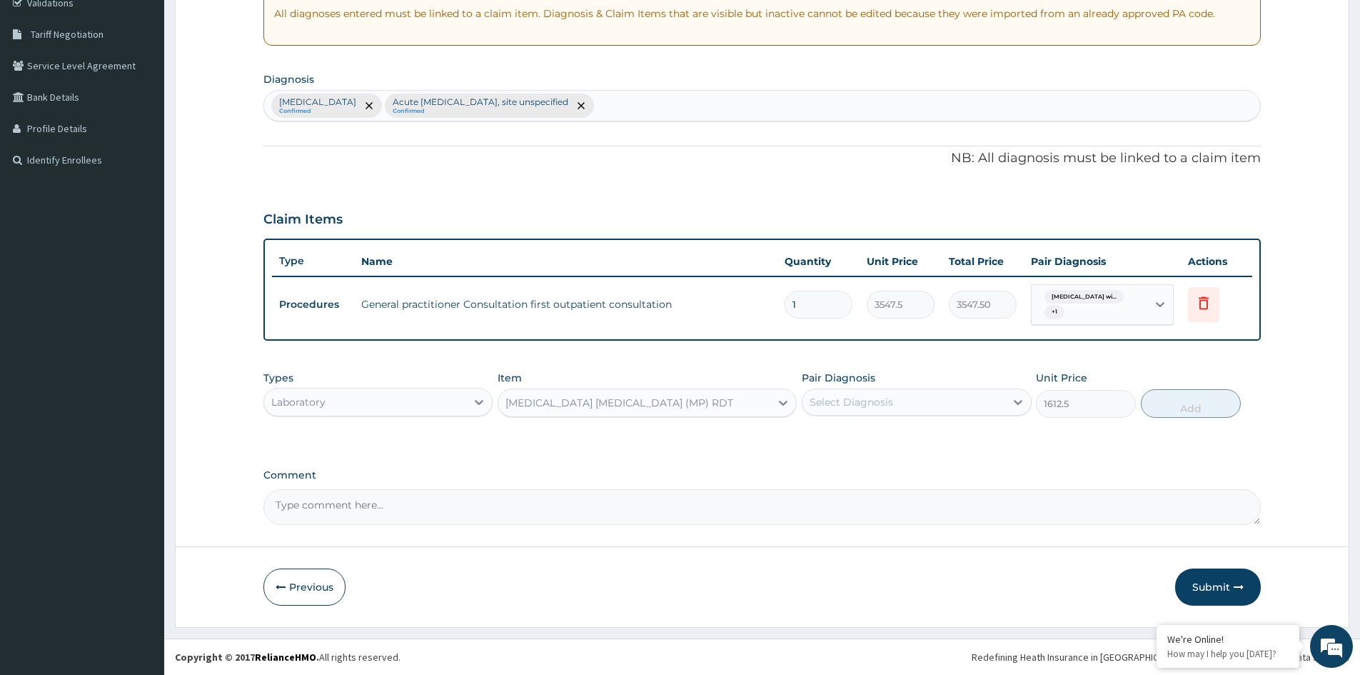
click at [848, 406] on div "Select Diagnosis" at bounding box center [852, 402] width 84 height 14
click at [861, 444] on label "[MEDICAL_DATA]" at bounding box center [869, 437] width 89 height 14
checkbox input "true"
click at [1192, 407] on button "Add" at bounding box center [1191, 403] width 100 height 29
type input "0"
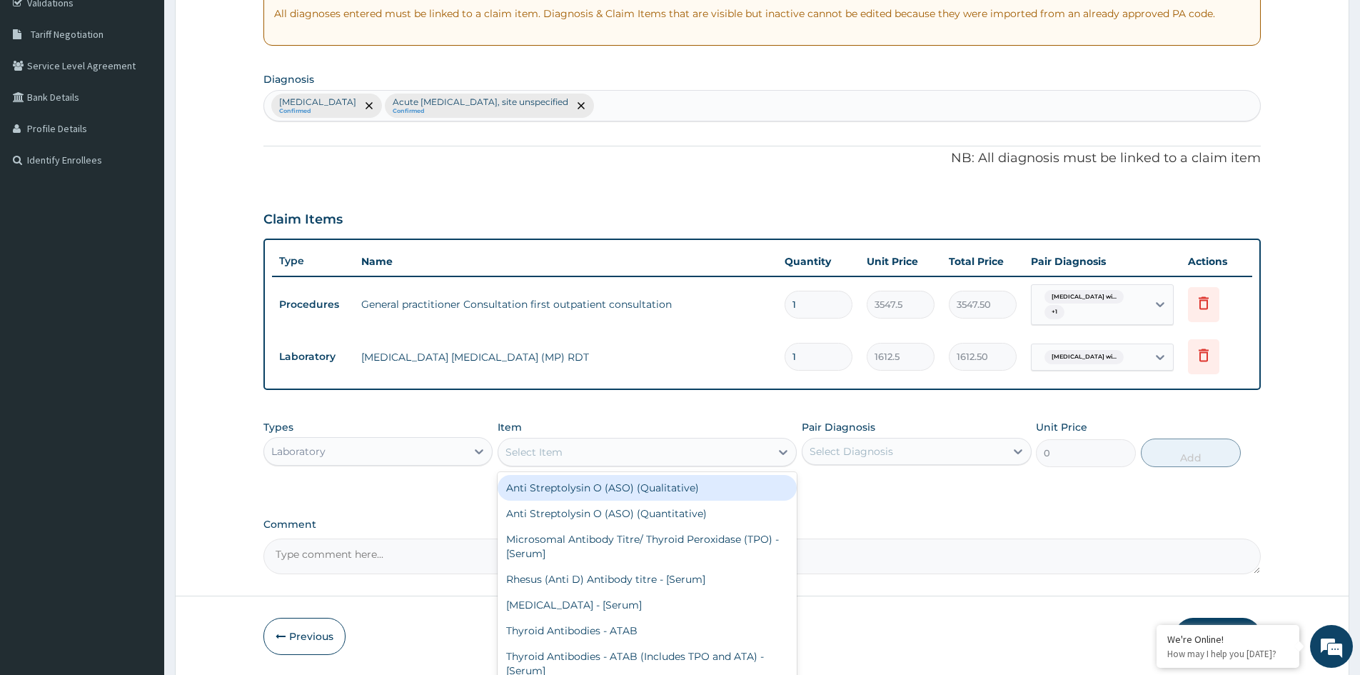
click at [614, 454] on div "Select Item" at bounding box center [634, 452] width 272 height 23
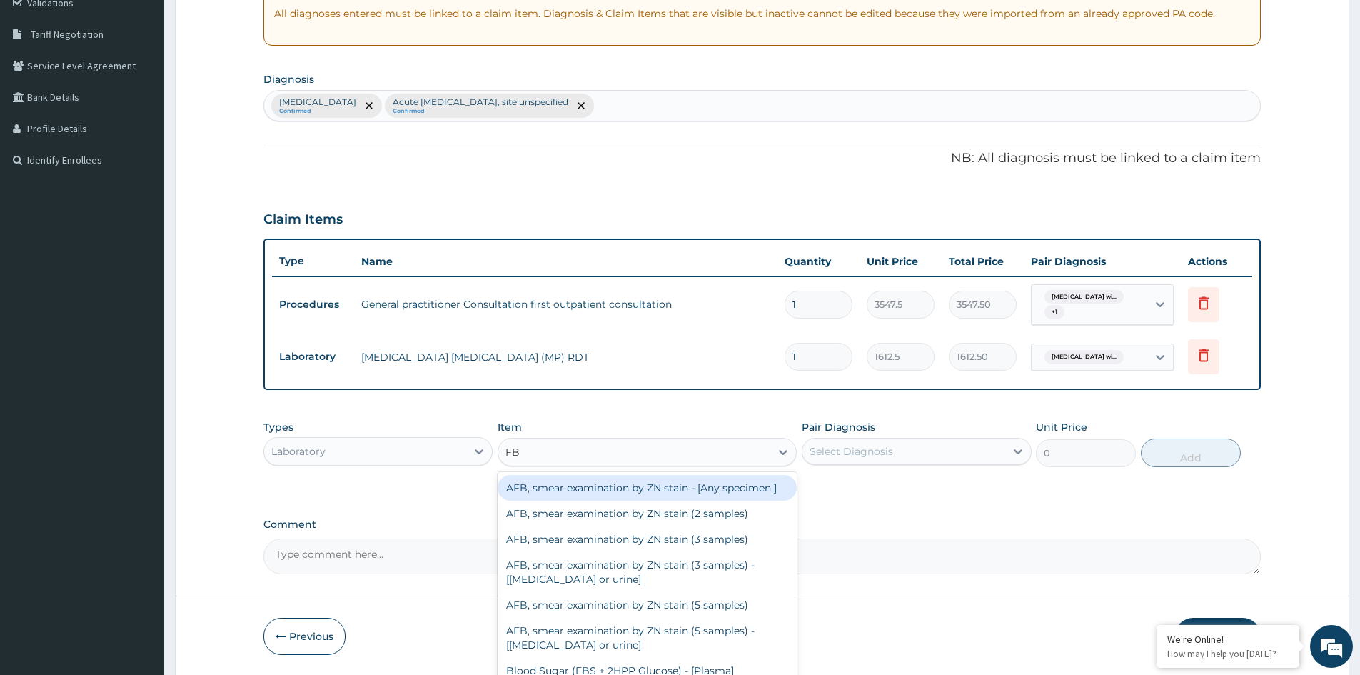
type input "FBC"
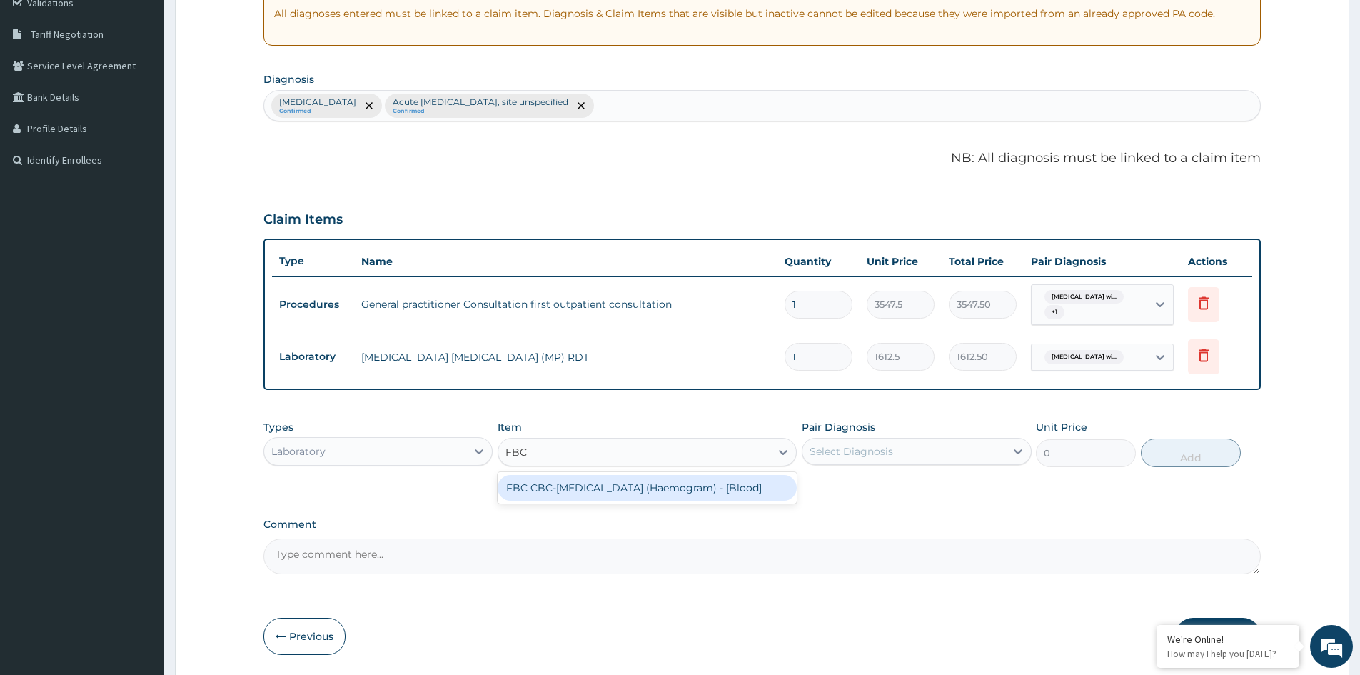
drag, startPoint x: 648, startPoint y: 493, endPoint x: 677, endPoint y: 493, distance: 29.3
click at [660, 493] on div "FBC CBC-[MEDICAL_DATA] (Haemogram) - [Blood]" at bounding box center [647, 488] width 299 height 26
type input "4300"
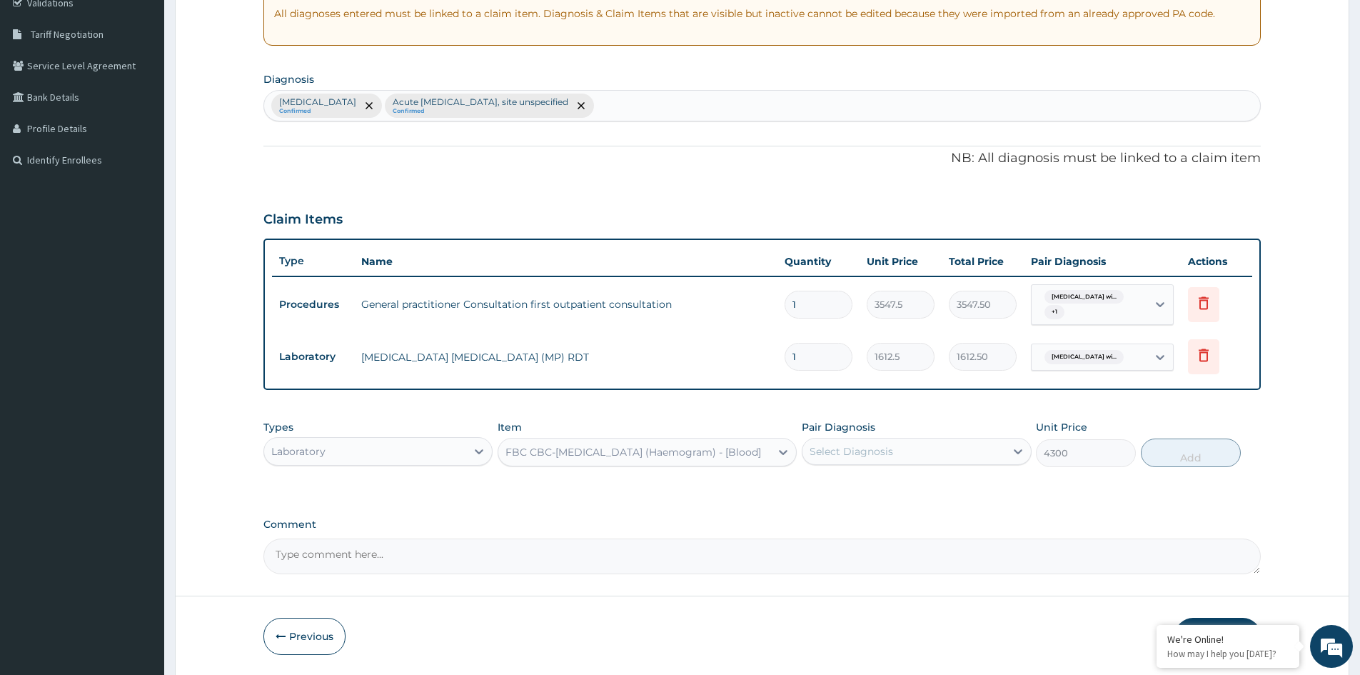
click at [875, 441] on div "Select Diagnosis" at bounding box center [903, 451] width 202 height 23
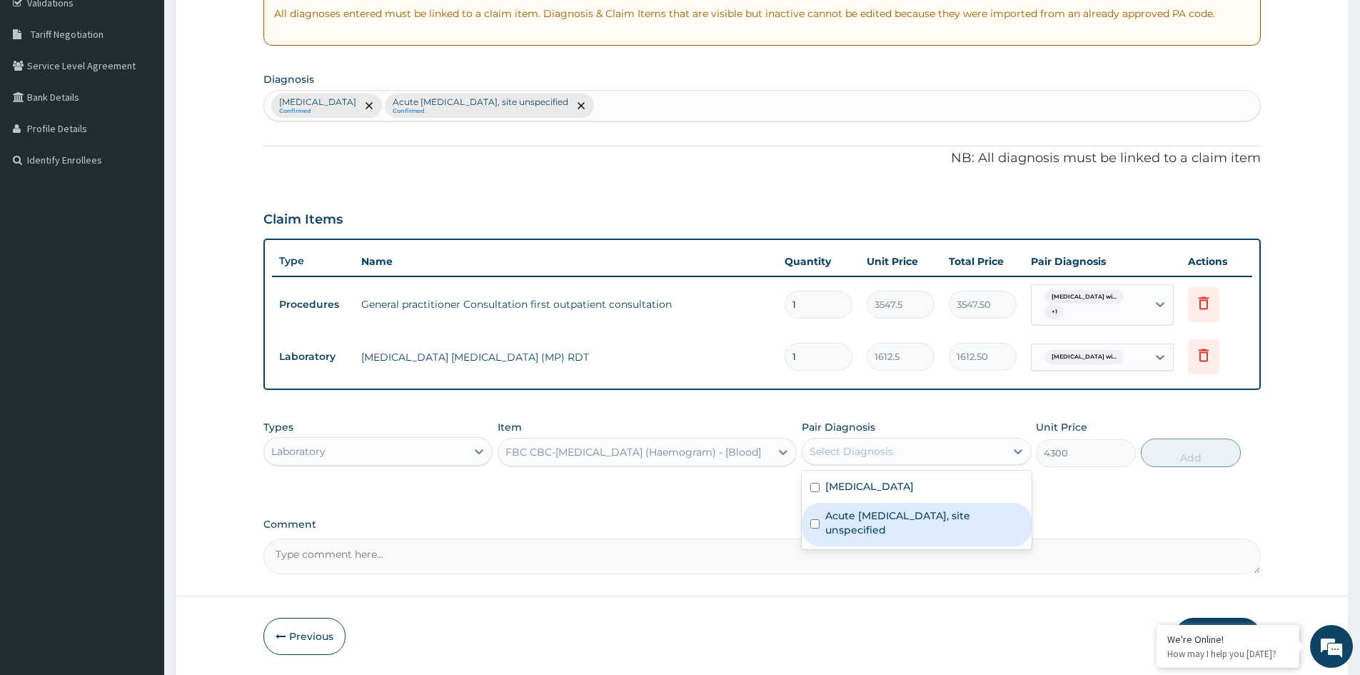
click at [859, 530] on label "Acute [MEDICAL_DATA], site unspecified" at bounding box center [923, 522] width 197 height 29
checkbox input "true"
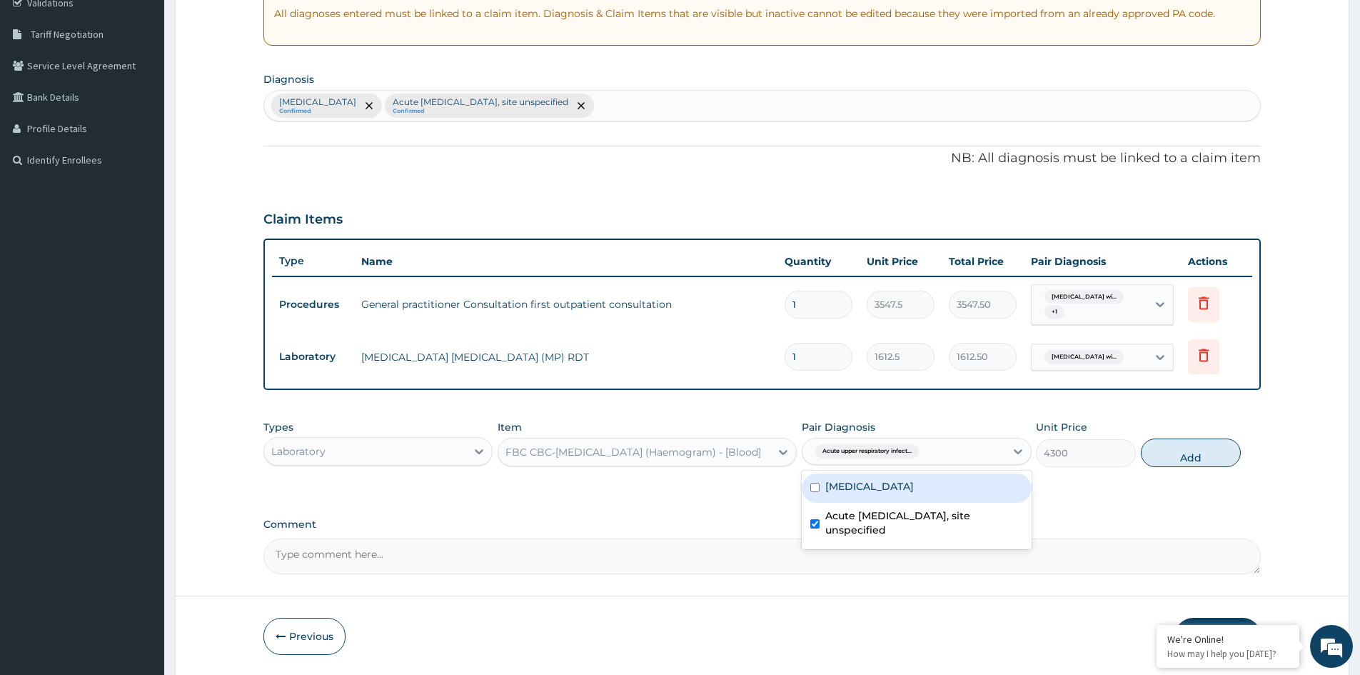
drag, startPoint x: 869, startPoint y: 498, endPoint x: 1044, endPoint y: 482, distance: 176.3
click at [869, 493] on label "[MEDICAL_DATA]" at bounding box center [869, 486] width 89 height 14
checkbox input "true"
click at [1196, 455] on button "Add" at bounding box center [1191, 452] width 100 height 29
type input "0"
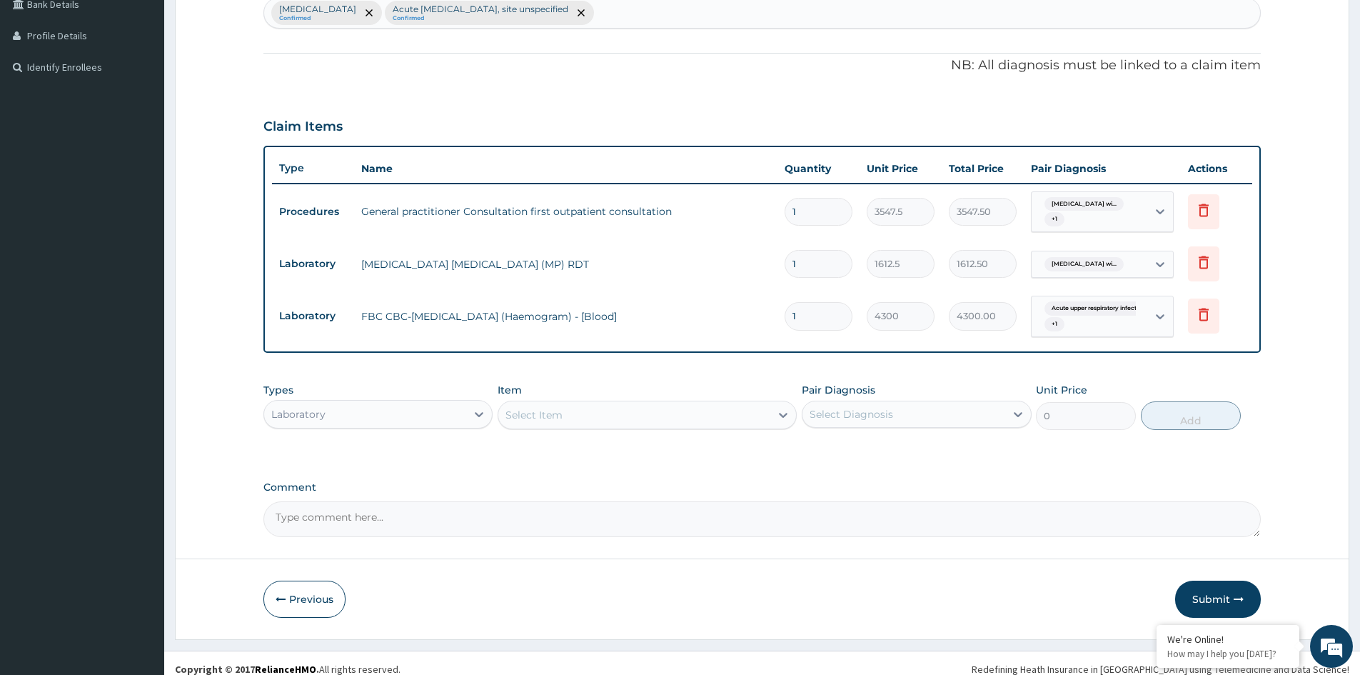
scroll to position [383, 0]
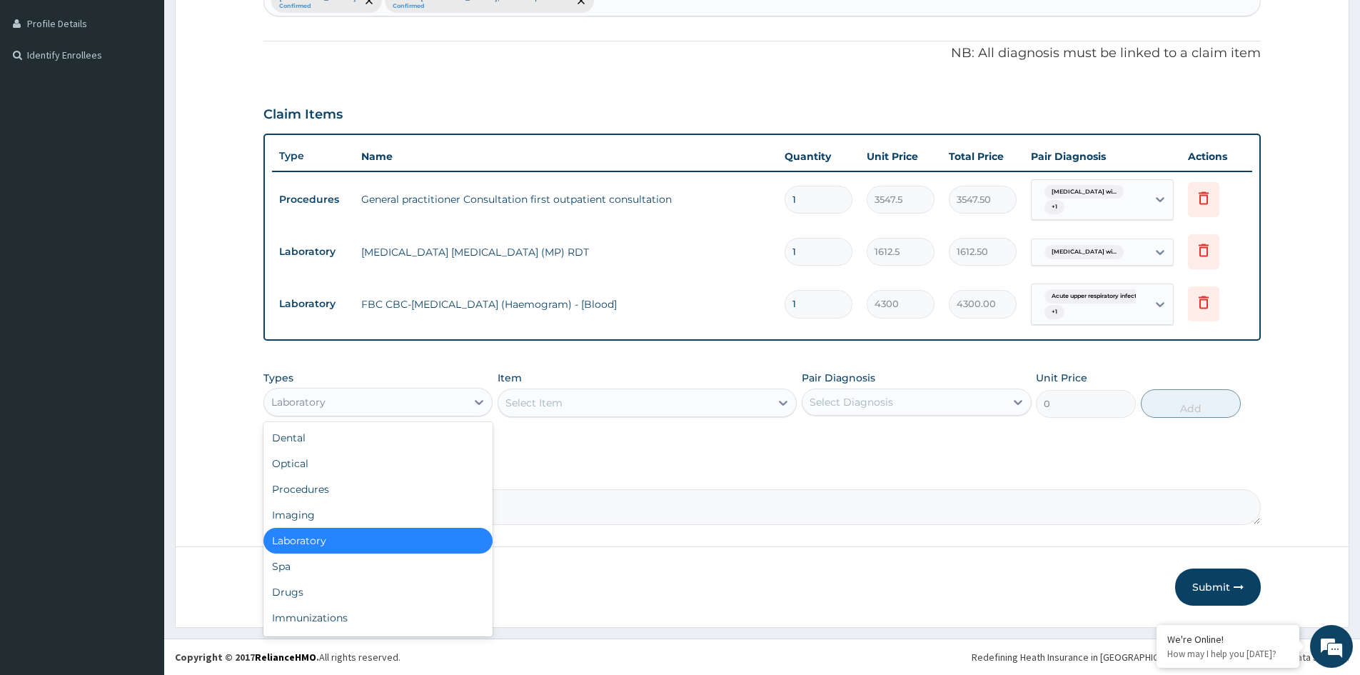
click at [409, 408] on div "Laboratory" at bounding box center [365, 402] width 202 height 23
click at [303, 598] on div "Drugs" at bounding box center [377, 592] width 229 height 26
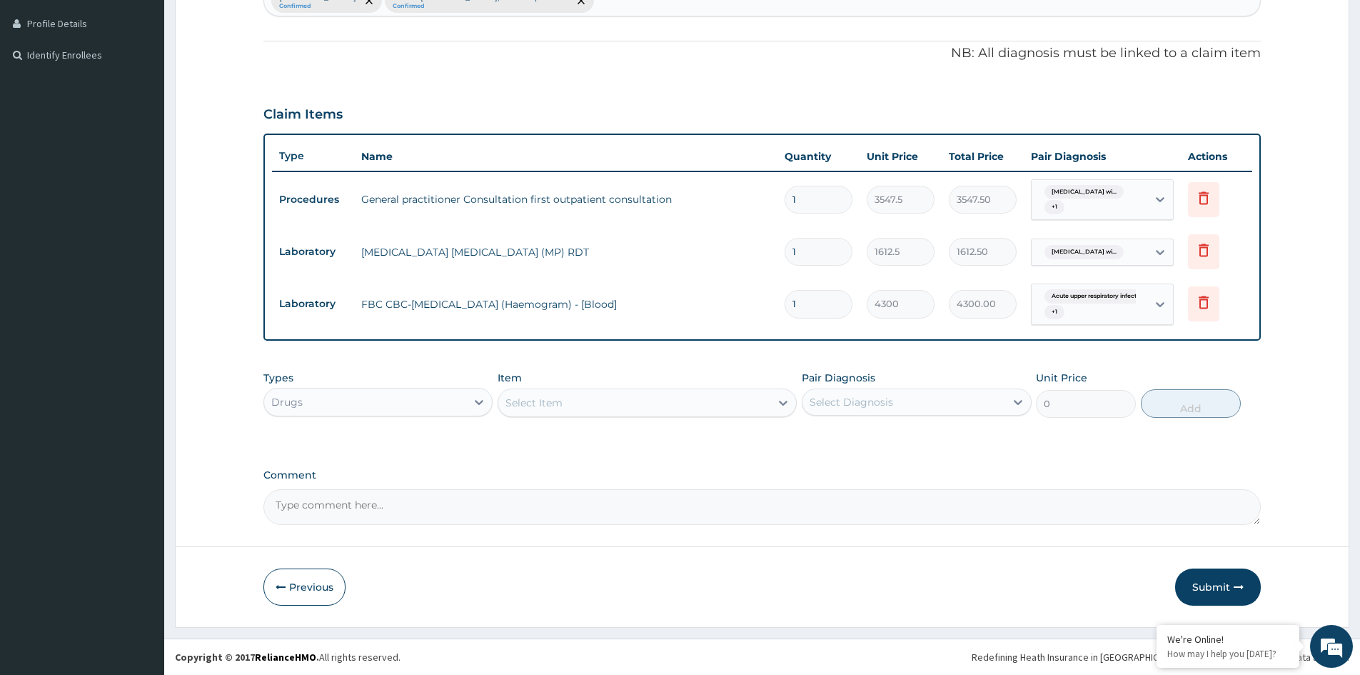
click at [658, 413] on div "Select Item" at bounding box center [634, 402] width 272 height 23
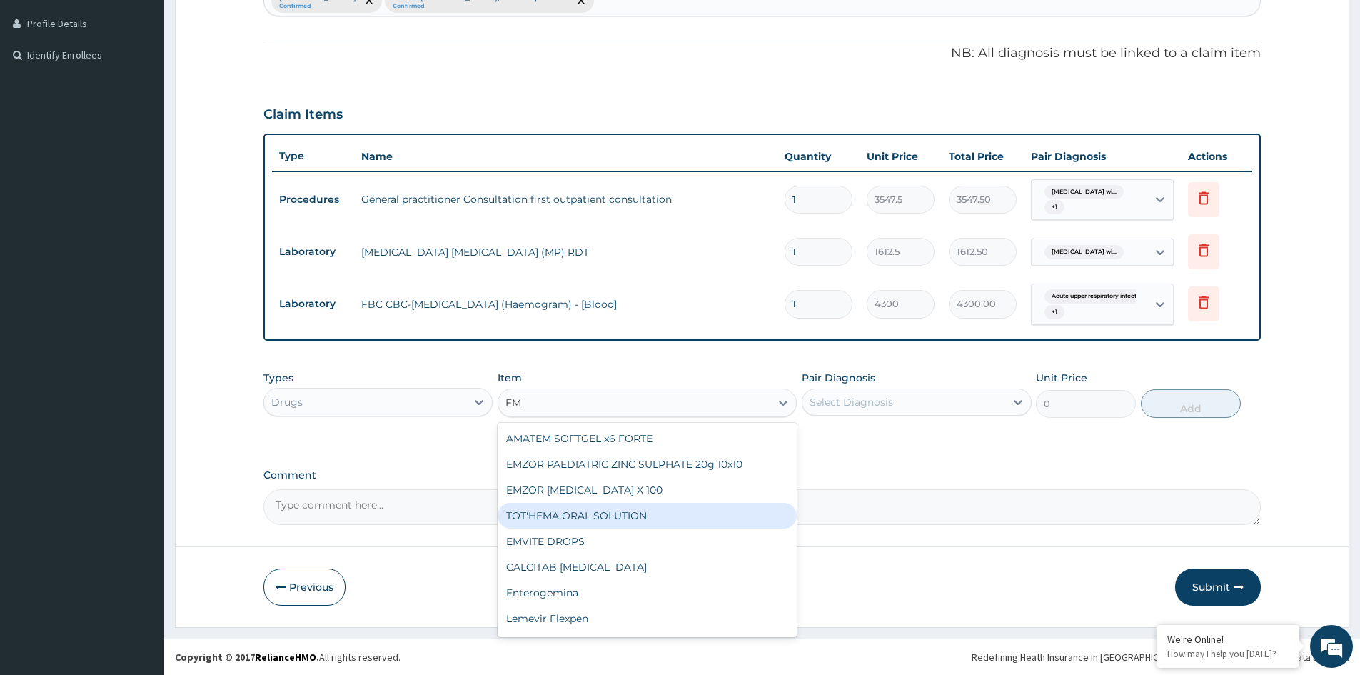
type input "E"
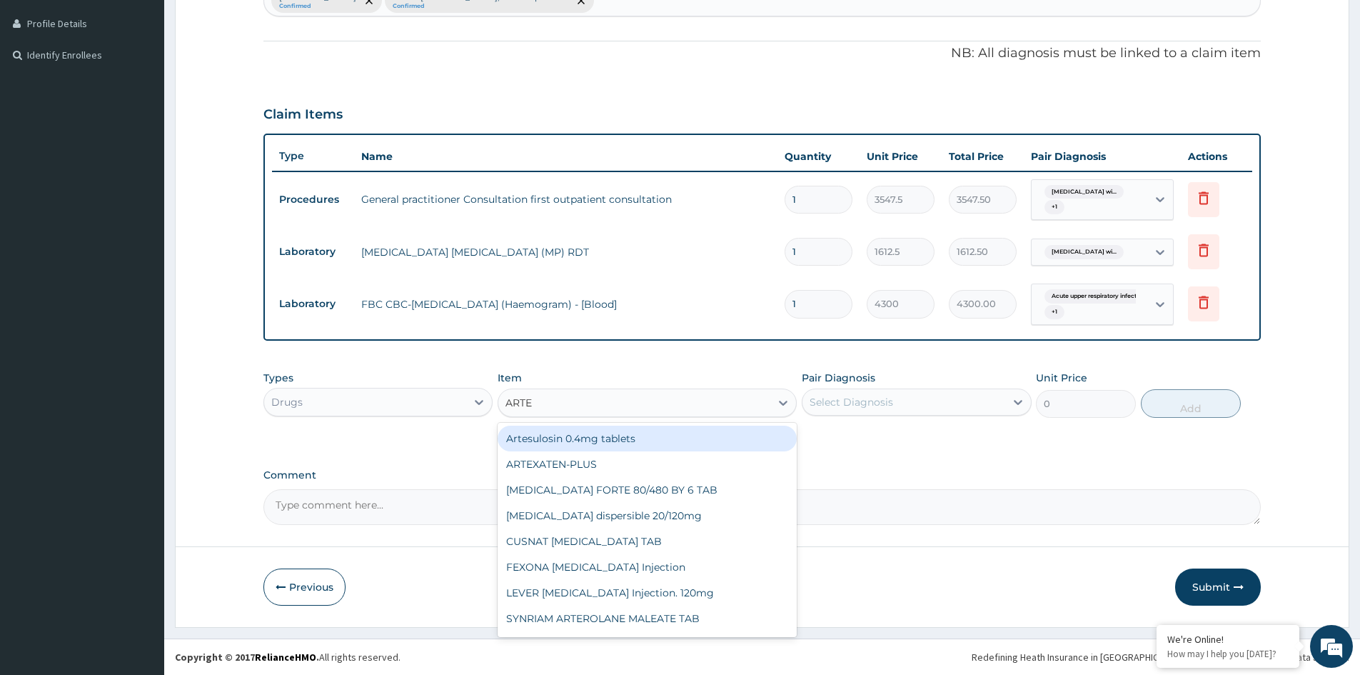
type input "ARTEM"
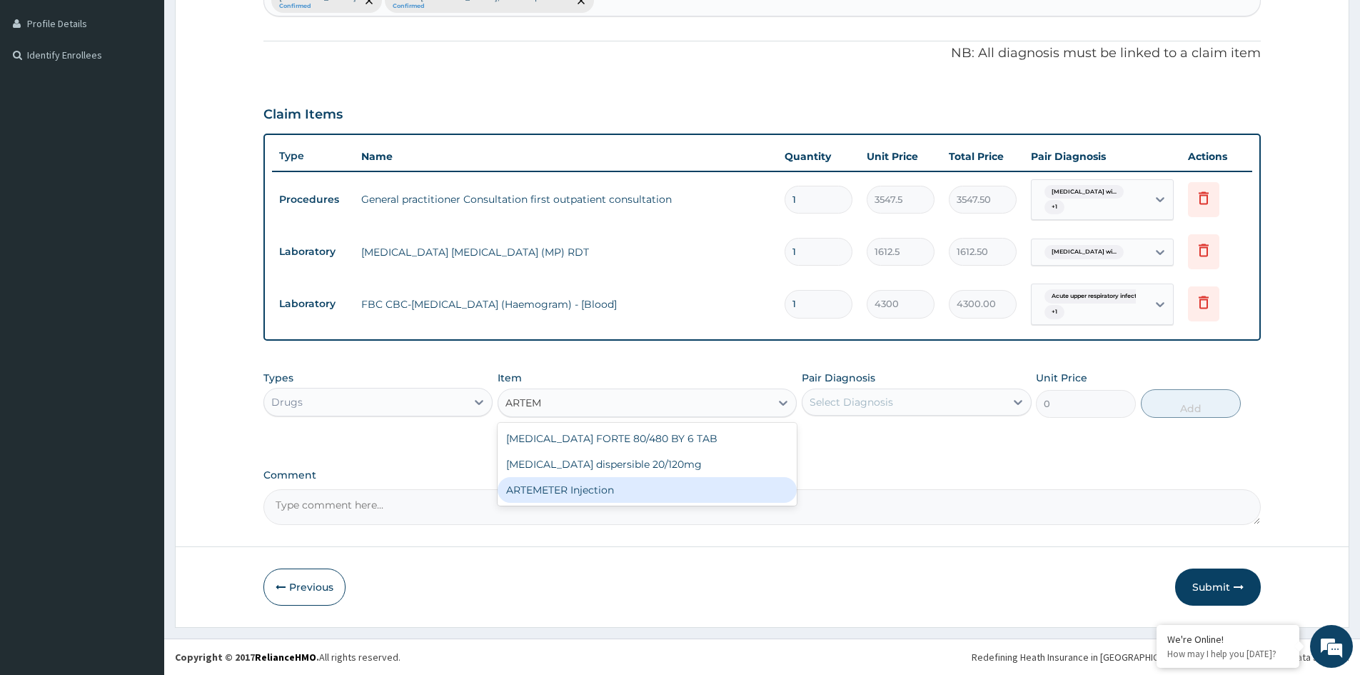
click at [569, 481] on div "ARTEMETER Injection" at bounding box center [647, 490] width 299 height 26
type input "946"
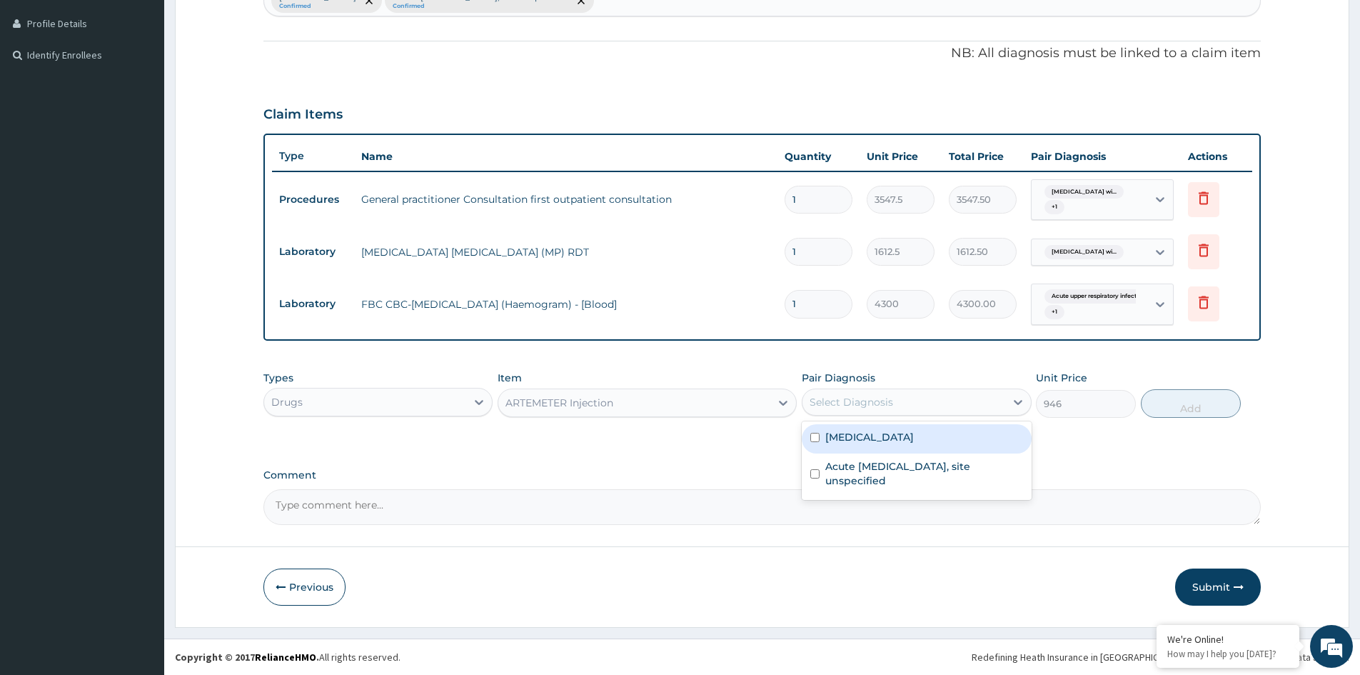
click at [860, 393] on div "Select Diagnosis" at bounding box center [903, 402] width 202 height 23
drag, startPoint x: 857, startPoint y: 458, endPoint x: 1092, endPoint y: 428, distance: 236.8
click at [863, 453] on div "[MEDICAL_DATA]" at bounding box center [916, 438] width 229 height 29
checkbox input "true"
click at [1192, 407] on button "Add" at bounding box center [1191, 403] width 100 height 29
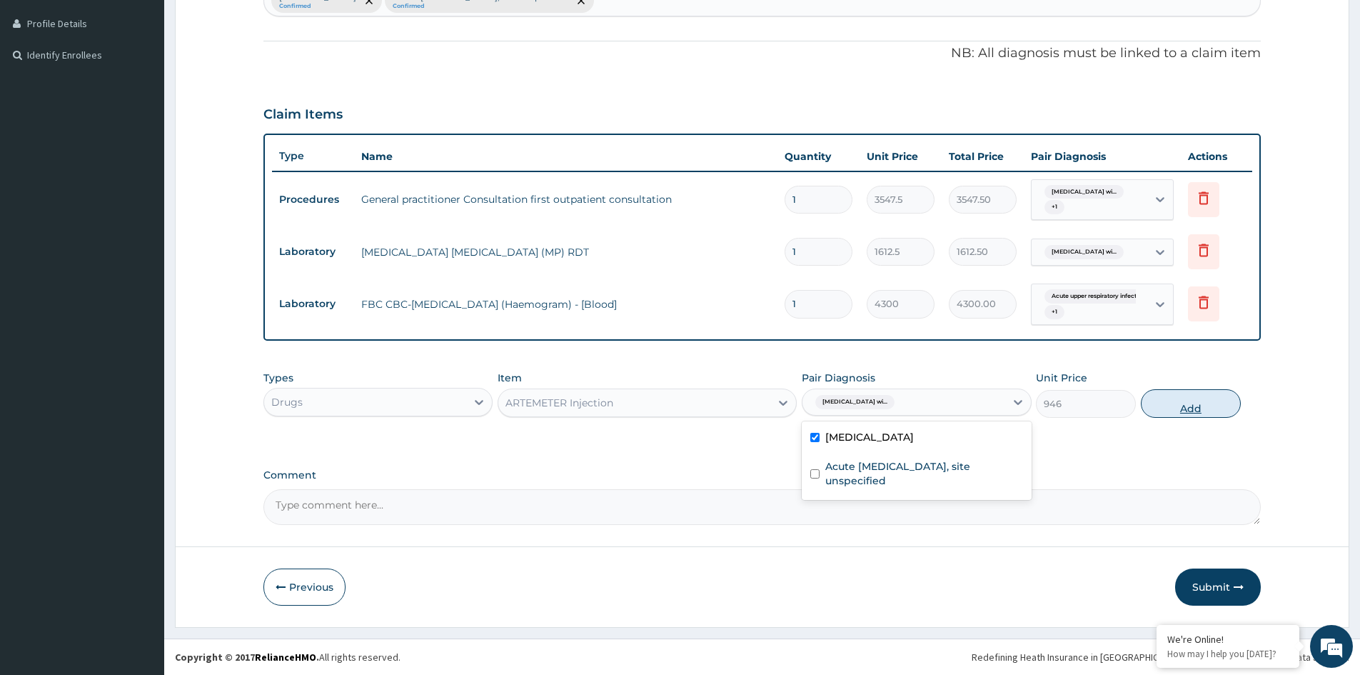
type input "0"
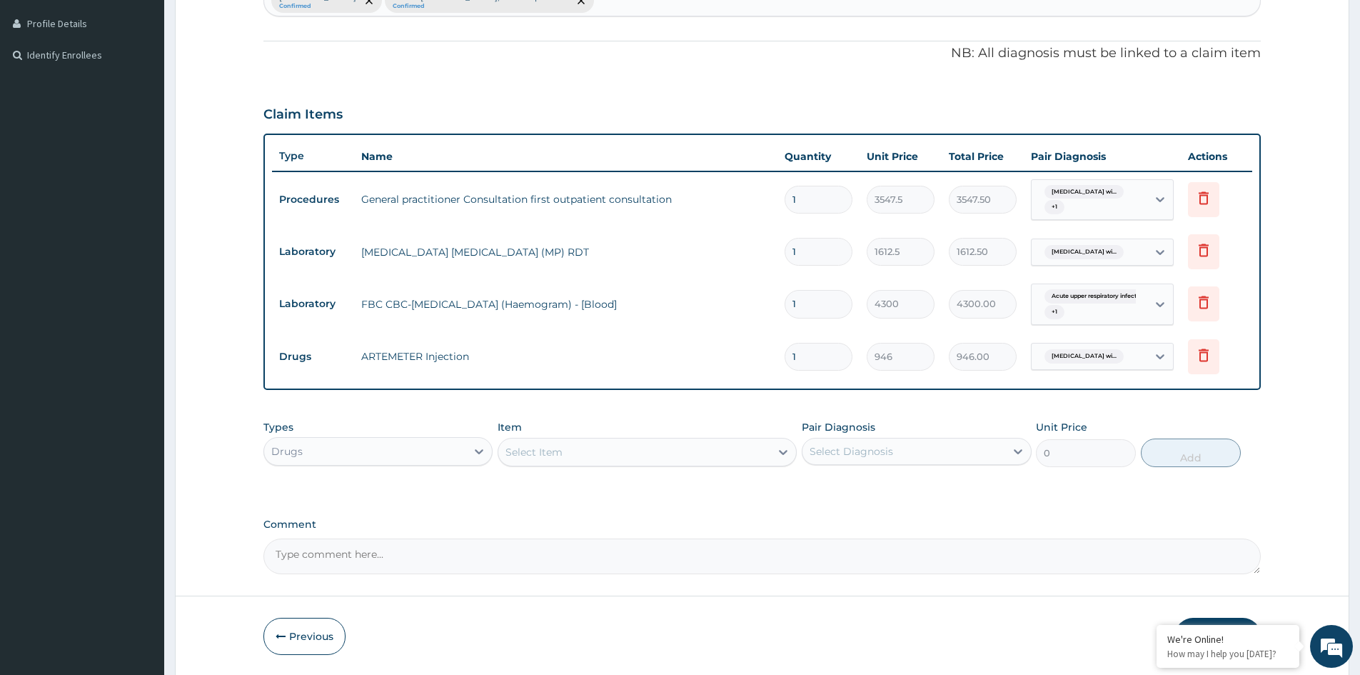
type input "0.00"
type input "6"
type input "5676.00"
type input "6"
click at [593, 455] on div "Select Item" at bounding box center [634, 452] width 272 height 23
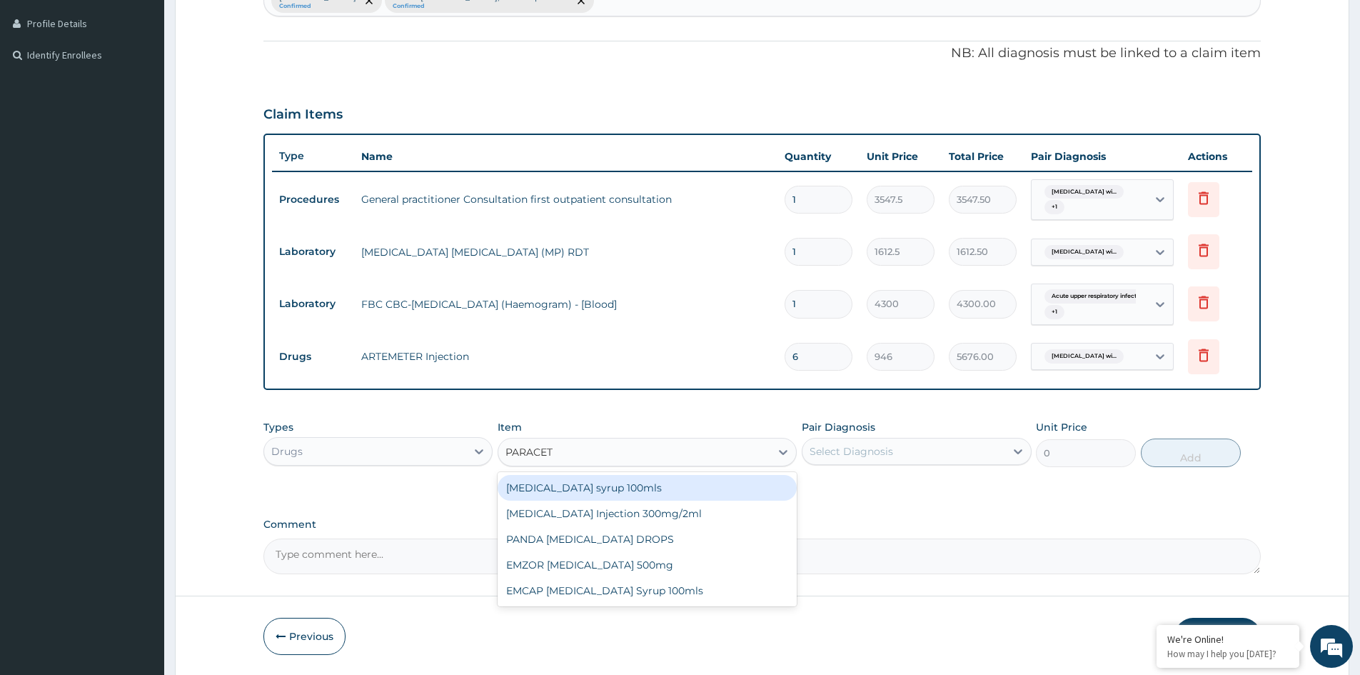
type input "PARACETA"
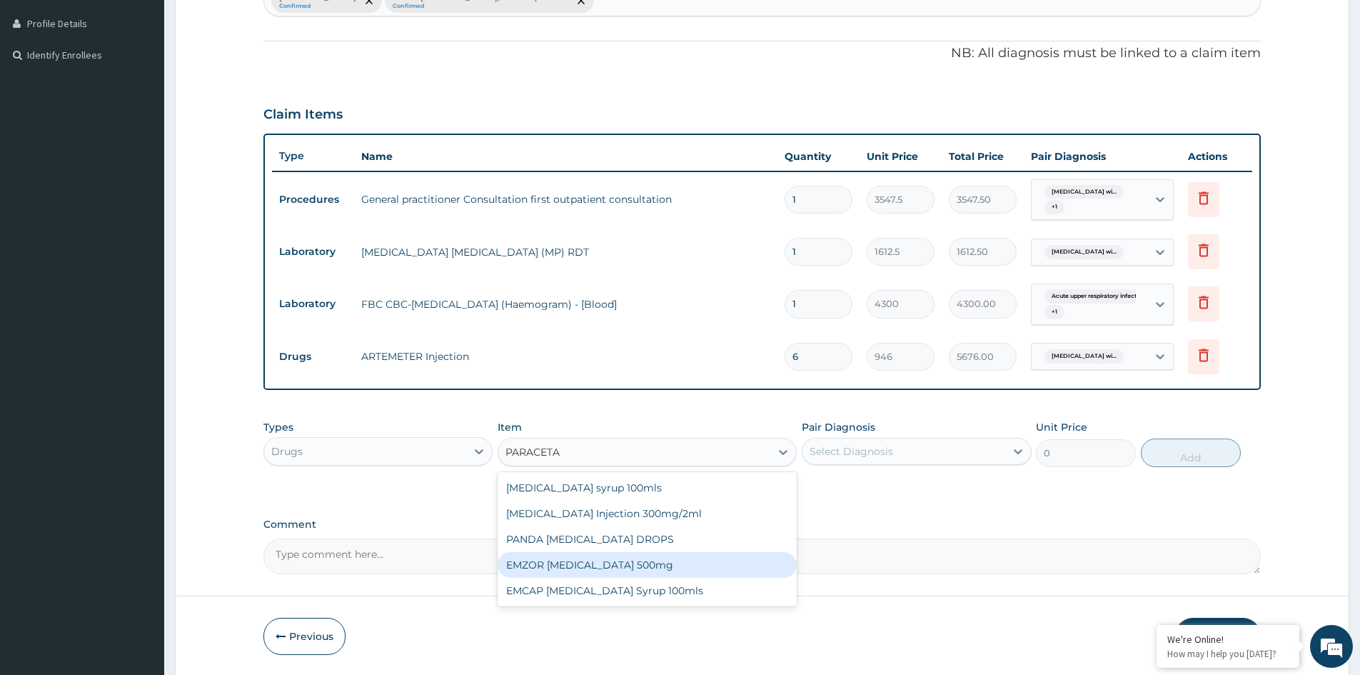
drag, startPoint x: 624, startPoint y: 563, endPoint x: 840, endPoint y: 491, distance: 227.3
click at [633, 560] on div "EMZOR [MEDICAL_DATA] 500mg" at bounding box center [647, 565] width 299 height 26
type input "23.65"
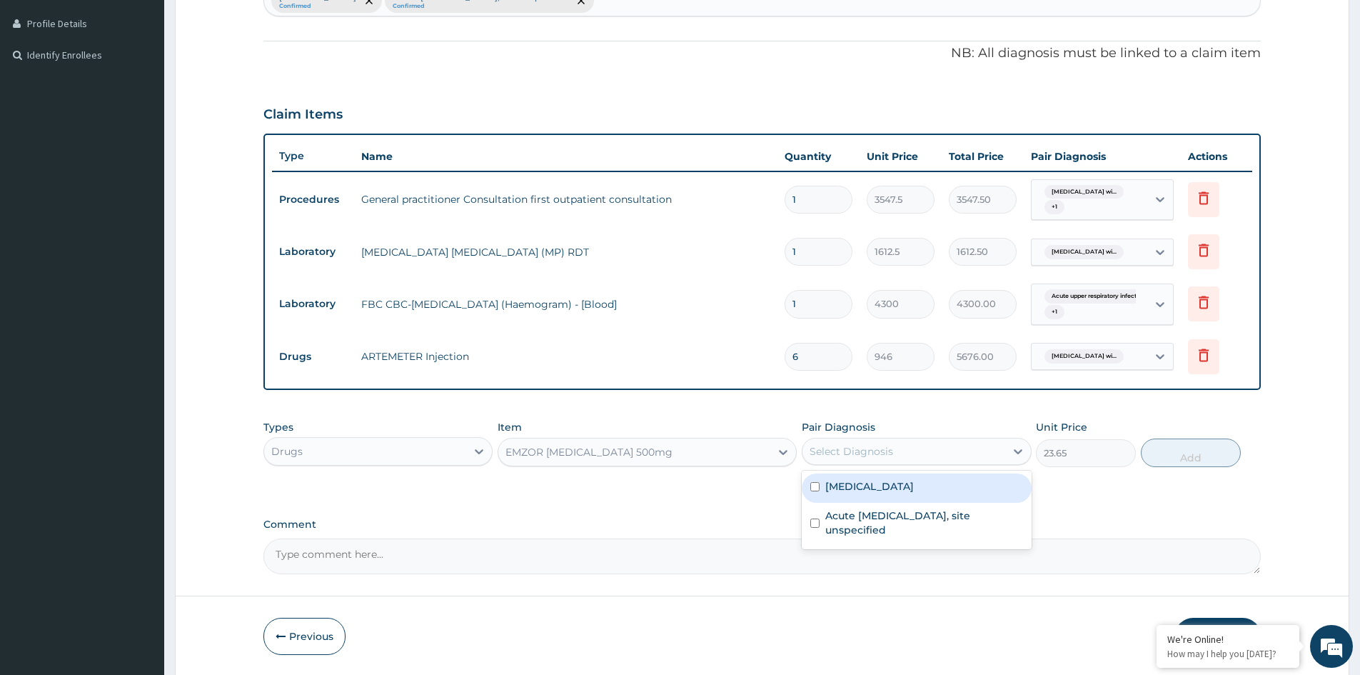
click at [870, 458] on div "Select Diagnosis" at bounding box center [852, 451] width 84 height 14
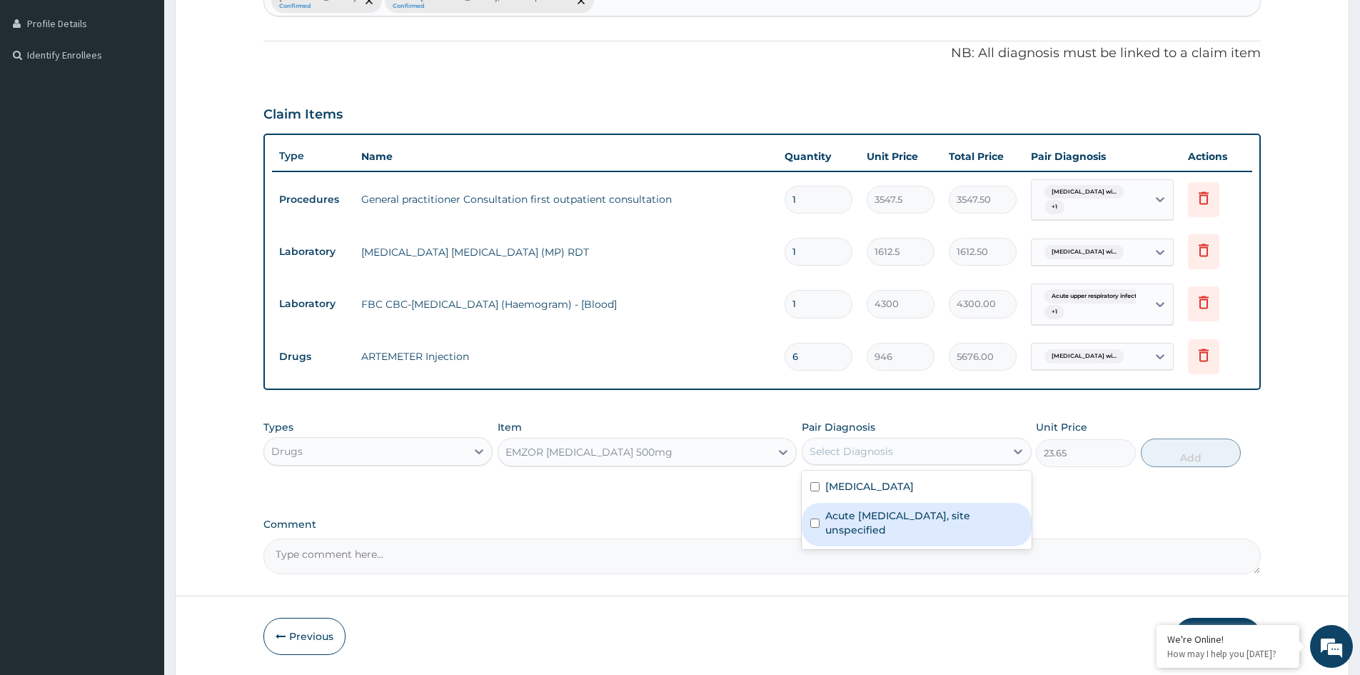
drag, startPoint x: 869, startPoint y: 535, endPoint x: 875, endPoint y: 510, distance: 26.5
click at [867, 533] on label "Acute [MEDICAL_DATA], site unspecified" at bounding box center [923, 522] width 197 height 29
checkbox input "true"
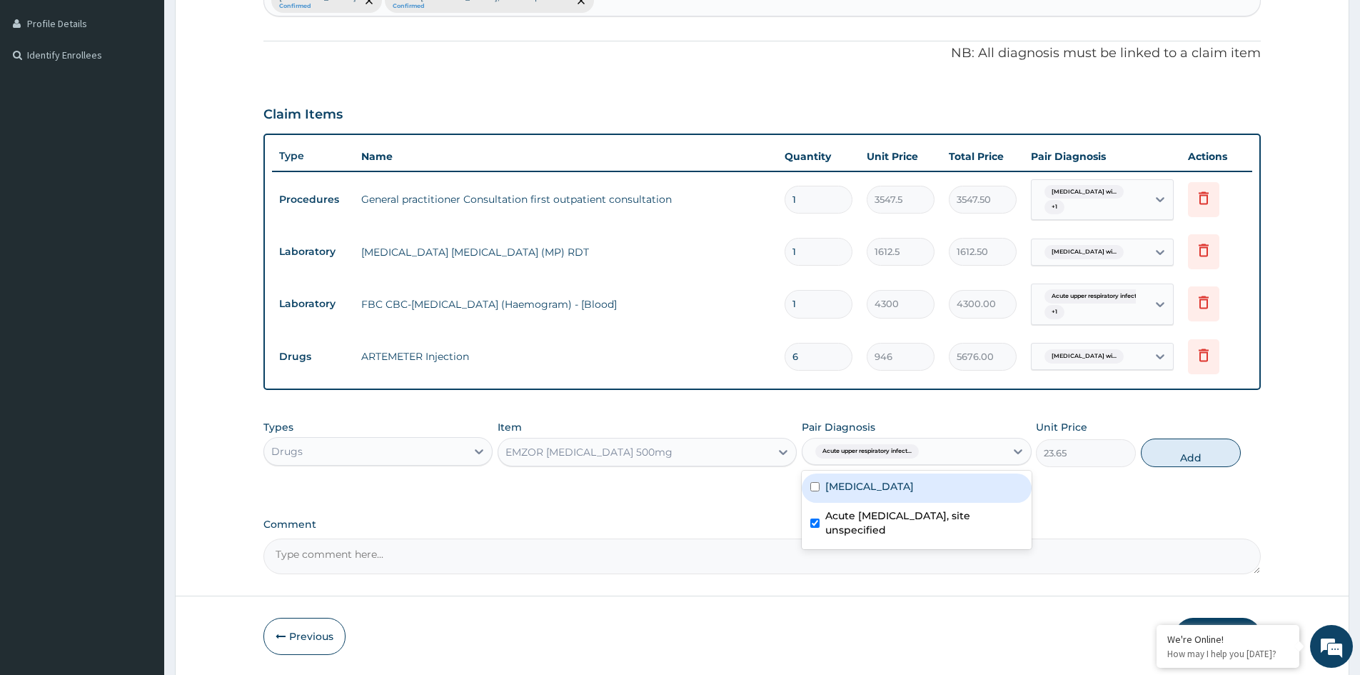
drag, startPoint x: 877, startPoint y: 493, endPoint x: 1139, endPoint y: 498, distance: 262.8
click at [878, 493] on label "[MEDICAL_DATA]" at bounding box center [869, 486] width 89 height 14
checkbox input "true"
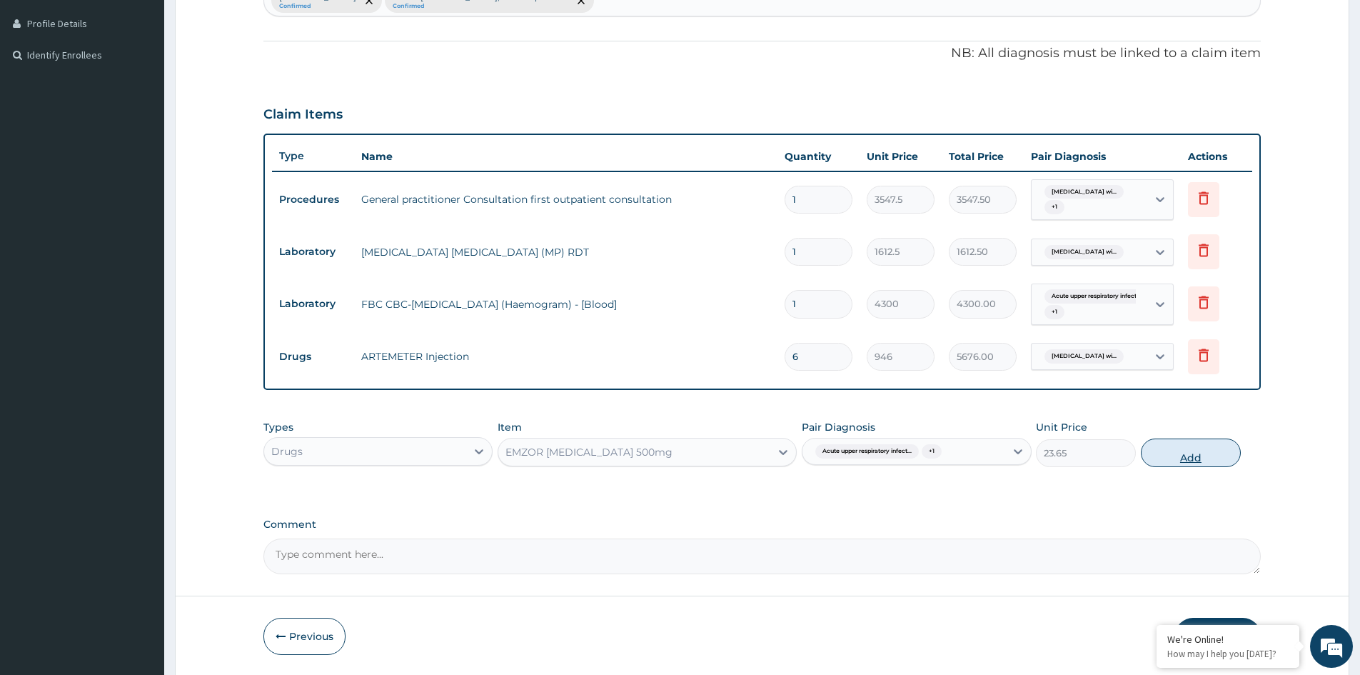
click at [1190, 457] on button "Add" at bounding box center [1191, 452] width 100 height 29
type input "0"
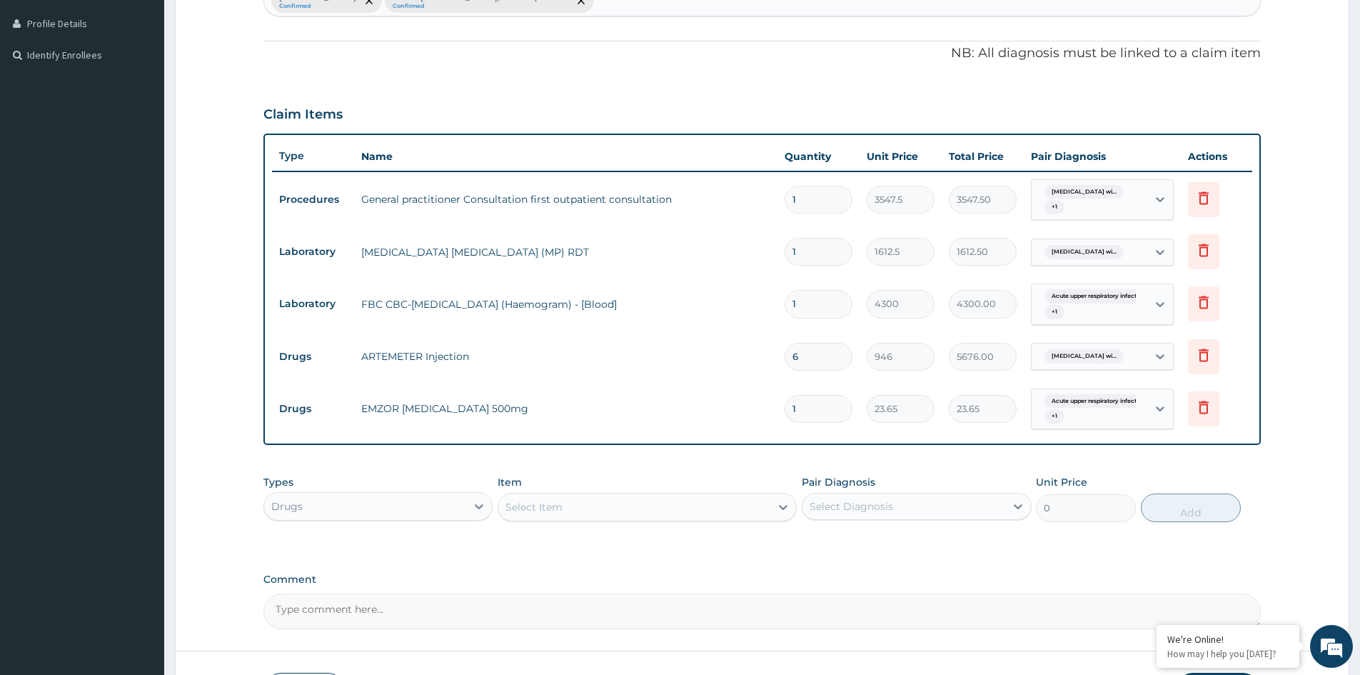
type input "18"
type input "425.70"
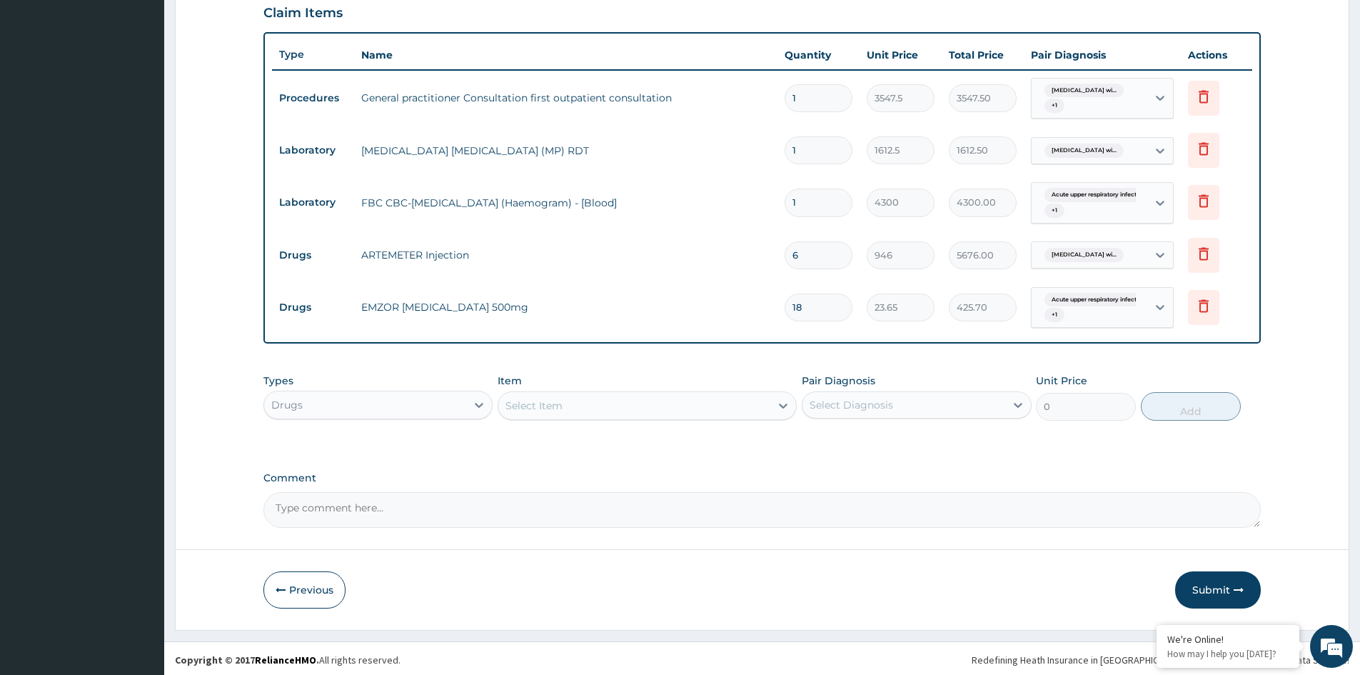
scroll to position [488, 0]
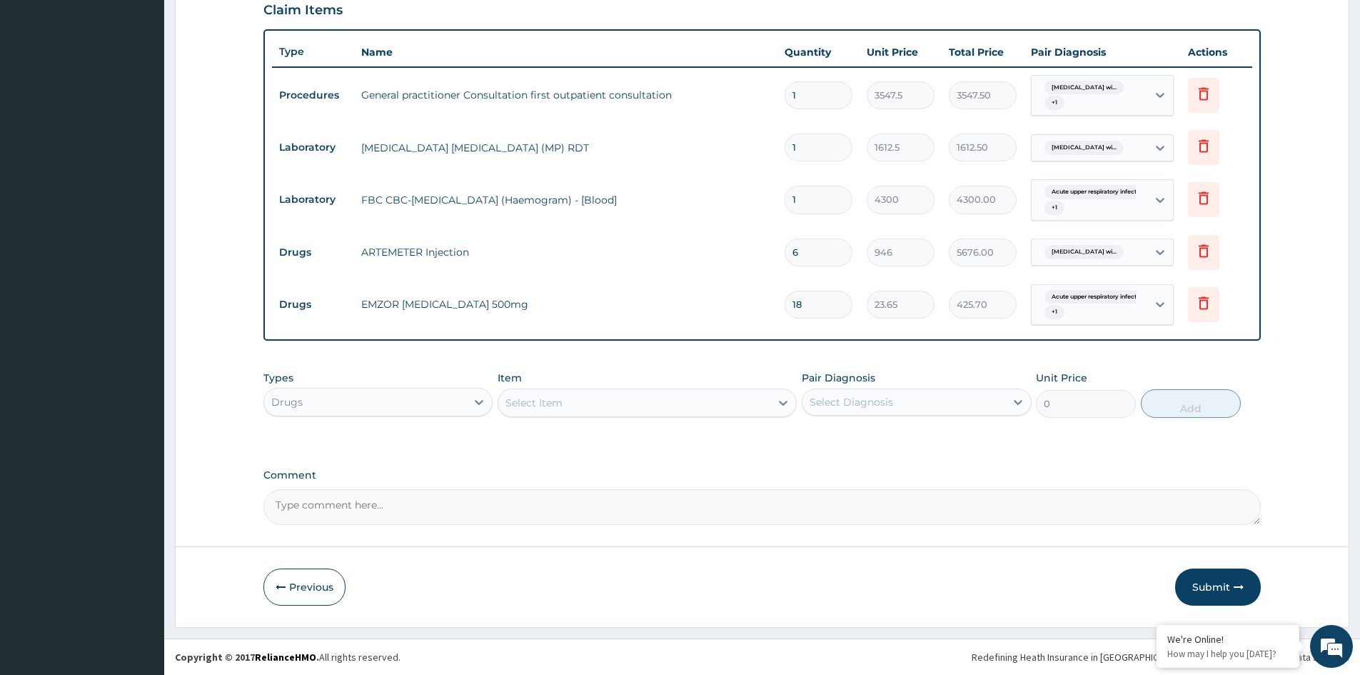
type input "18"
click at [583, 406] on div "Select Item" at bounding box center [634, 402] width 272 height 23
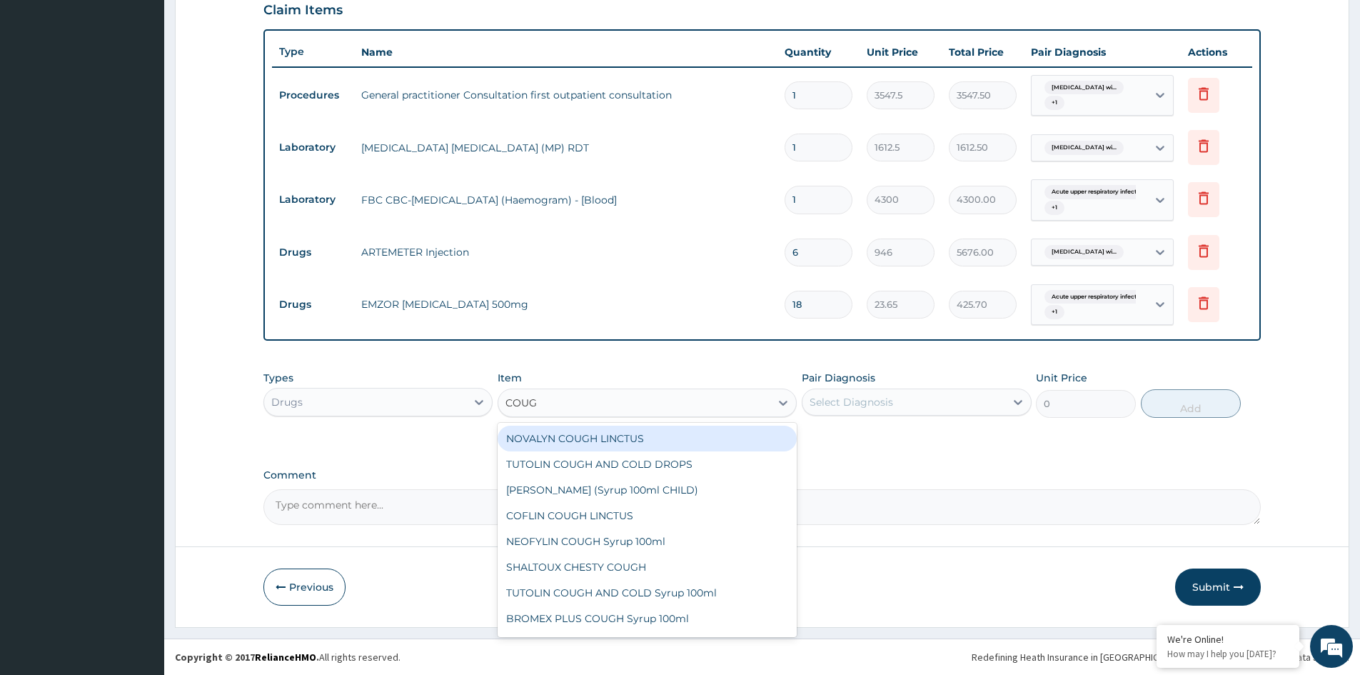
type input "COUGH"
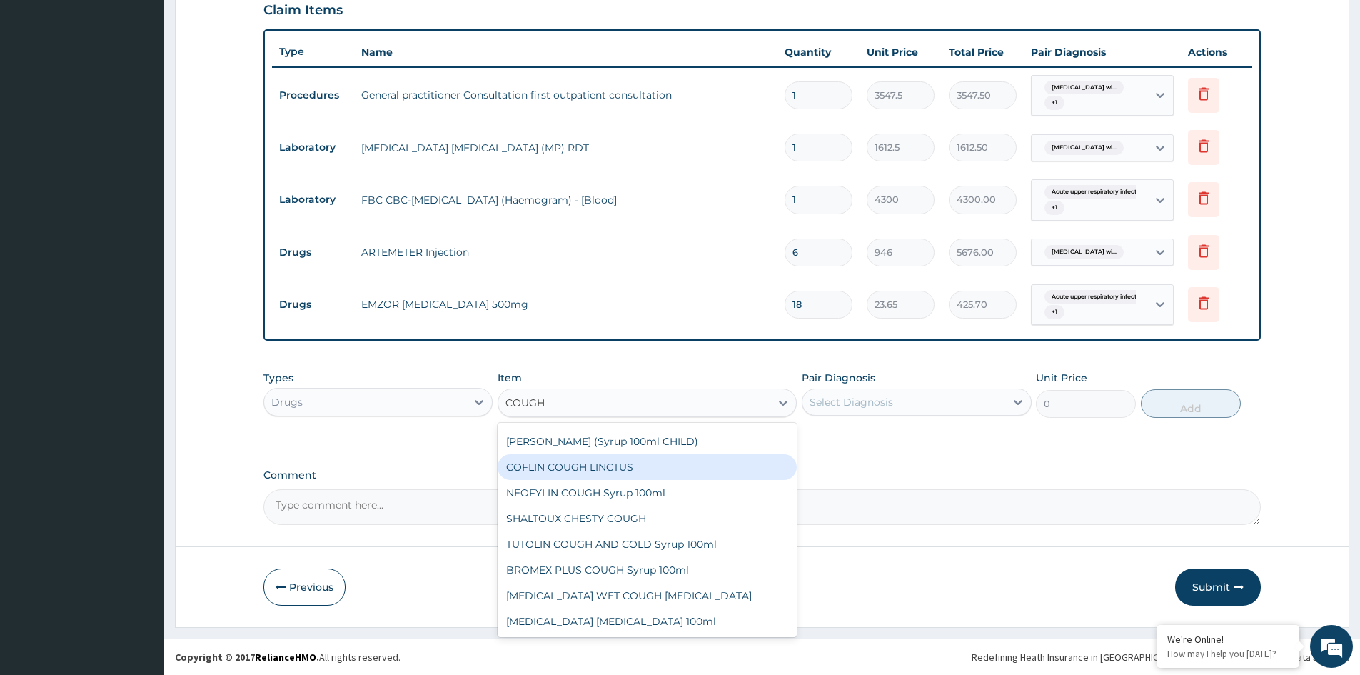
scroll to position [71, 0]
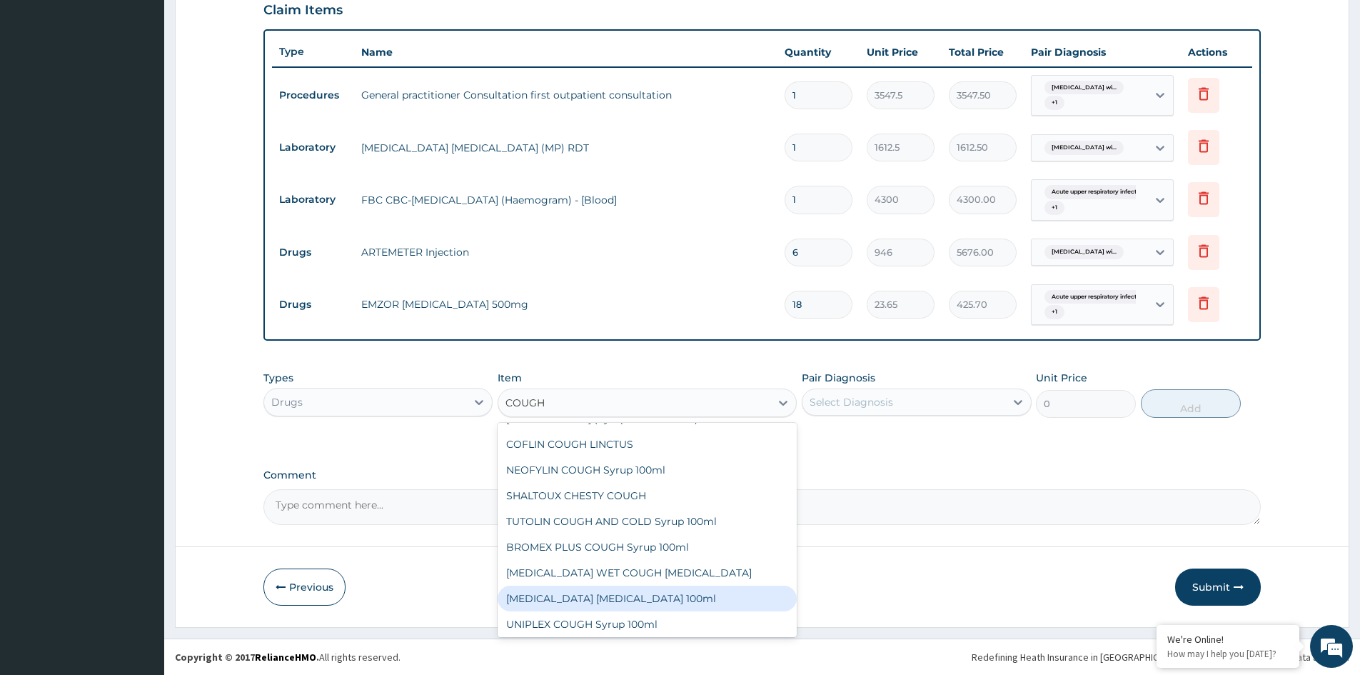
click at [597, 590] on div "[MEDICAL_DATA] [MEDICAL_DATA] 100ml" at bounding box center [647, 598] width 299 height 26
type input "1773.75"
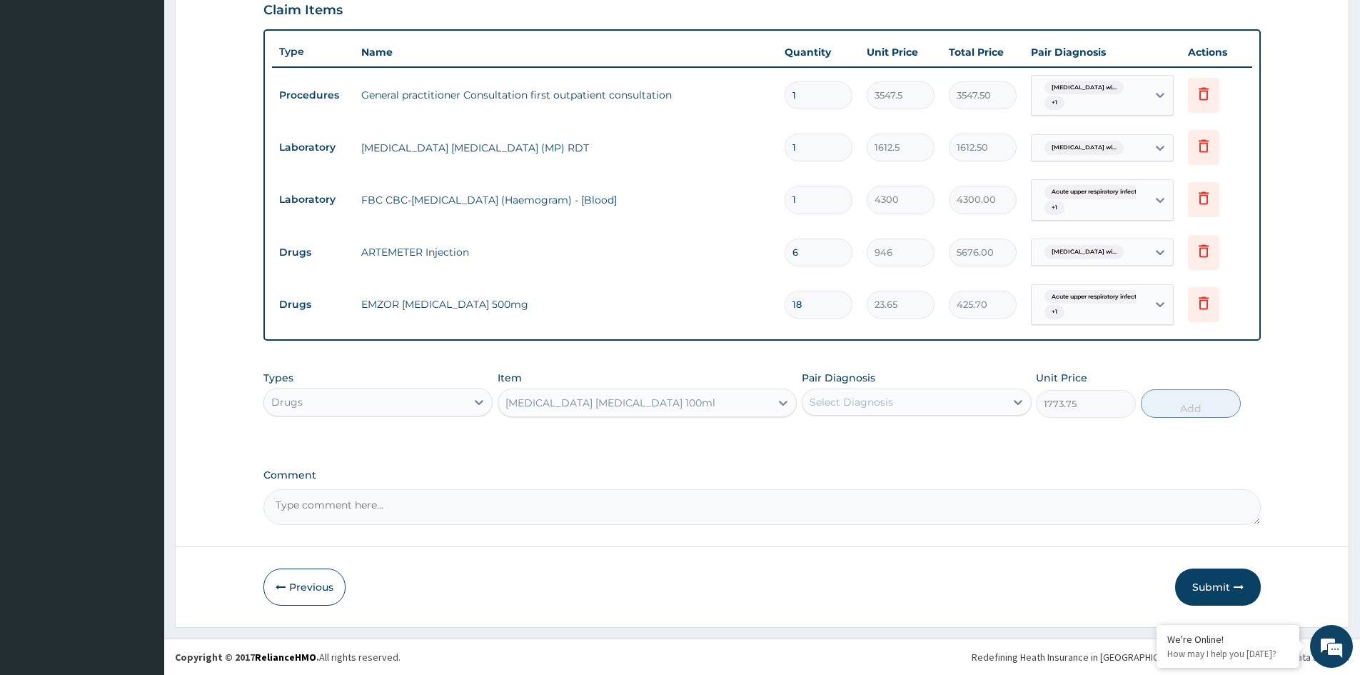
click at [927, 388] on div "Pair Diagnosis Select Diagnosis" at bounding box center [916, 394] width 229 height 47
click at [865, 404] on div "Select Diagnosis" at bounding box center [852, 402] width 84 height 14
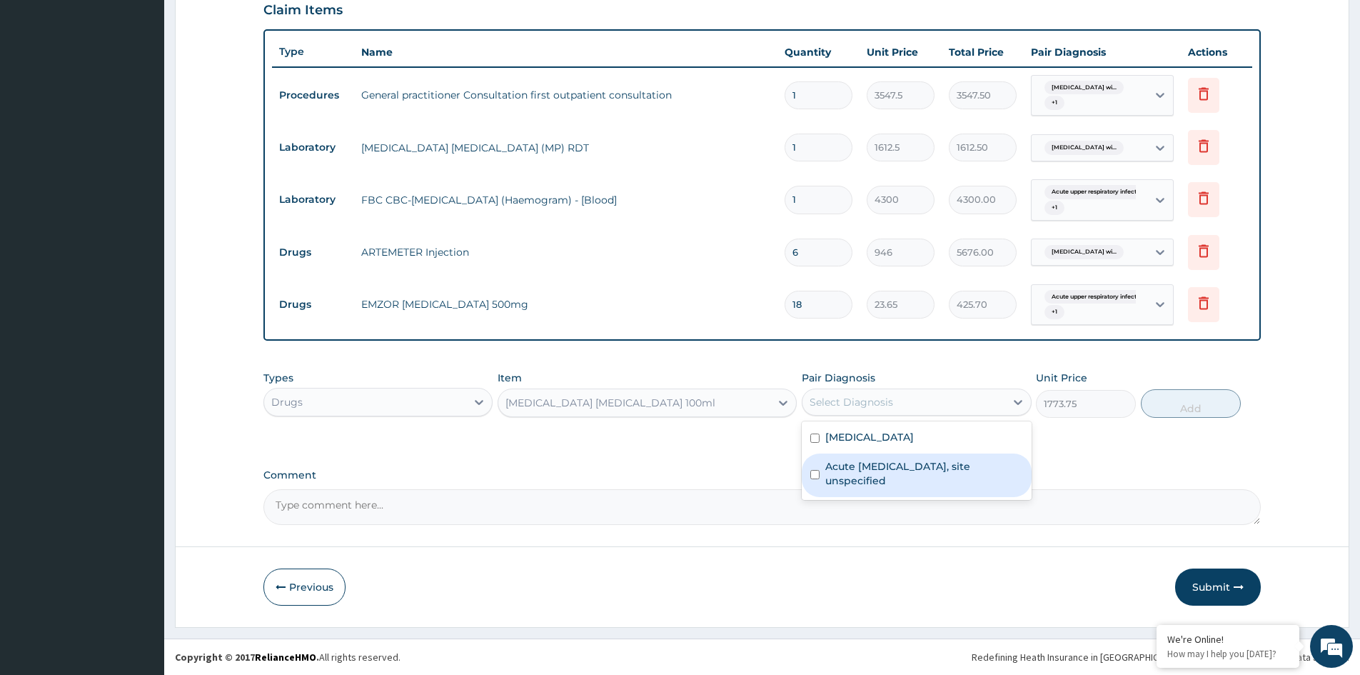
drag, startPoint x: 852, startPoint y: 492, endPoint x: 880, endPoint y: 478, distance: 31.3
click at [852, 488] on label "Acute [MEDICAL_DATA], site unspecified" at bounding box center [923, 473] width 197 height 29
checkbox input "true"
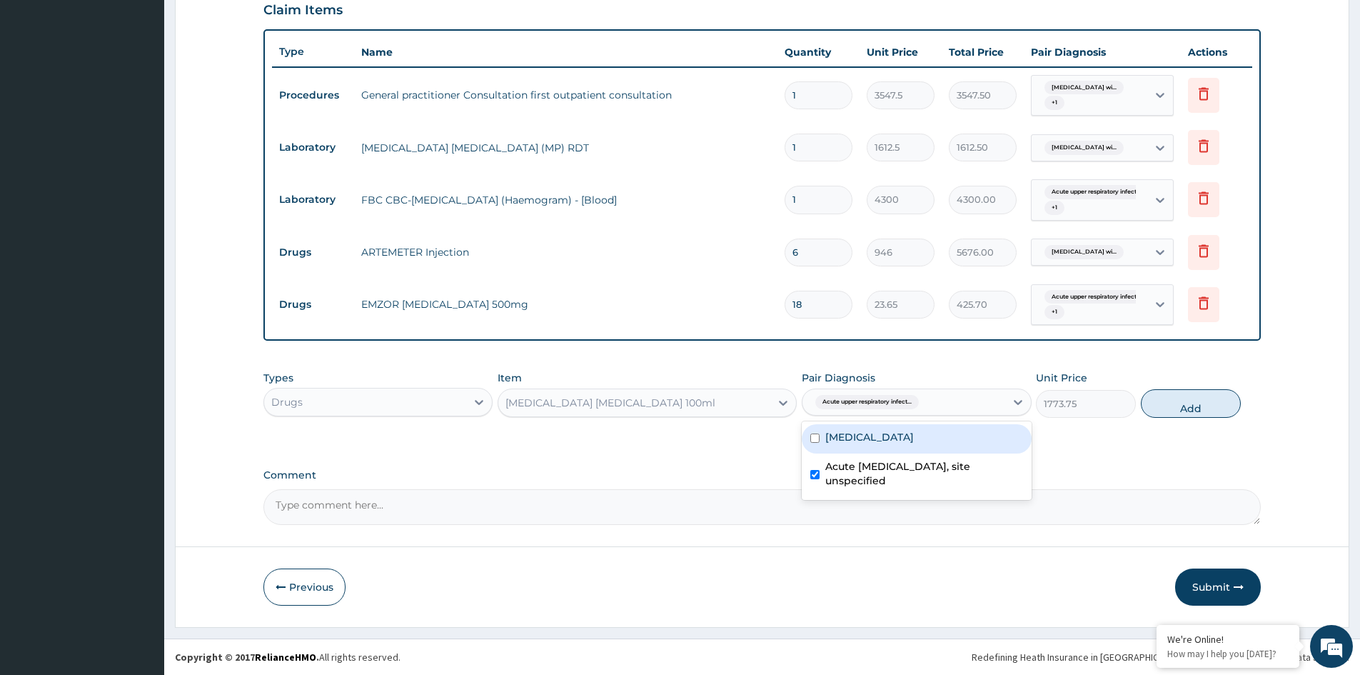
click at [909, 444] on label "[MEDICAL_DATA]" at bounding box center [869, 437] width 89 height 14
checkbox input "true"
click at [1189, 406] on button "Add" at bounding box center [1191, 403] width 100 height 29
type input "0"
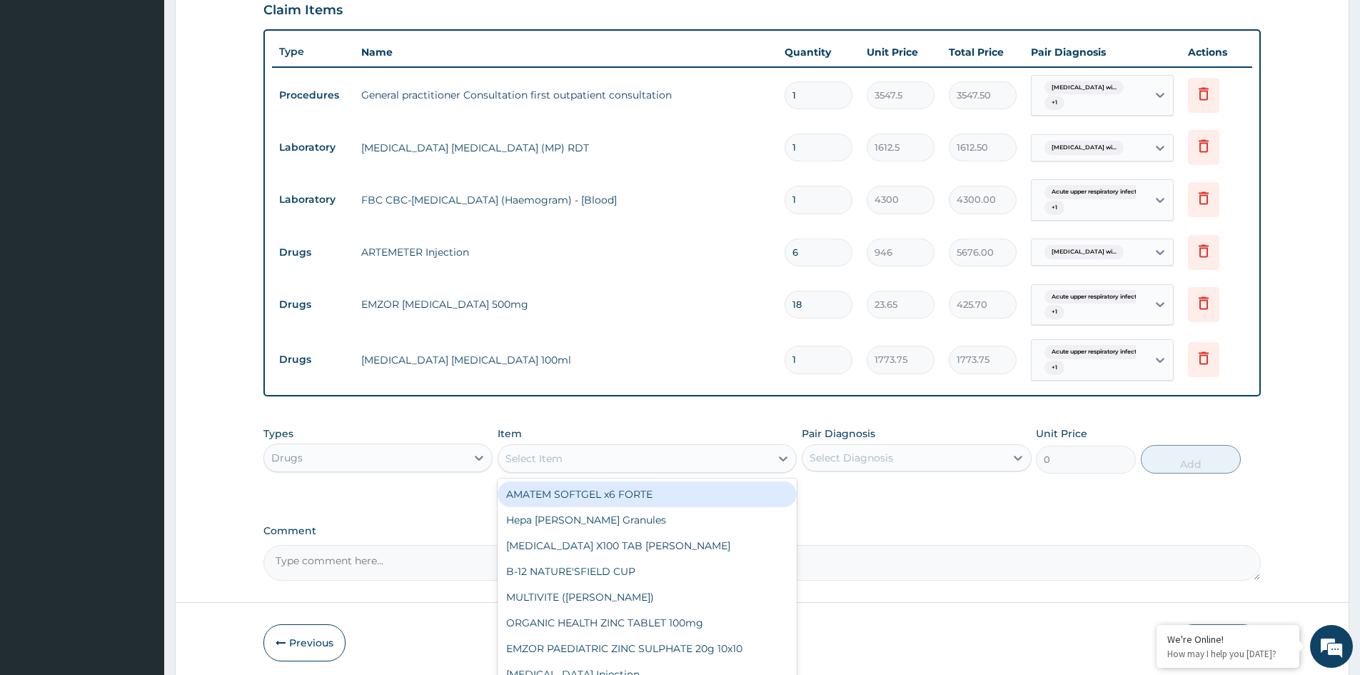
click at [543, 465] on div "Select Item" at bounding box center [533, 458] width 57 height 14
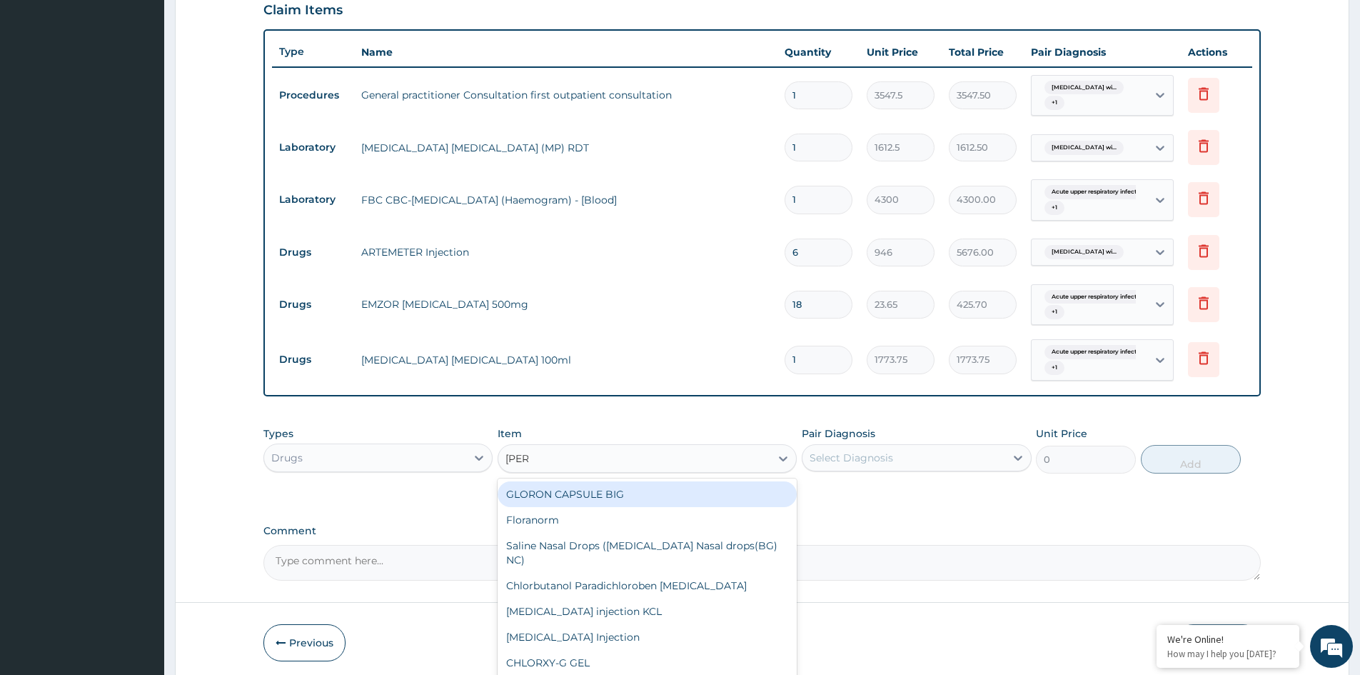
type input "LORAT"
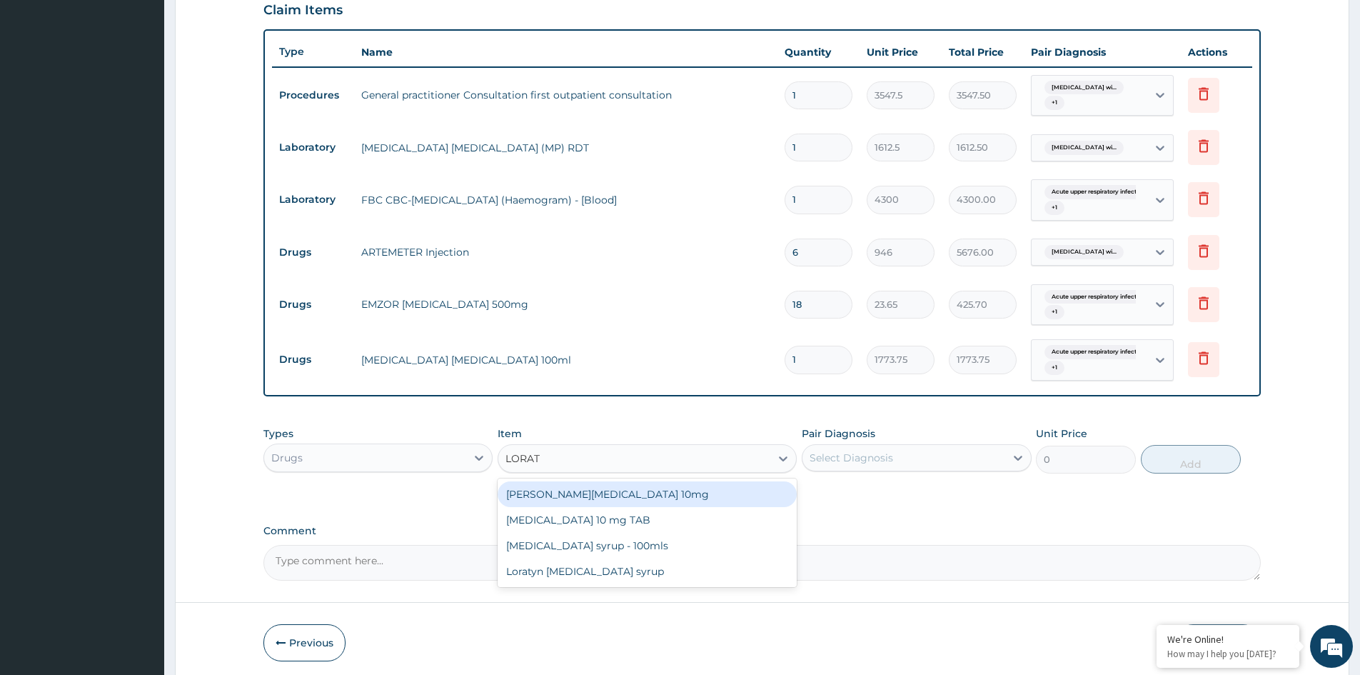
drag, startPoint x: 602, startPoint y: 494, endPoint x: 723, endPoint y: 485, distance: 121.0
click at [603, 494] on div "[PERSON_NAME][MEDICAL_DATA] 10mg" at bounding box center [647, 494] width 299 height 26
type input "88.6875"
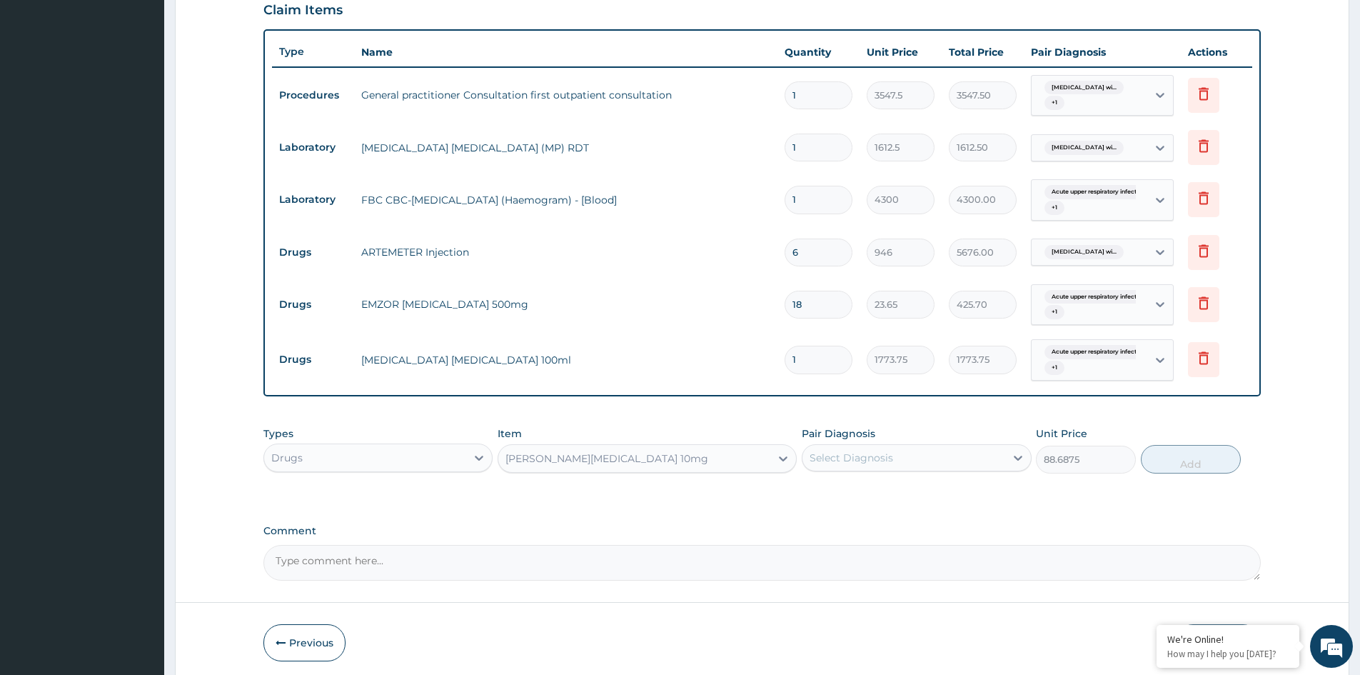
click at [844, 464] on div "Select Diagnosis" at bounding box center [852, 457] width 84 height 14
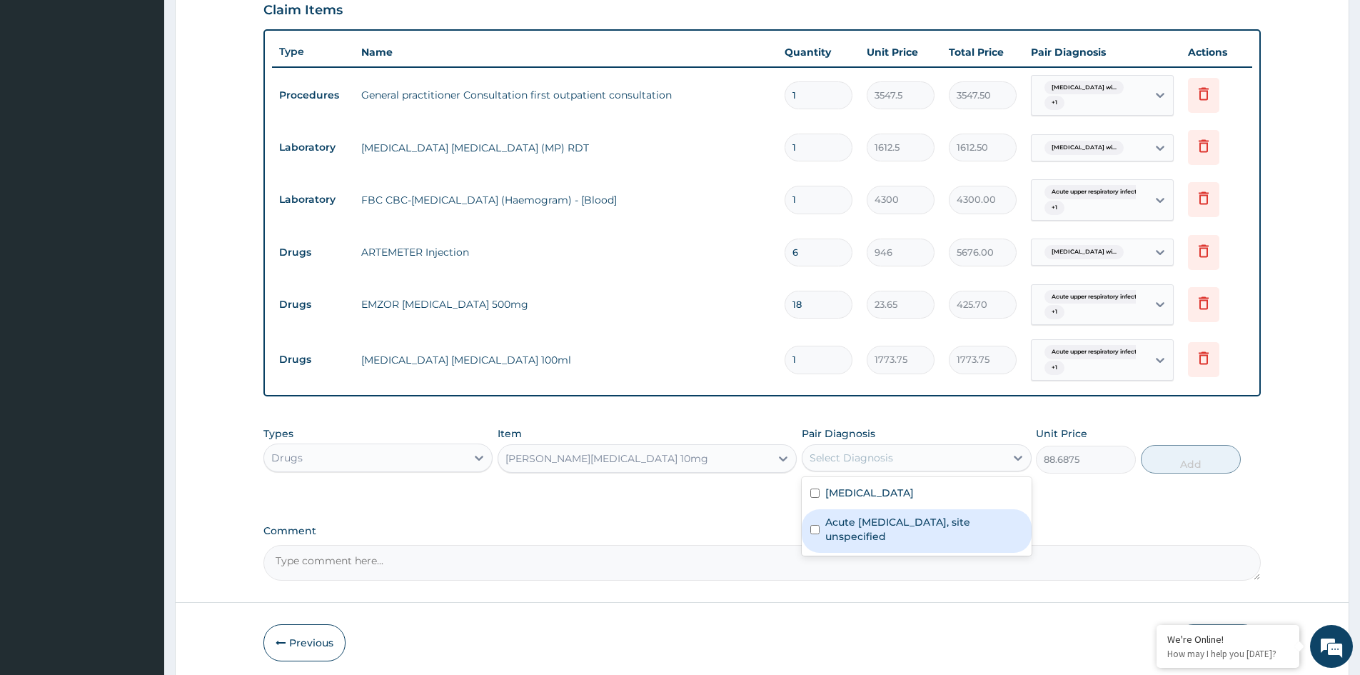
click at [880, 543] on label "Acute [MEDICAL_DATA], site unspecified" at bounding box center [923, 529] width 197 height 29
checkbox input "true"
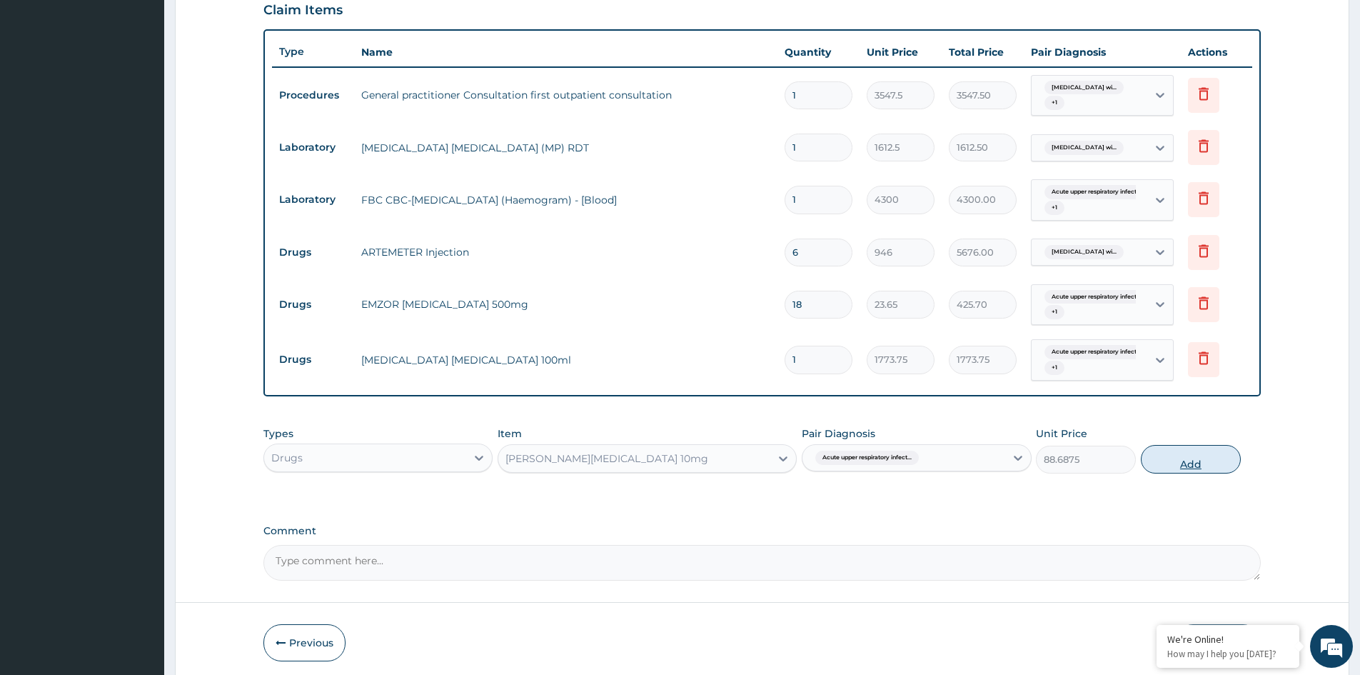
click at [1183, 470] on button "Add" at bounding box center [1191, 459] width 100 height 29
type input "0"
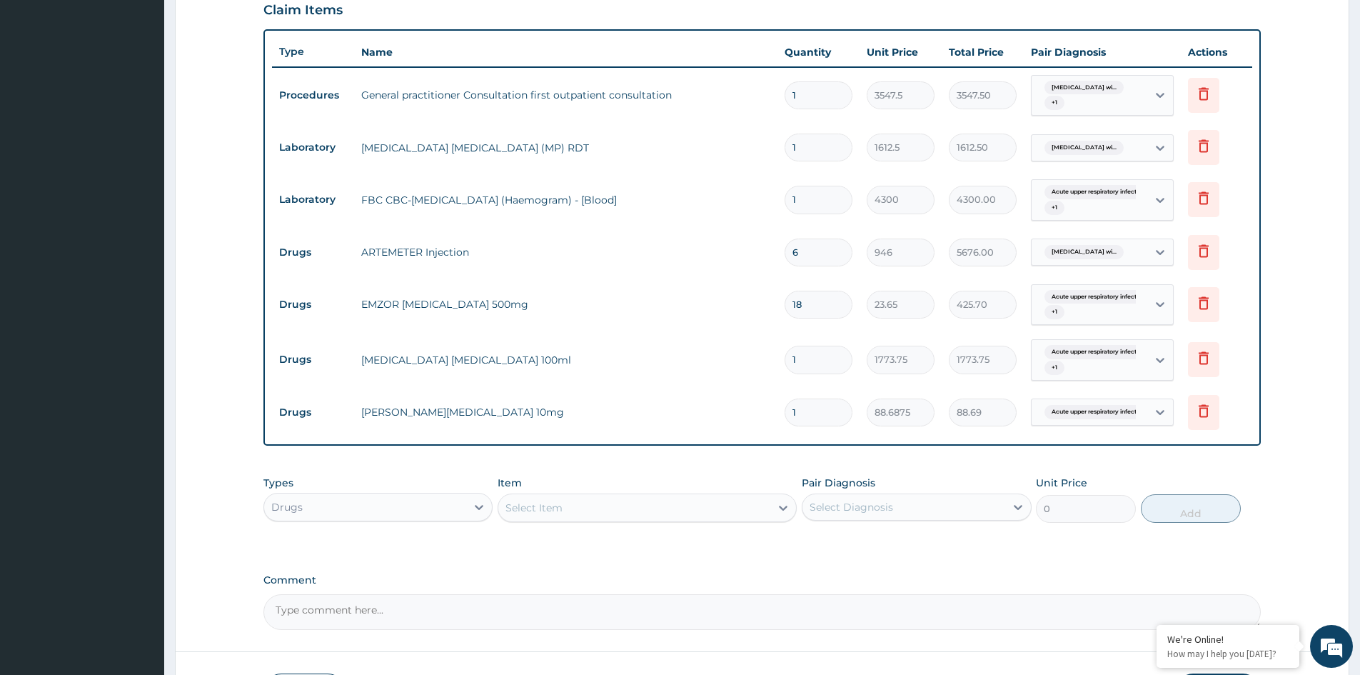
type input "0.00"
type input "5"
type input "443.44"
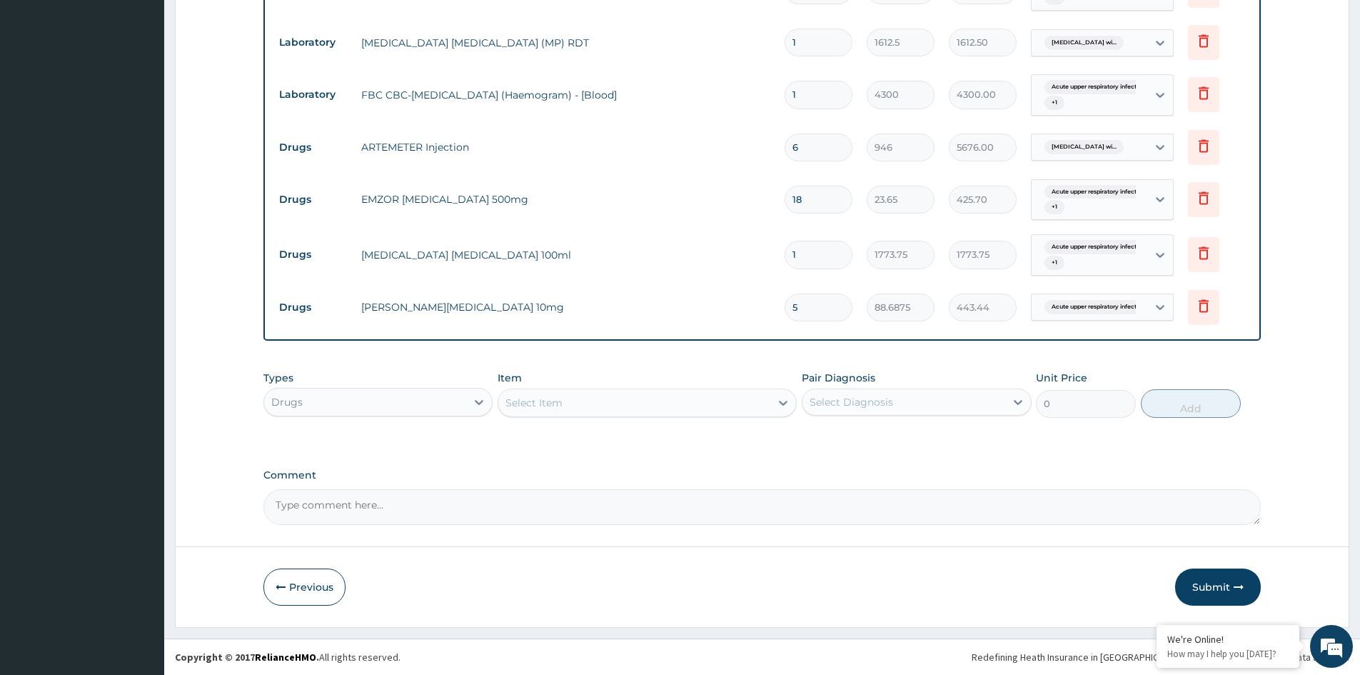
type input "5"
click at [539, 406] on div "Select Item" at bounding box center [533, 403] width 57 height 14
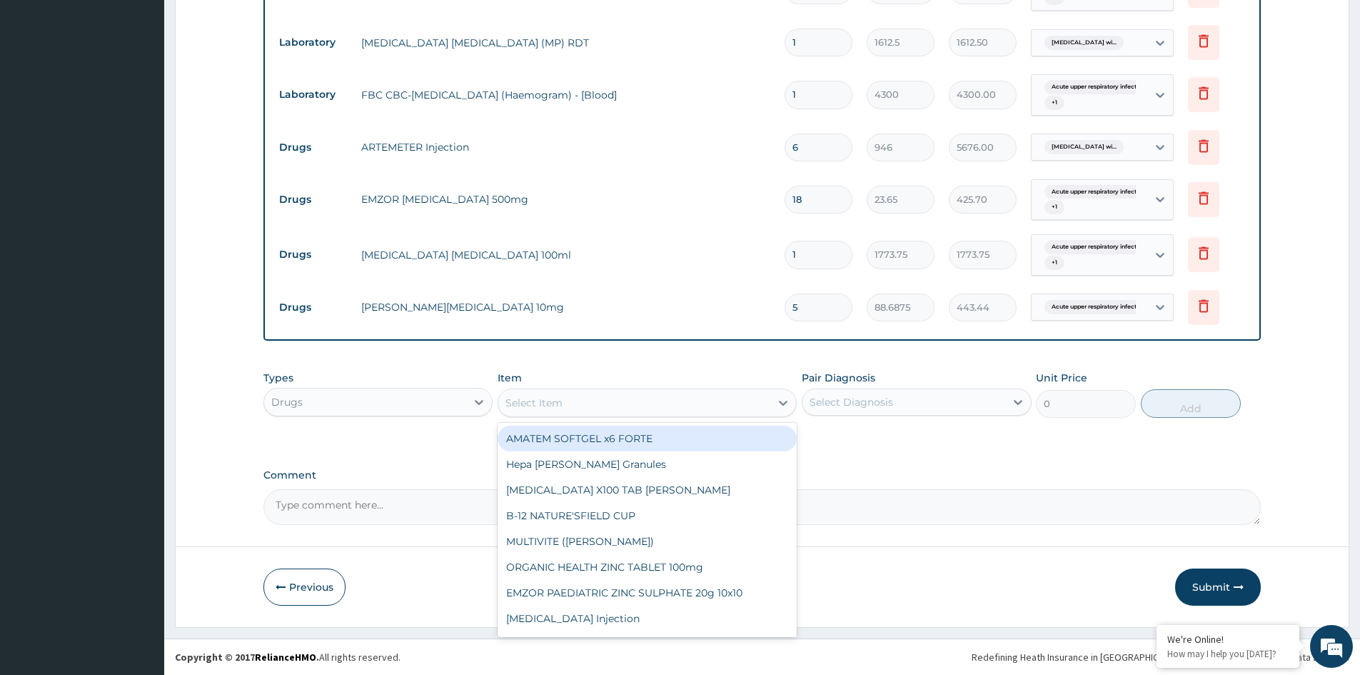
click at [975, 463] on div "PA Code / Prescription Code Enter Code(Secondary Care Only) Encounter Date [DAT…" at bounding box center [761, 34] width 997 height 981
click at [593, 407] on div "Select Item" at bounding box center [634, 402] width 272 height 23
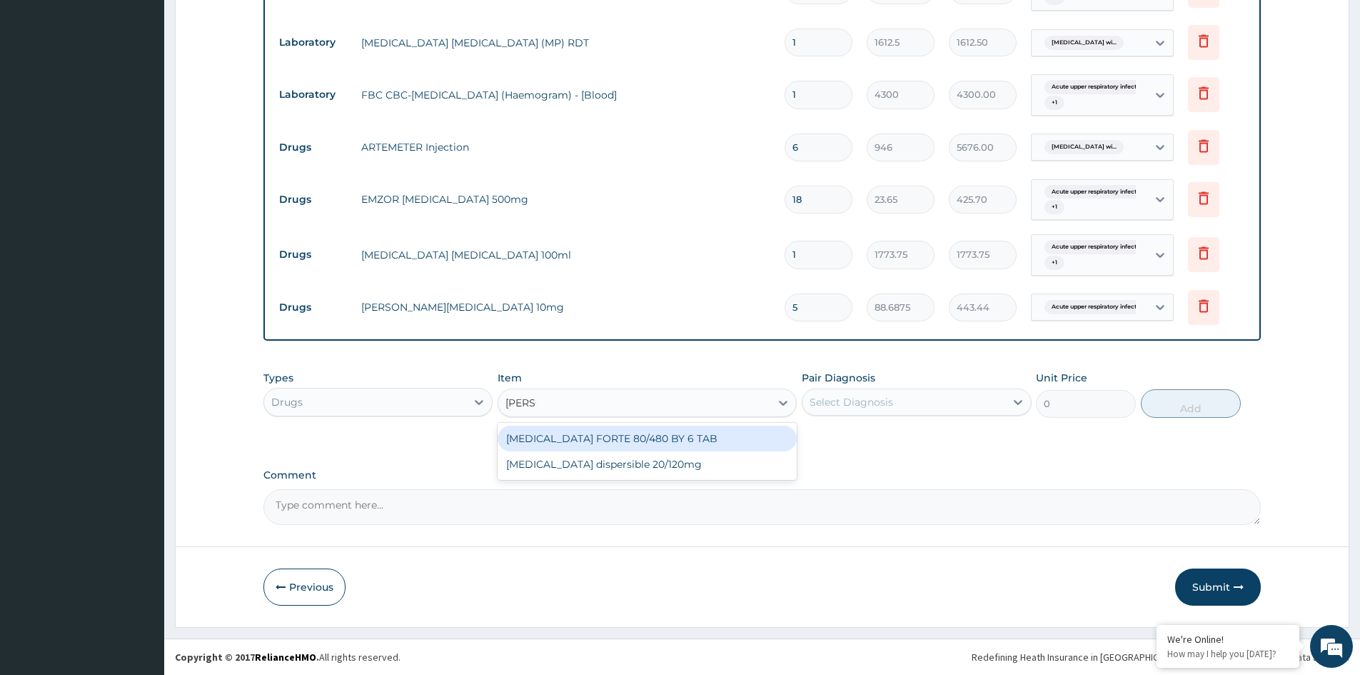
type input "COART"
drag, startPoint x: 657, startPoint y: 435, endPoint x: 847, endPoint y: 417, distance: 190.7
click at [668, 435] on div "[MEDICAL_DATA] FORTE 80/480 BY 6 TAB" at bounding box center [647, 439] width 299 height 26
type input "449.35"
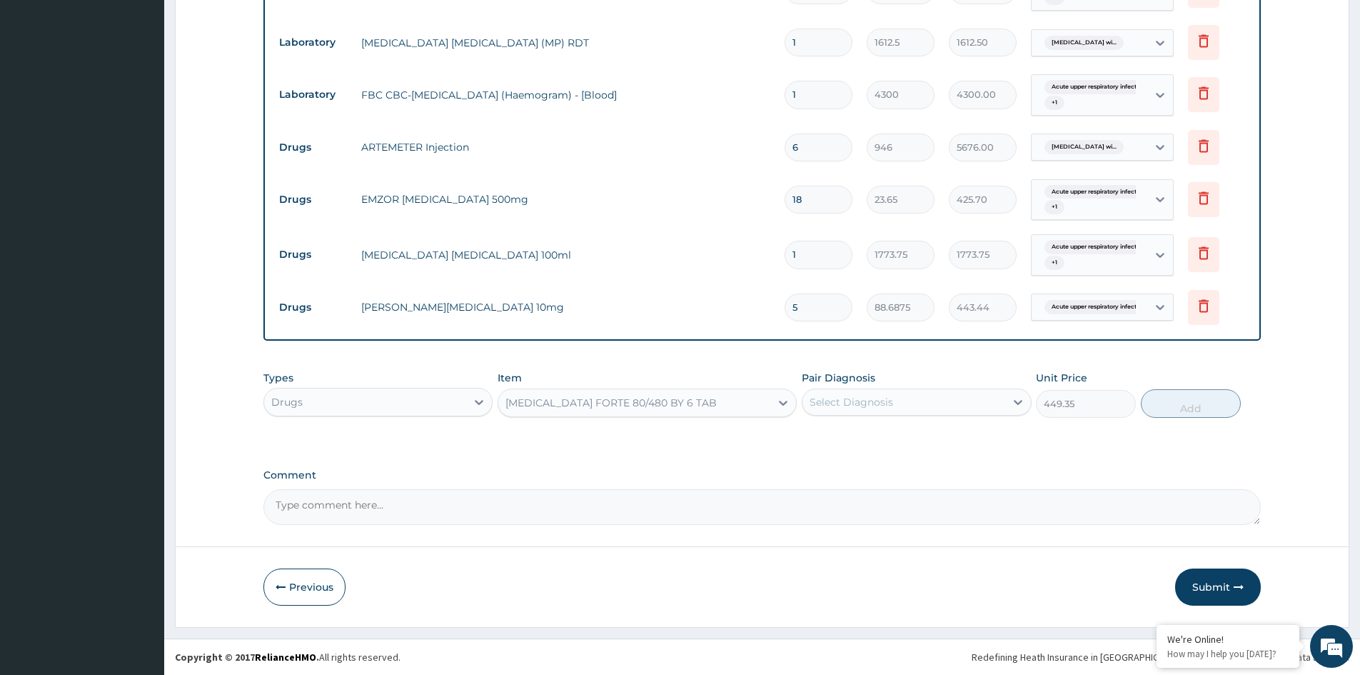
click at [904, 403] on div "Select Diagnosis" at bounding box center [903, 402] width 202 height 23
click at [872, 443] on label "[MEDICAL_DATA]" at bounding box center [869, 437] width 89 height 14
checkbox input "true"
click at [1191, 407] on button "Add" at bounding box center [1191, 403] width 100 height 29
type input "0"
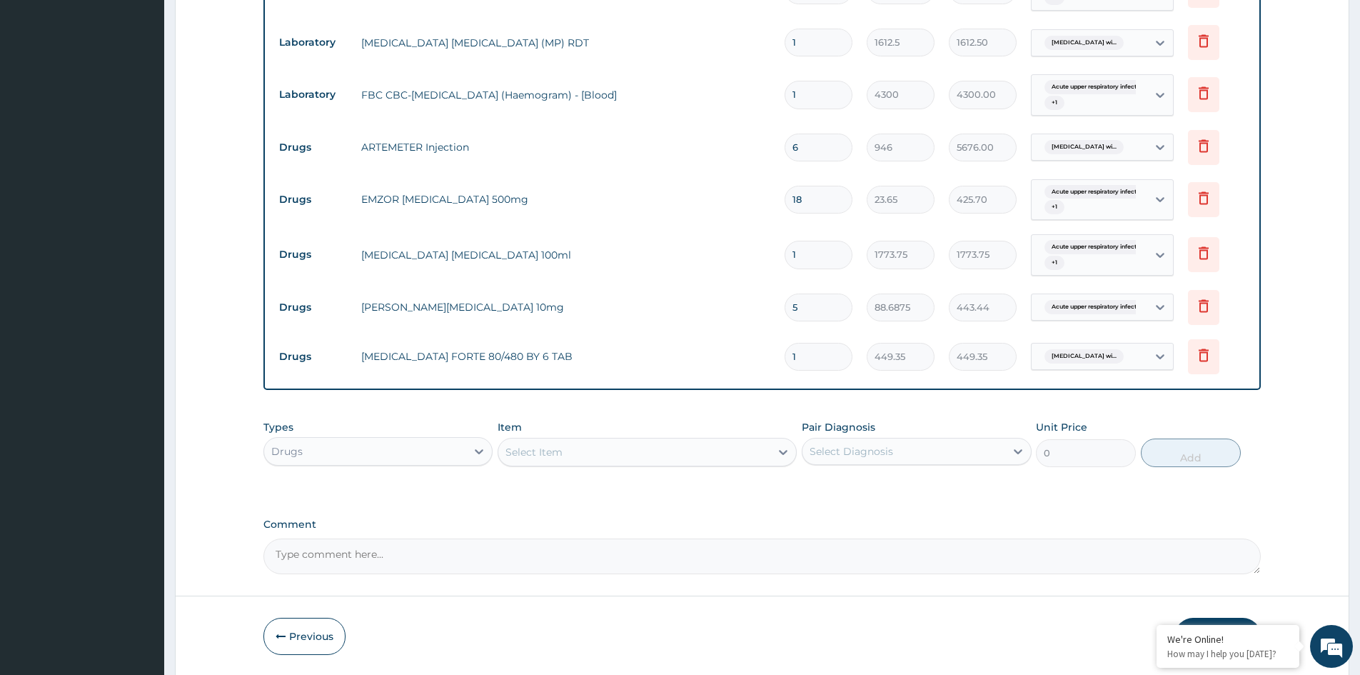
type input "0.00"
type input "6"
type input "2696.10"
type input "6"
click at [863, 512] on div "PA Code / Prescription Code Enter Code(Secondary Care Only) Encounter Date [DAT…" at bounding box center [761, 59] width 997 height 1030
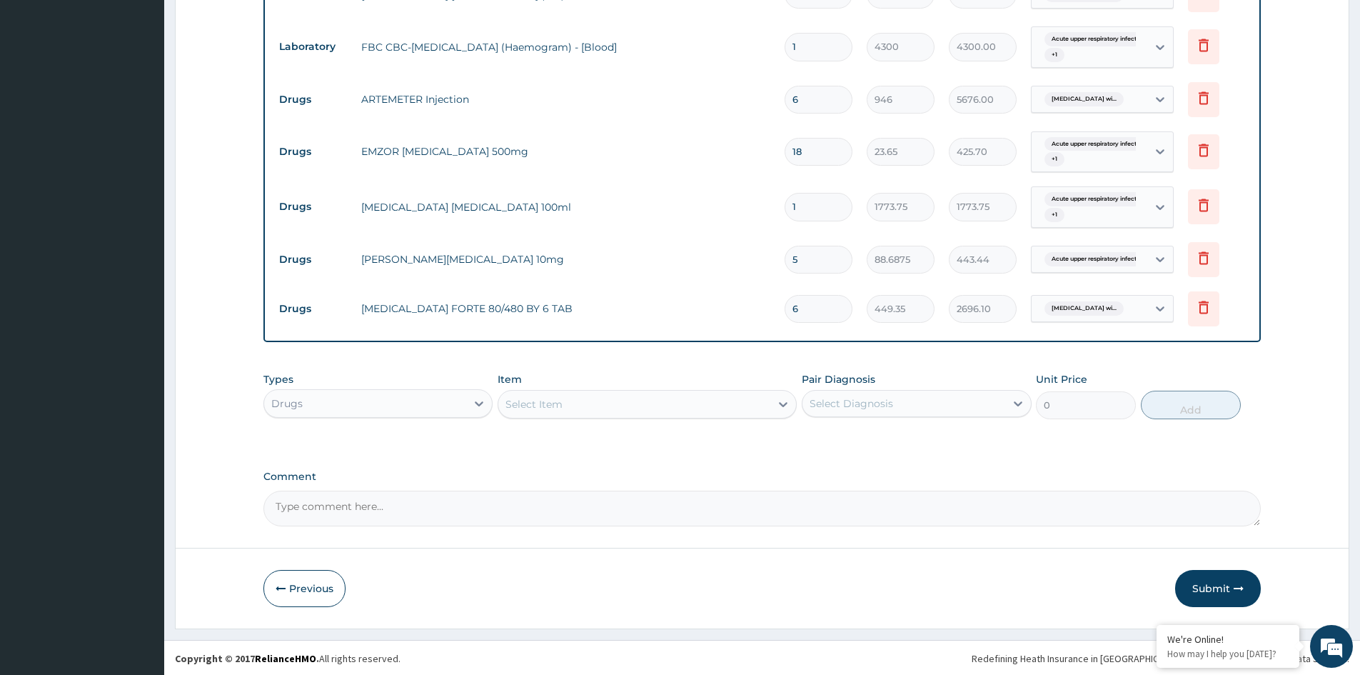
scroll to position [642, 0]
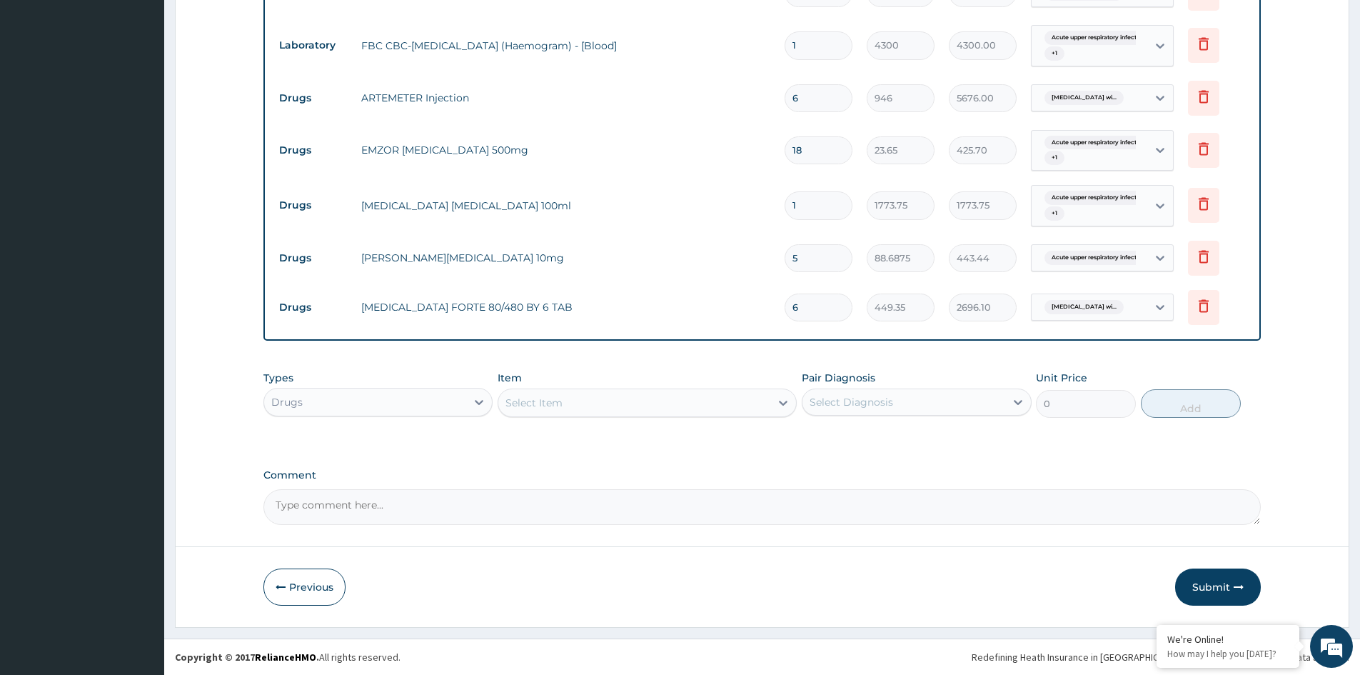
click at [1215, 588] on button "Submit" at bounding box center [1218, 586] width 86 height 37
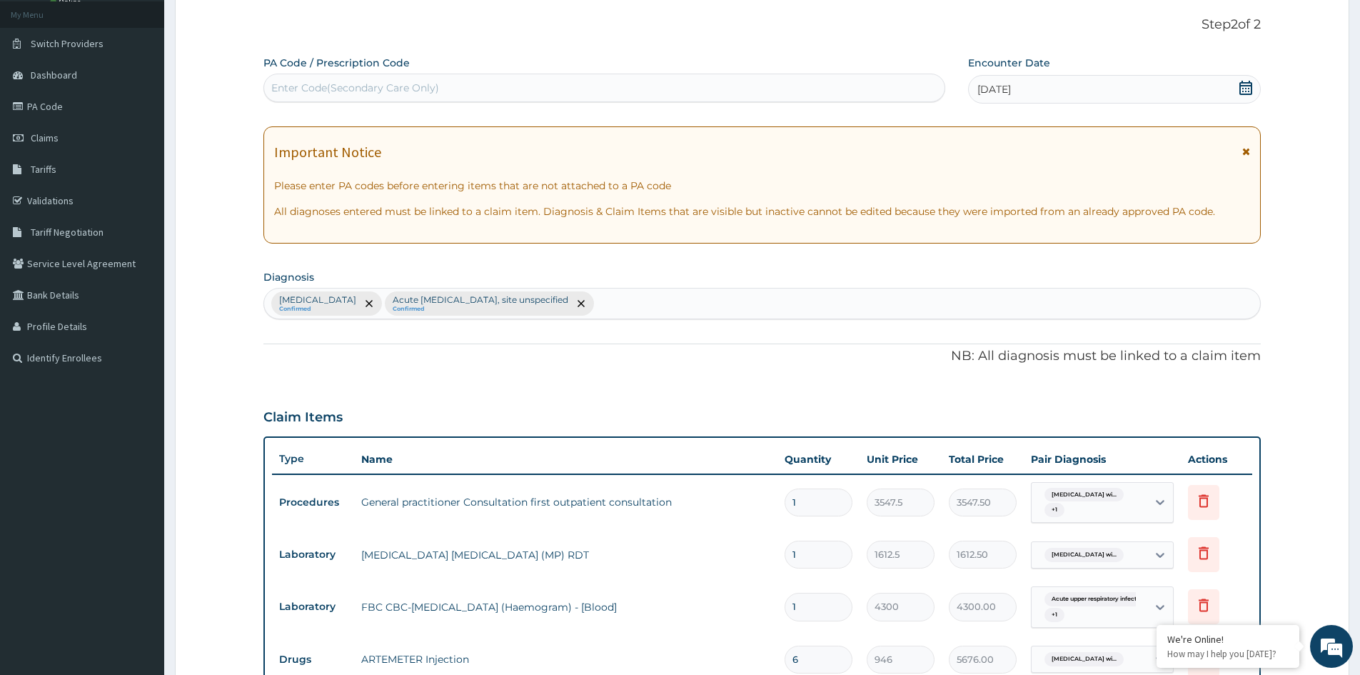
scroll to position [71, 0]
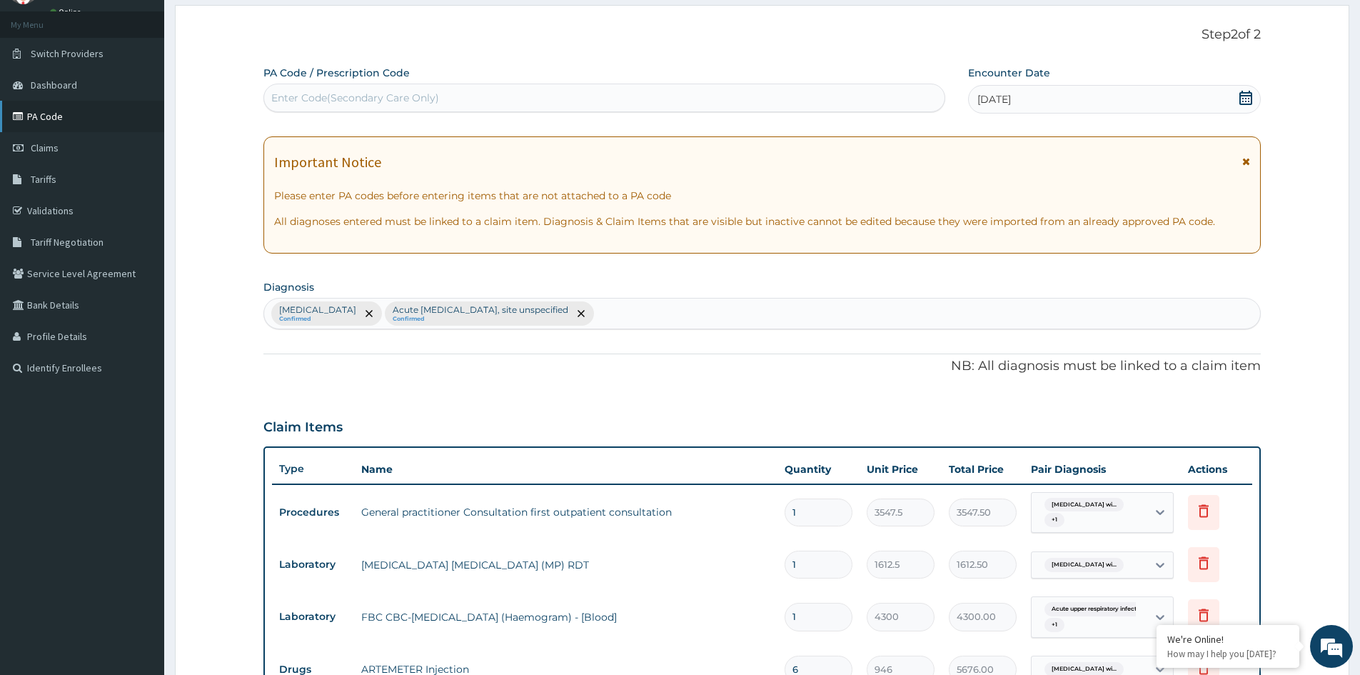
click at [46, 117] on link "PA Code" at bounding box center [82, 116] width 164 height 31
